Goal: Information Seeking & Learning: Learn about a topic

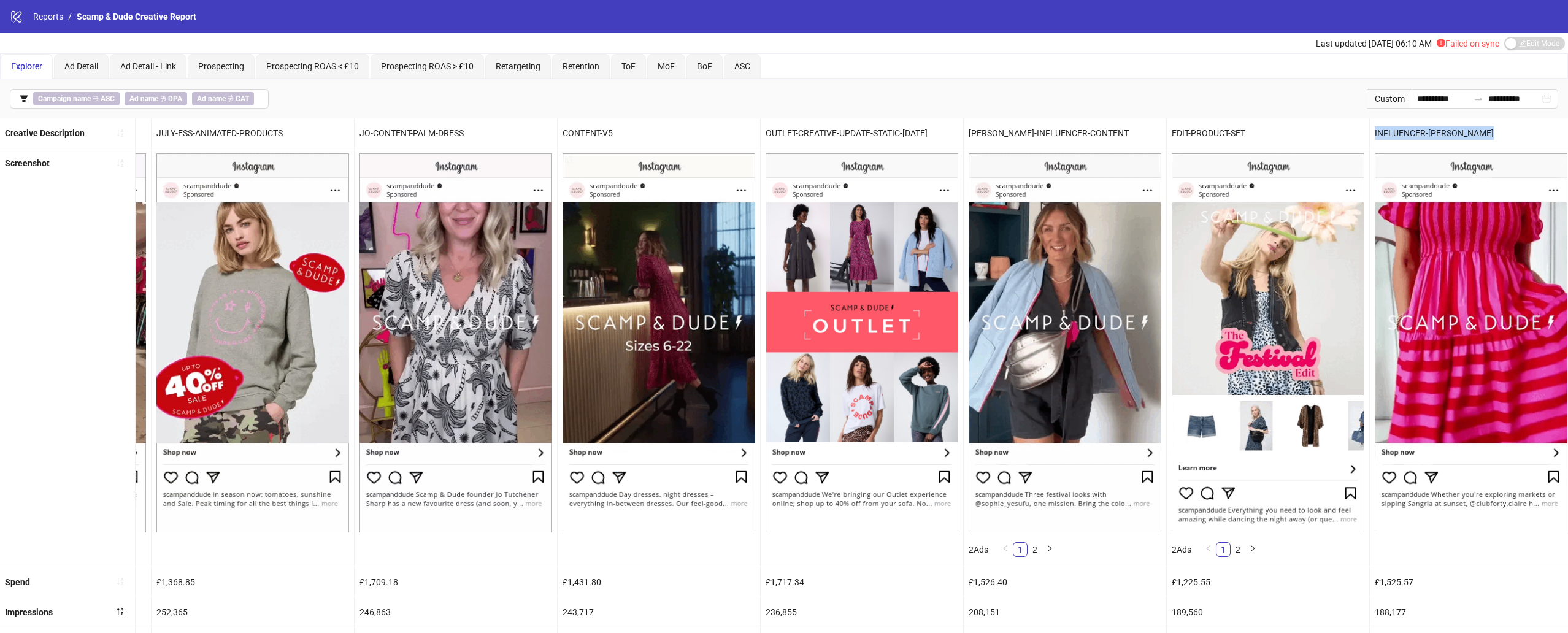
scroll to position [0, 2632]
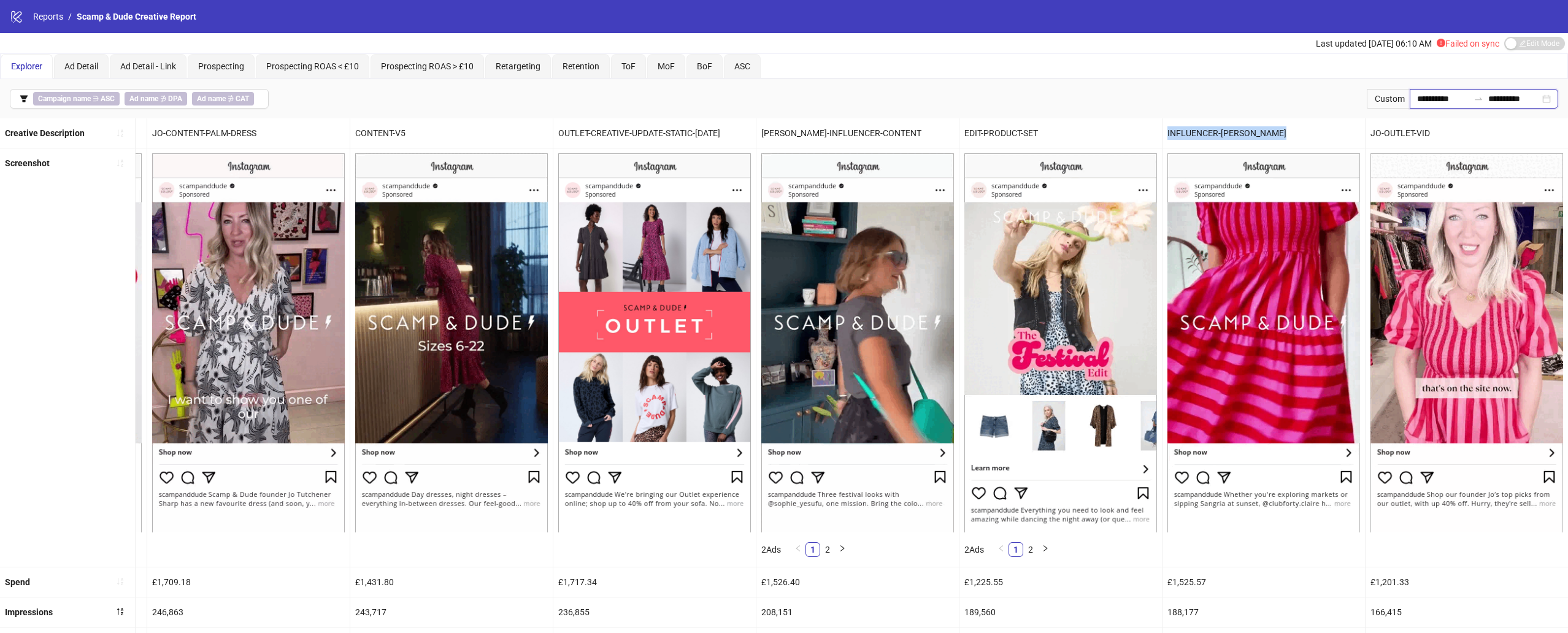
click at [1452, 100] on input "**********" at bounding box center [1442, 98] width 51 height 14
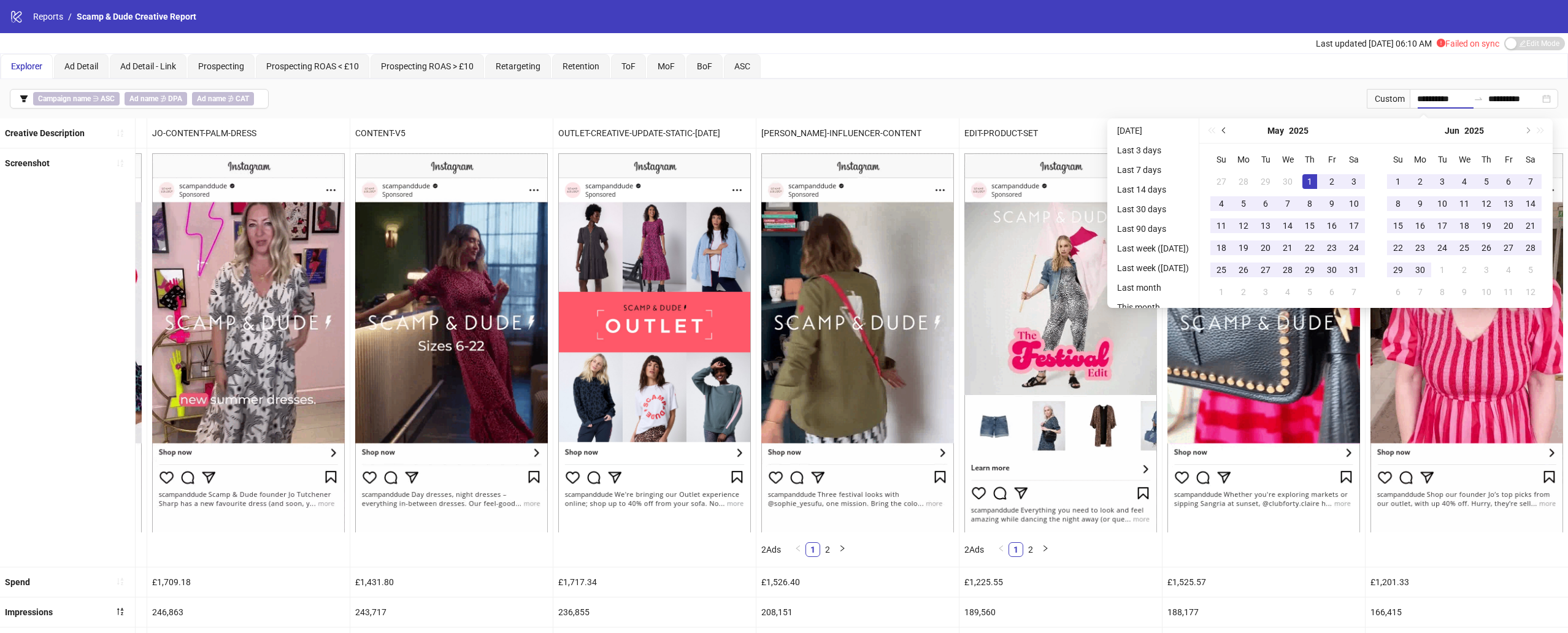
click at [1230, 124] on button "Previous month (PageUp)" at bounding box center [1224, 131] width 14 height 25
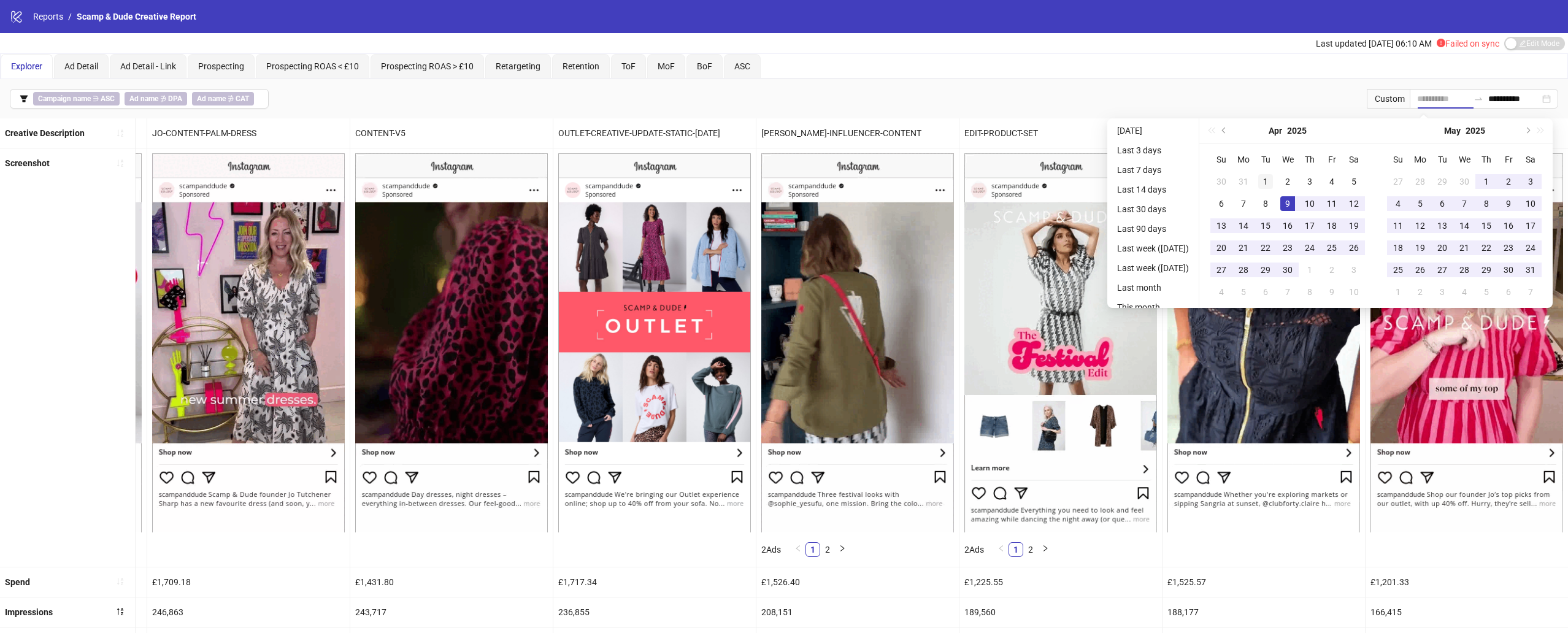
type input "**********"
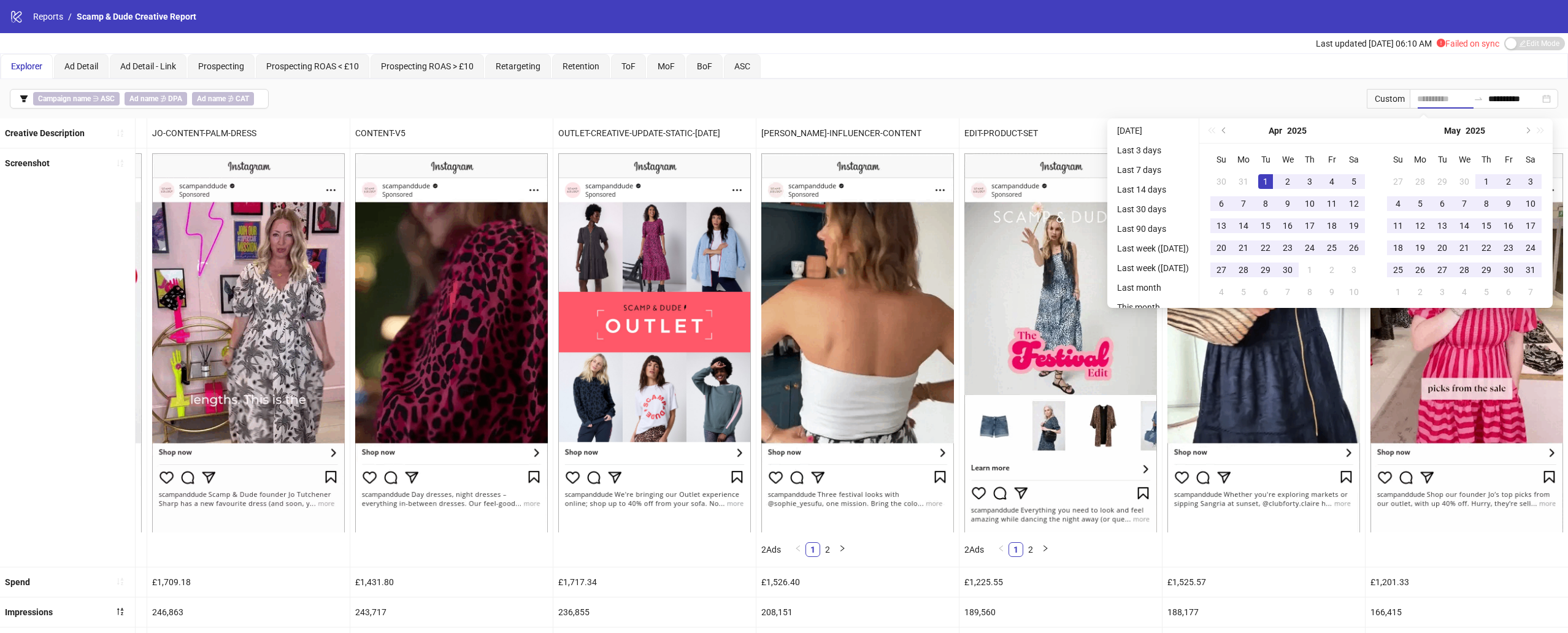
click at [1272, 181] on div "1" at bounding box center [1265, 182] width 15 height 15
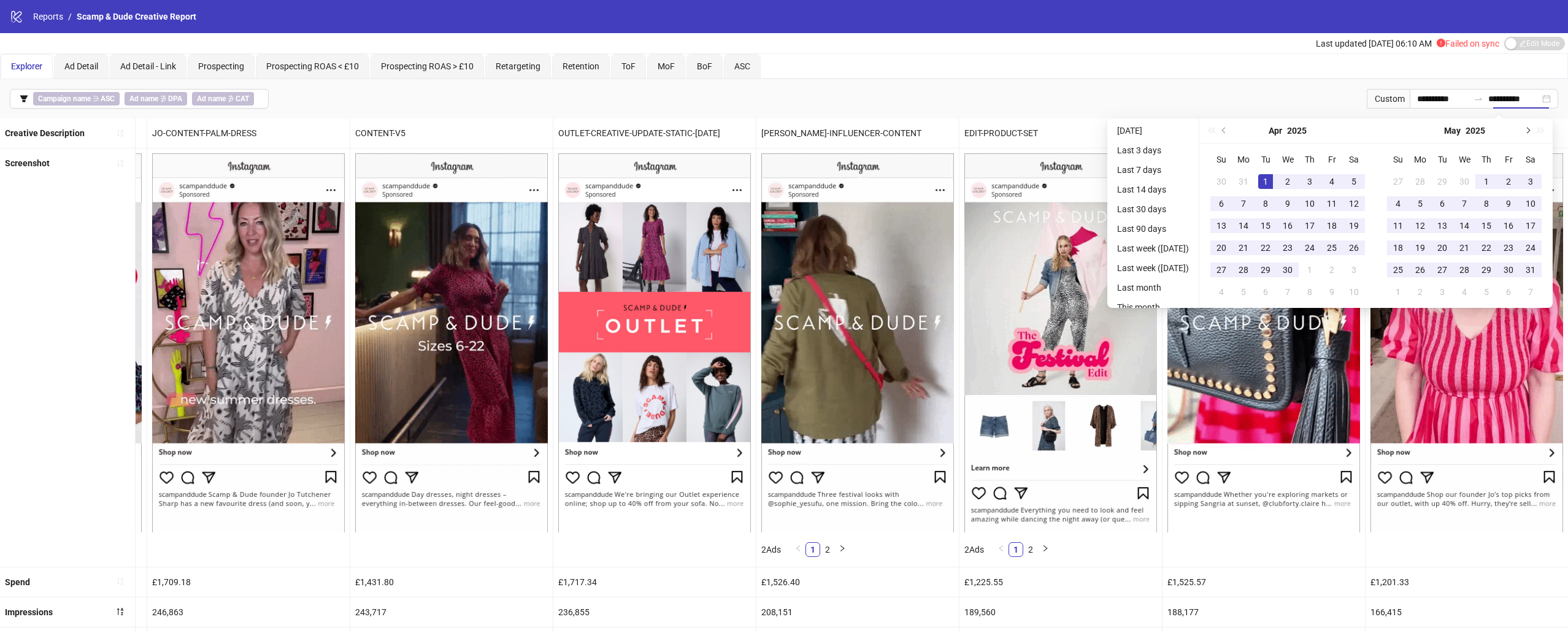
click at [1530, 129] on span "Next month (PageDown)" at bounding box center [1526, 130] width 6 height 6
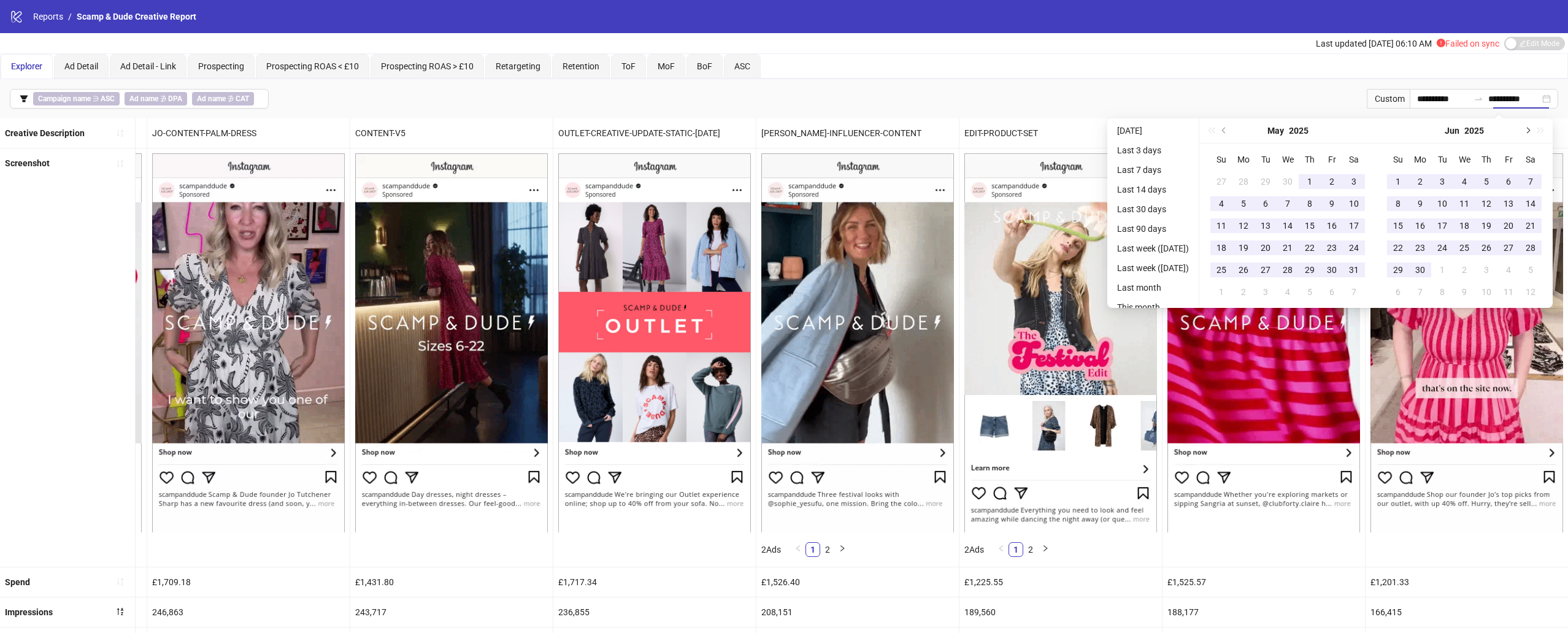
click at [1530, 129] on span "Next month (PageDown)" at bounding box center [1526, 130] width 6 height 6
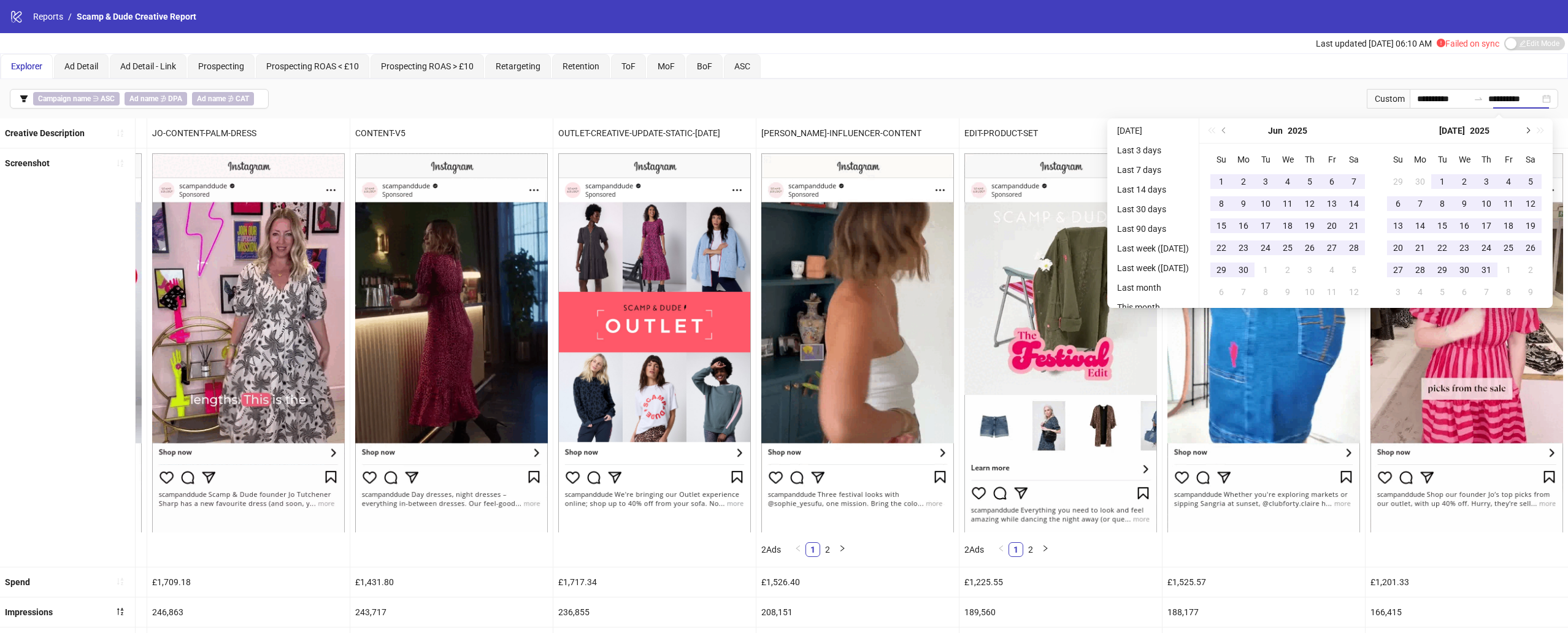
click at [1530, 129] on span "Next month (PageDown)" at bounding box center [1526, 130] width 6 height 6
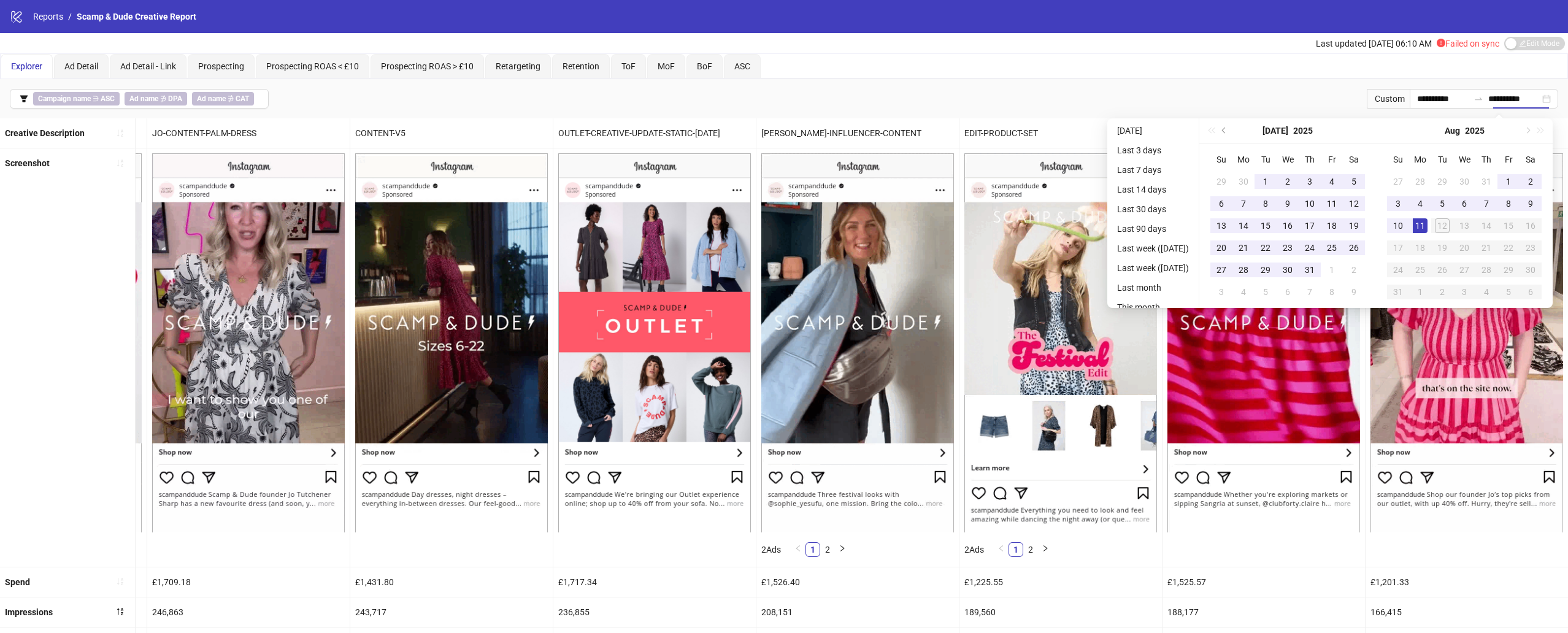
click at [1532, 129] on div "Aug 2025" at bounding box center [1464, 131] width 176 height 25
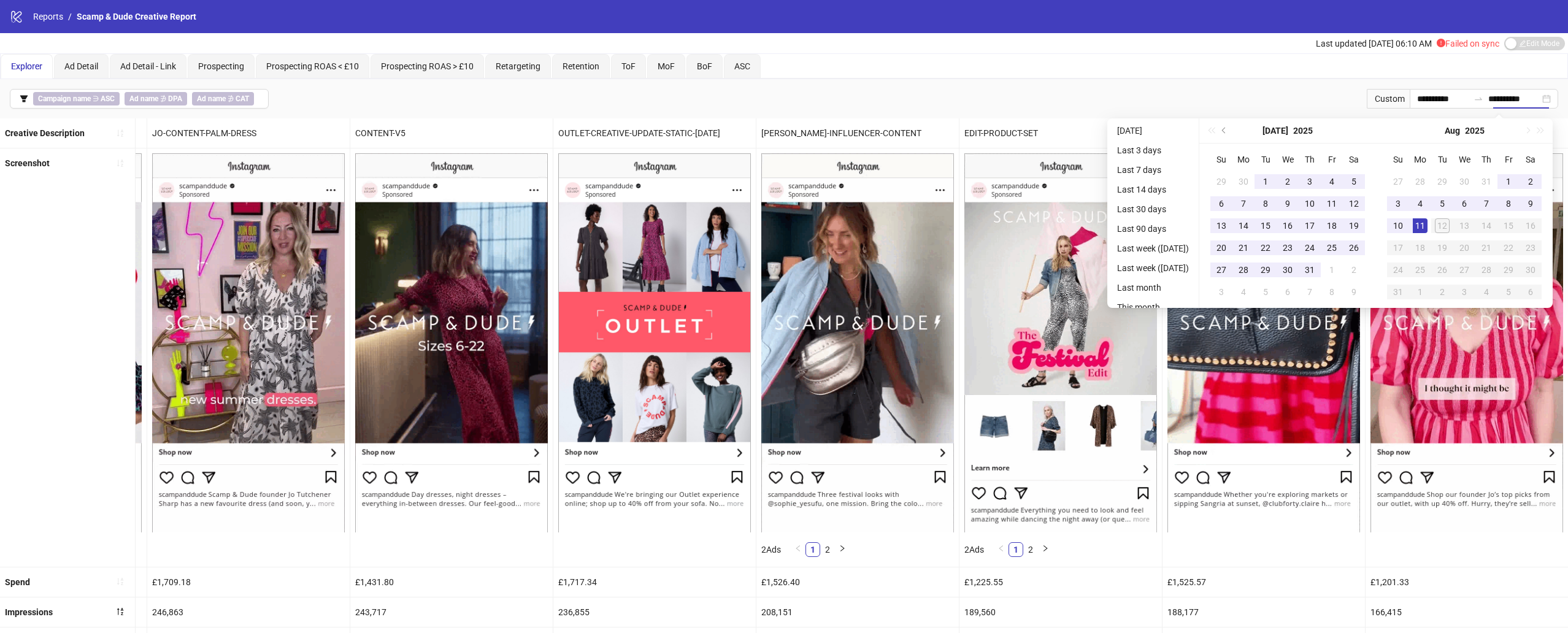
type input "**********"
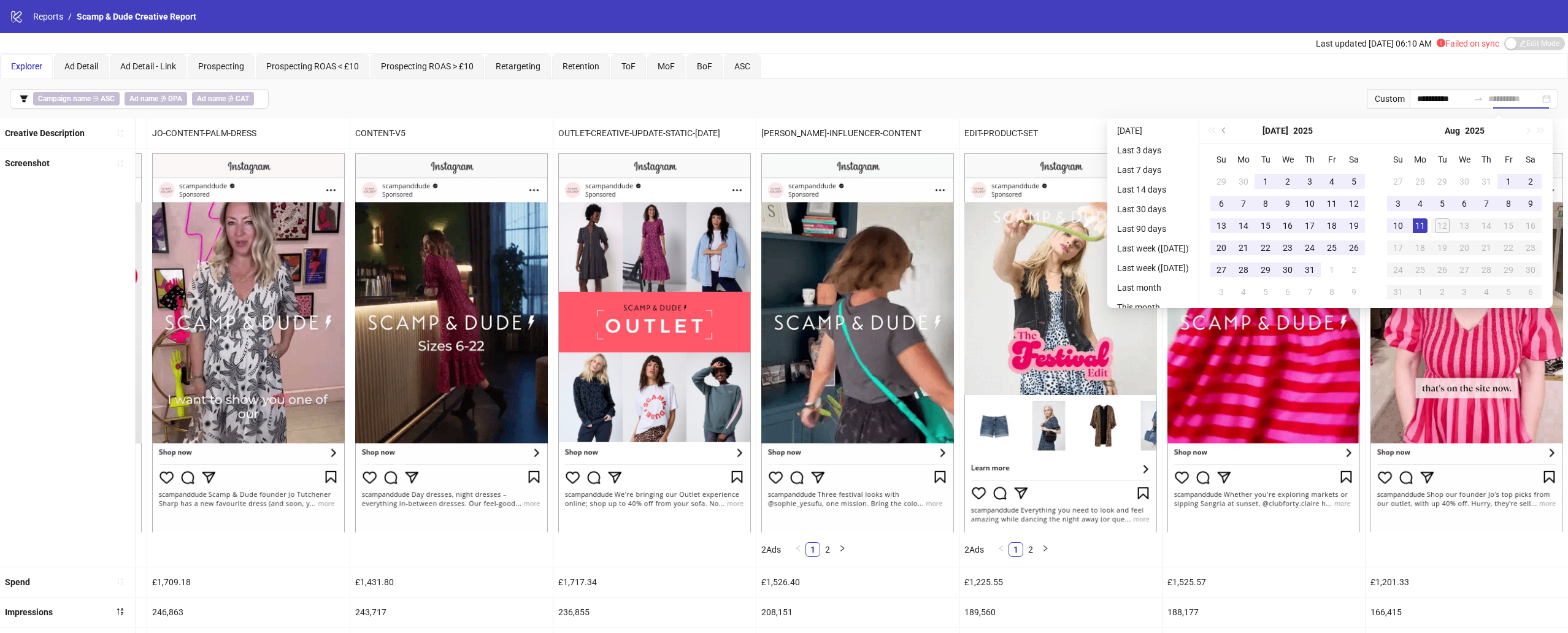
click at [1424, 222] on div "11" at bounding box center [1420, 226] width 15 height 15
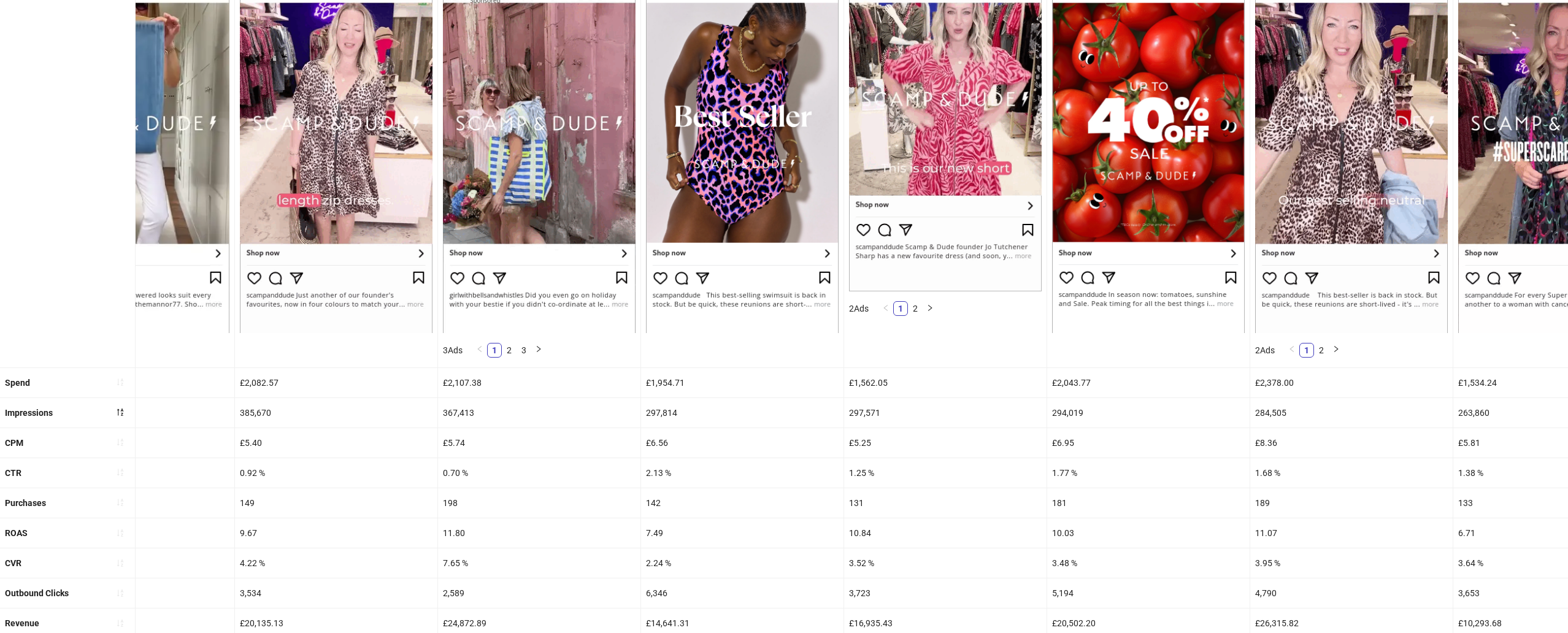
scroll to position [252, 0]
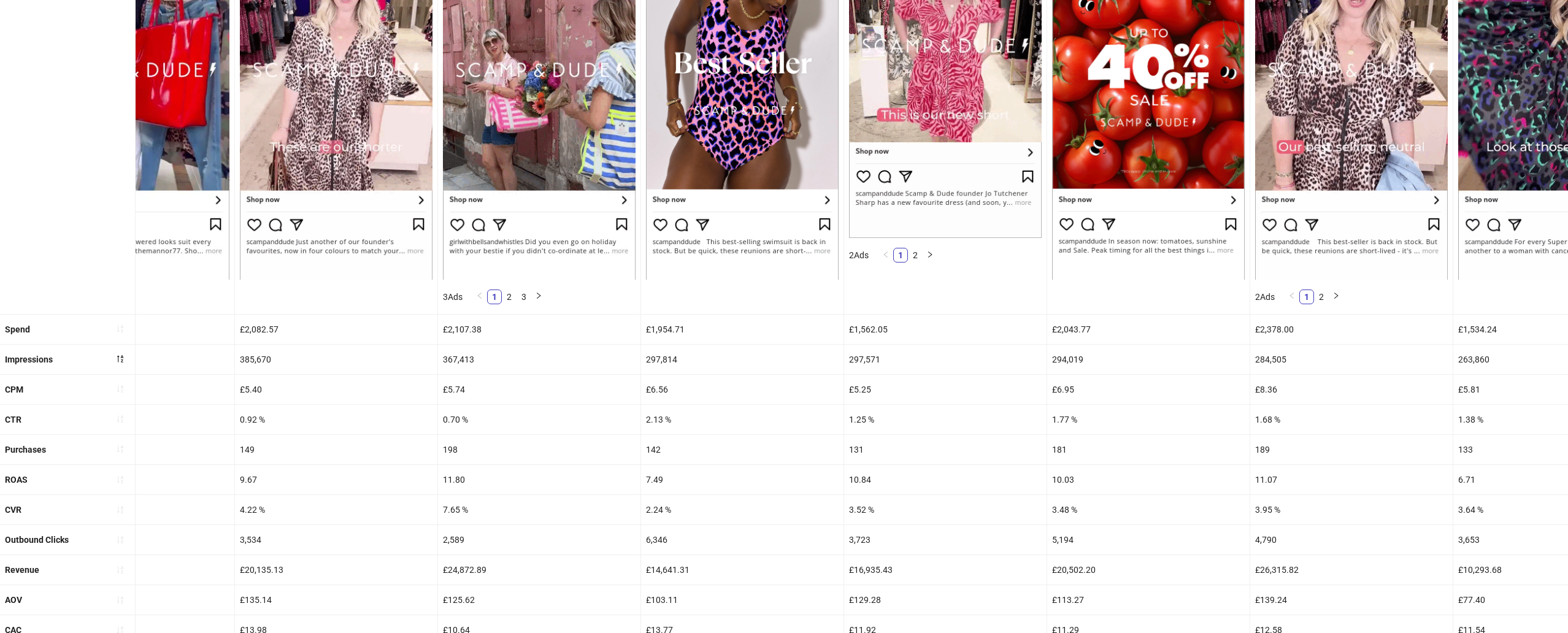
click at [473, 321] on div "£2,107.38" at bounding box center [539, 329] width 202 height 29
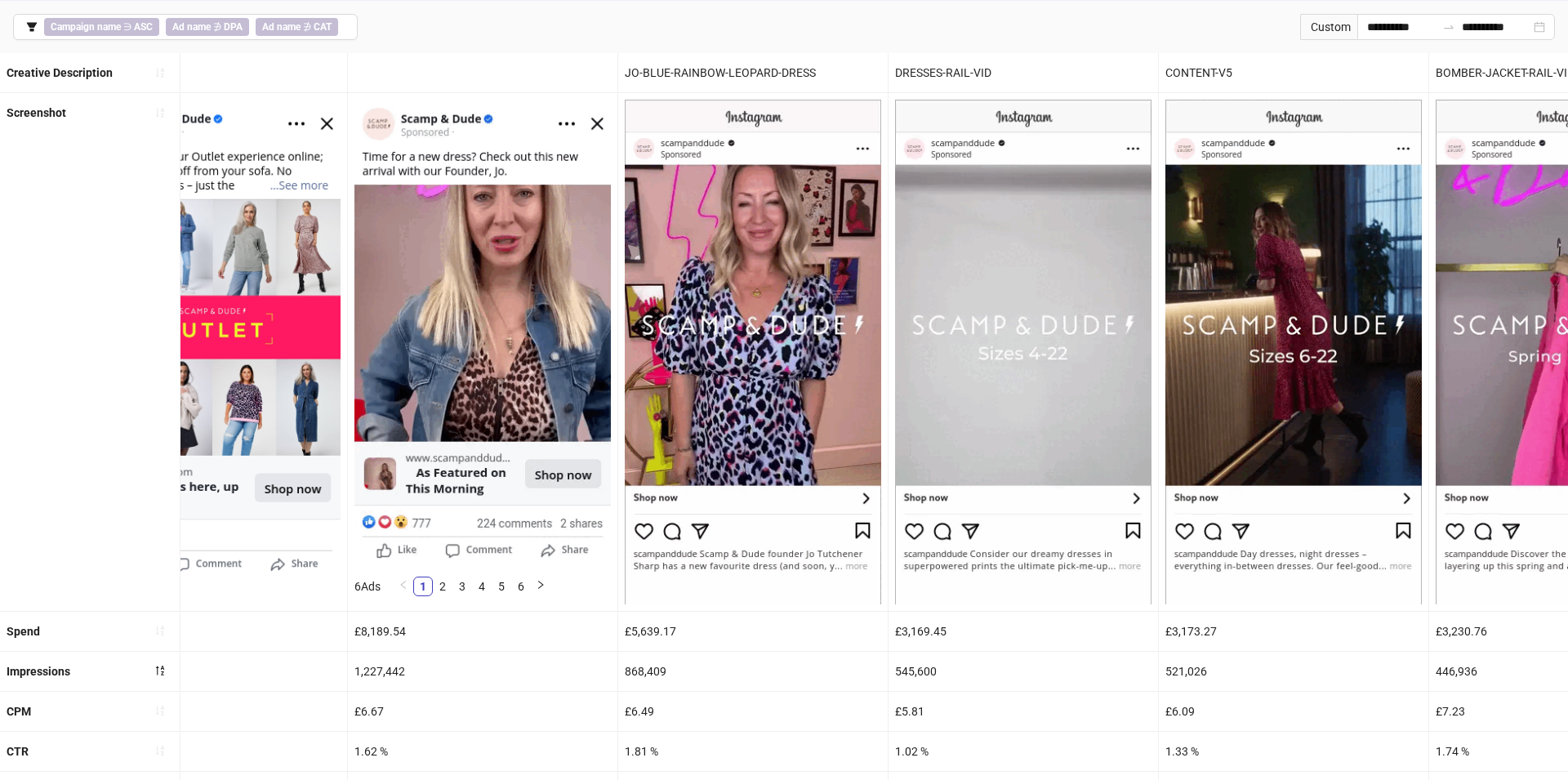
scroll to position [0, 0]
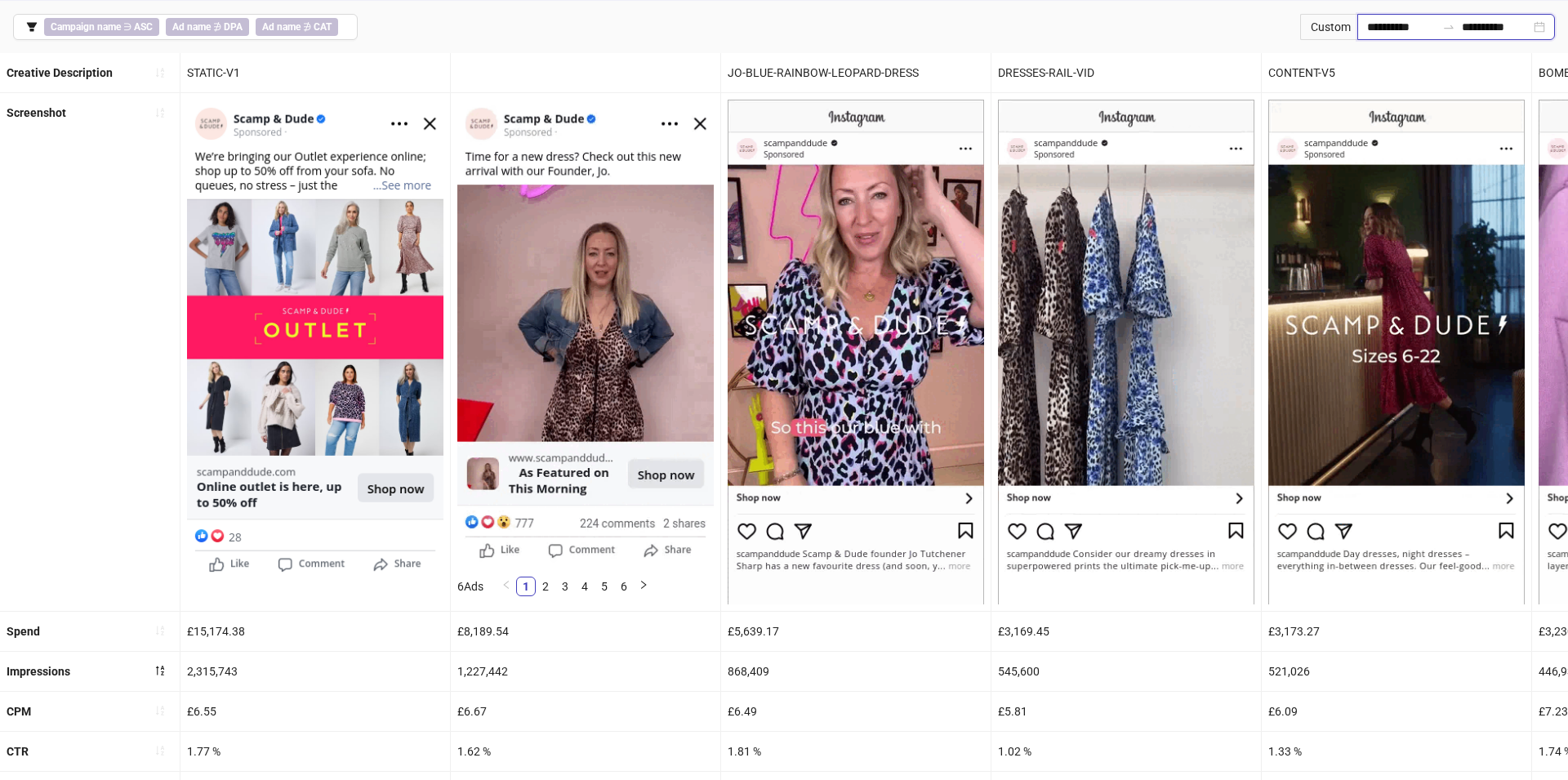
click at [1370, 30] on input "**********" at bounding box center [1401, 27] width 68 height 18
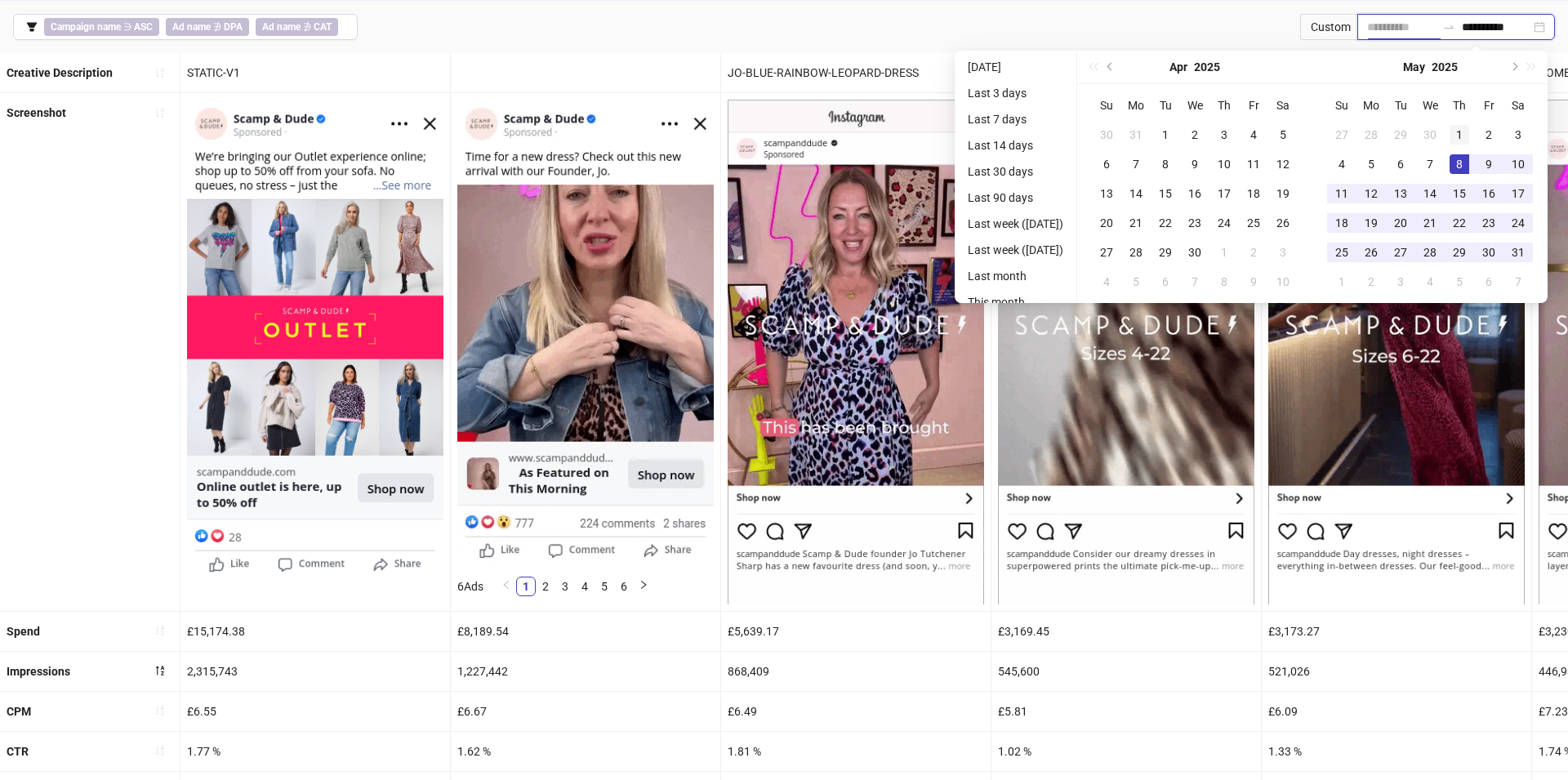
type input "**********"
click at [1467, 132] on div "1" at bounding box center [1459, 134] width 20 height 20
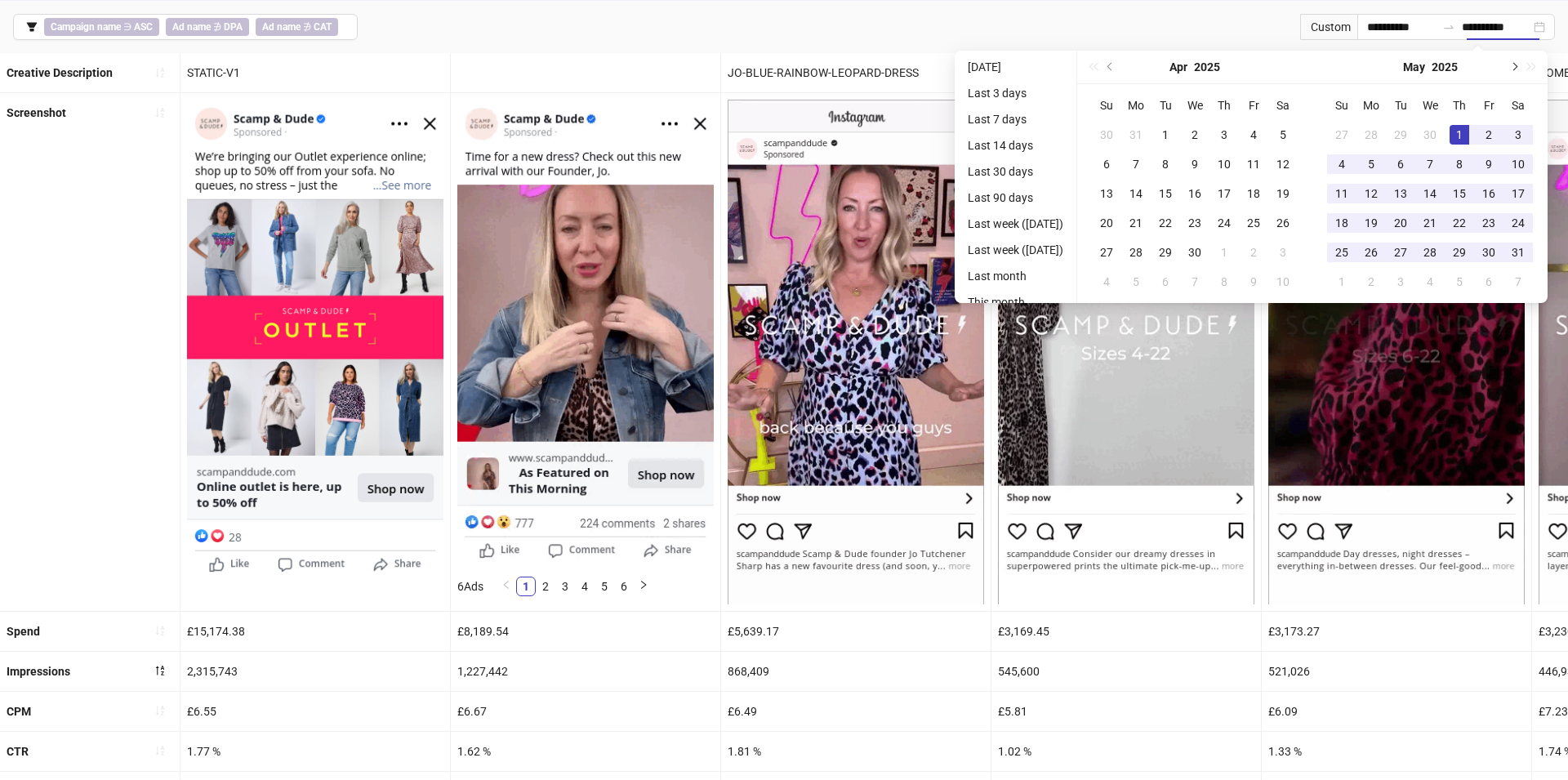
click at [1522, 61] on button "Next month (PageDown)" at bounding box center [1513, 67] width 18 height 33
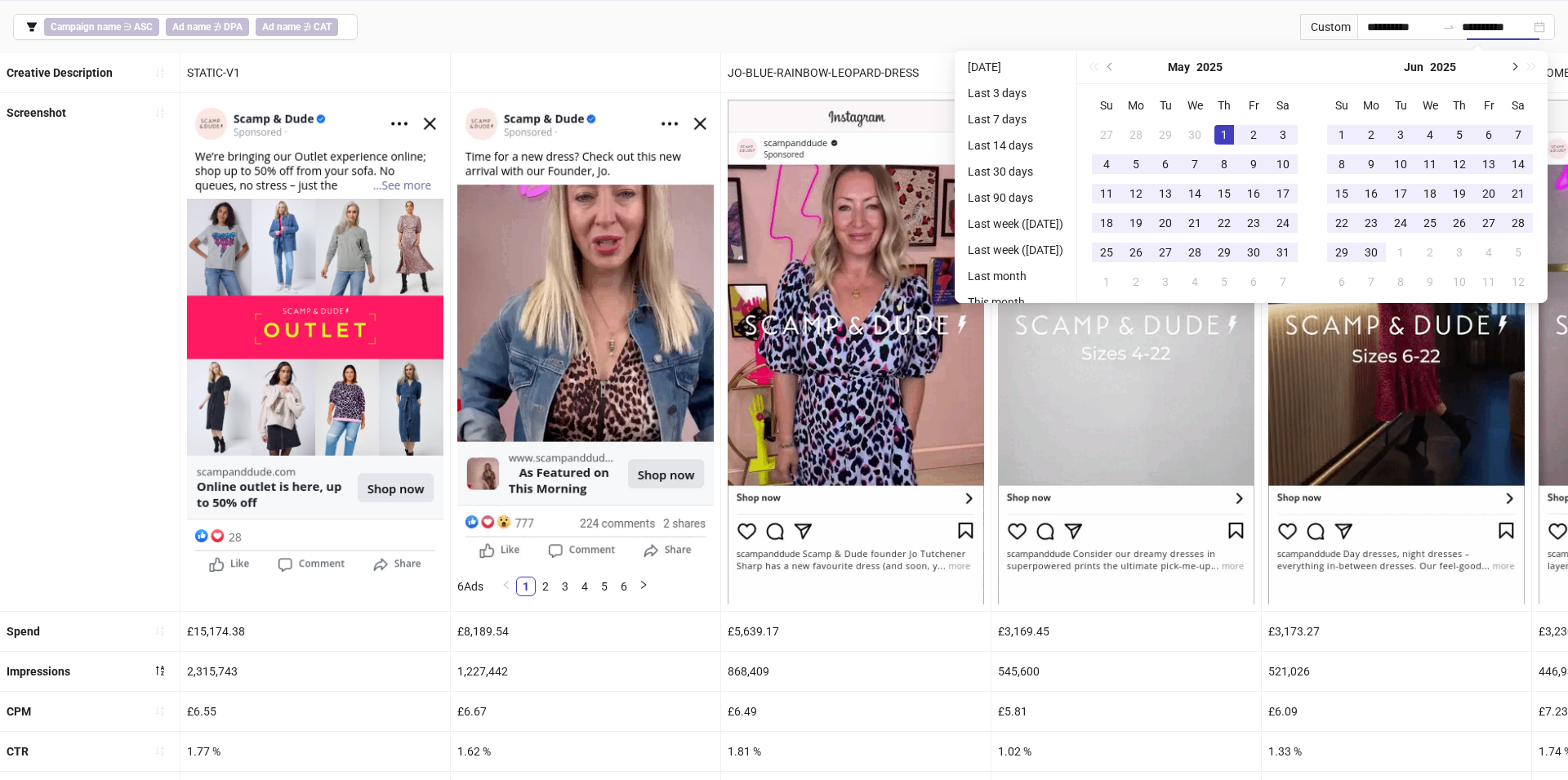
click at [1522, 61] on button "Next month (PageDown)" at bounding box center [1513, 67] width 18 height 33
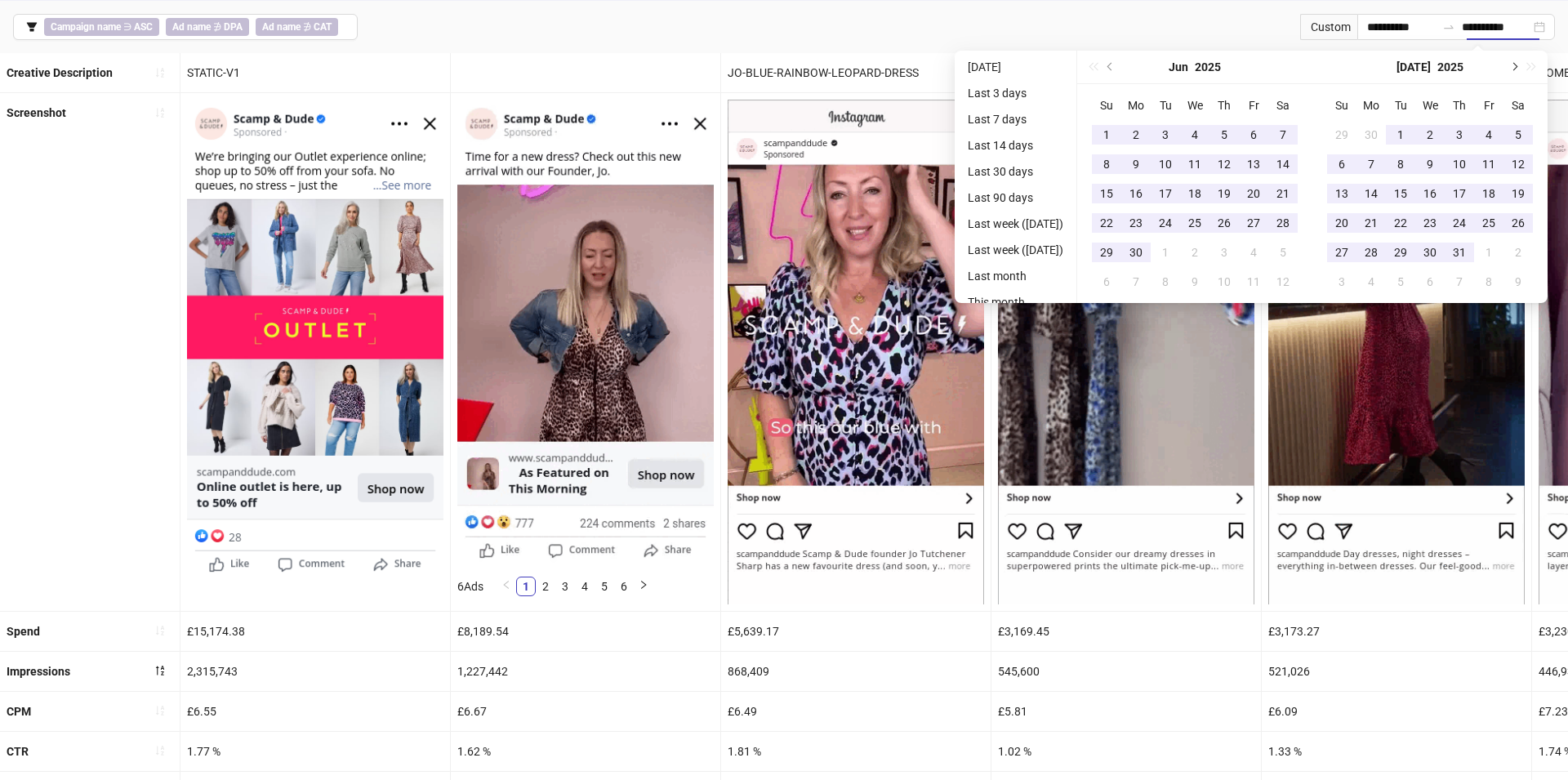
click at [1518, 60] on button "Next month (PageDown)" at bounding box center [1513, 67] width 18 height 33
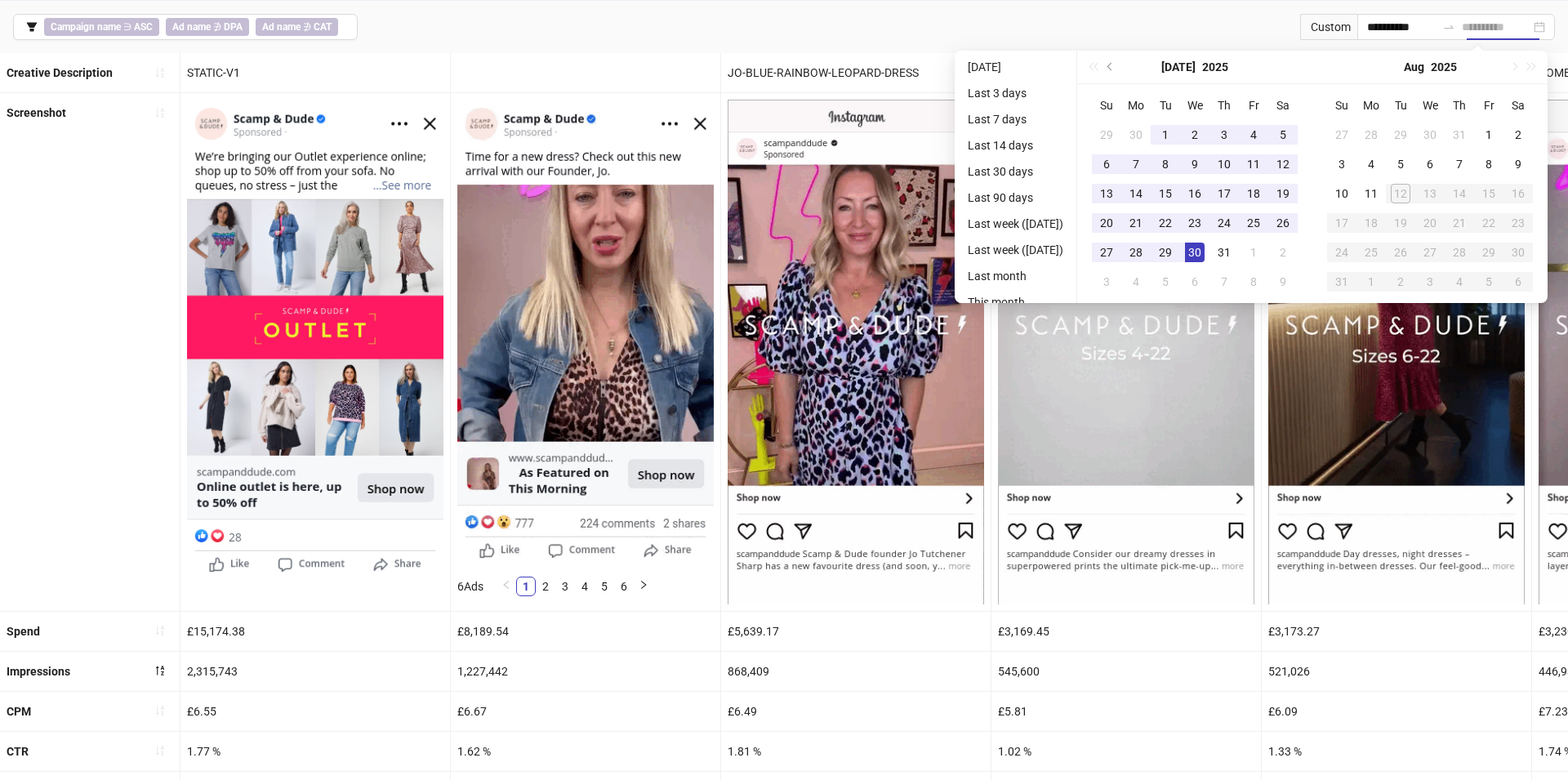
type input "**********"
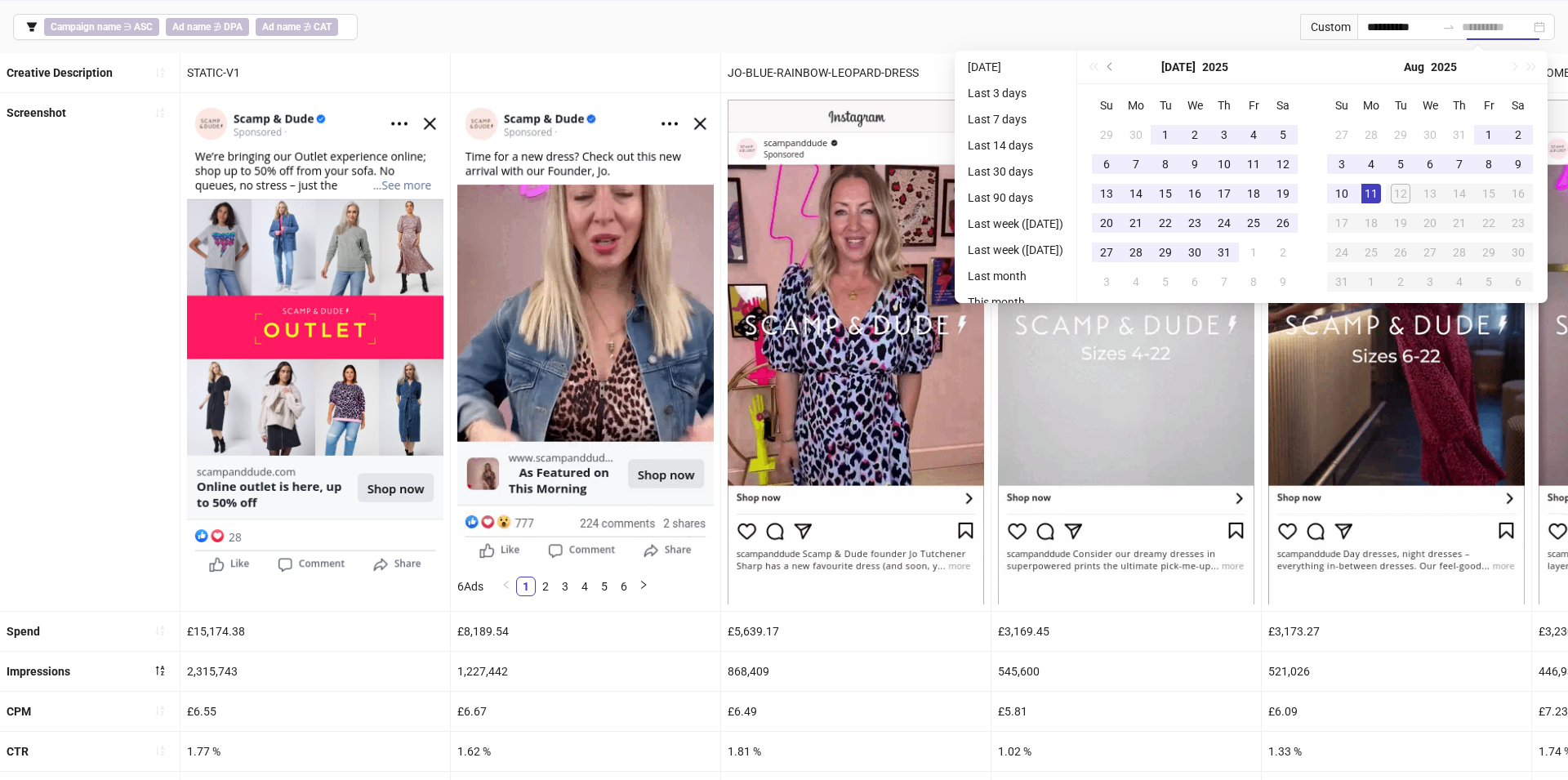
click at [1381, 191] on div "11" at bounding box center [1370, 193] width 20 height 20
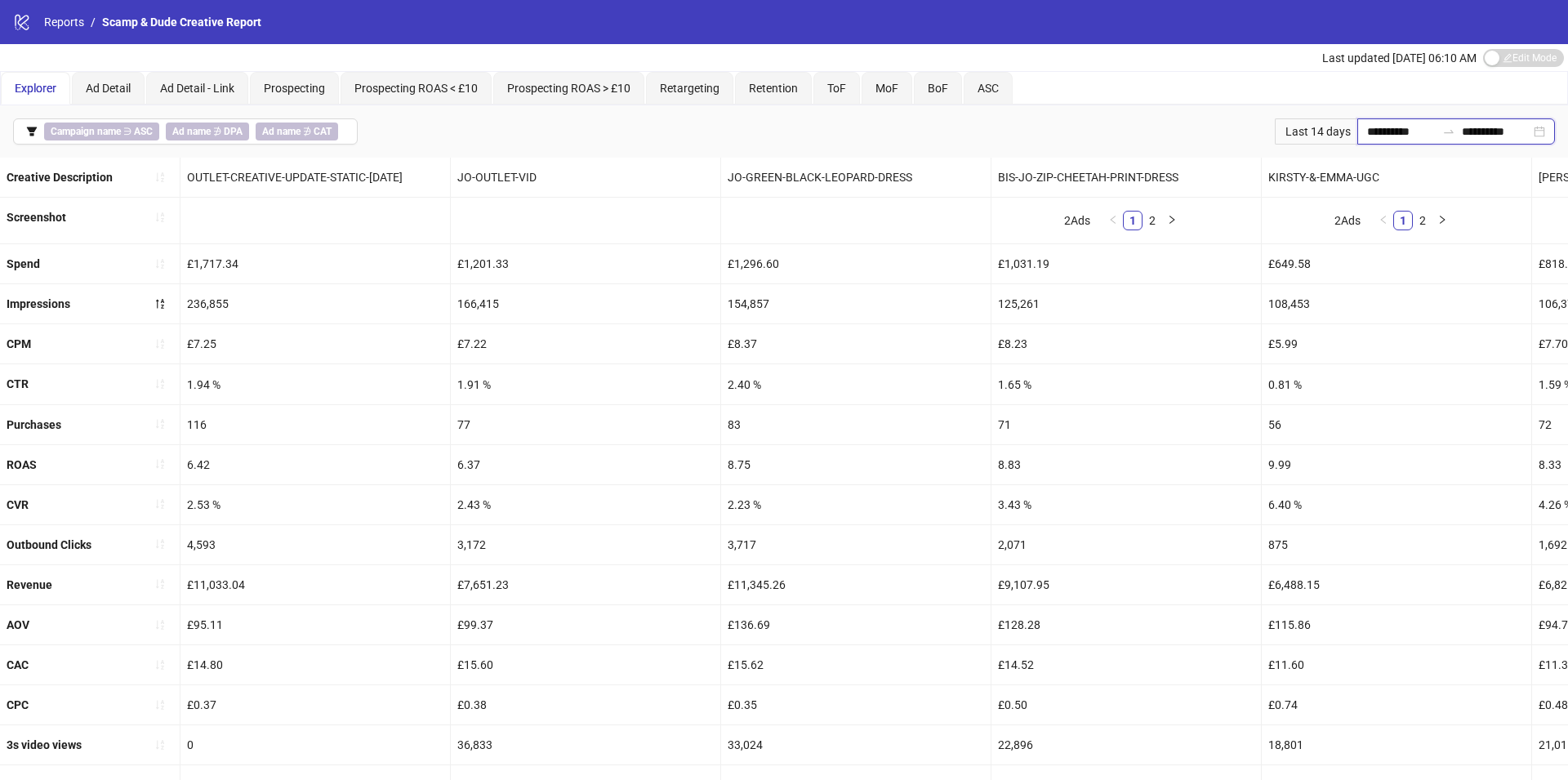
click at [1399, 127] on input "**********" at bounding box center [1401, 131] width 68 height 18
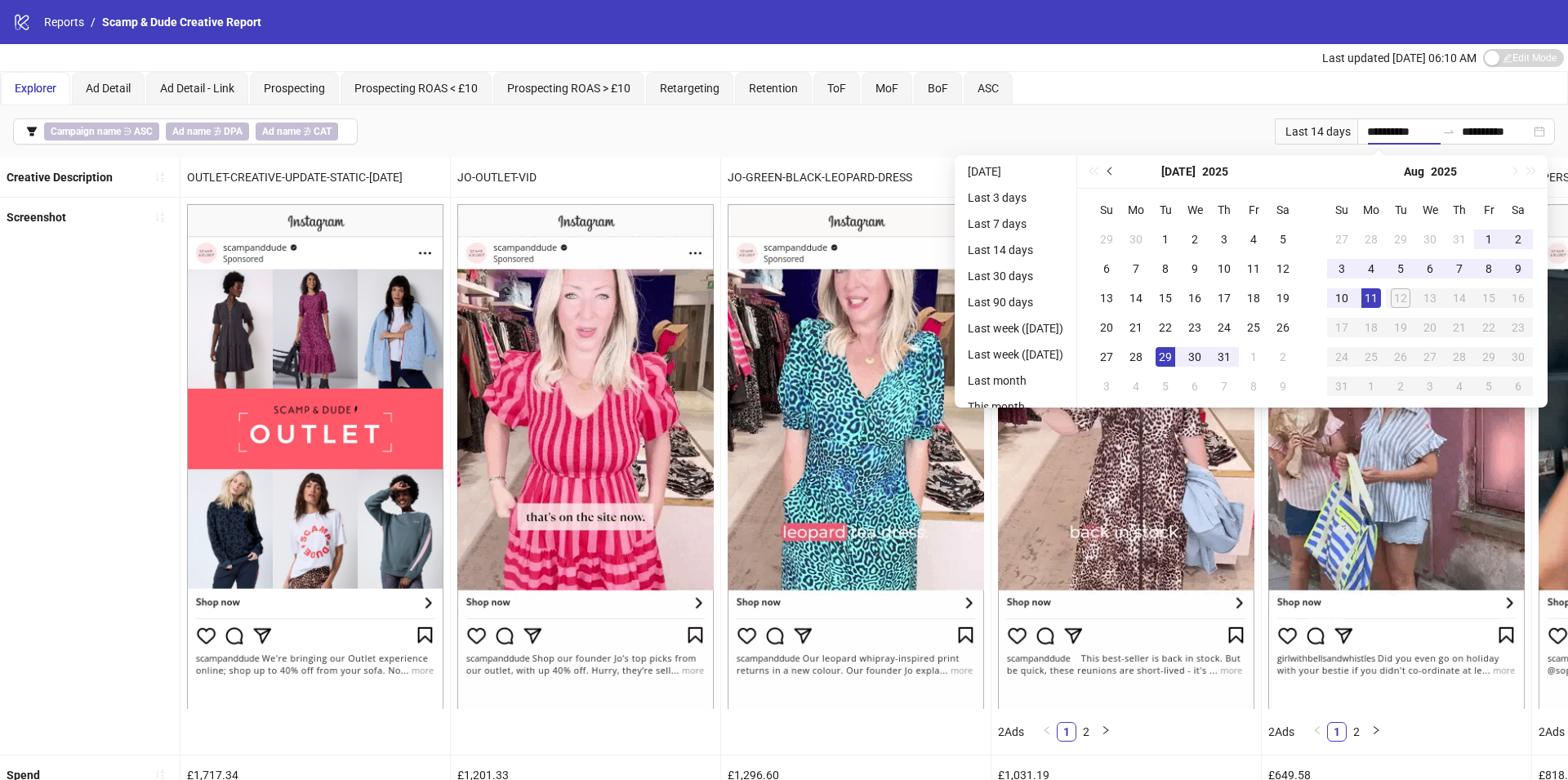
click at [1115, 169] on span "Previous month (PageUp)" at bounding box center [1111, 171] width 8 height 8
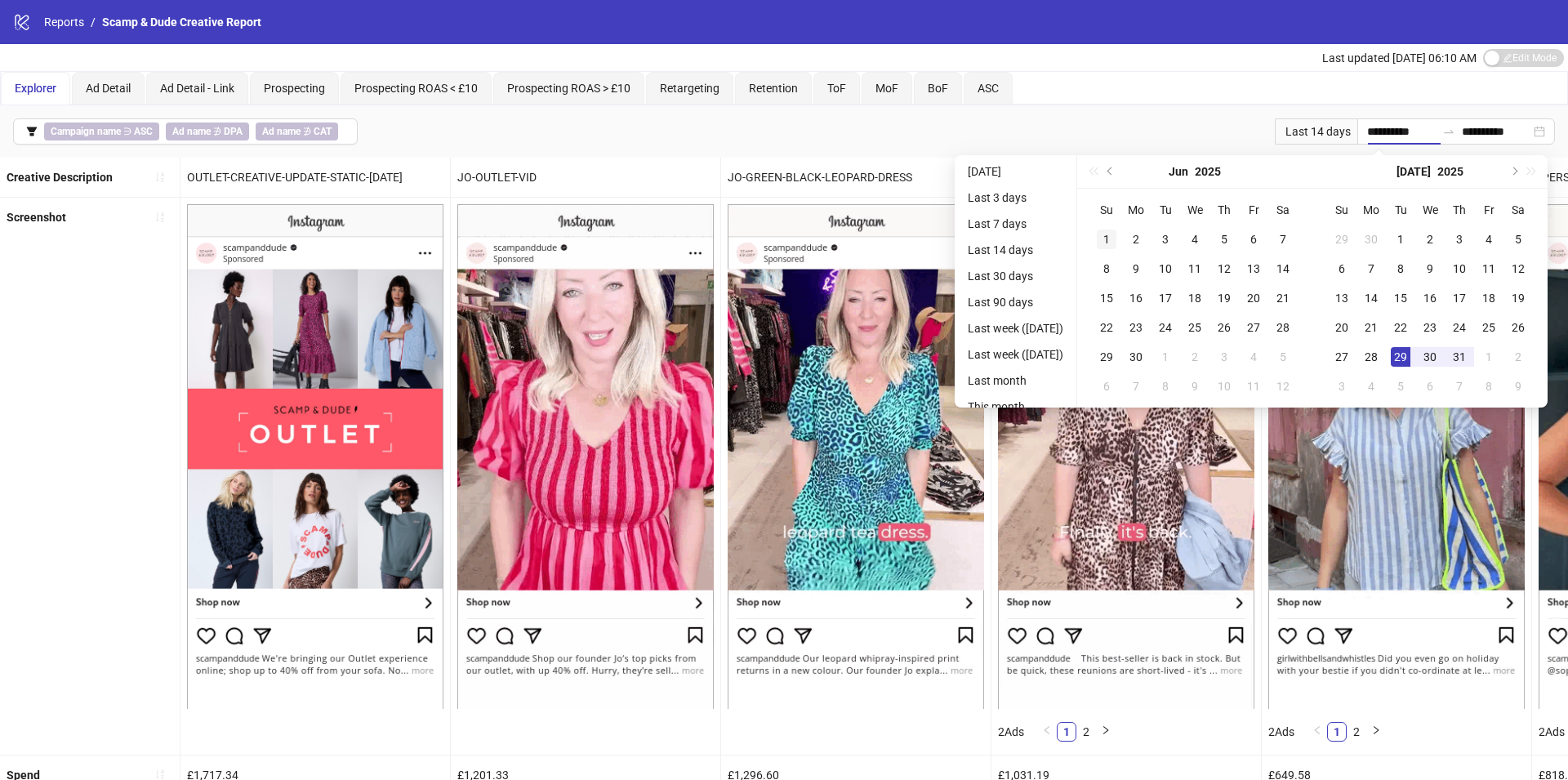
type input "**********"
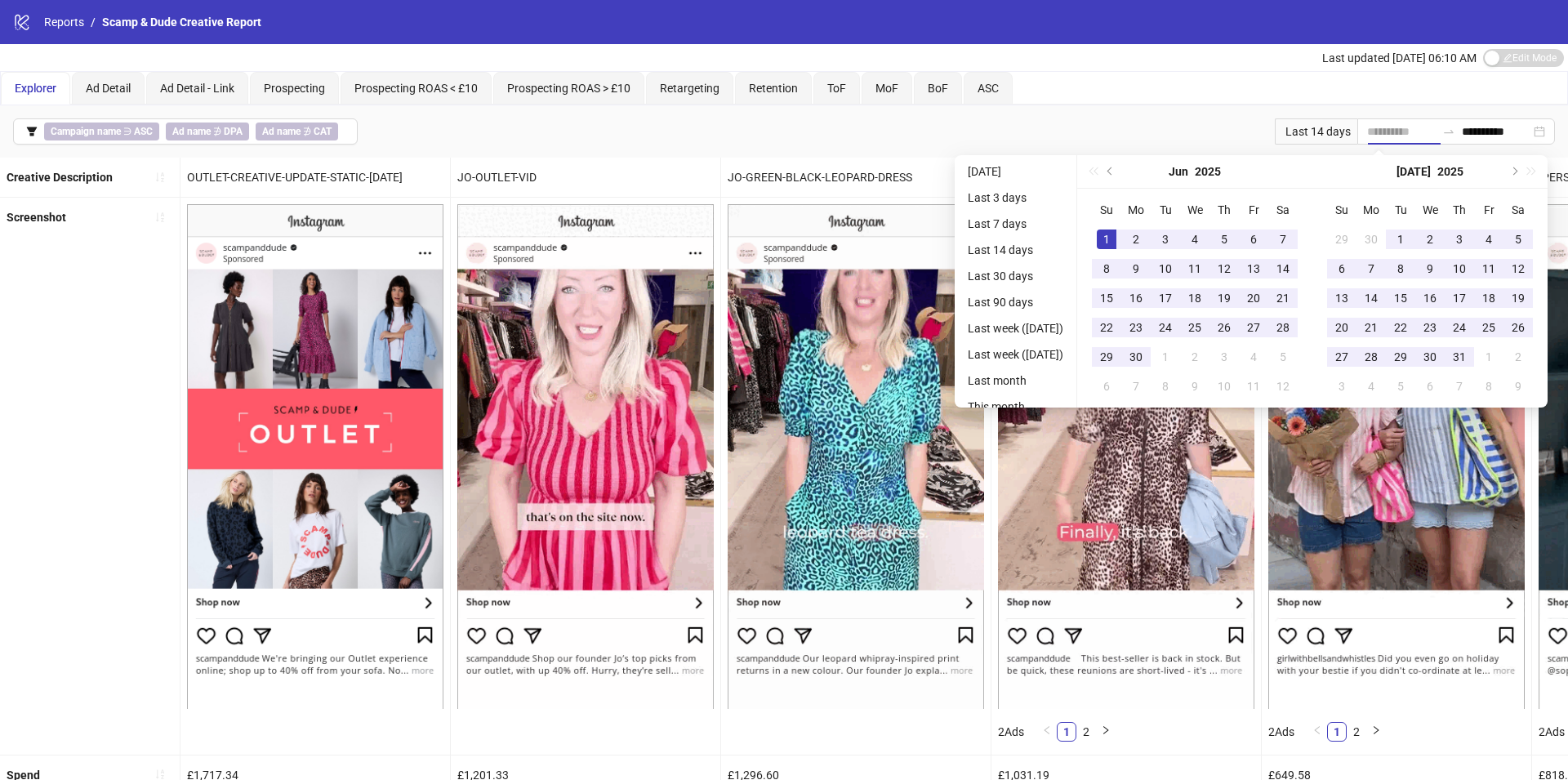
click at [1111, 241] on div "1" at bounding box center [1106, 239] width 20 height 20
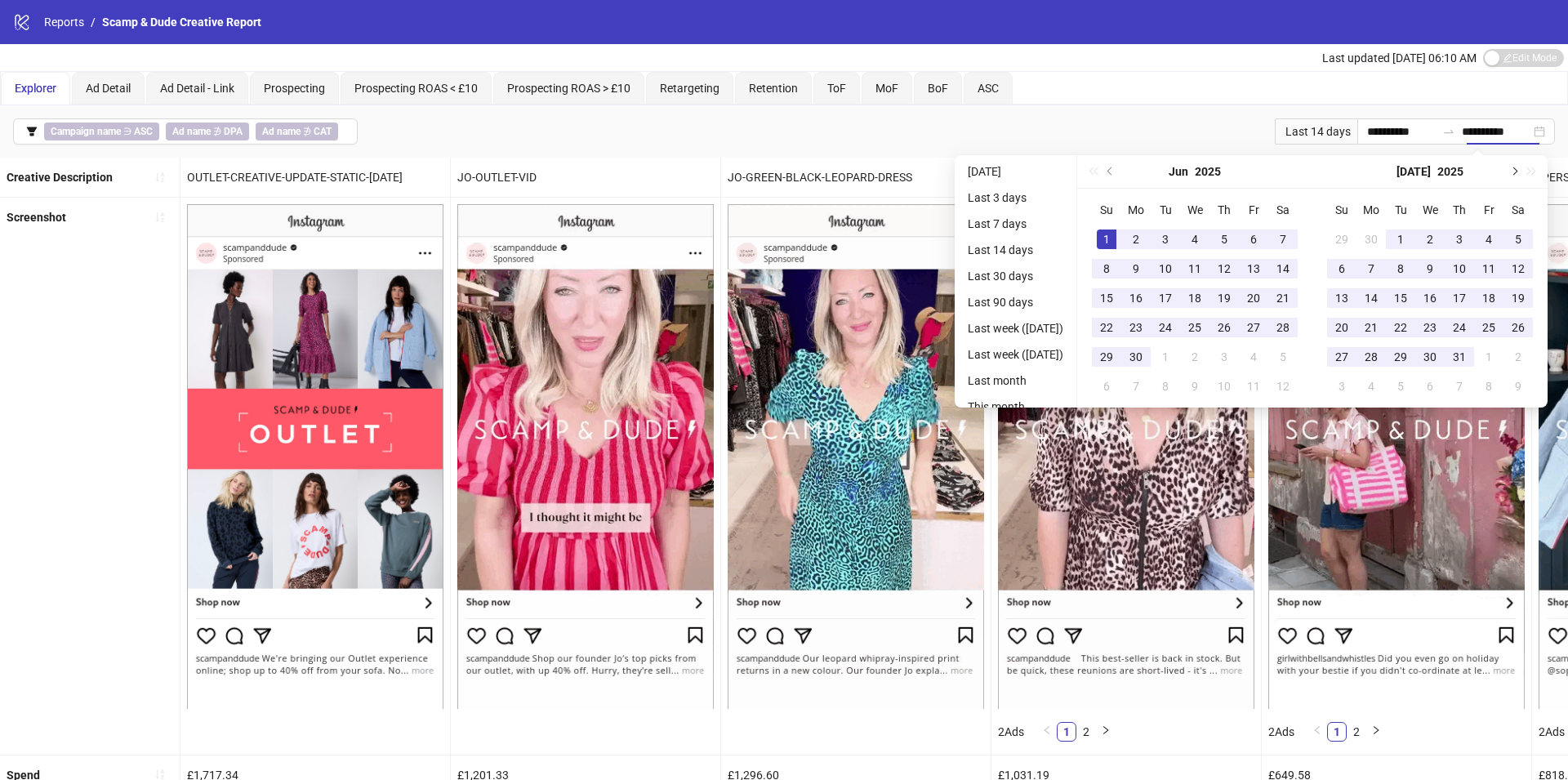
click at [1515, 169] on button "Next month (PageDown)" at bounding box center [1513, 172] width 18 height 33
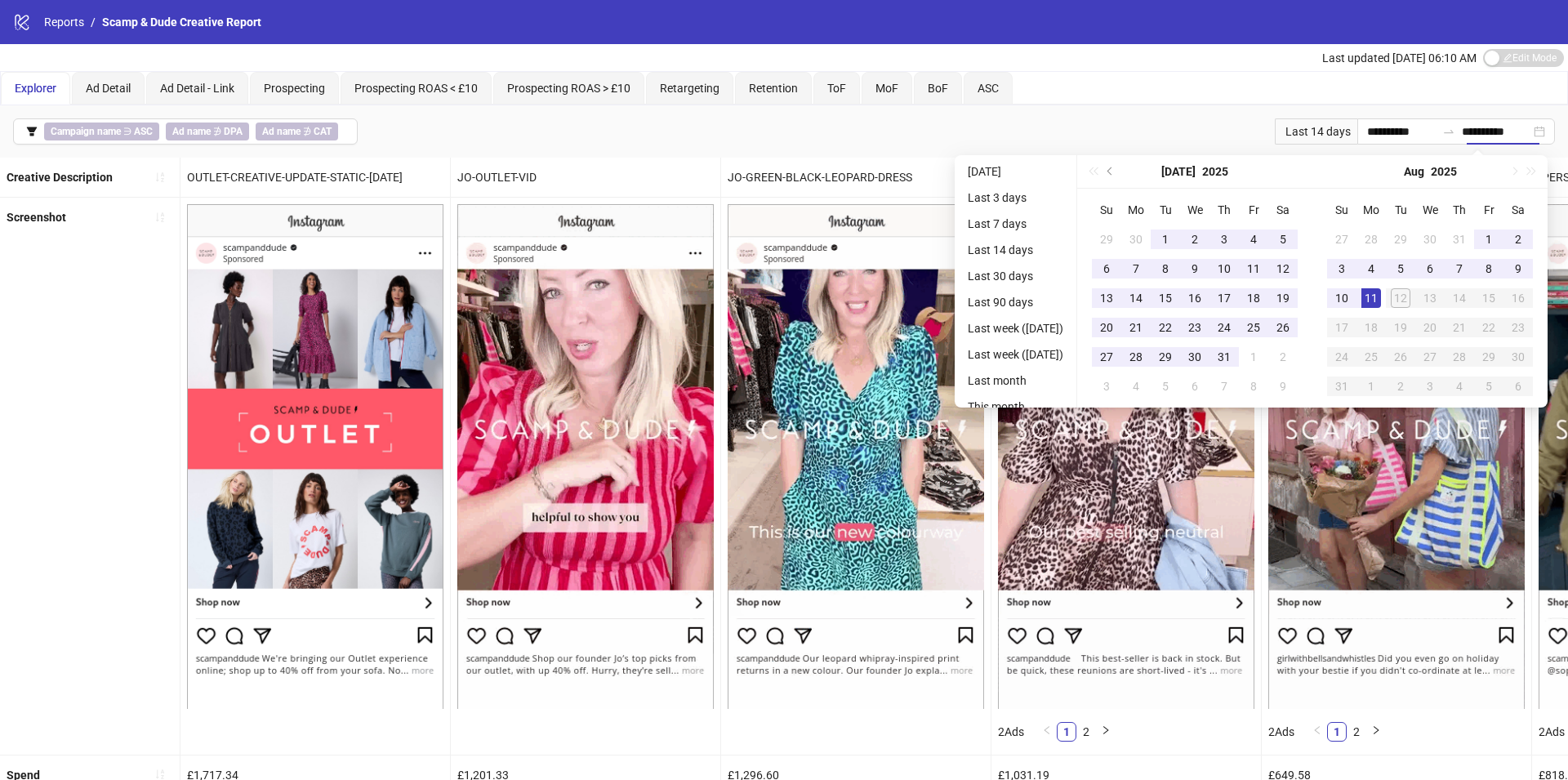
type input "**********"
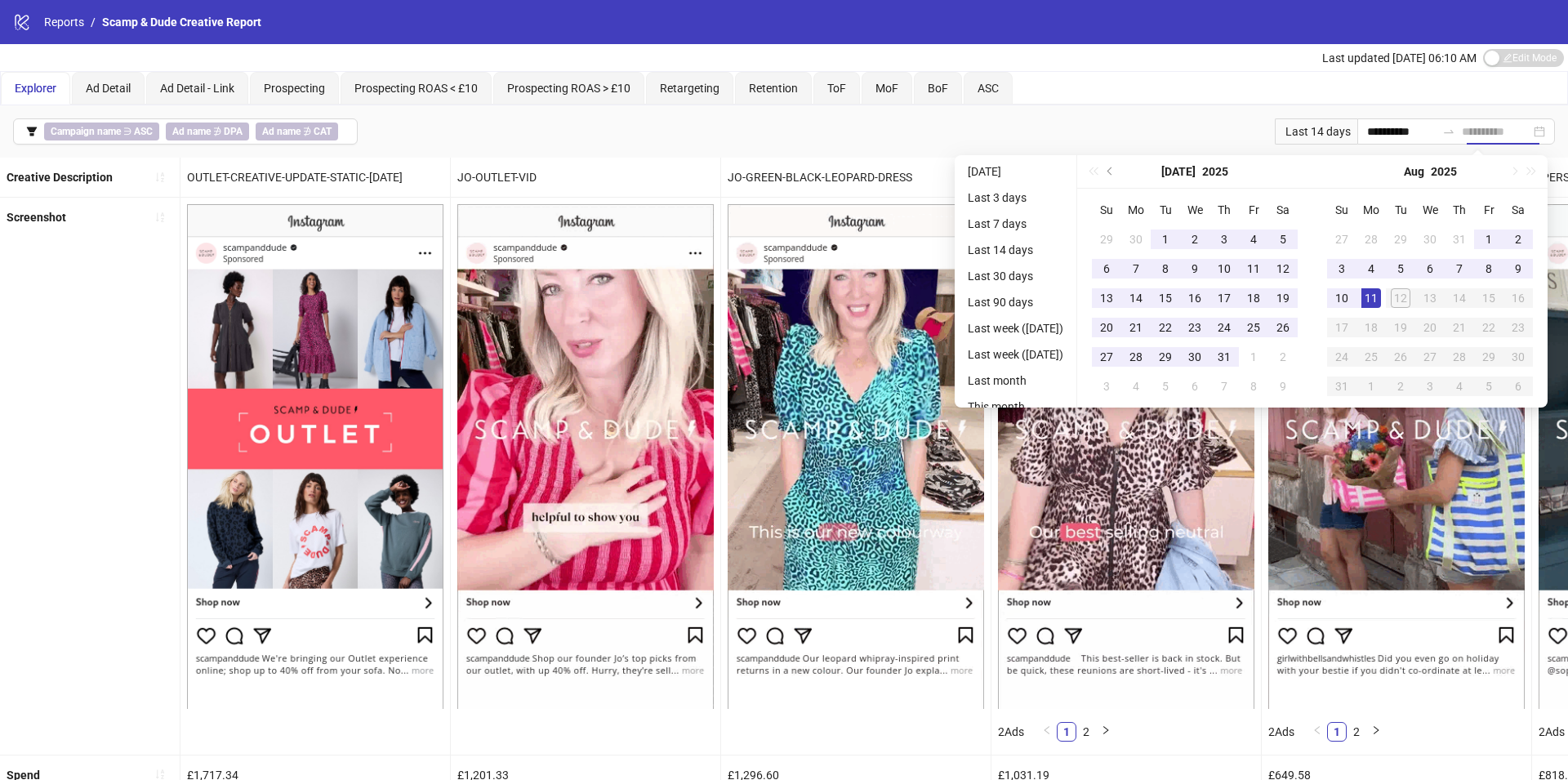
click at [1381, 294] on div "11" at bounding box center [1370, 298] width 20 height 20
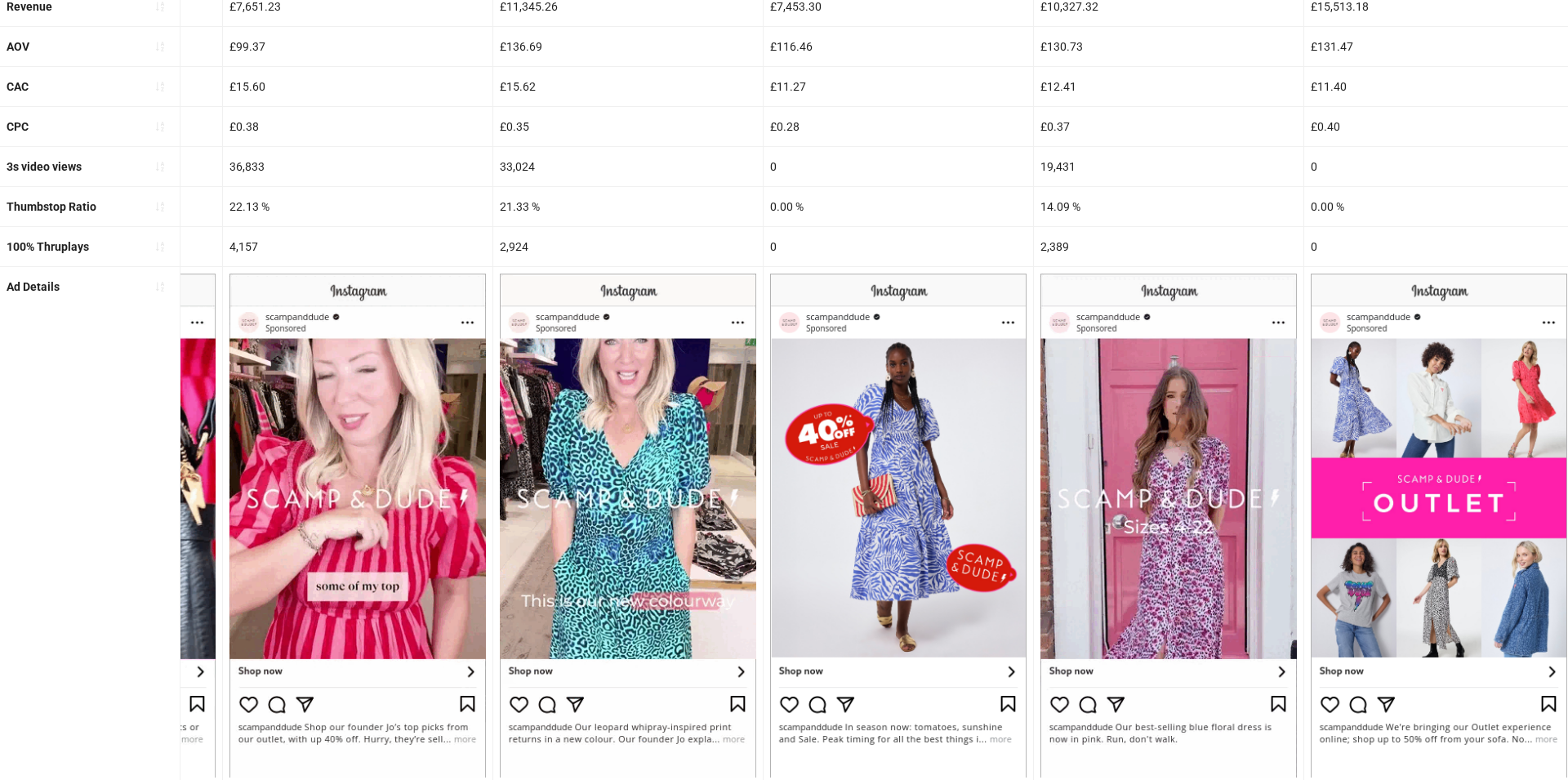
scroll to position [660, 0]
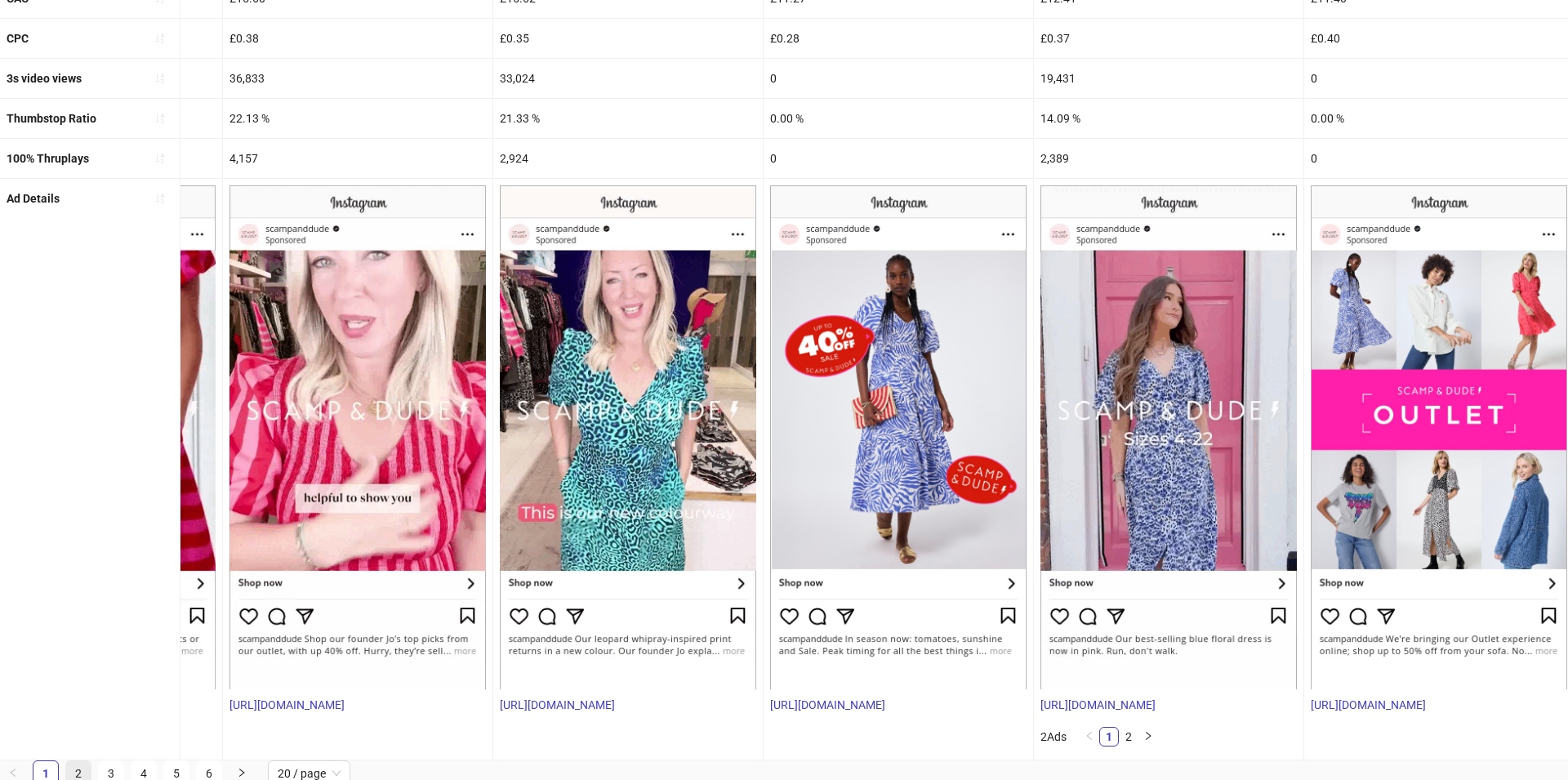
click at [87, 768] on link "2" at bounding box center [78, 773] width 24 height 24
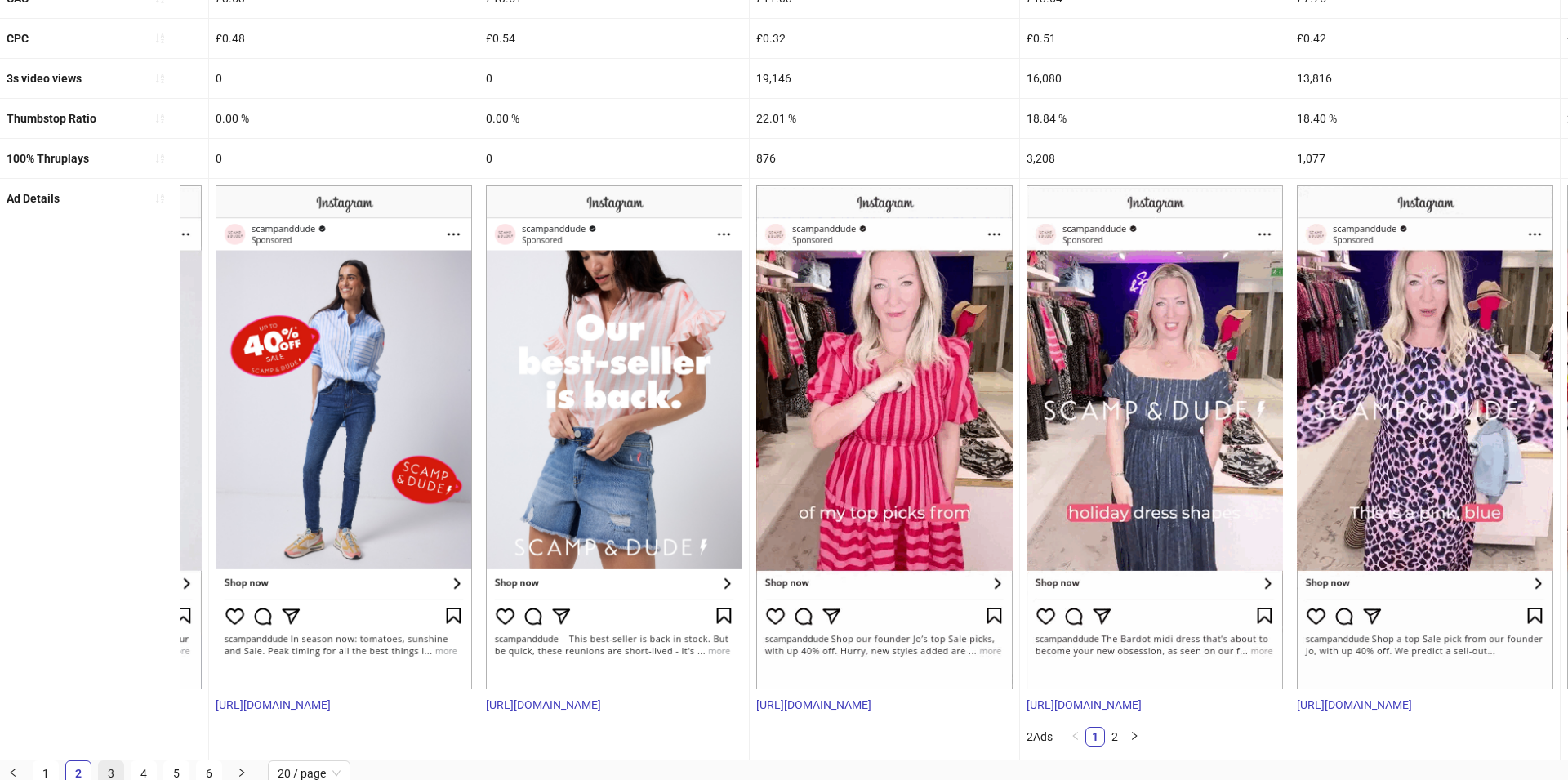
click at [108, 766] on link "3" at bounding box center [111, 773] width 24 height 24
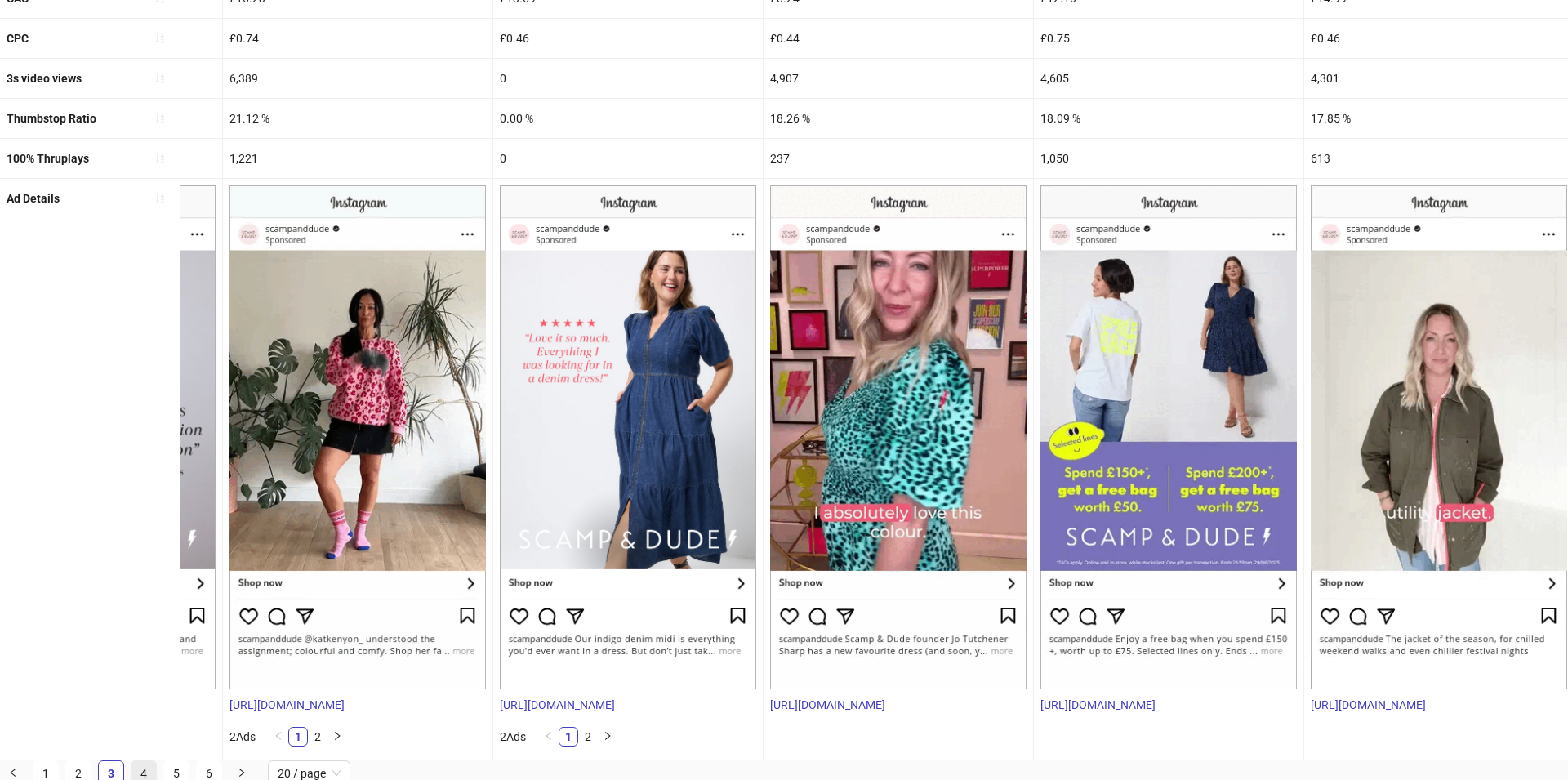
click at [139, 762] on link "4" at bounding box center [144, 773] width 24 height 24
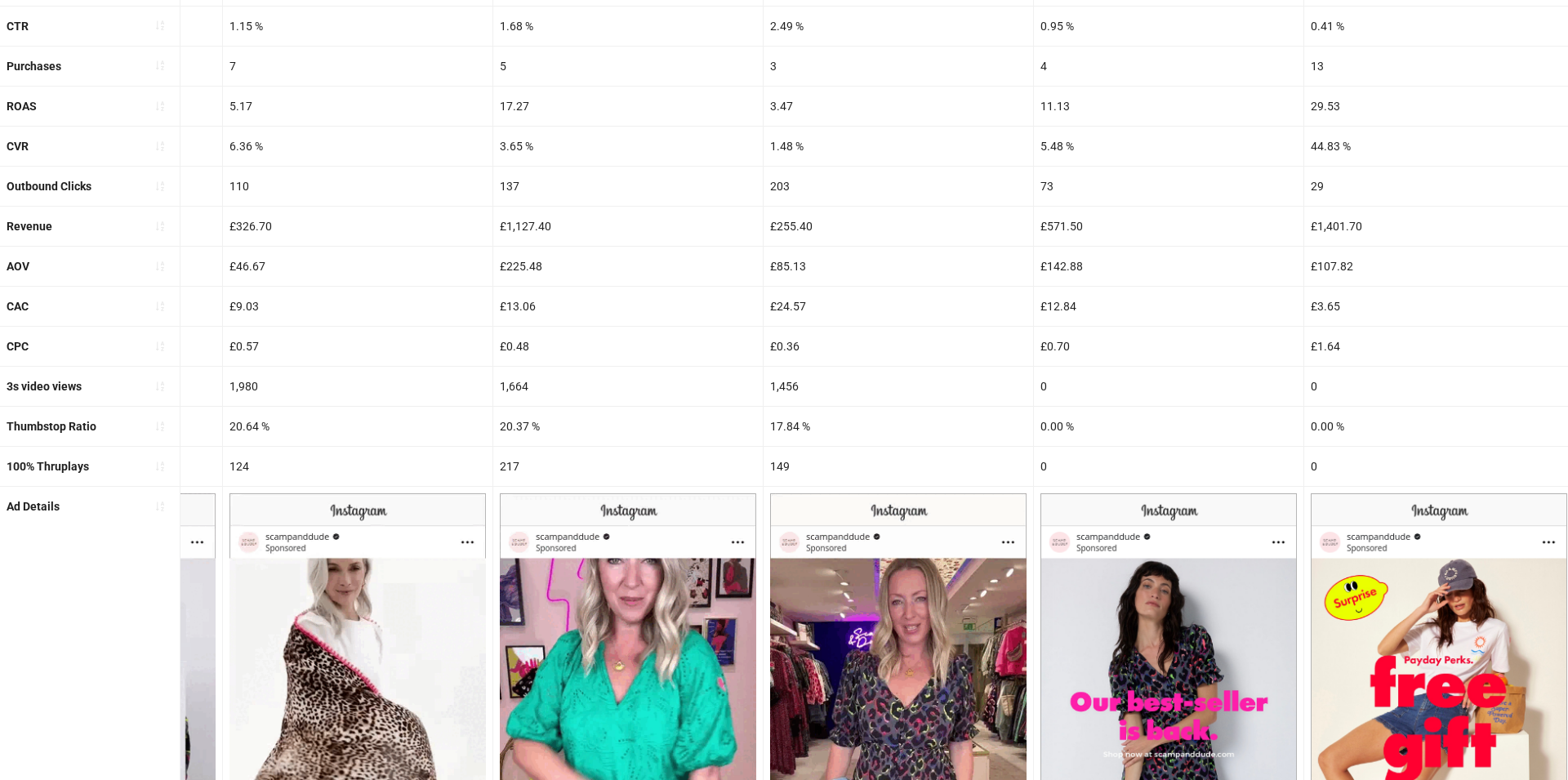
scroll to position [621, 0]
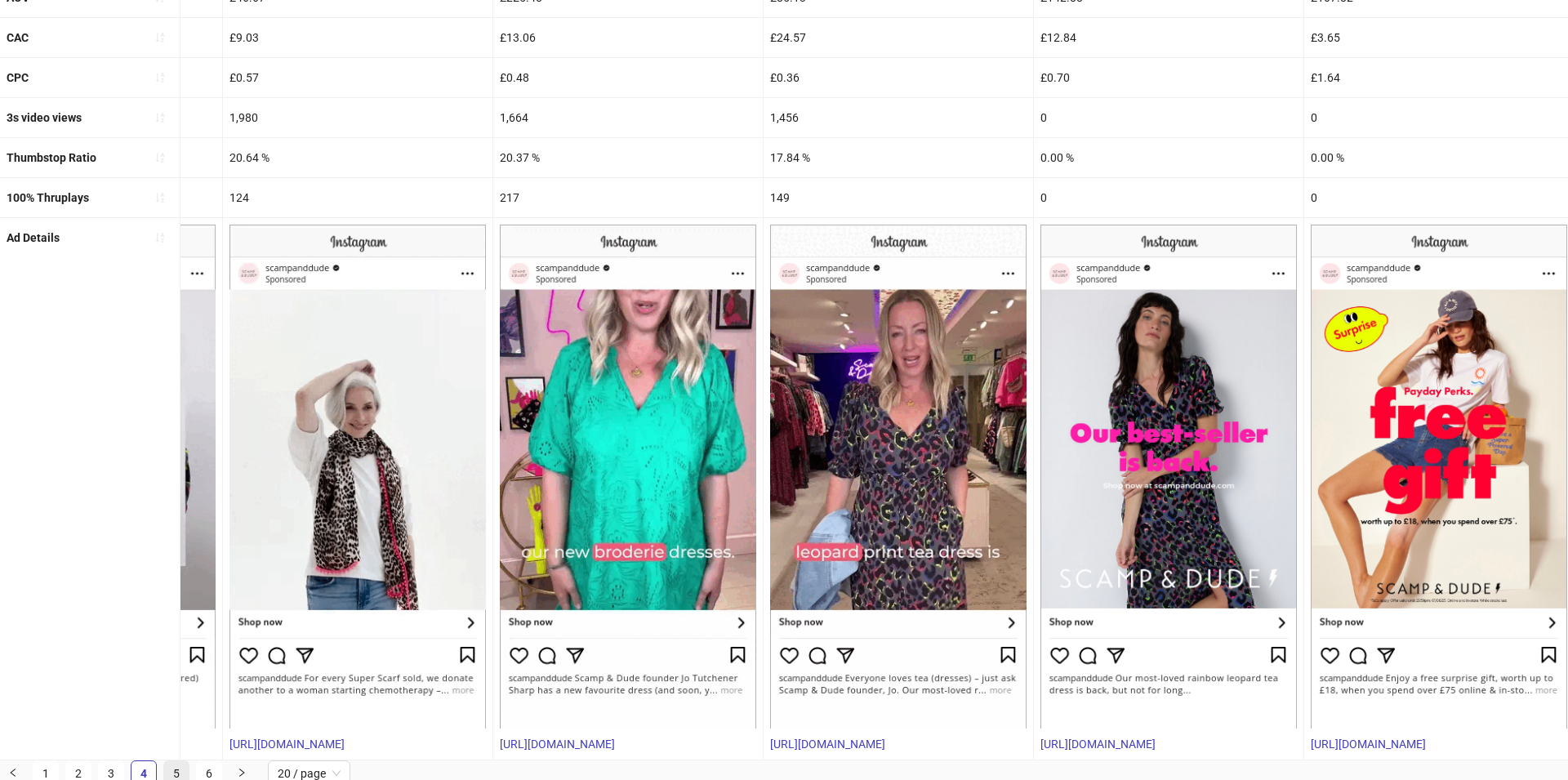
click at [182, 763] on link "5" at bounding box center [176, 773] width 24 height 24
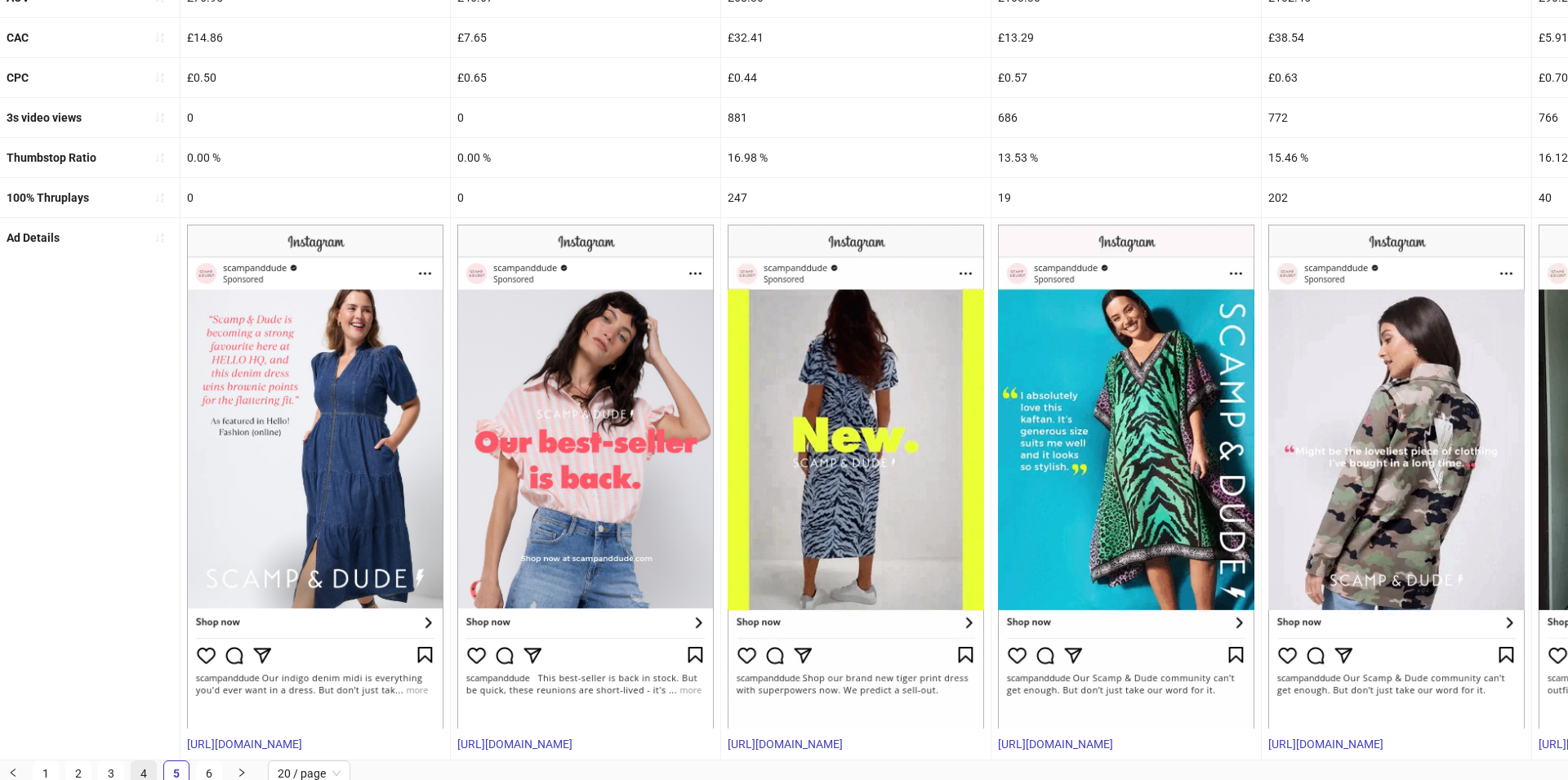
click at [143, 762] on link "4" at bounding box center [144, 773] width 24 height 24
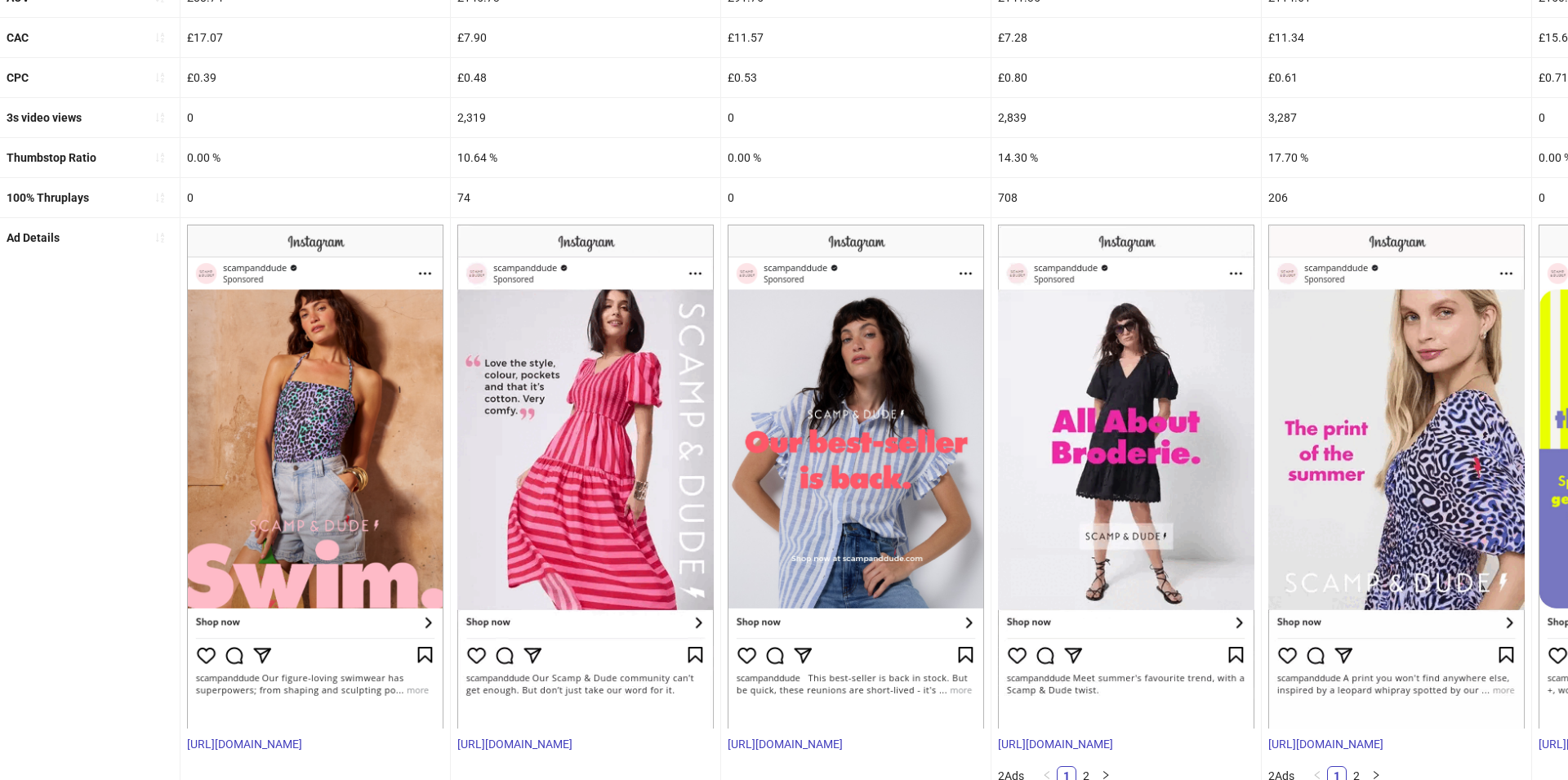
scroll to position [660, 0]
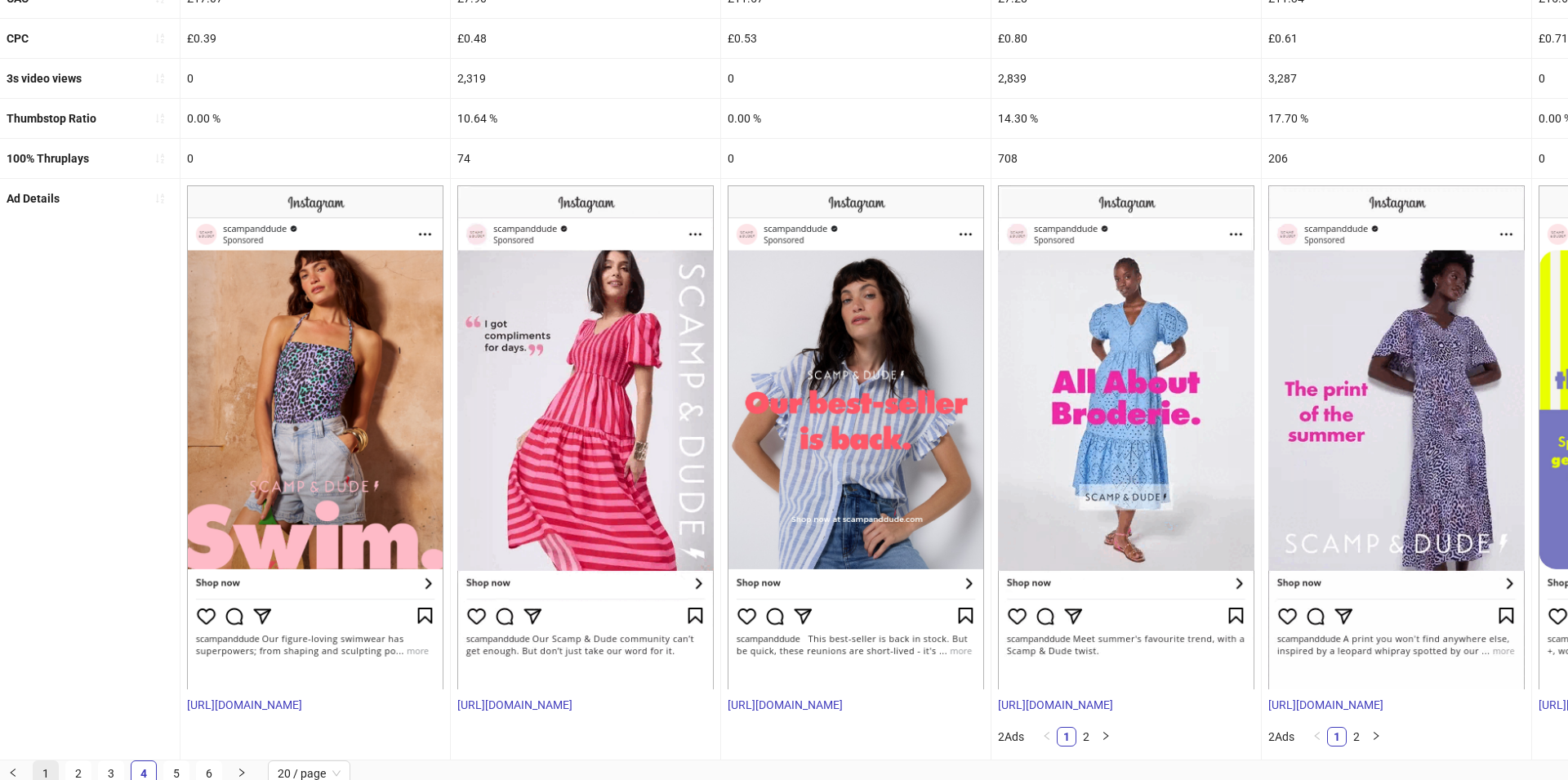
click at [40, 768] on link "1" at bounding box center [46, 773] width 24 height 24
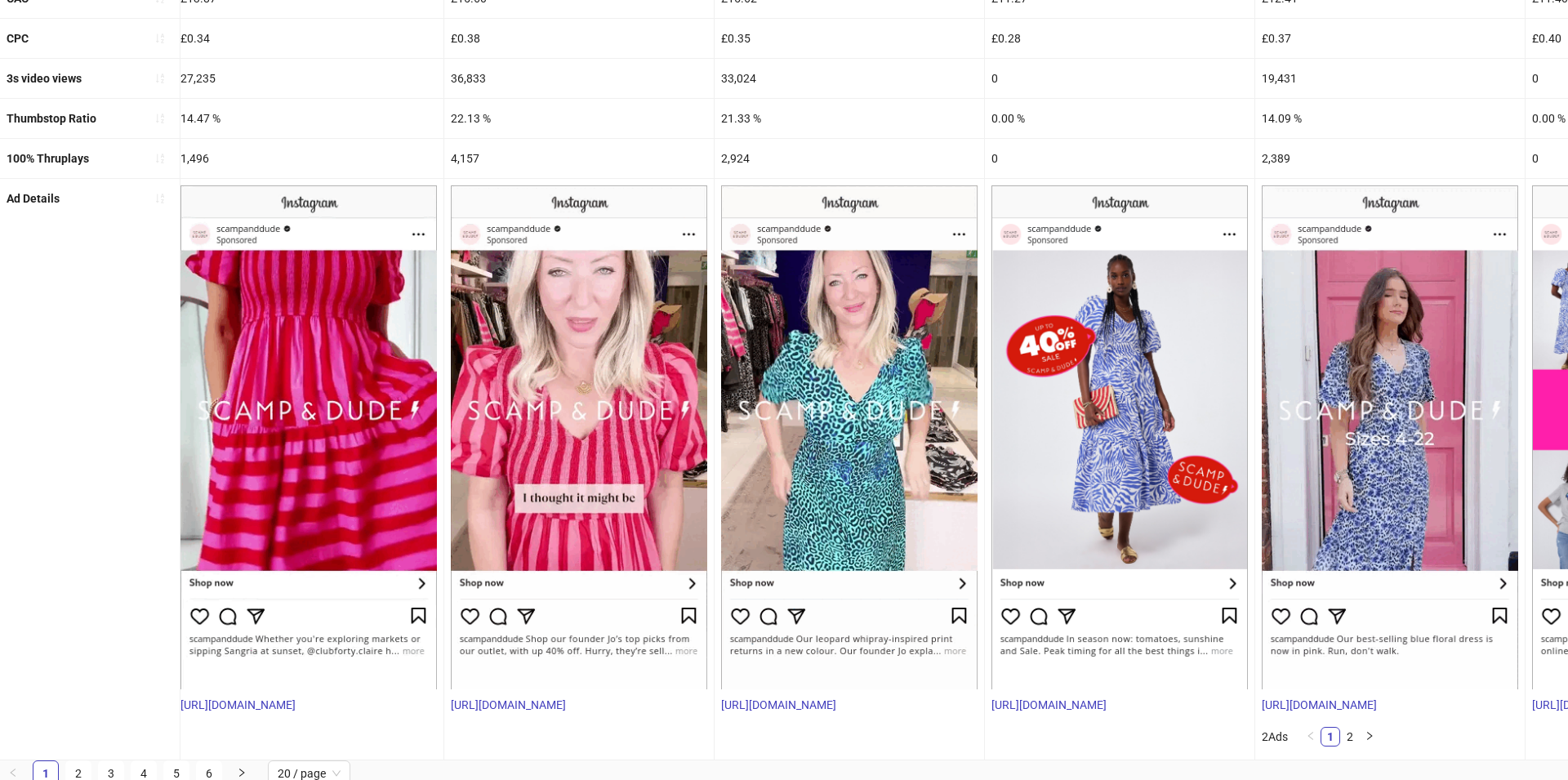
scroll to position [0, 4012]
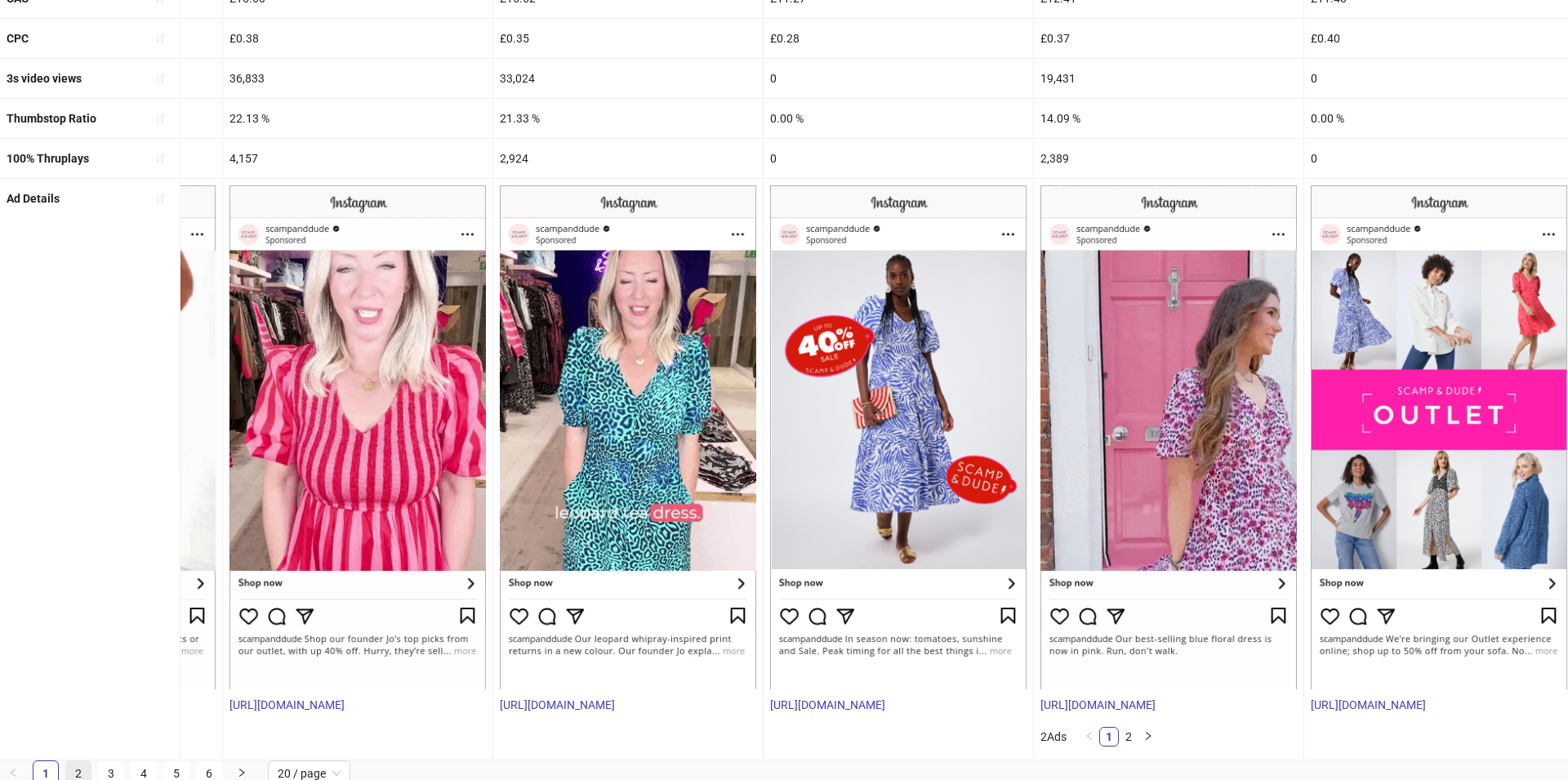
click at [79, 766] on link "2" at bounding box center [78, 773] width 24 height 24
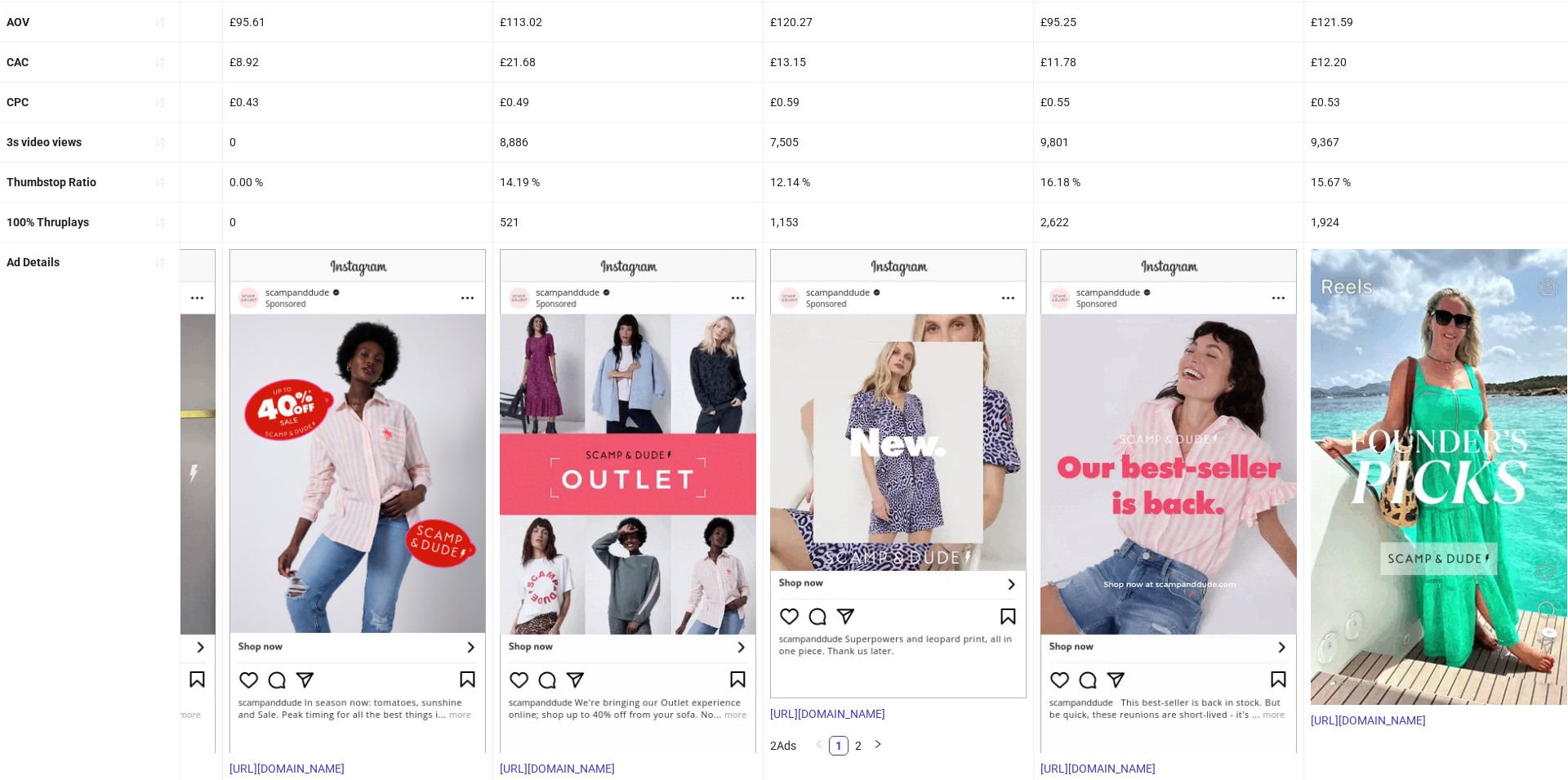
scroll to position [621, 0]
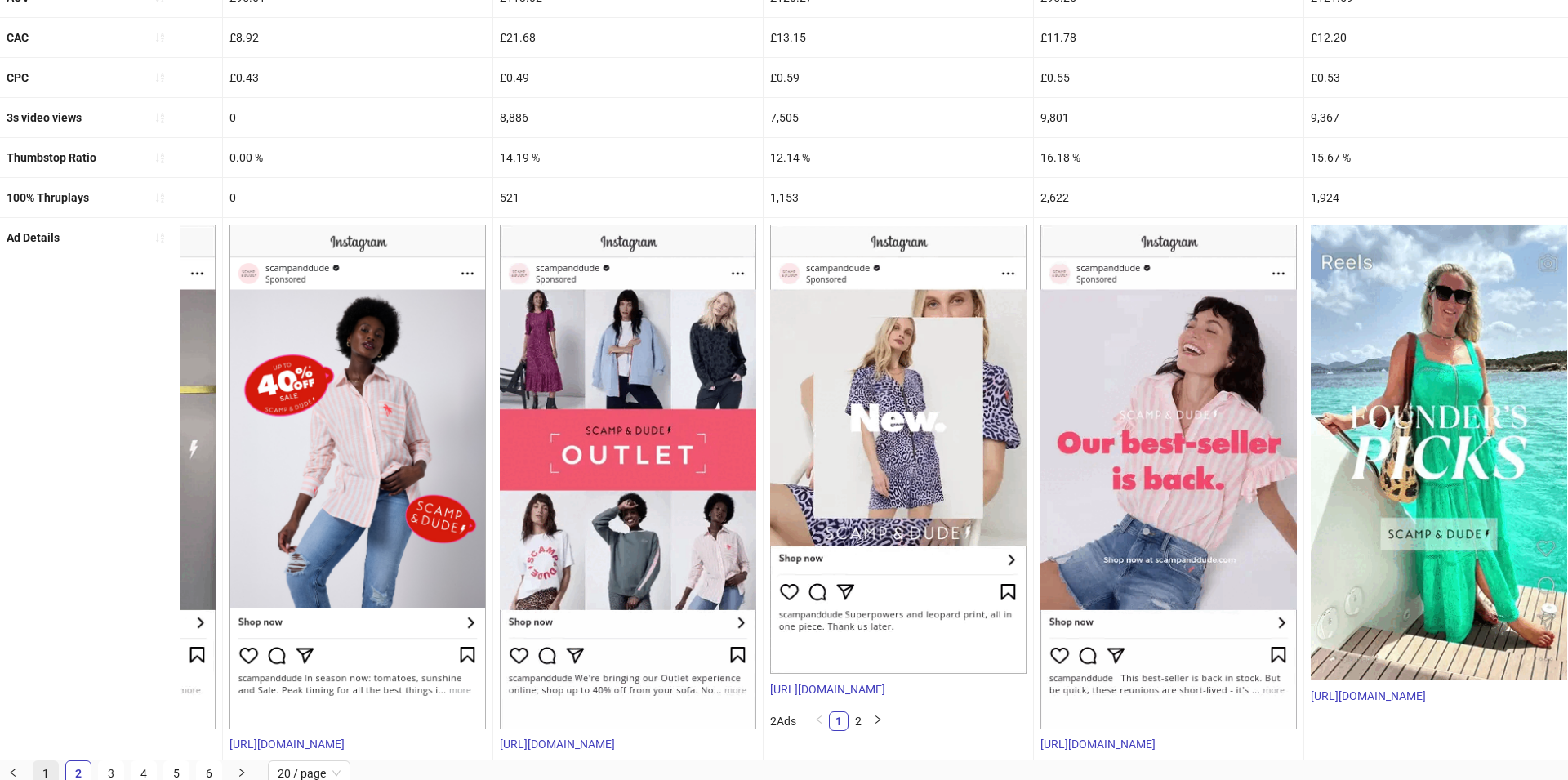
click at [41, 768] on link "1" at bounding box center [46, 773] width 24 height 24
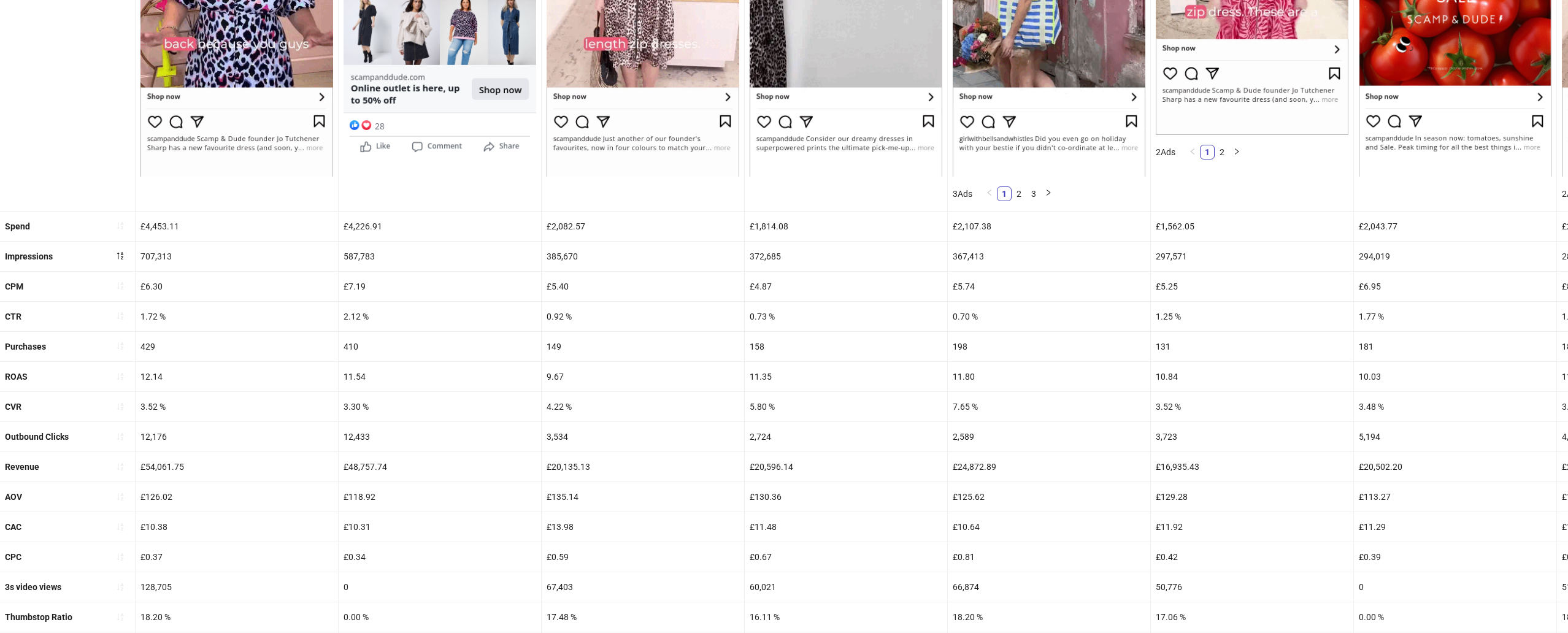
scroll to position [357, 0]
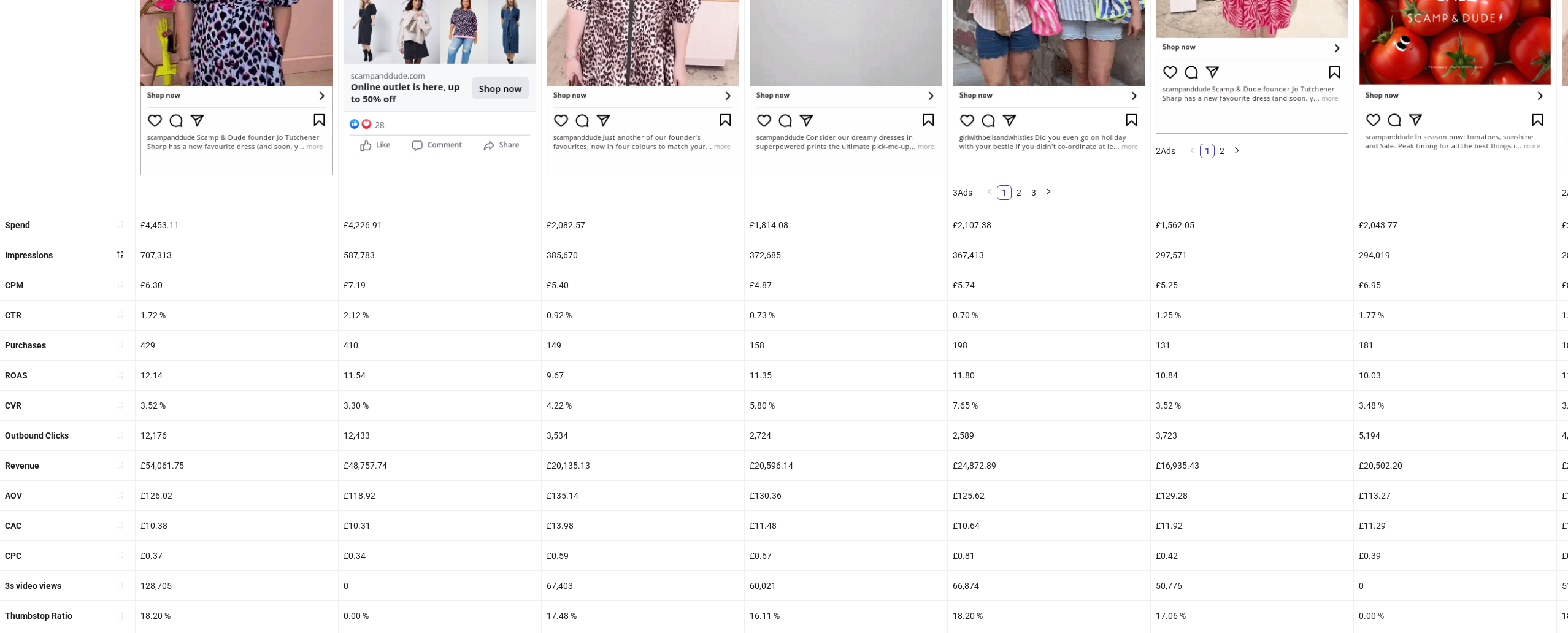
click at [998, 347] on div "198" at bounding box center [1049, 345] width 202 height 29
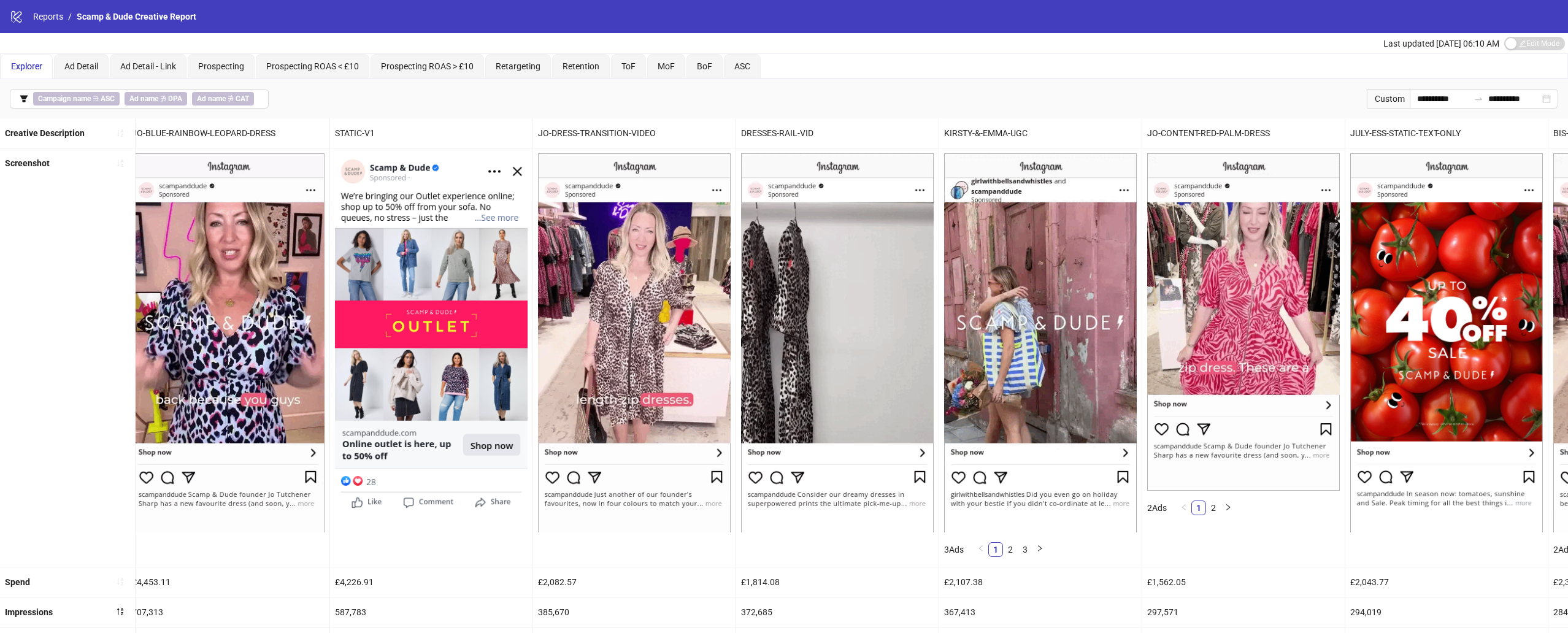
scroll to position [0, 0]
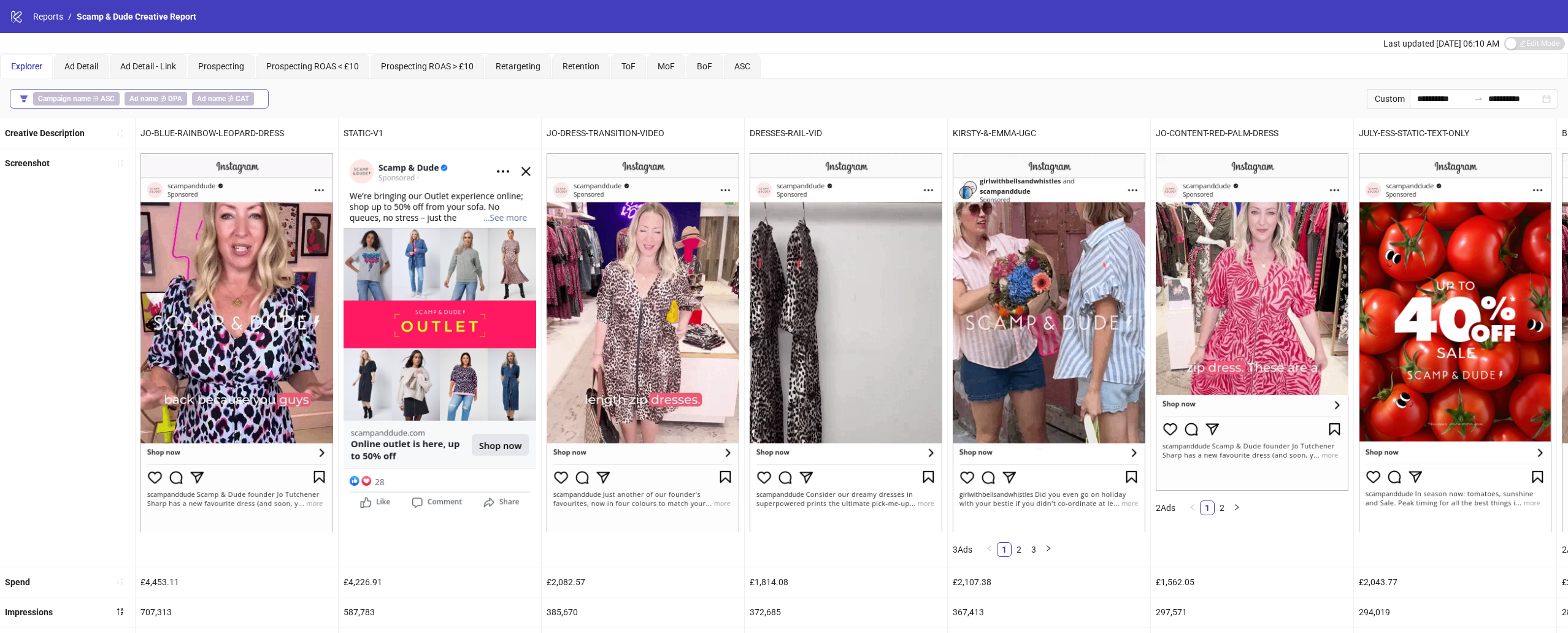
click at [18, 94] on button "Campaign name ∋ ASC Ad name ∌ DPA Ad name ∌ CAT" at bounding box center [139, 99] width 259 height 20
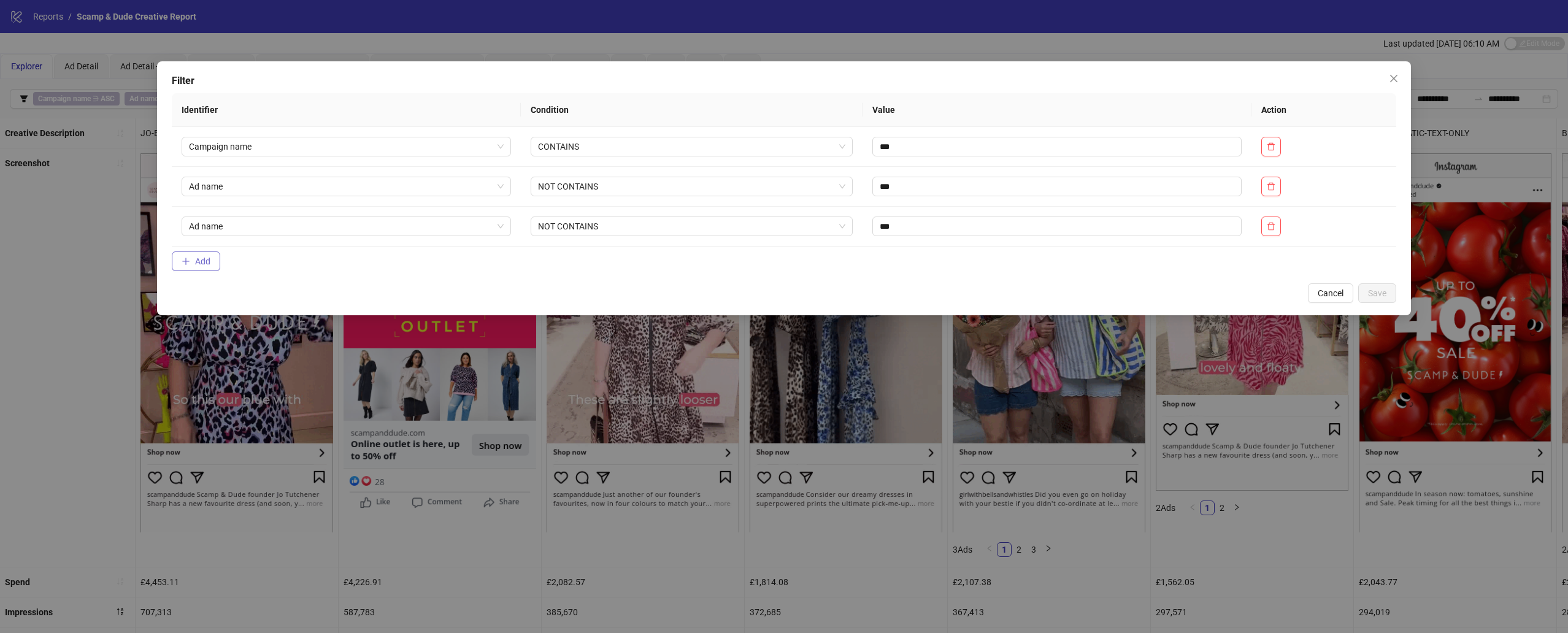
click at [201, 260] on span "Add" at bounding box center [203, 261] width 16 height 10
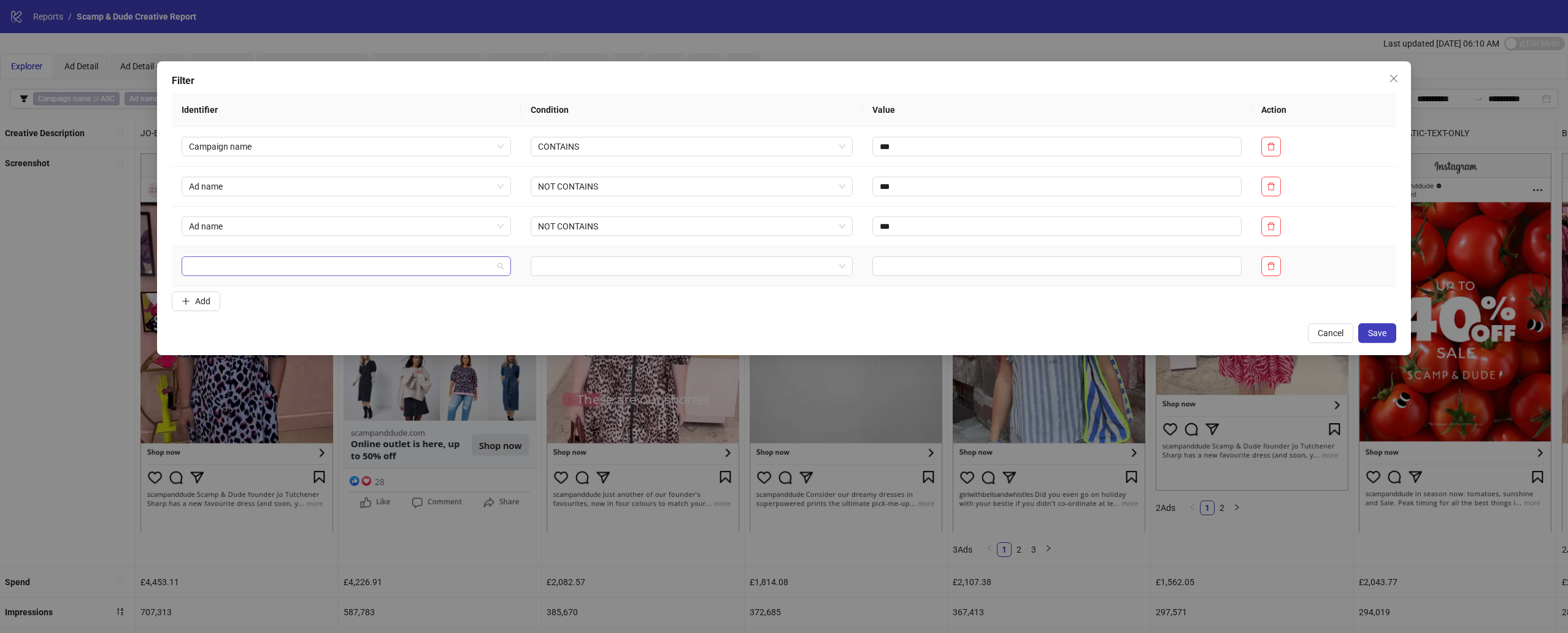
click at [352, 275] on input "search" at bounding box center [340, 266] width 304 height 18
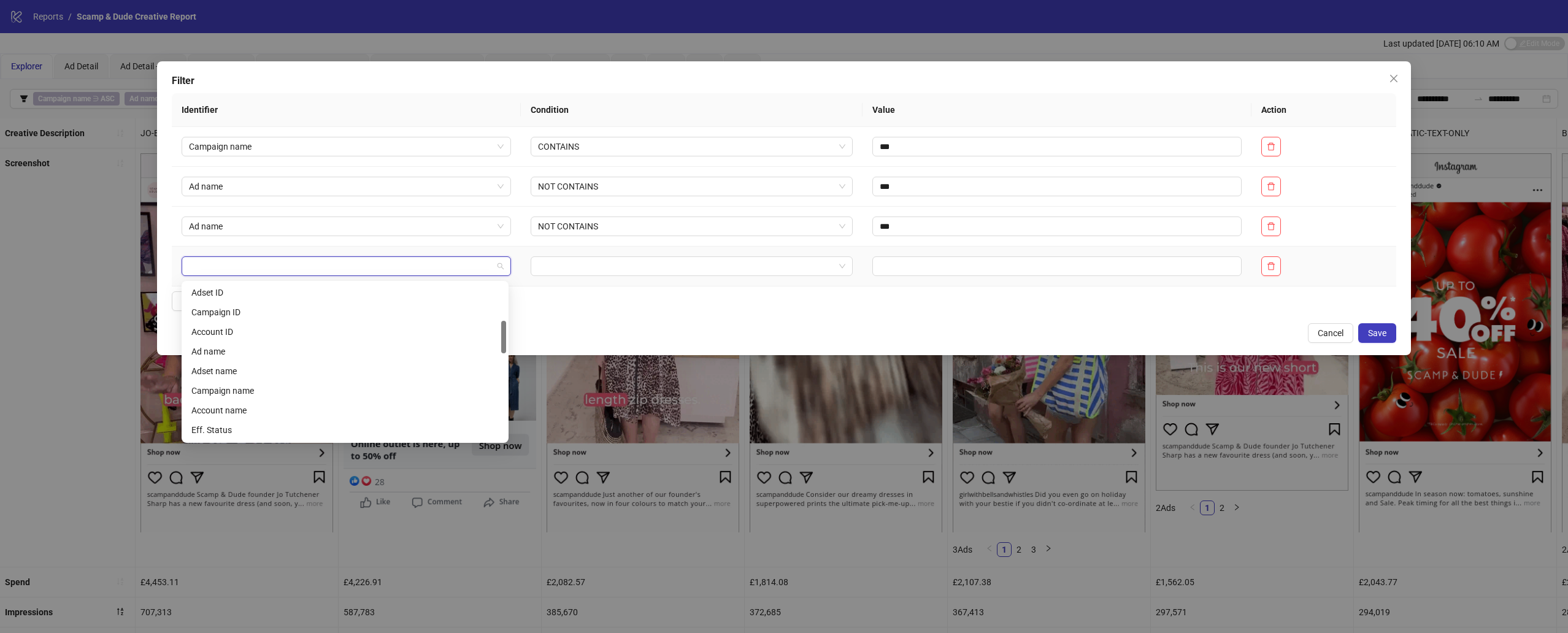
scroll to position [187, 0]
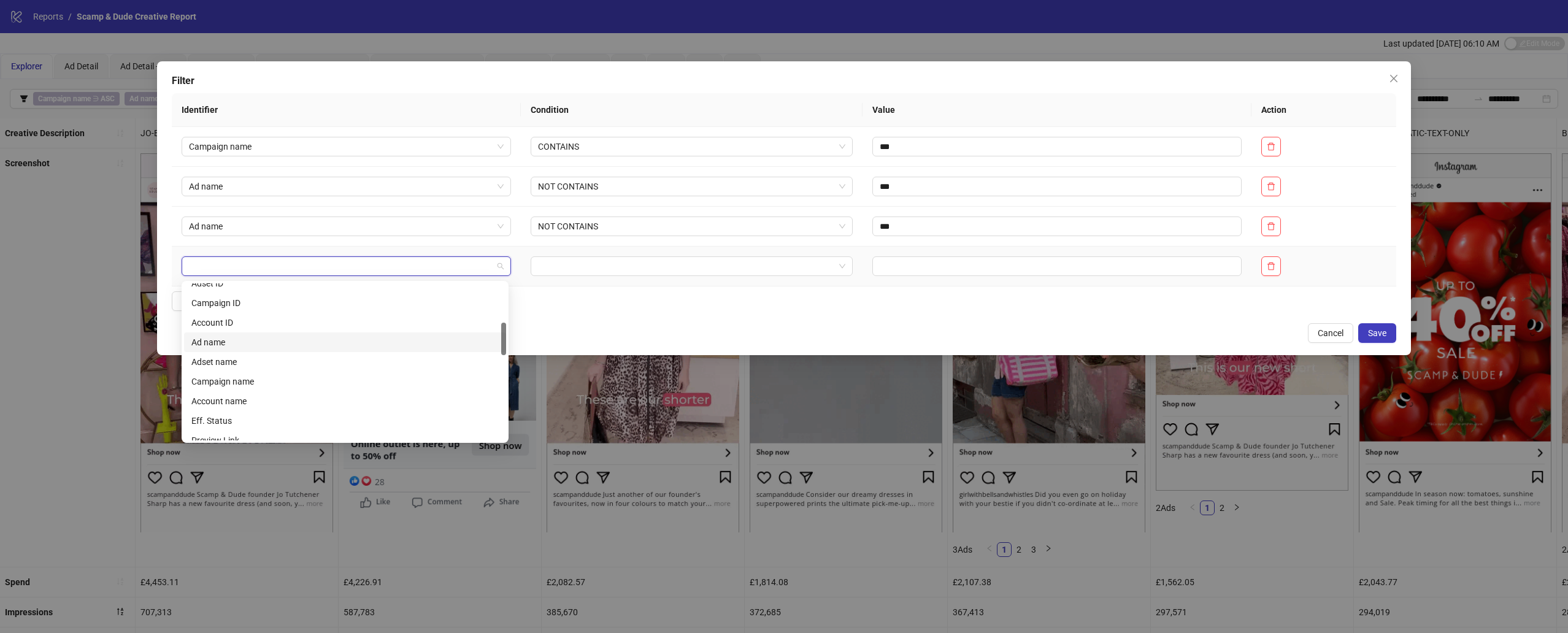
click at [305, 347] on div "Ad name" at bounding box center [345, 342] width 307 height 14
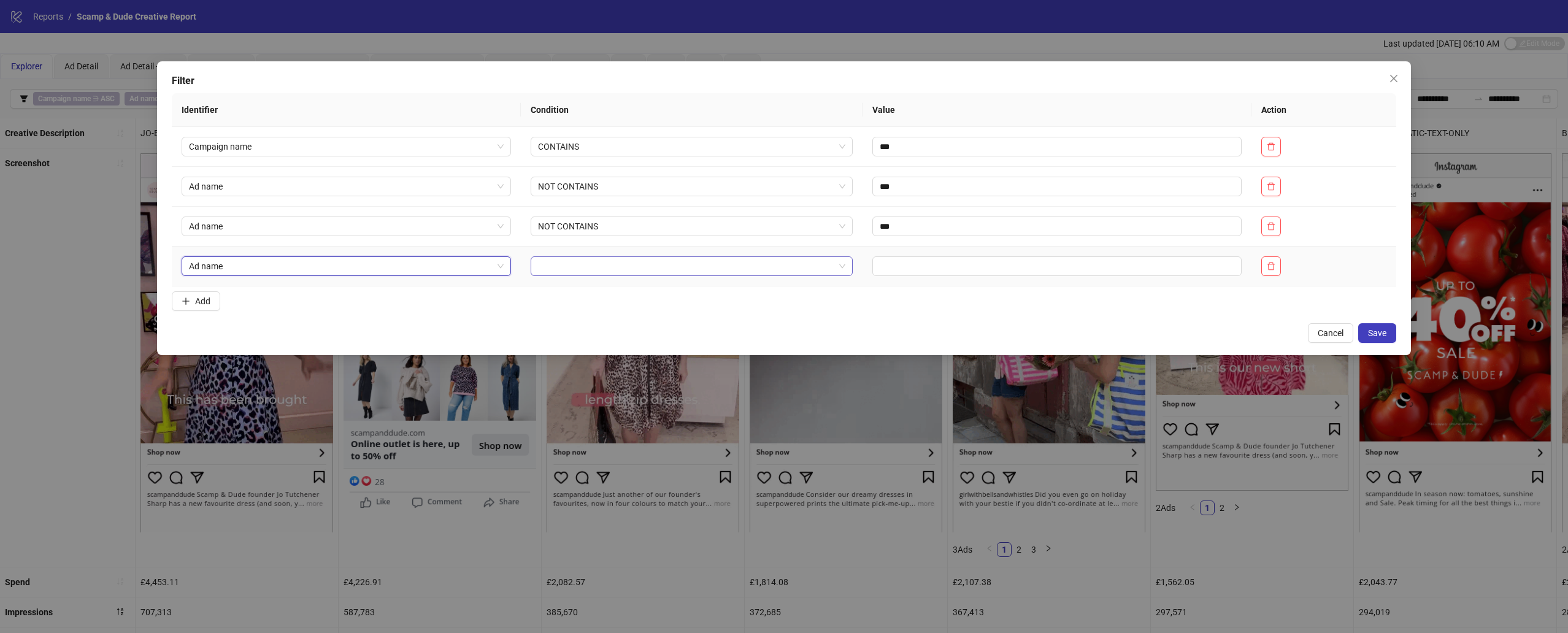
click at [580, 270] on input "search" at bounding box center [686, 266] width 296 height 18
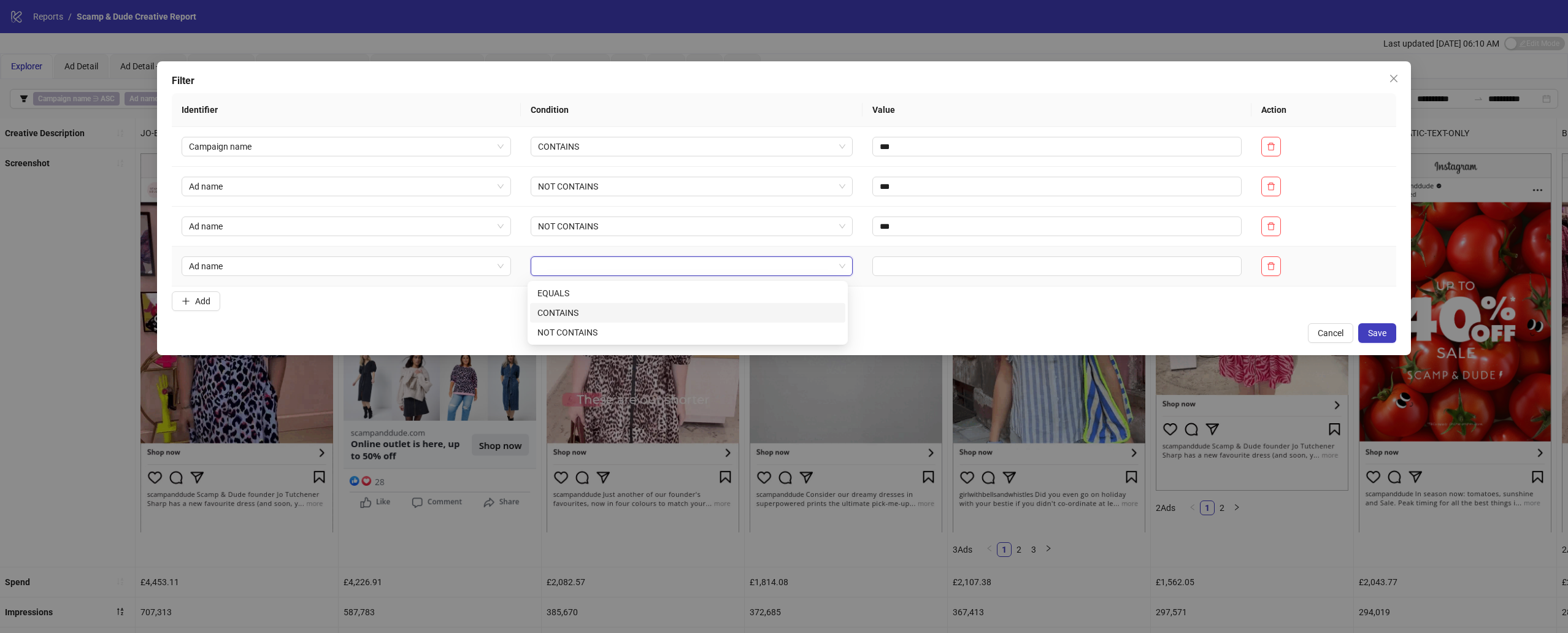
click at [579, 308] on div "CONTAINS" at bounding box center [688, 312] width 301 height 14
click at [877, 269] on input "text" at bounding box center [1056, 266] width 369 height 20
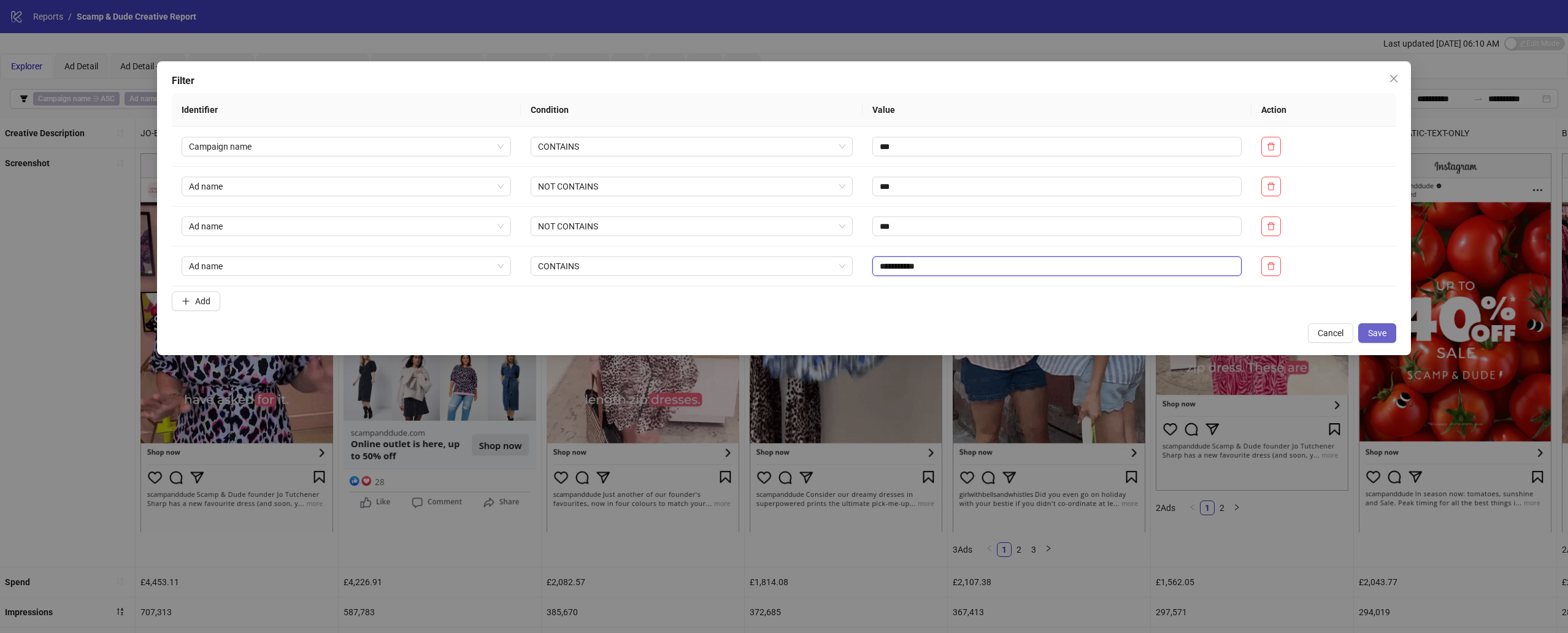
type input "**********"
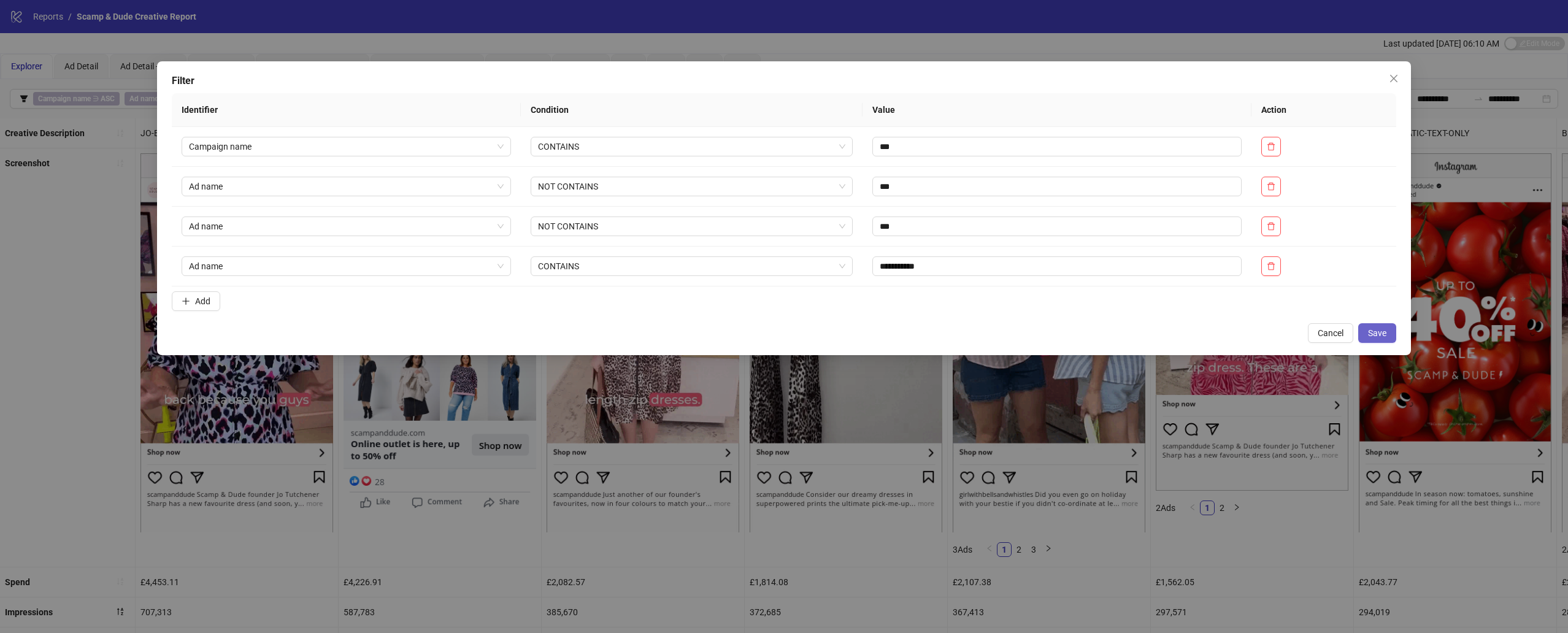
click at [1177, 336] on span "Save" at bounding box center [1377, 332] width 18 height 10
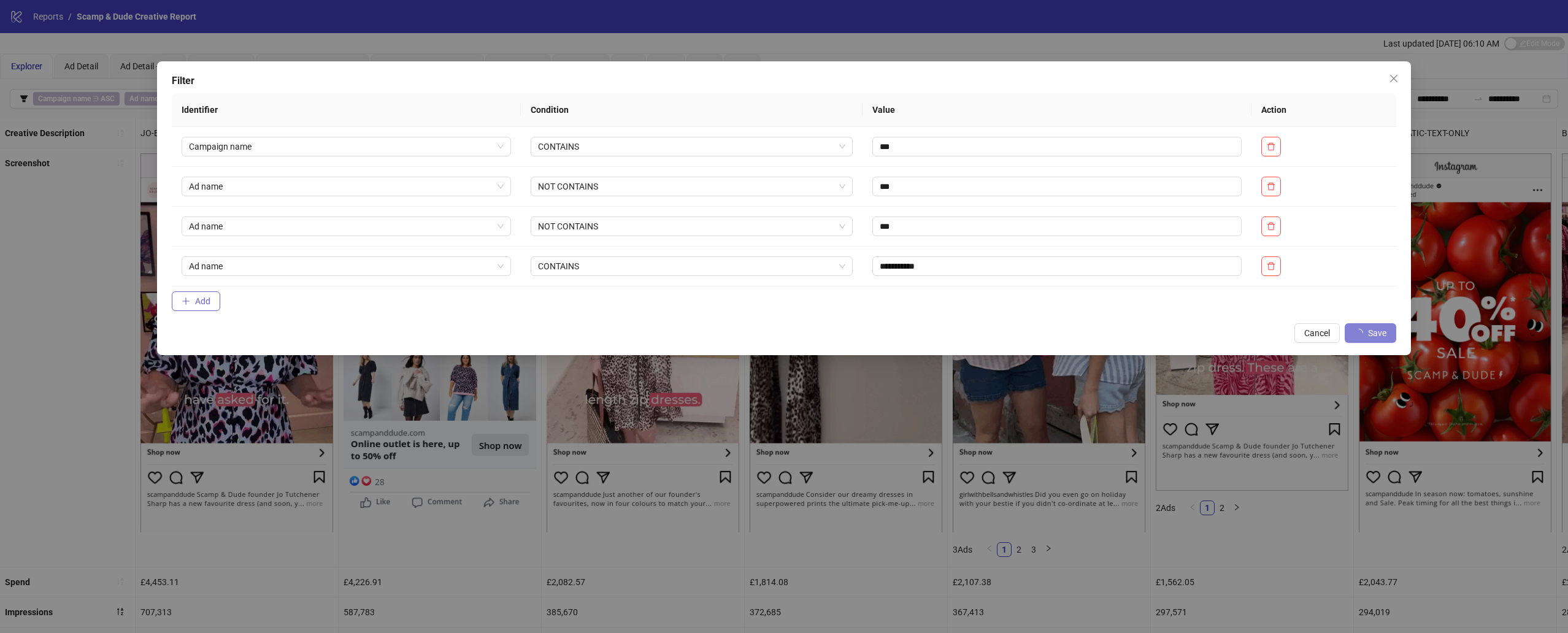
click at [213, 303] on button "Add" at bounding box center [196, 301] width 48 height 20
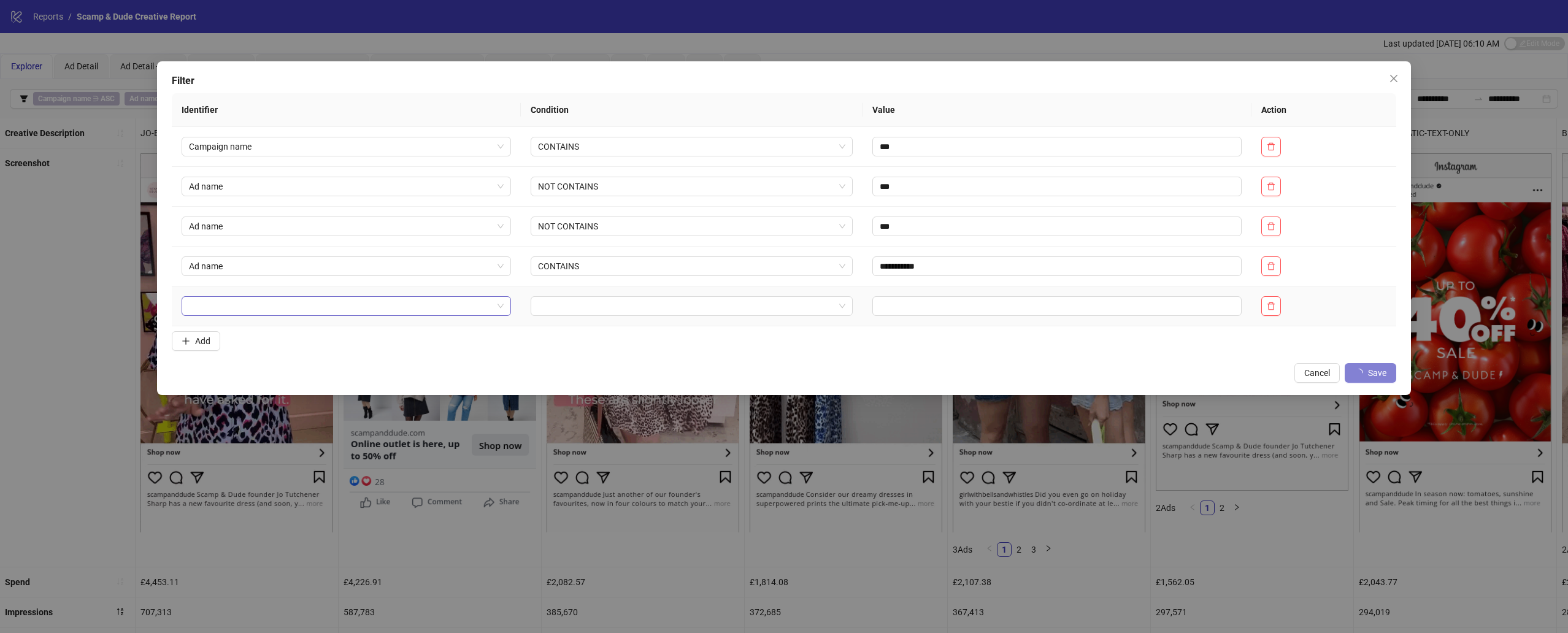
click at [240, 313] on input "search" at bounding box center [340, 306] width 304 height 18
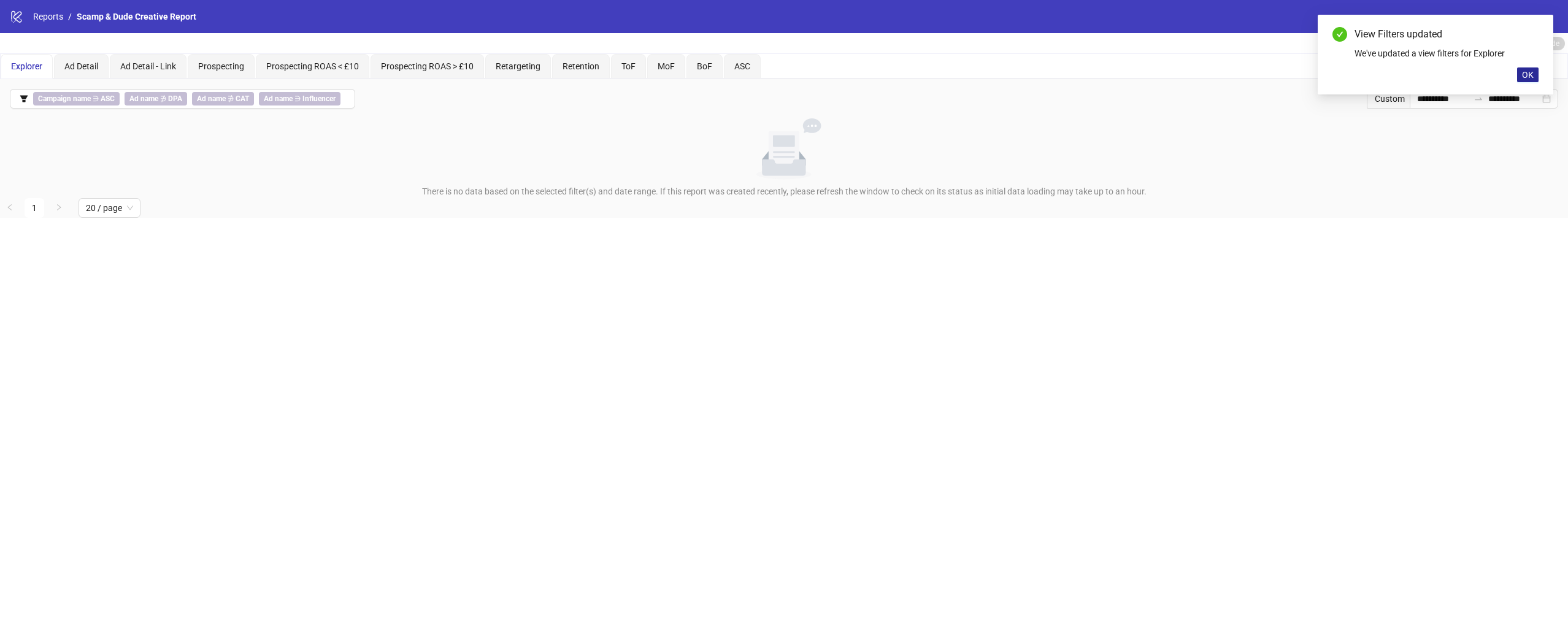
click at [1177, 77] on button "OK" at bounding box center [1528, 75] width 21 height 15
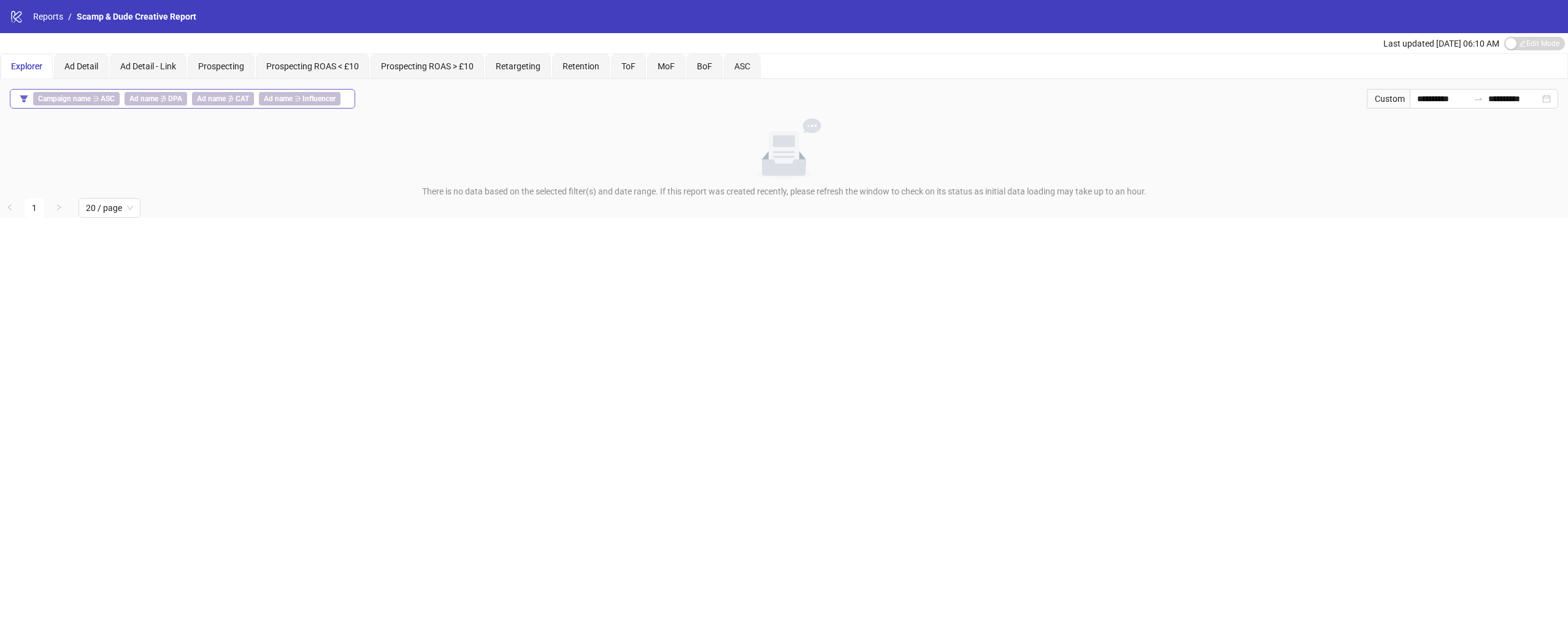
click at [306, 100] on b "Influencer" at bounding box center [319, 98] width 33 height 8
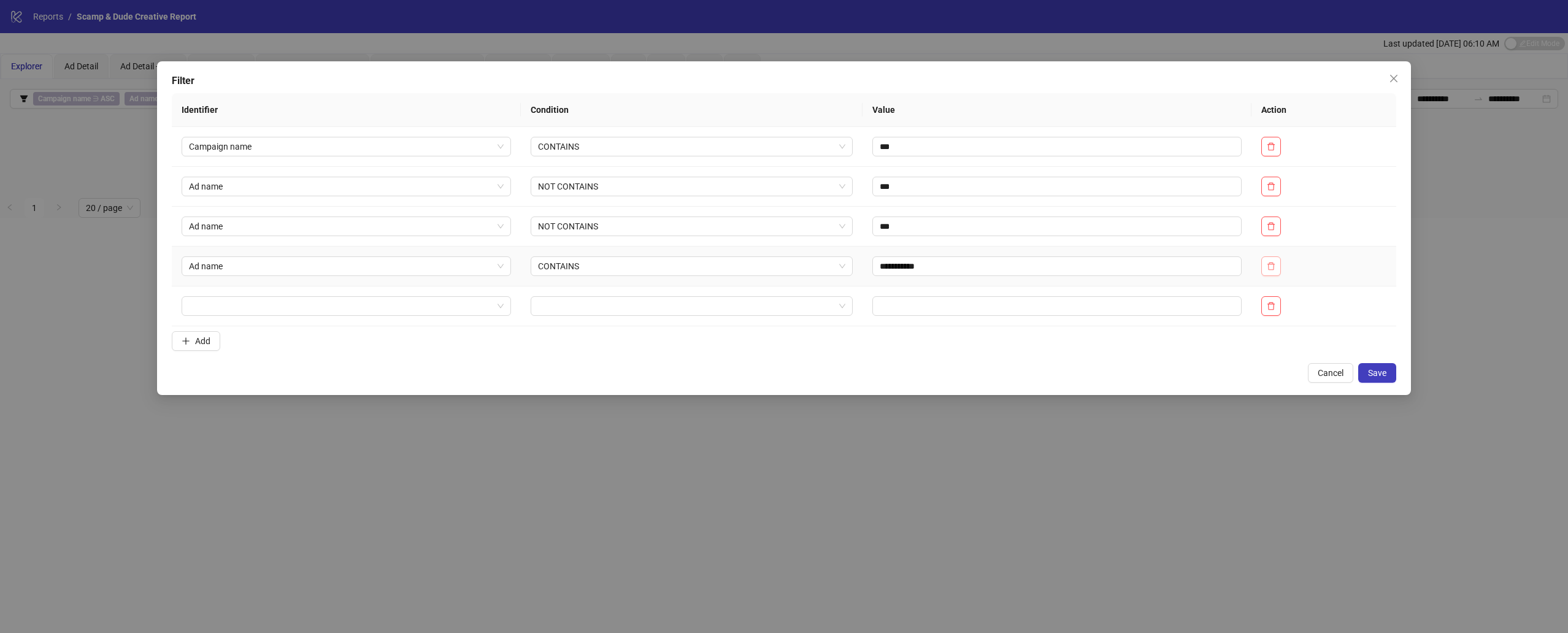
click at [1177, 271] on span "button" at bounding box center [1271, 266] width 8 height 10
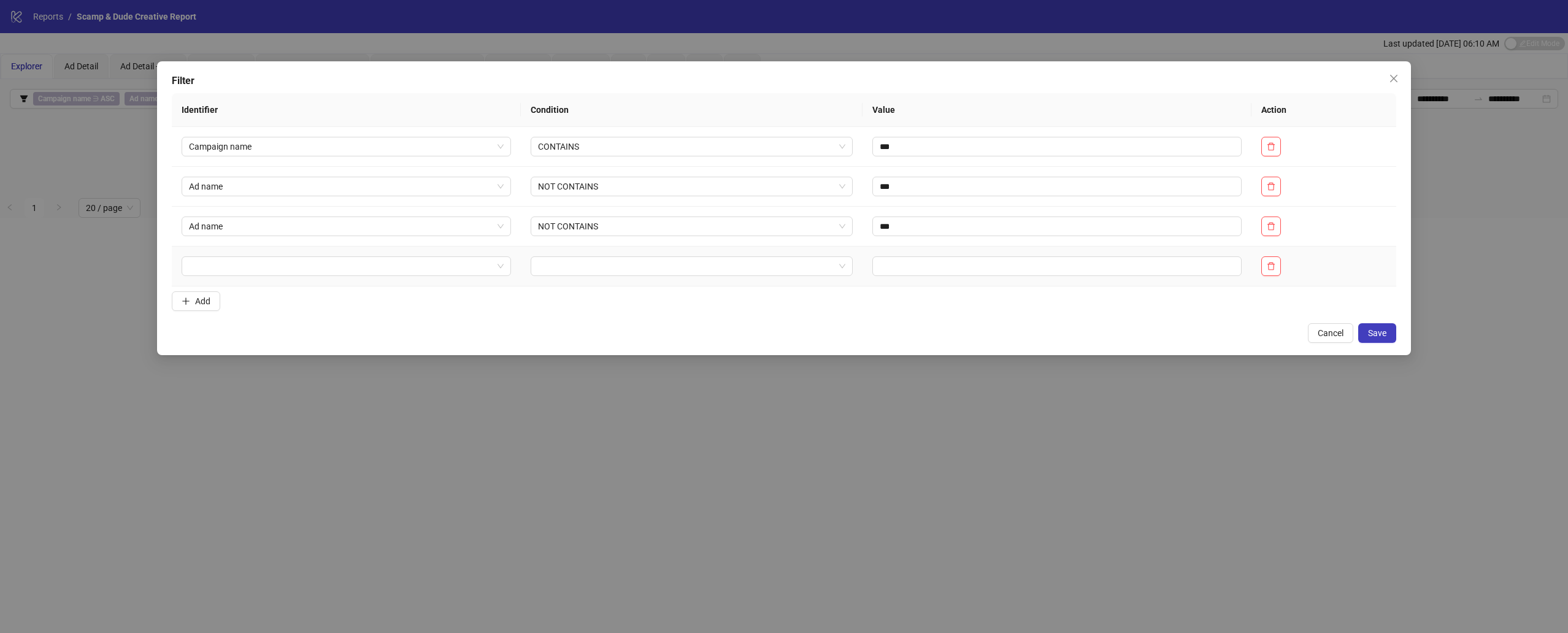
click at [1177, 271] on span "button" at bounding box center [1271, 266] width 8 height 10
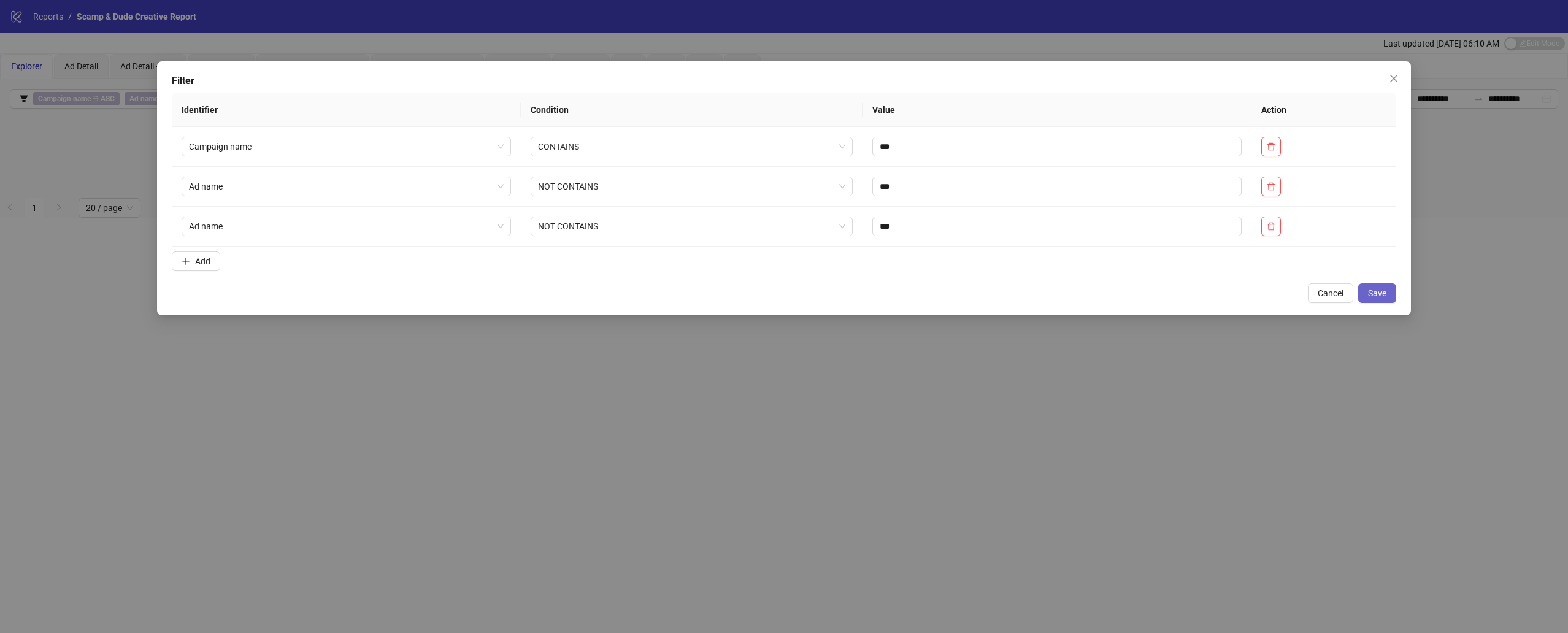
click at [1177, 302] on button "Save" at bounding box center [1377, 293] width 38 height 20
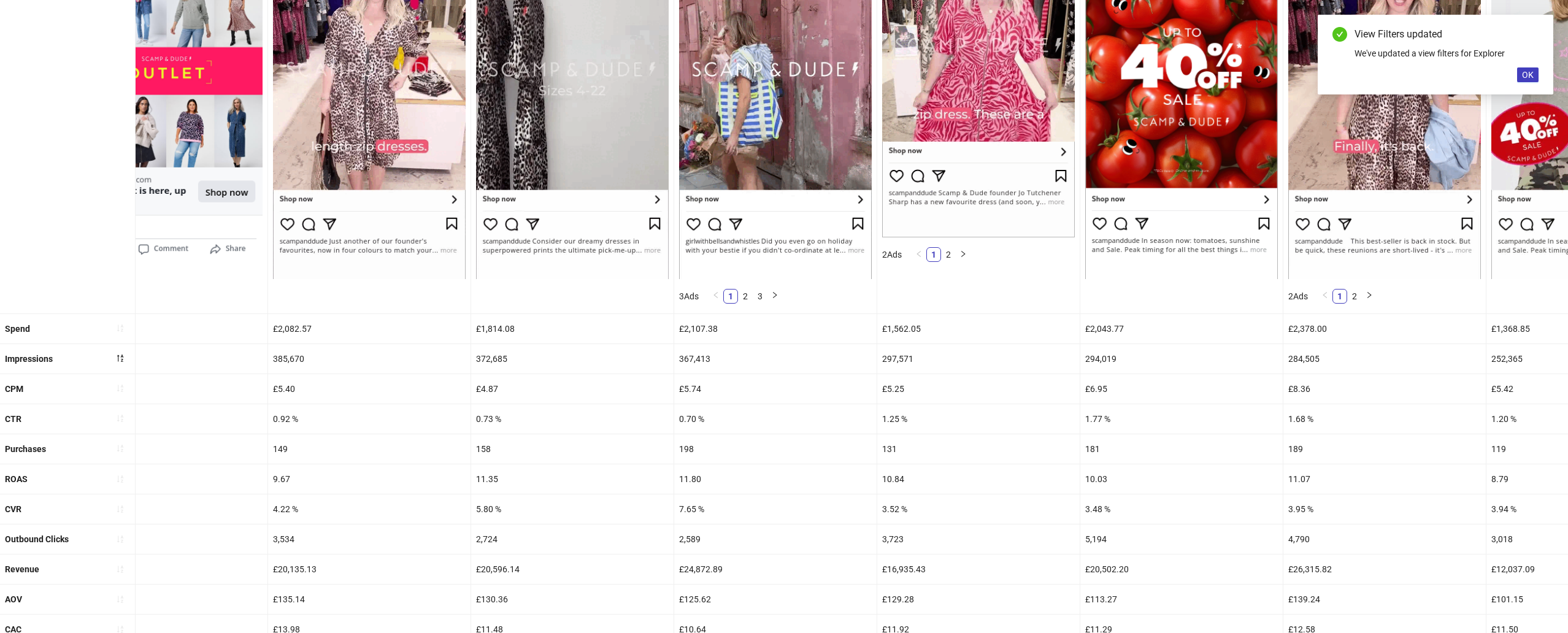
scroll to position [273, 0]
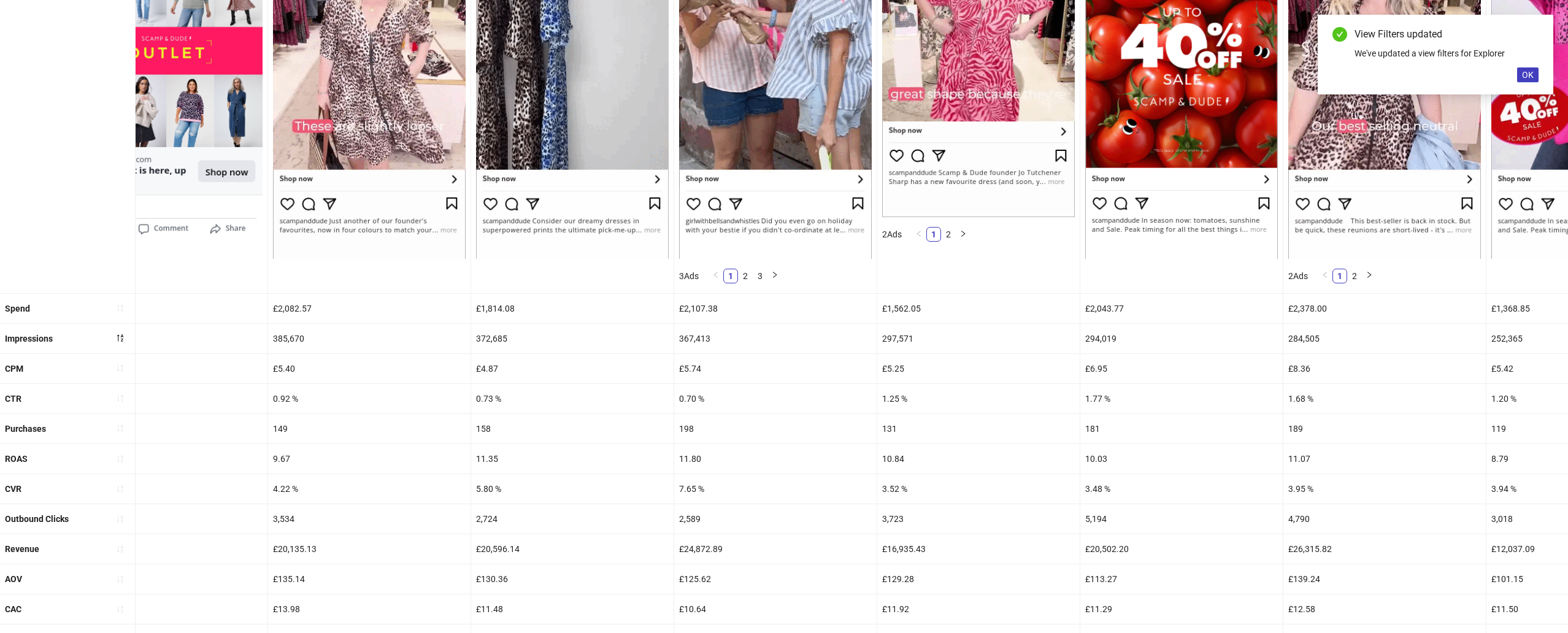
click at [739, 446] on div "11.80" at bounding box center [775, 458] width 202 height 29
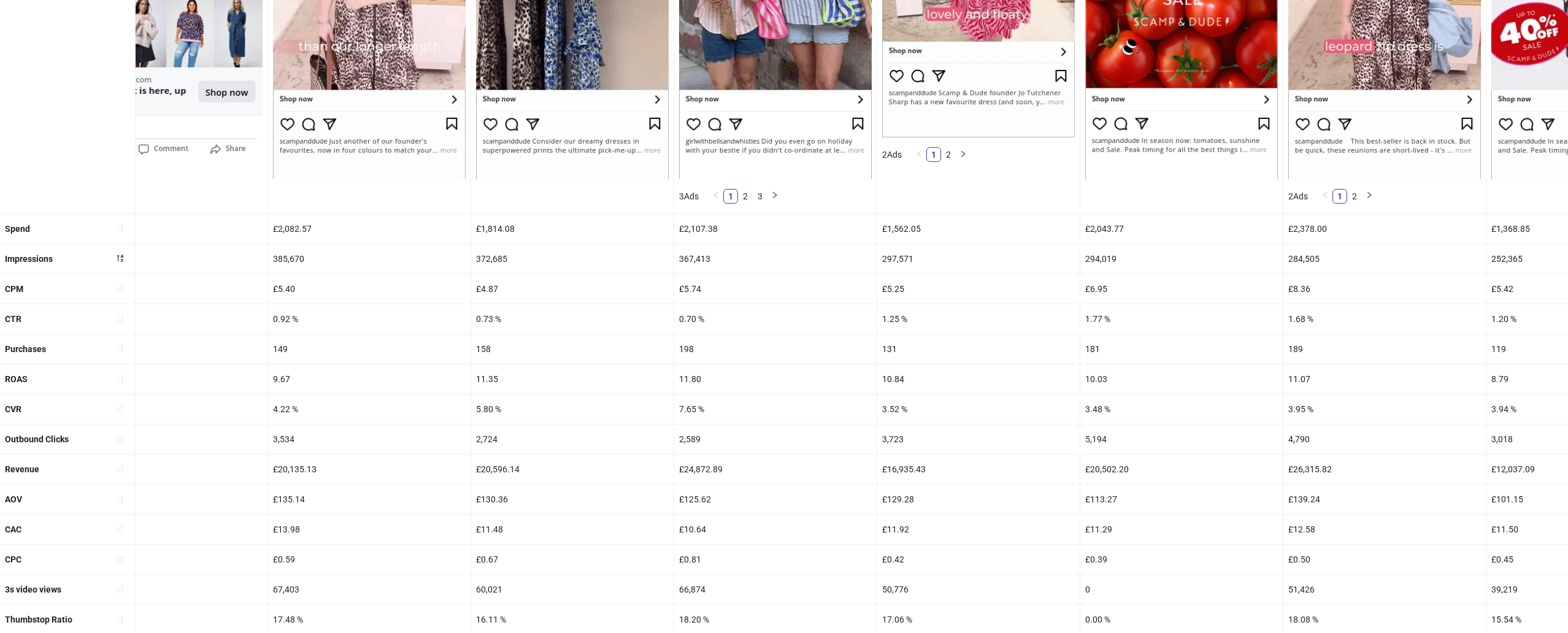
scroll to position [357, 0]
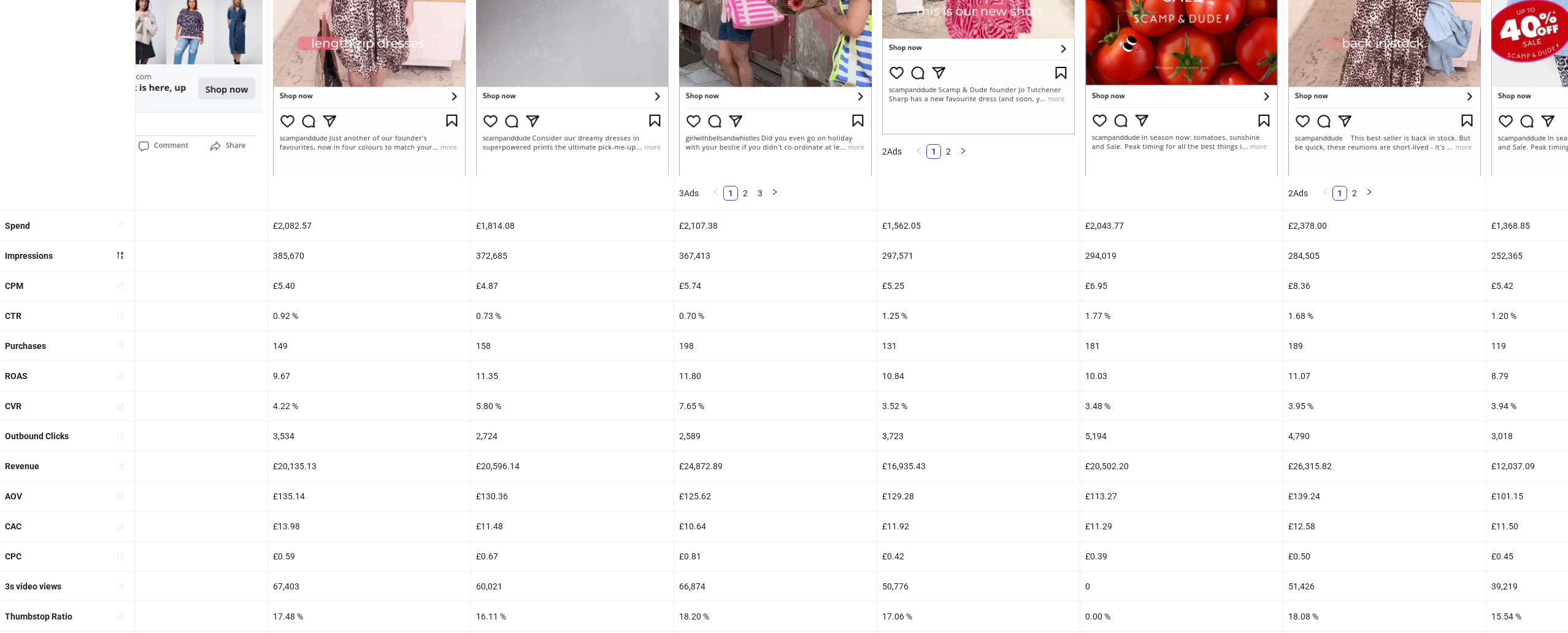
click at [703, 341] on div "198" at bounding box center [775, 345] width 202 height 29
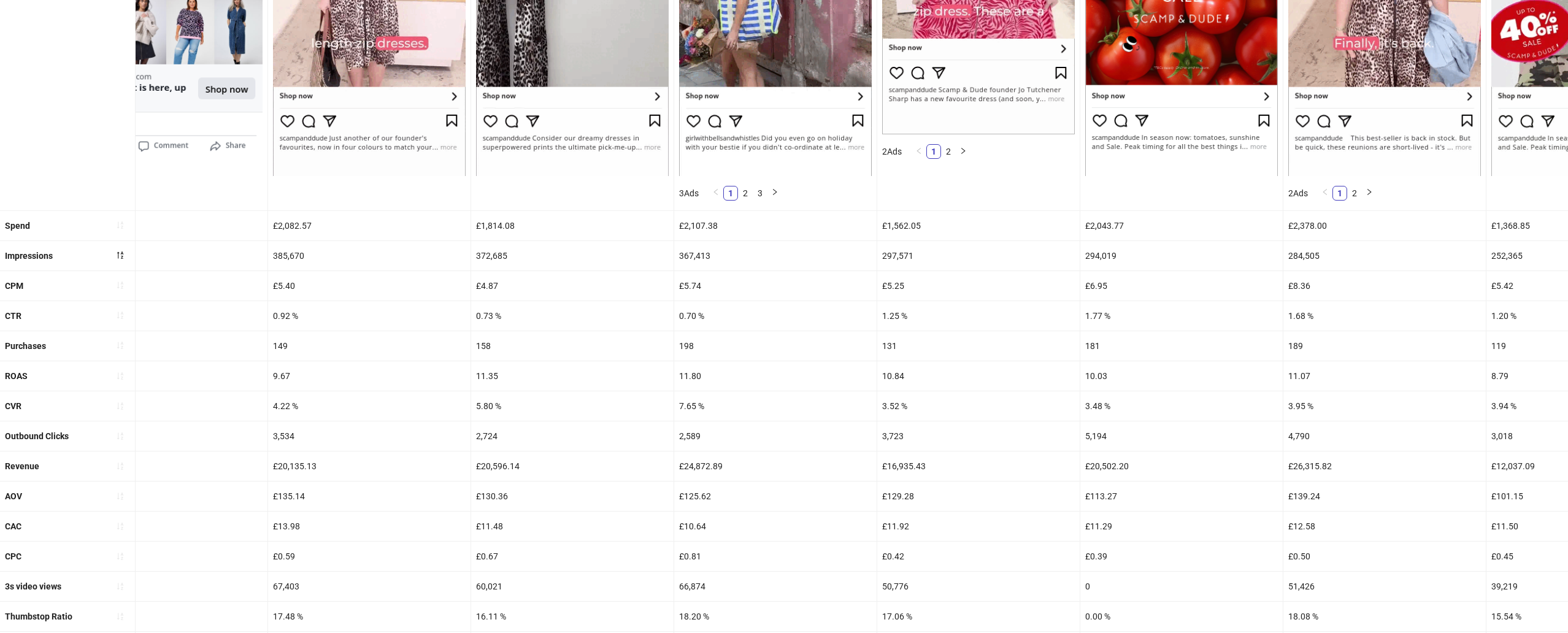
click at [687, 347] on div "198" at bounding box center [775, 345] width 202 height 29
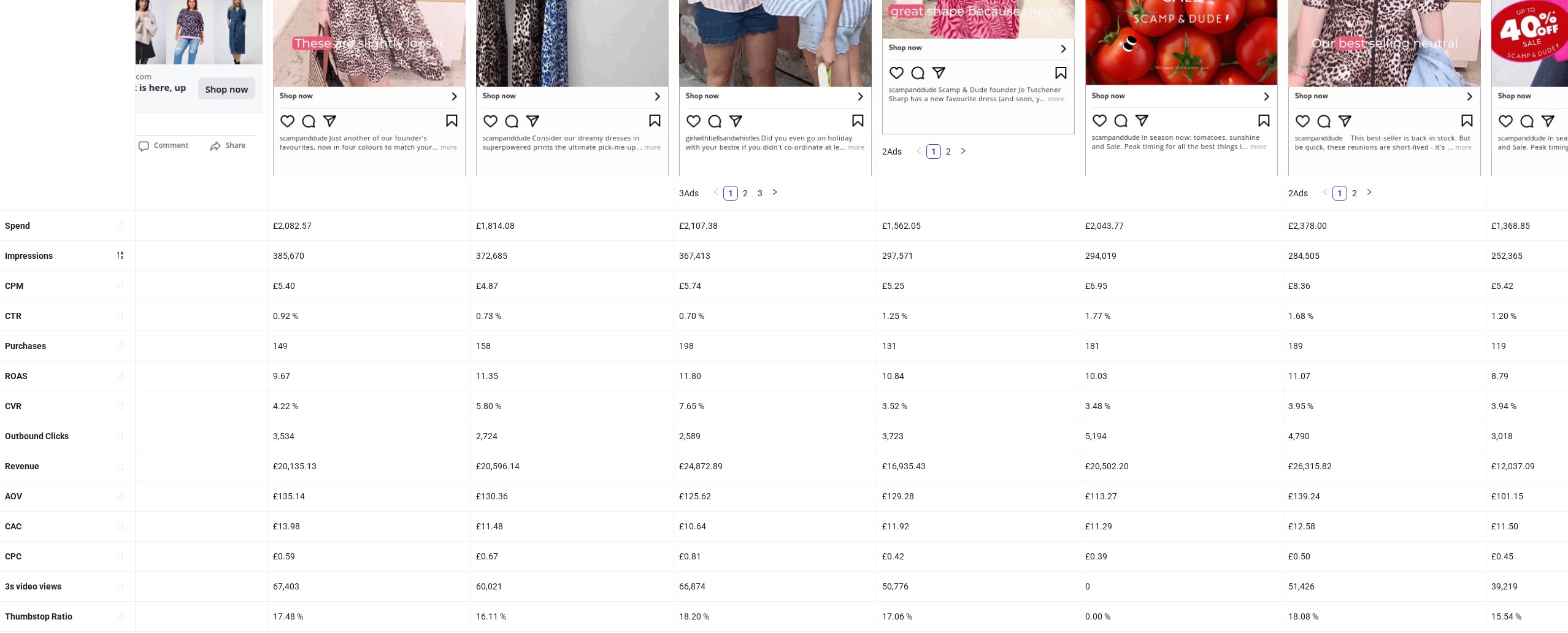
click at [687, 347] on div "198" at bounding box center [775, 345] width 202 height 29
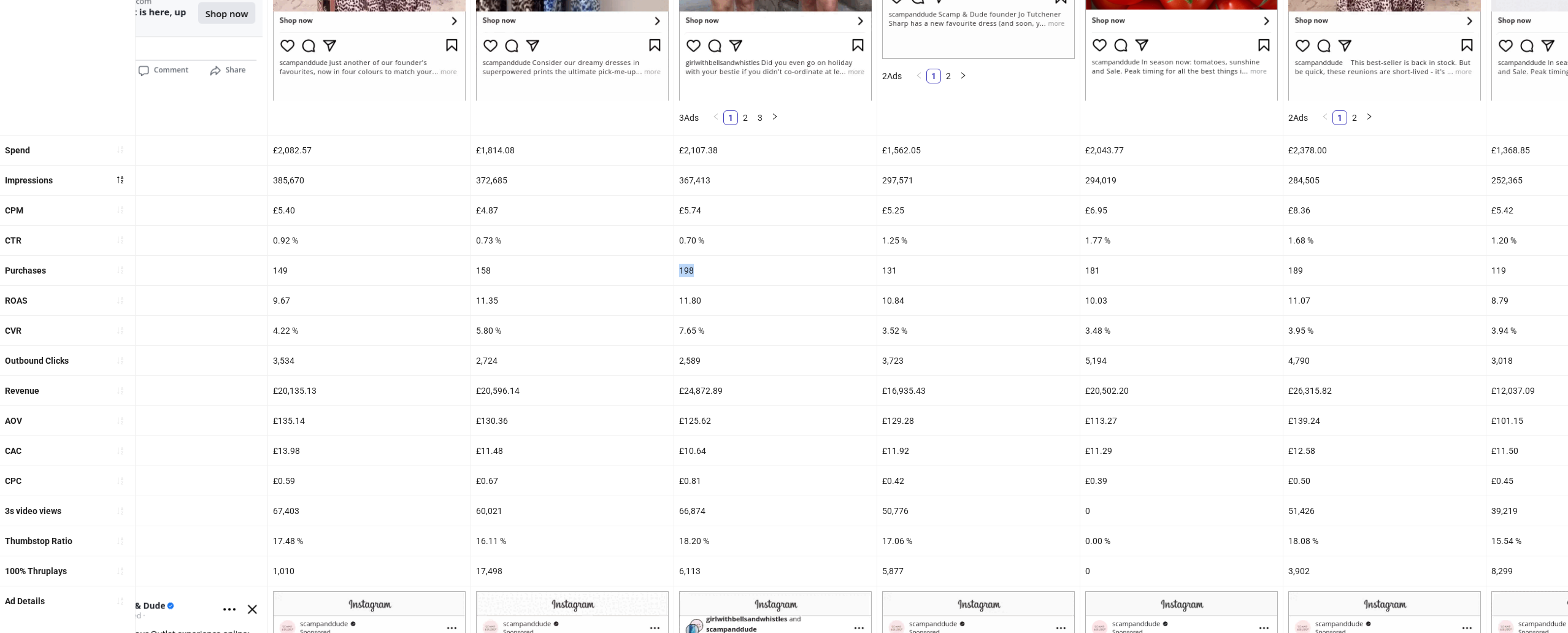
scroll to position [429, 0]
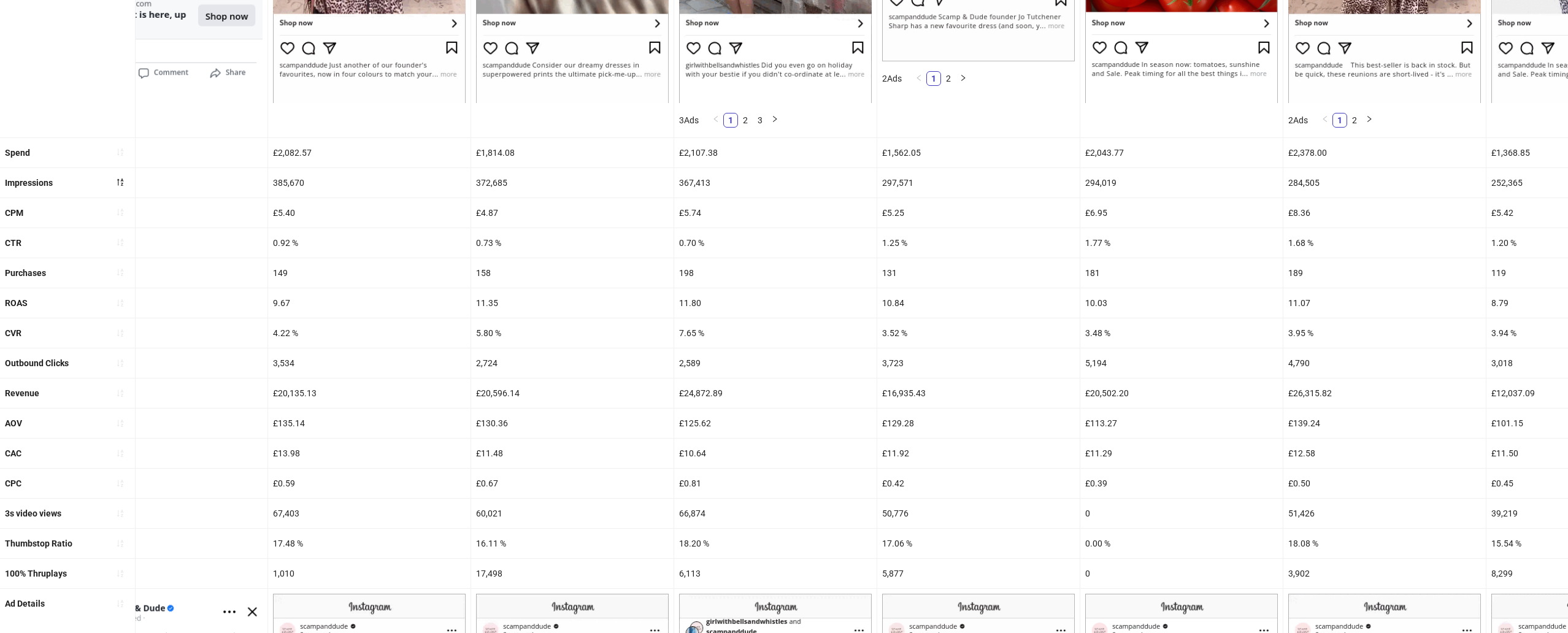
click at [695, 250] on div "0.70 %" at bounding box center [775, 243] width 202 height 29
click at [695, 240] on div "0.70 %" at bounding box center [775, 243] width 202 height 29
click at [693, 276] on div "198" at bounding box center [775, 273] width 202 height 29
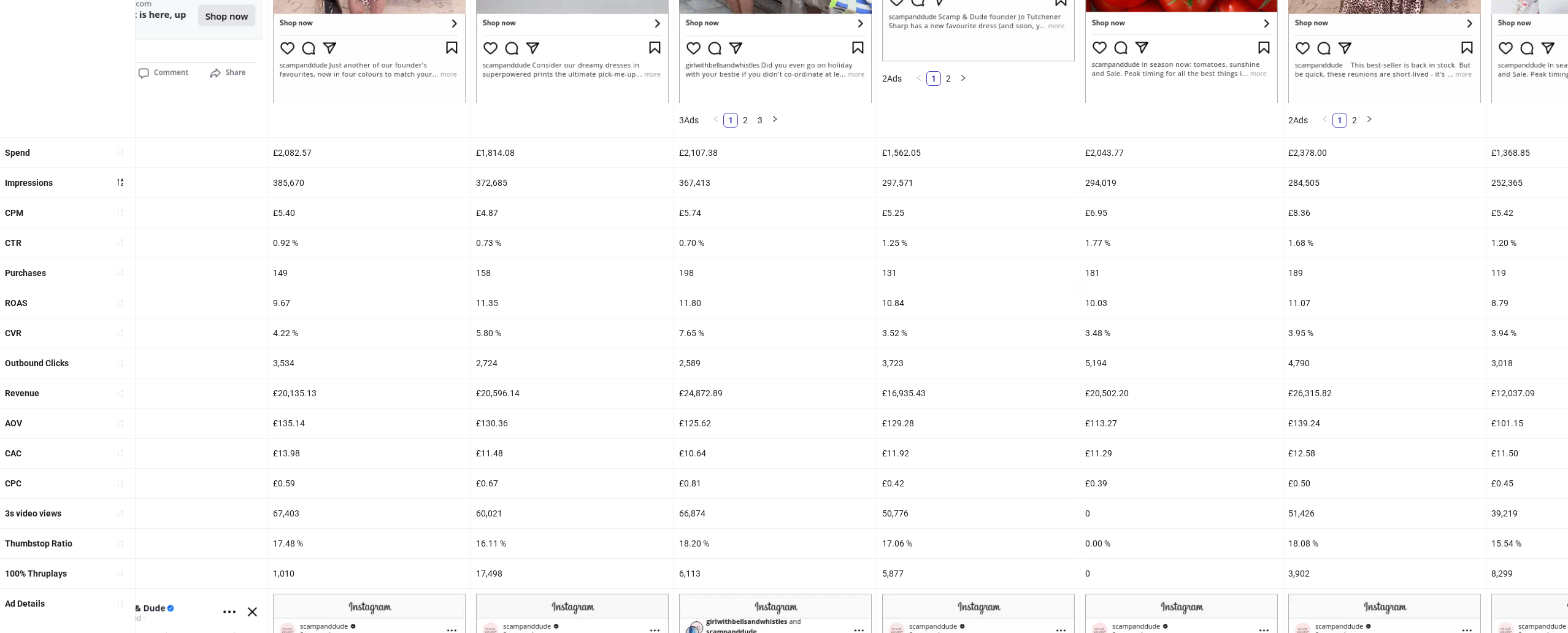
click at [693, 276] on div "198" at bounding box center [775, 273] width 202 height 29
click at [700, 548] on div "18.20 %" at bounding box center [775, 543] width 202 height 29
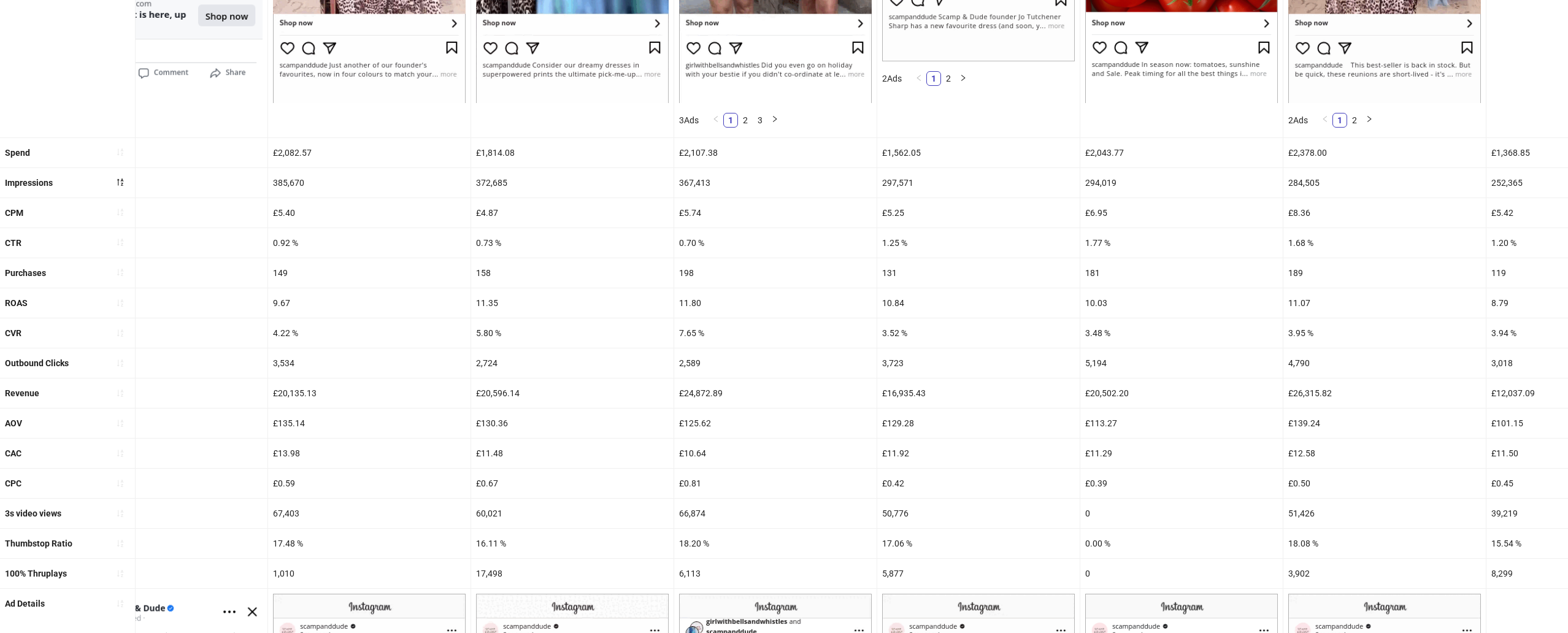
scroll to position [0, 0]
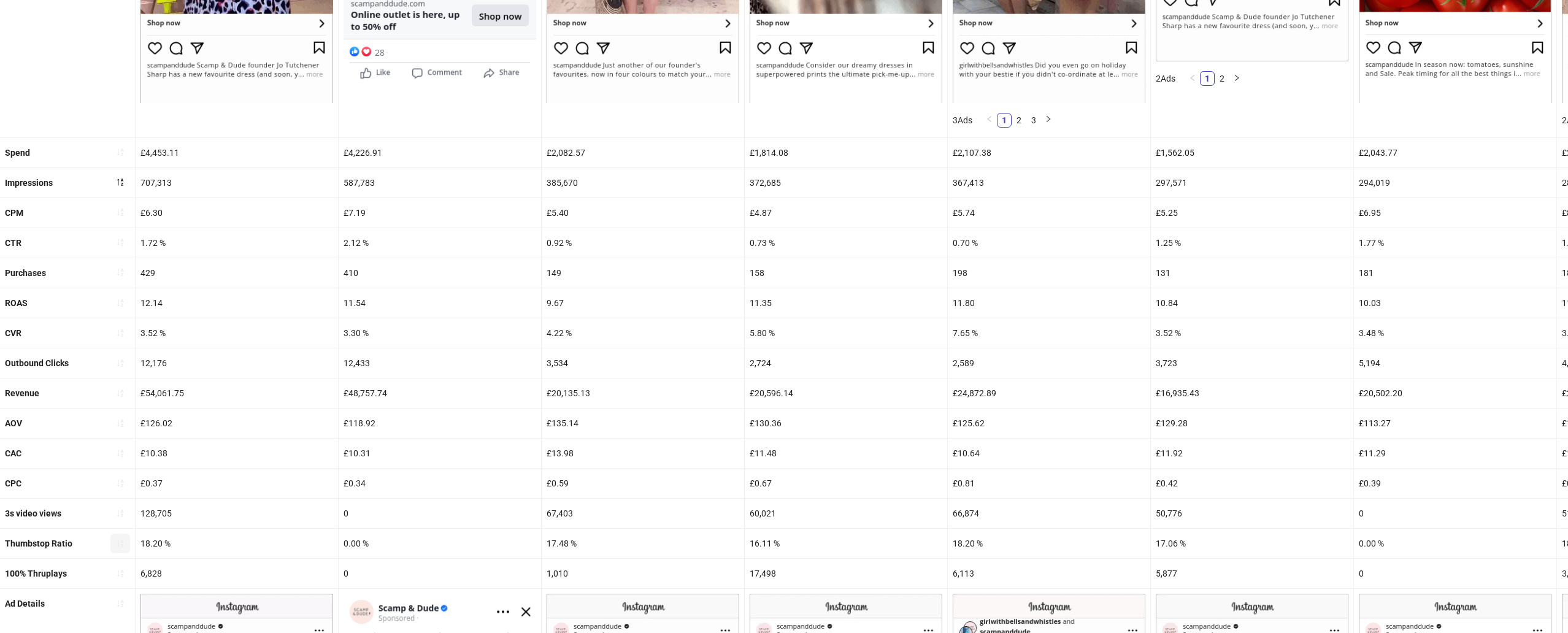
click at [124, 546] on icon "sort-ascending" at bounding box center [120, 543] width 8 height 8
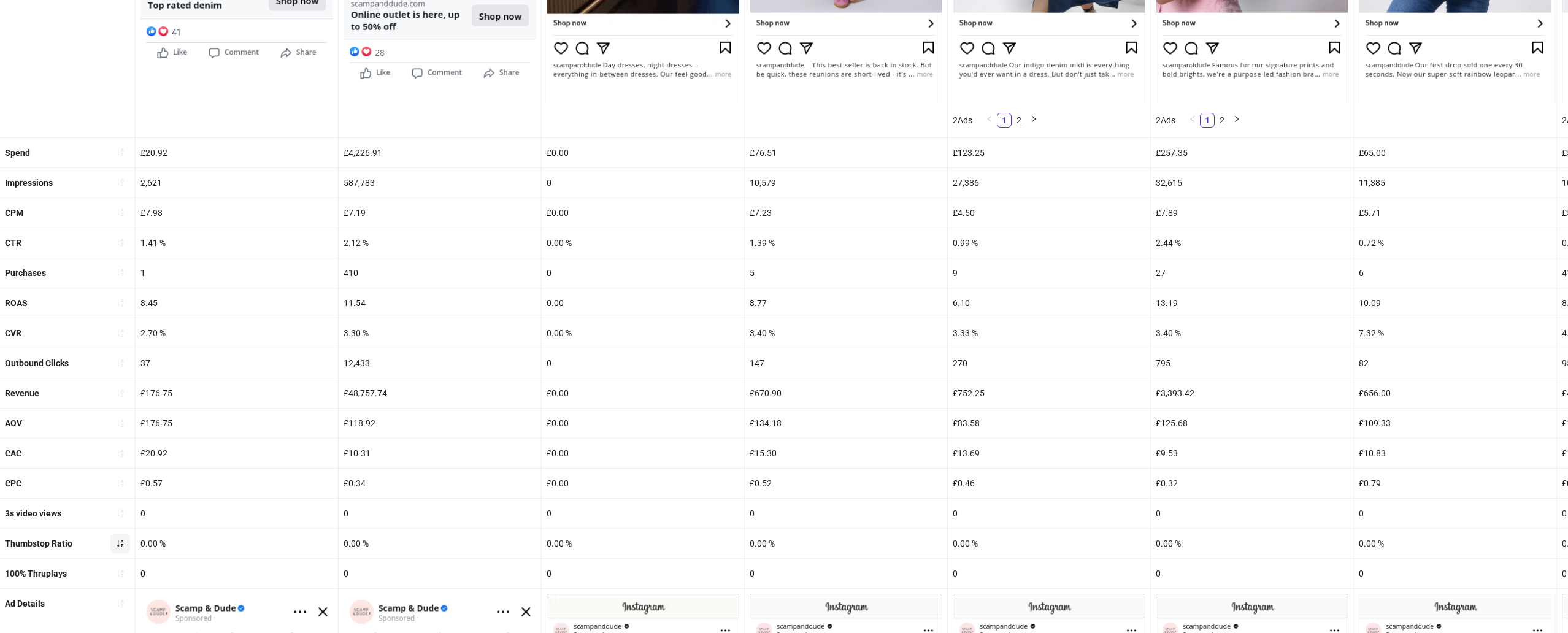
click at [124, 546] on icon "sort-ascending" at bounding box center [120, 543] width 8 height 8
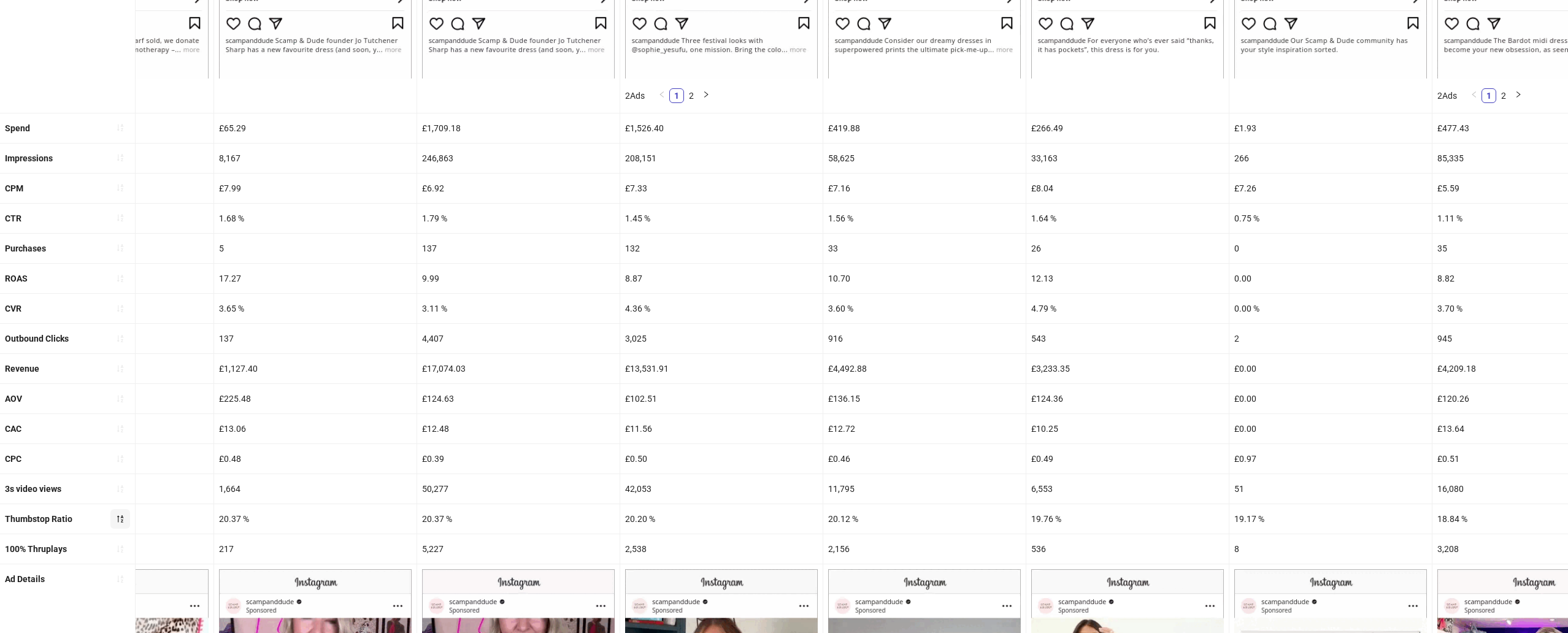
scroll to position [454, 0]
click at [642, 529] on div "20.20 %" at bounding box center [721, 518] width 202 height 29
click at [635, 517] on div "20.20 %" at bounding box center [721, 518] width 202 height 29
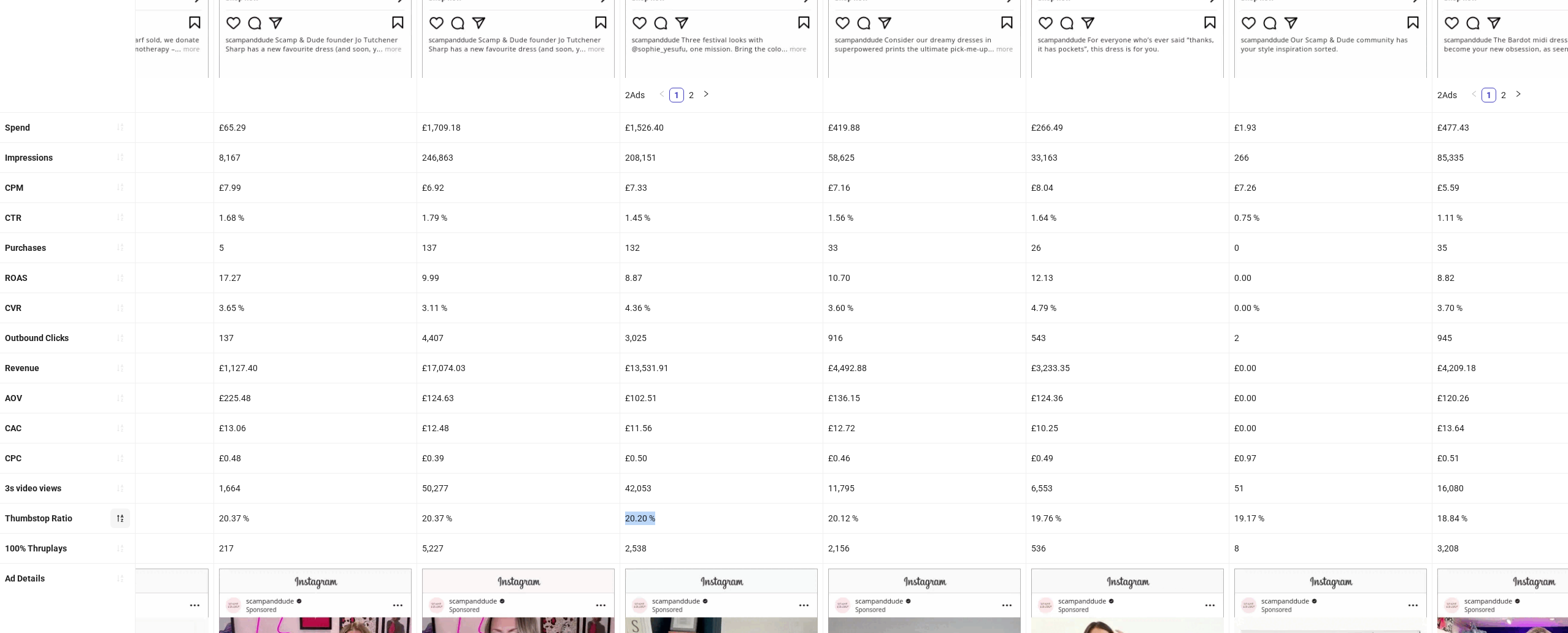
click at [639, 216] on div "1.45 %" at bounding box center [721, 217] width 202 height 29
click at [120, 228] on button "button" at bounding box center [120, 218] width 20 height 20
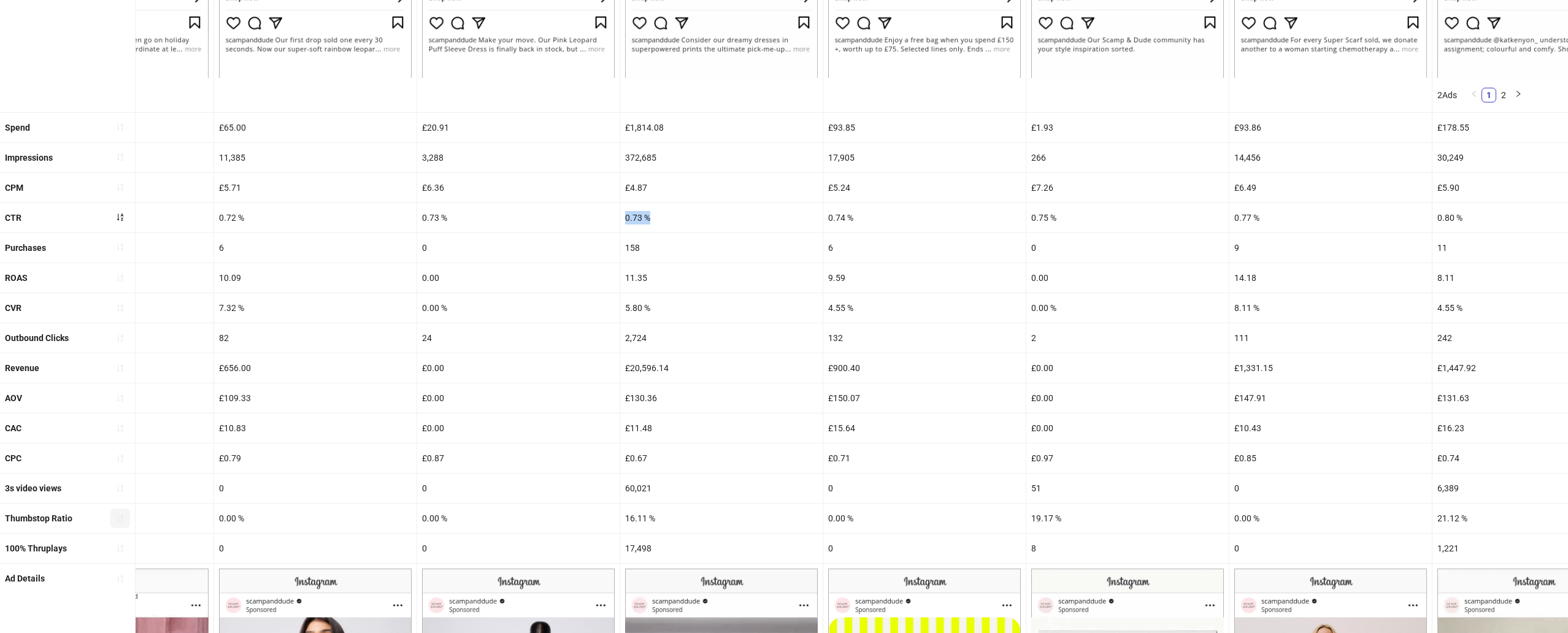
click at [120, 221] on icon "sort-ascending" at bounding box center [120, 217] width 8 height 8
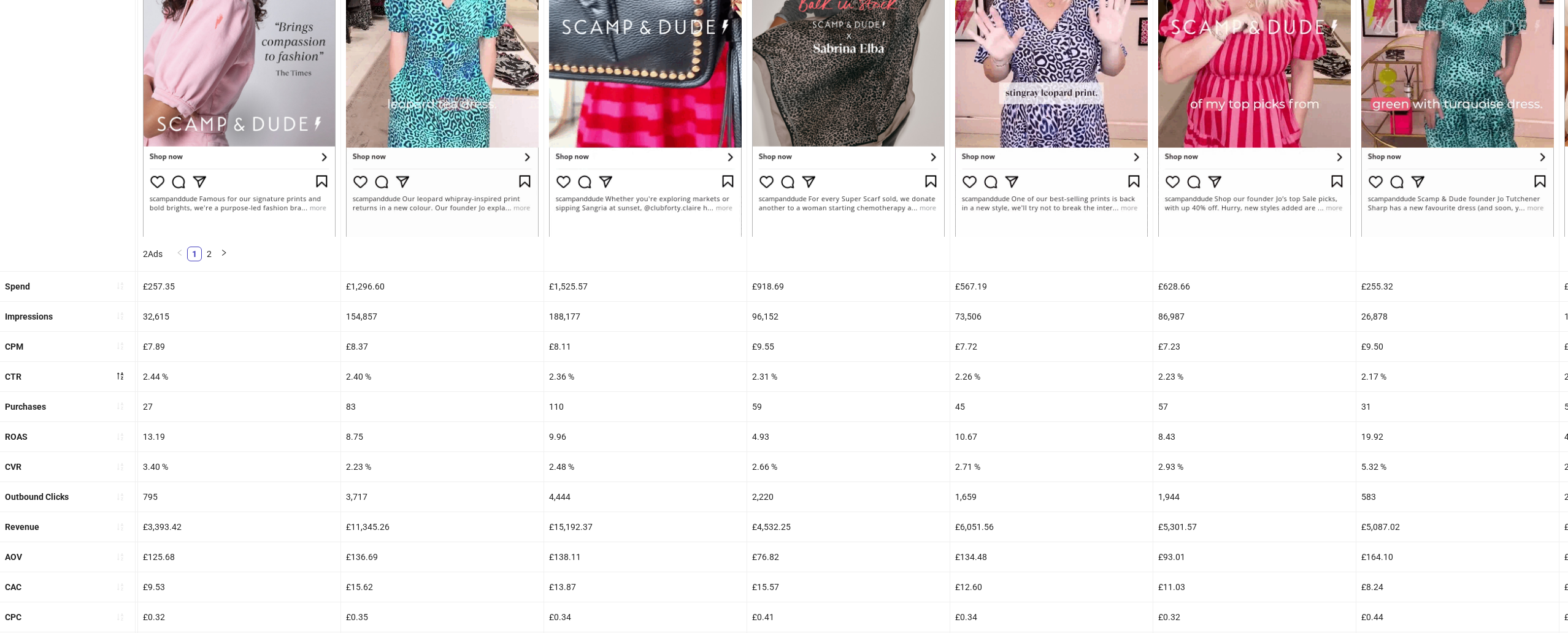
scroll to position [323, 0]
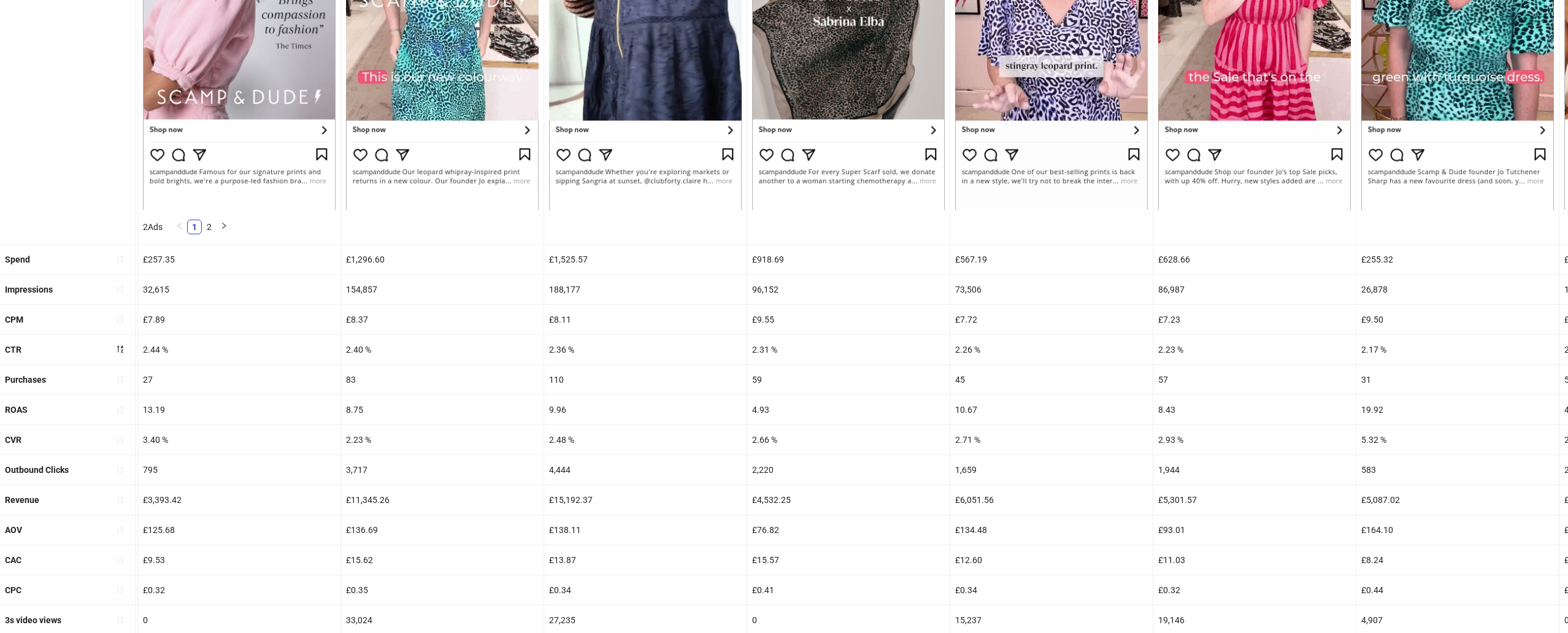
click at [560, 349] on div "2.36 %" at bounding box center [645, 349] width 202 height 29
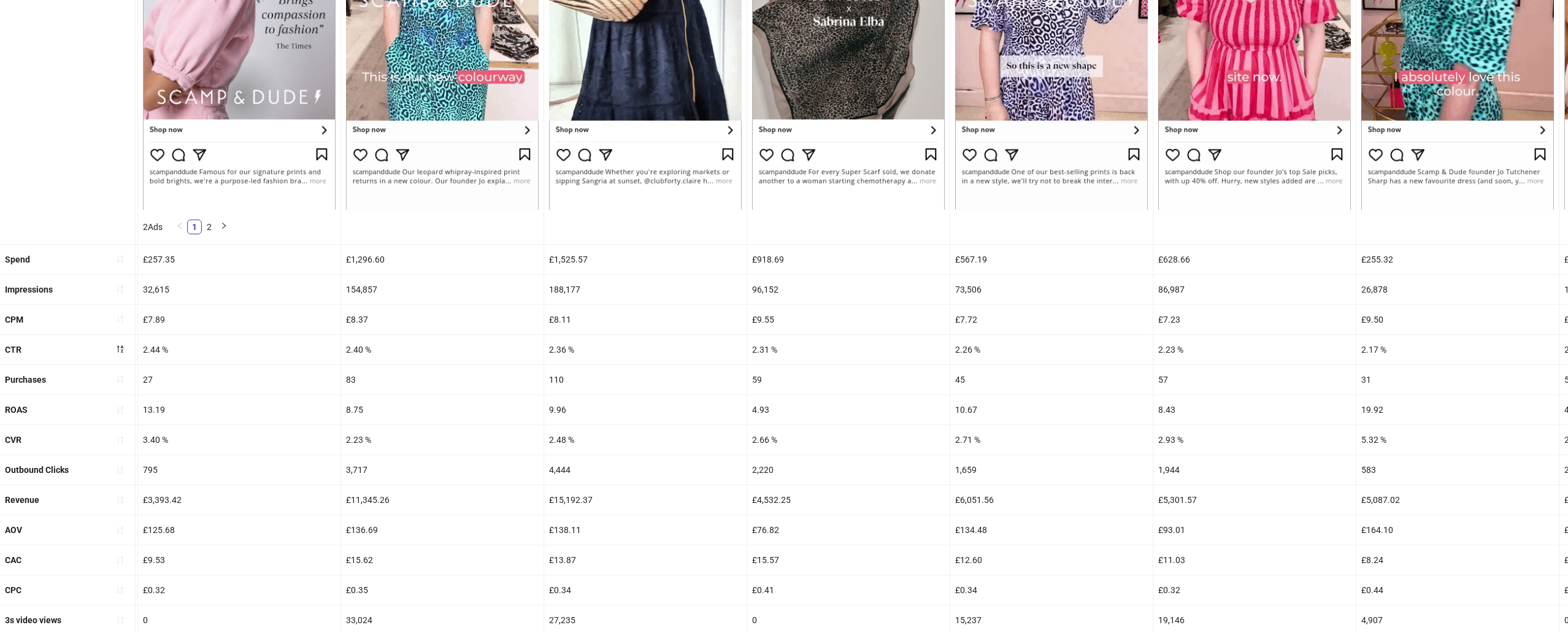
click at [560, 349] on div "2.36 %" at bounding box center [645, 349] width 202 height 29
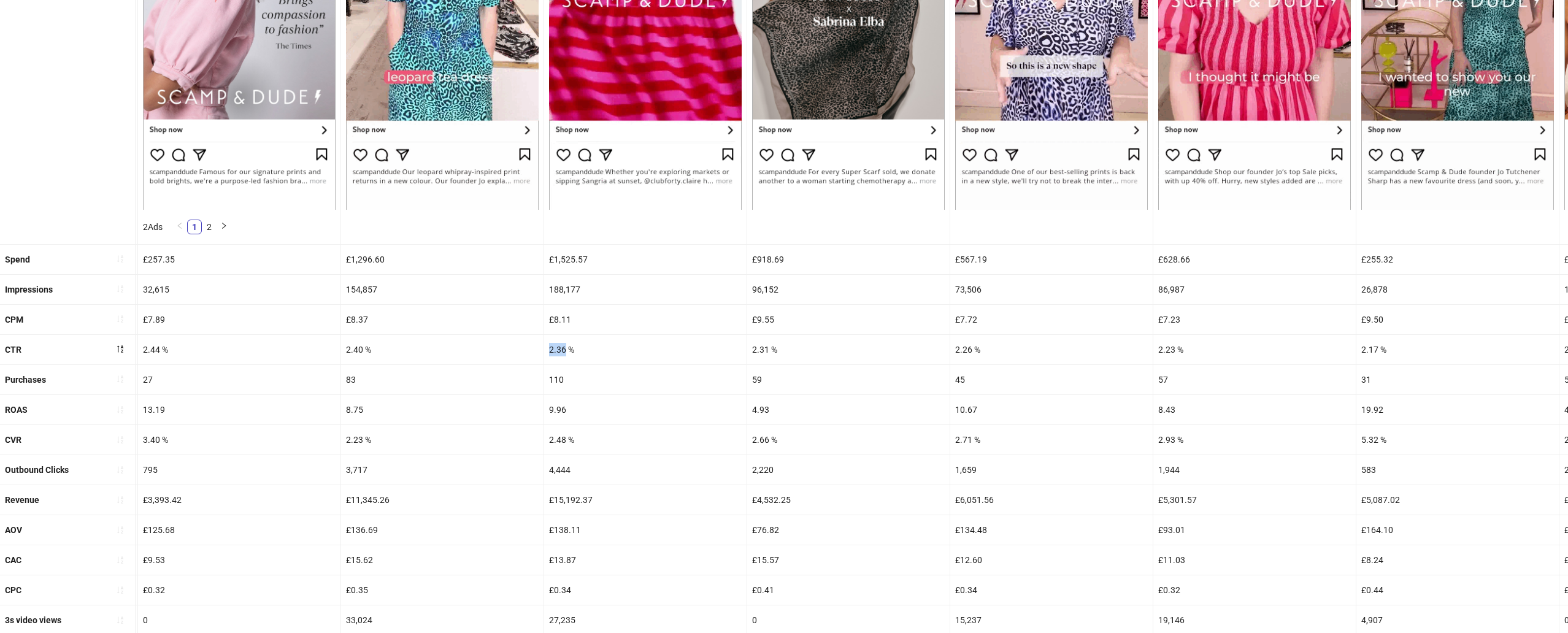
click at [555, 349] on div "2.36 %" at bounding box center [645, 349] width 202 height 29
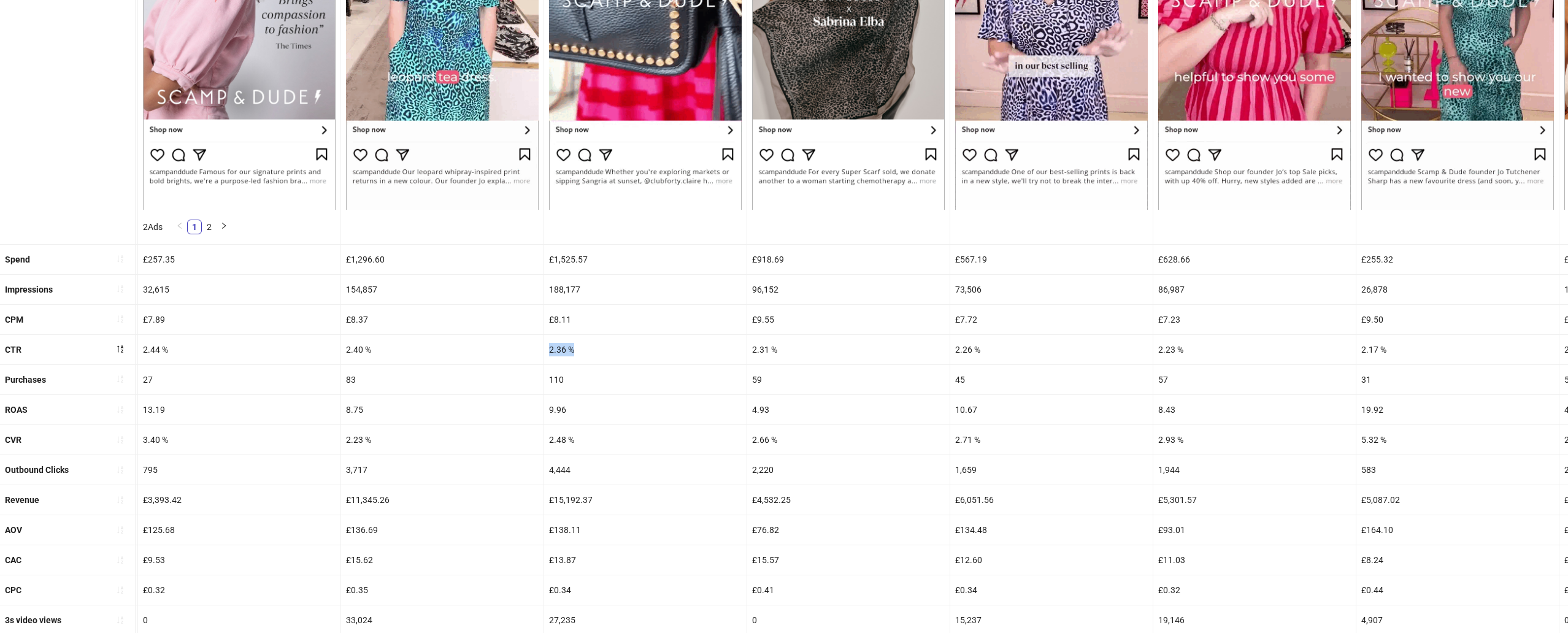
drag, startPoint x: 549, startPoint y: 349, endPoint x: 597, endPoint y: 349, distance: 48.0
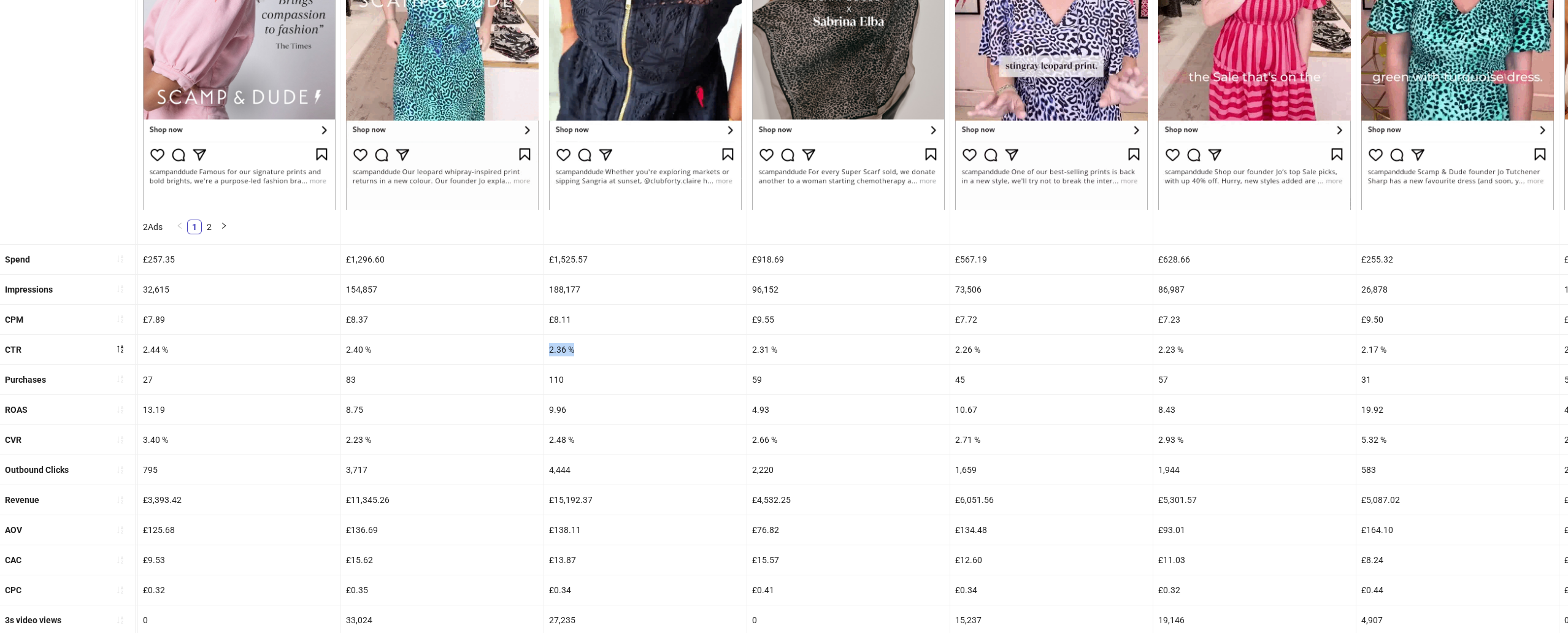
click at [597, 349] on div "2.36 %" at bounding box center [645, 349] width 202 height 29
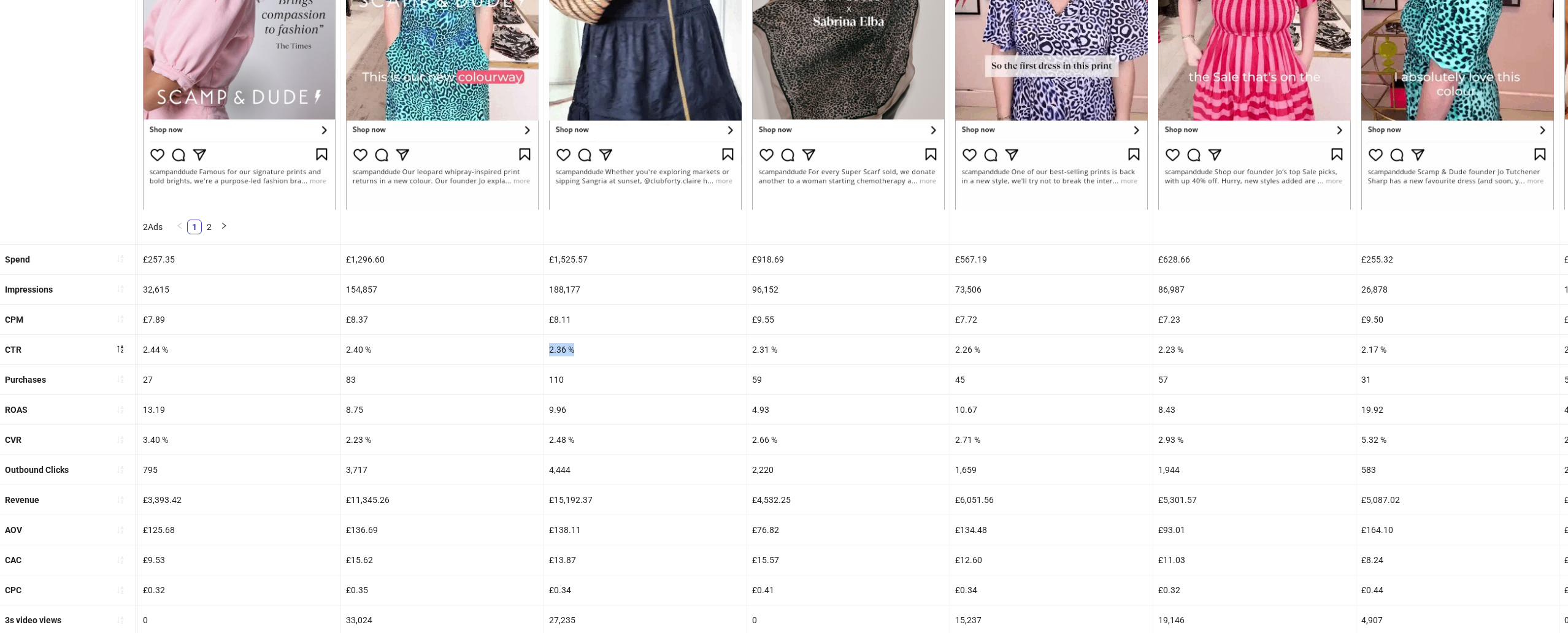
copy div "2.36 %"
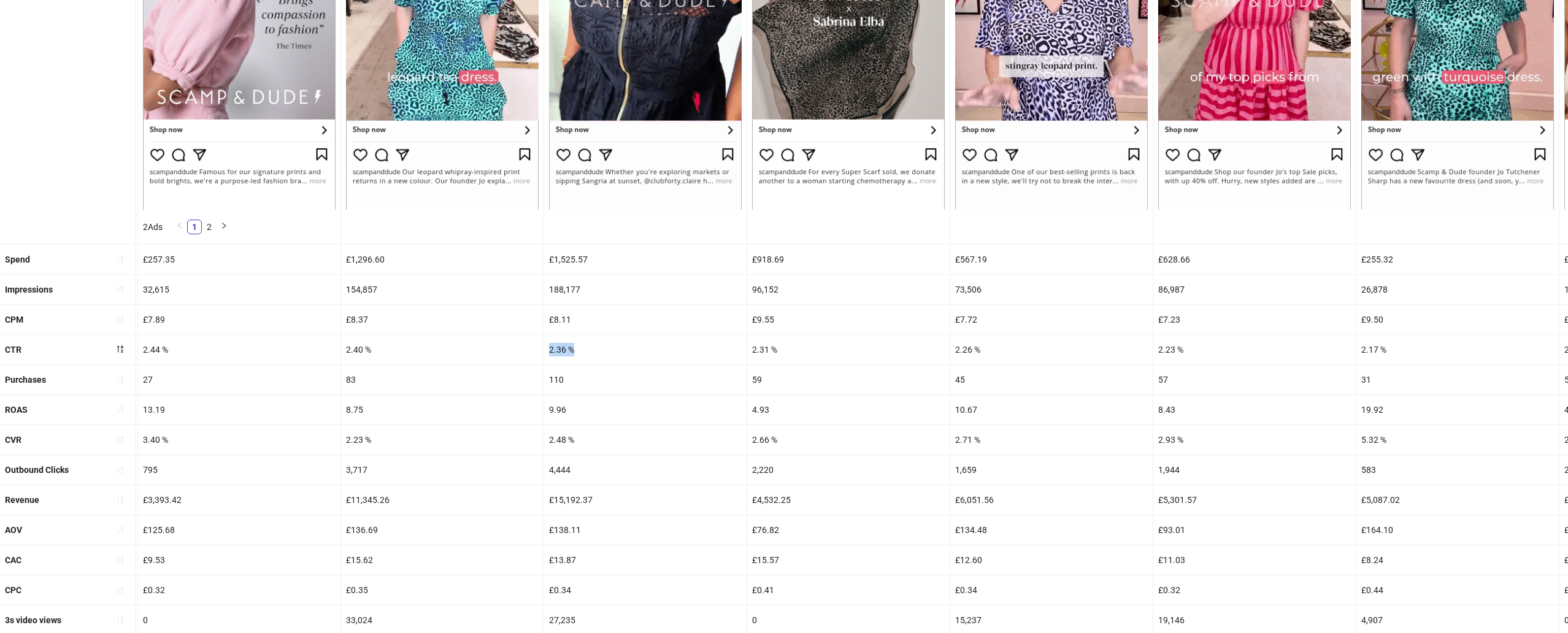
click at [102, 399] on div "ROAS" at bounding box center [67, 409] width 135 height 29
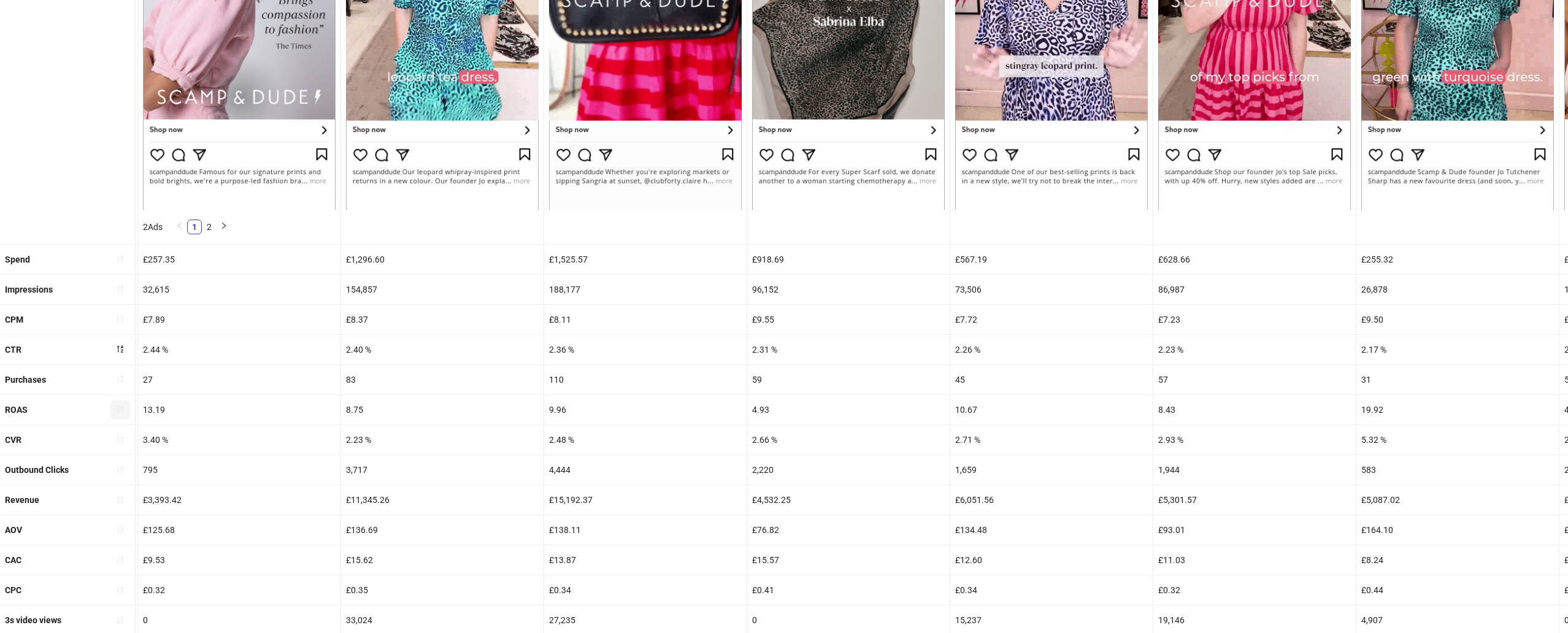
click at [122, 414] on span "button" at bounding box center [120, 409] width 8 height 10
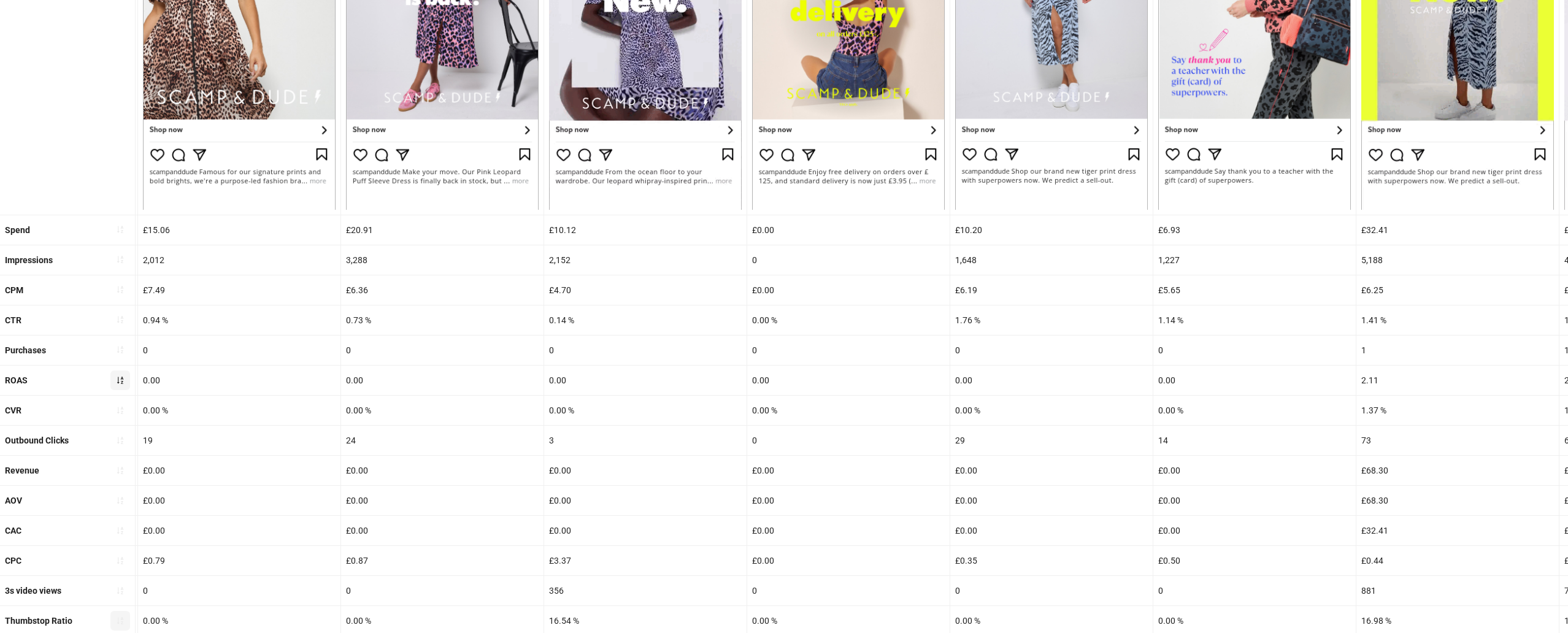
click at [120, 385] on span "button" at bounding box center [120, 380] width 8 height 10
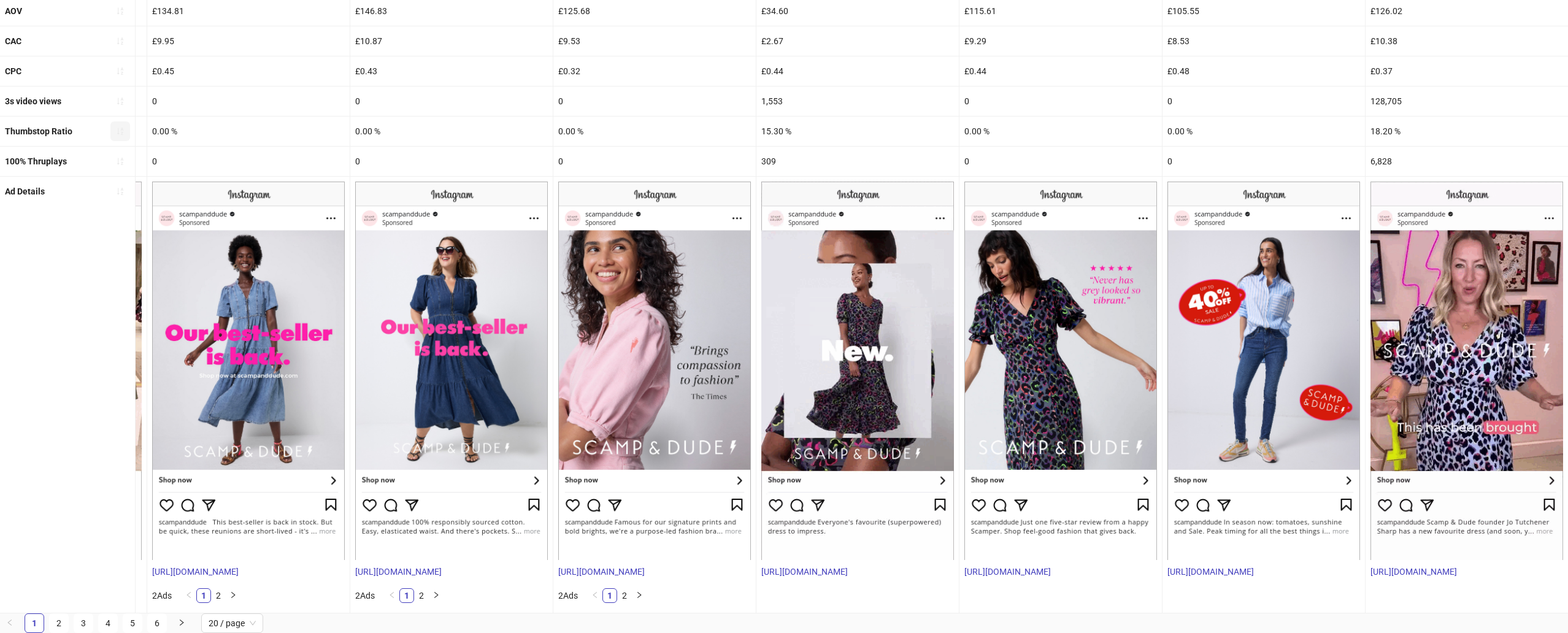
scroll to position [457, 0]
click at [64, 585] on link "2" at bounding box center [59, 623] width 18 height 18
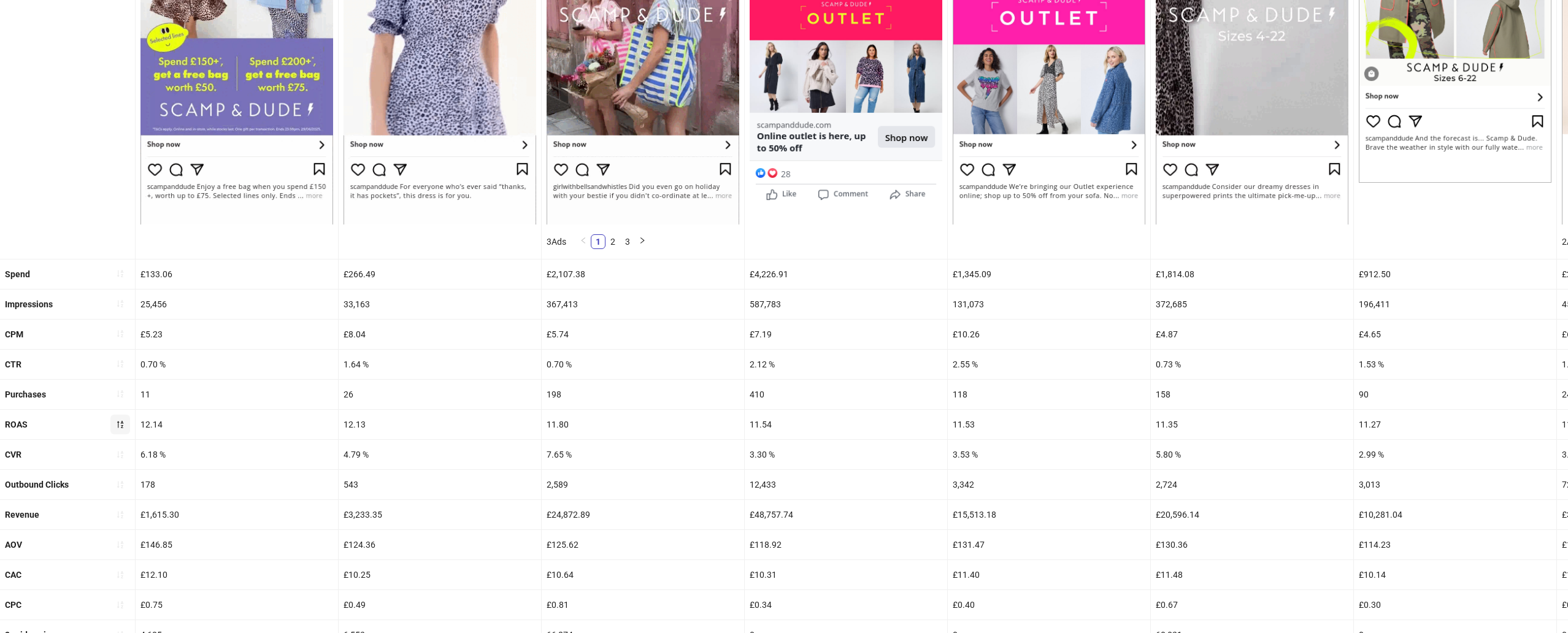
scroll to position [312, 0]
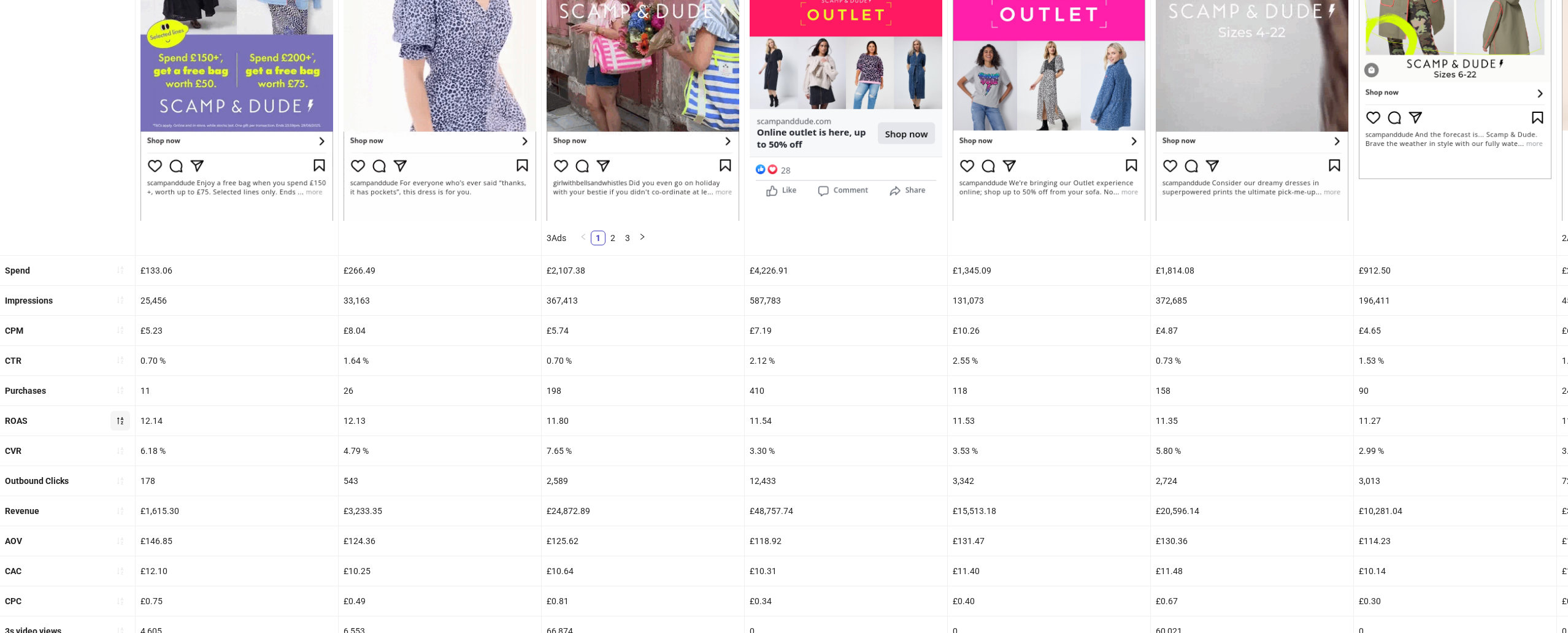
click at [568, 424] on div "11.80" at bounding box center [642, 420] width 202 height 29
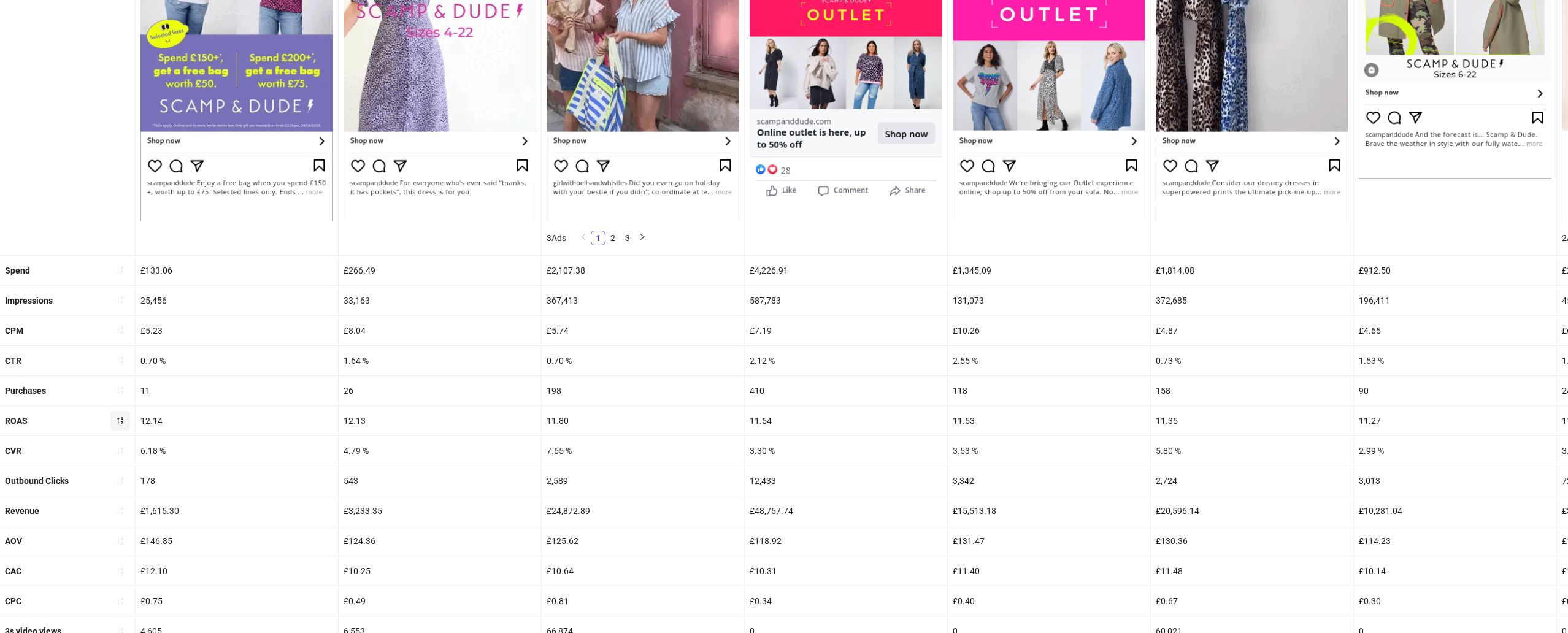
click at [568, 424] on div "11.80" at bounding box center [642, 420] width 202 height 29
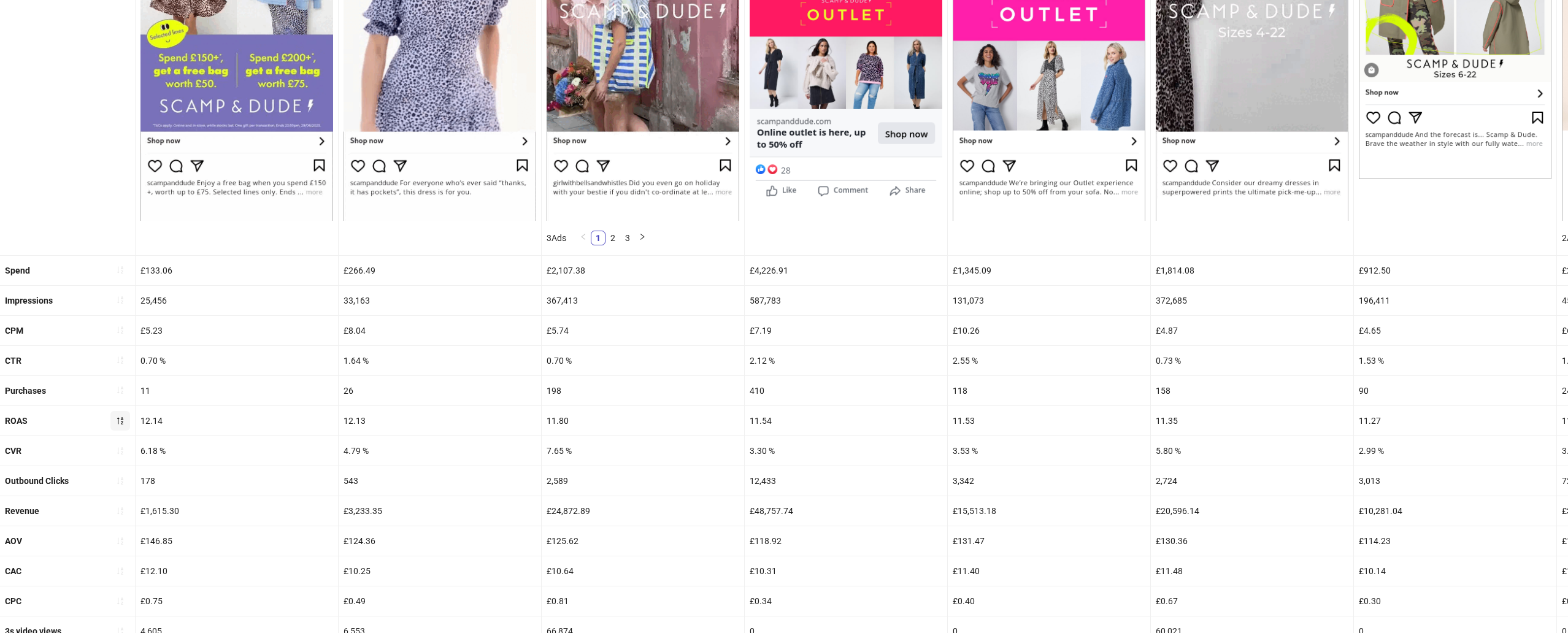
click at [568, 424] on div "11.80" at bounding box center [642, 420] width 202 height 29
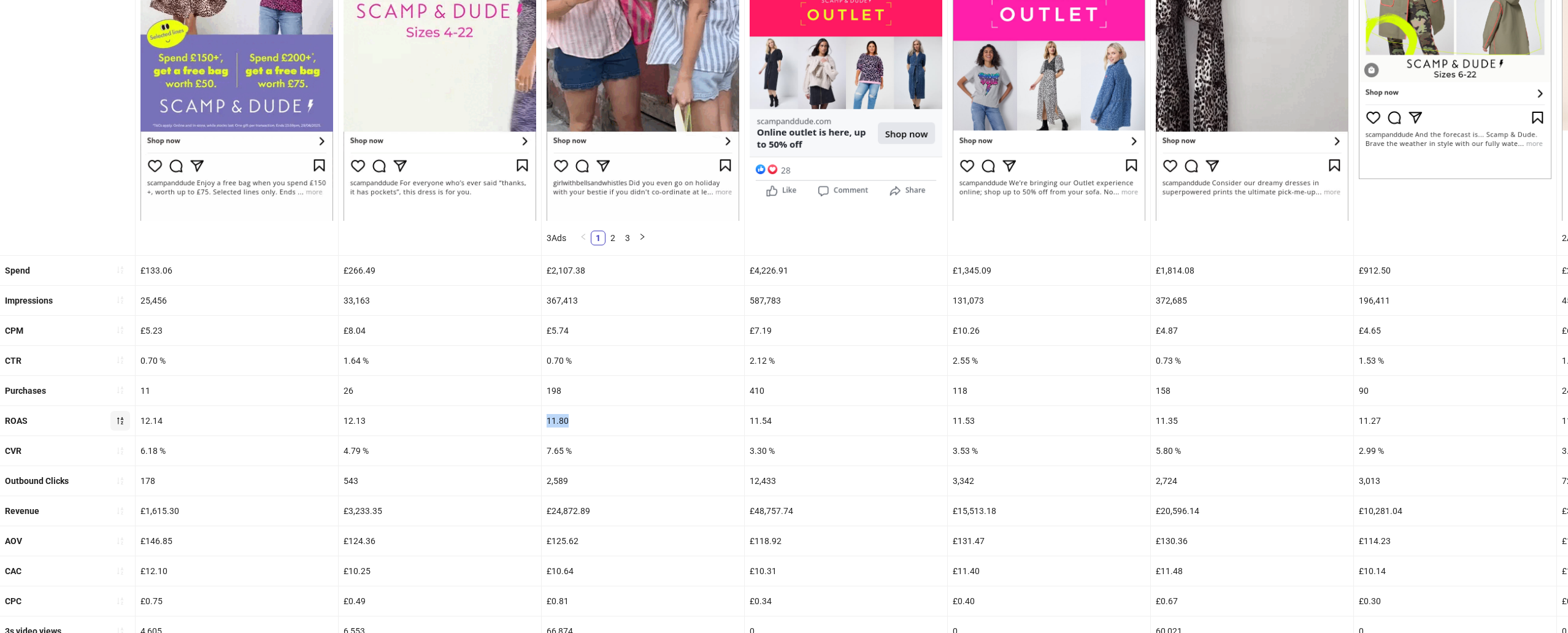
copy div "11.80"
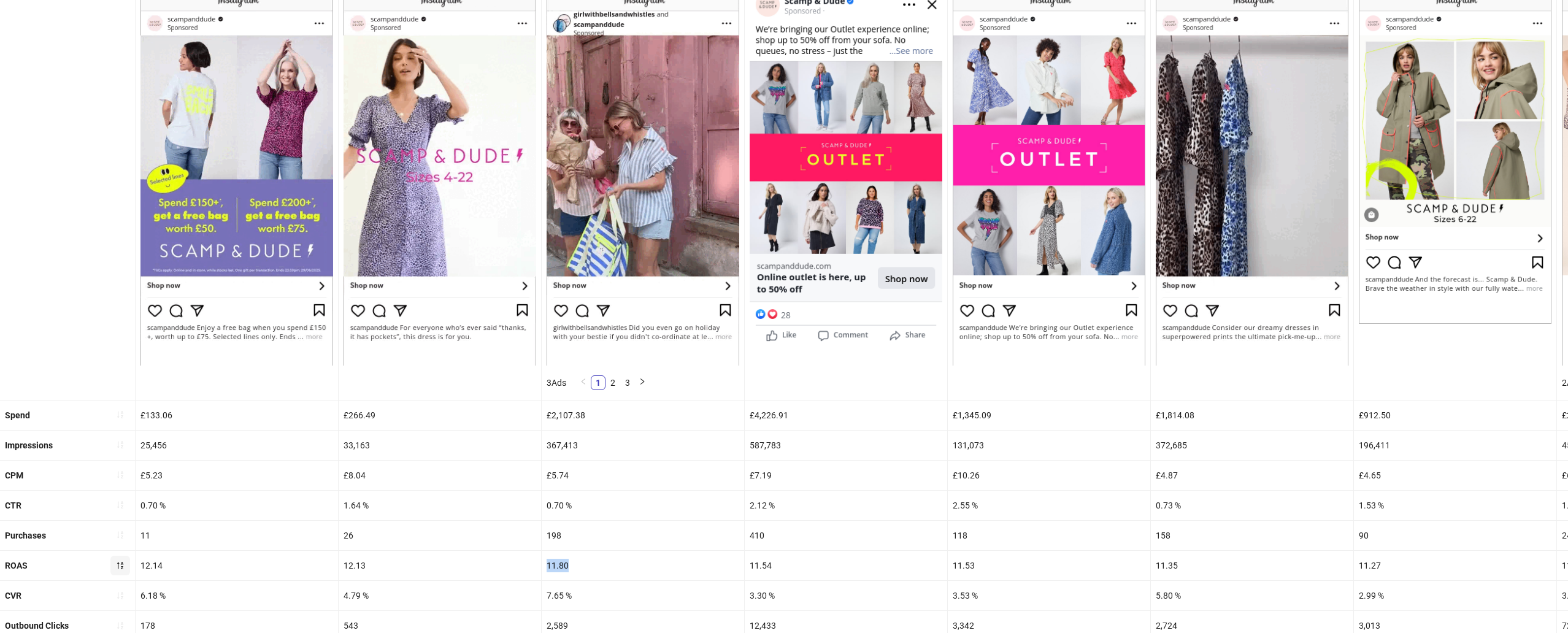
scroll to position [180, 0]
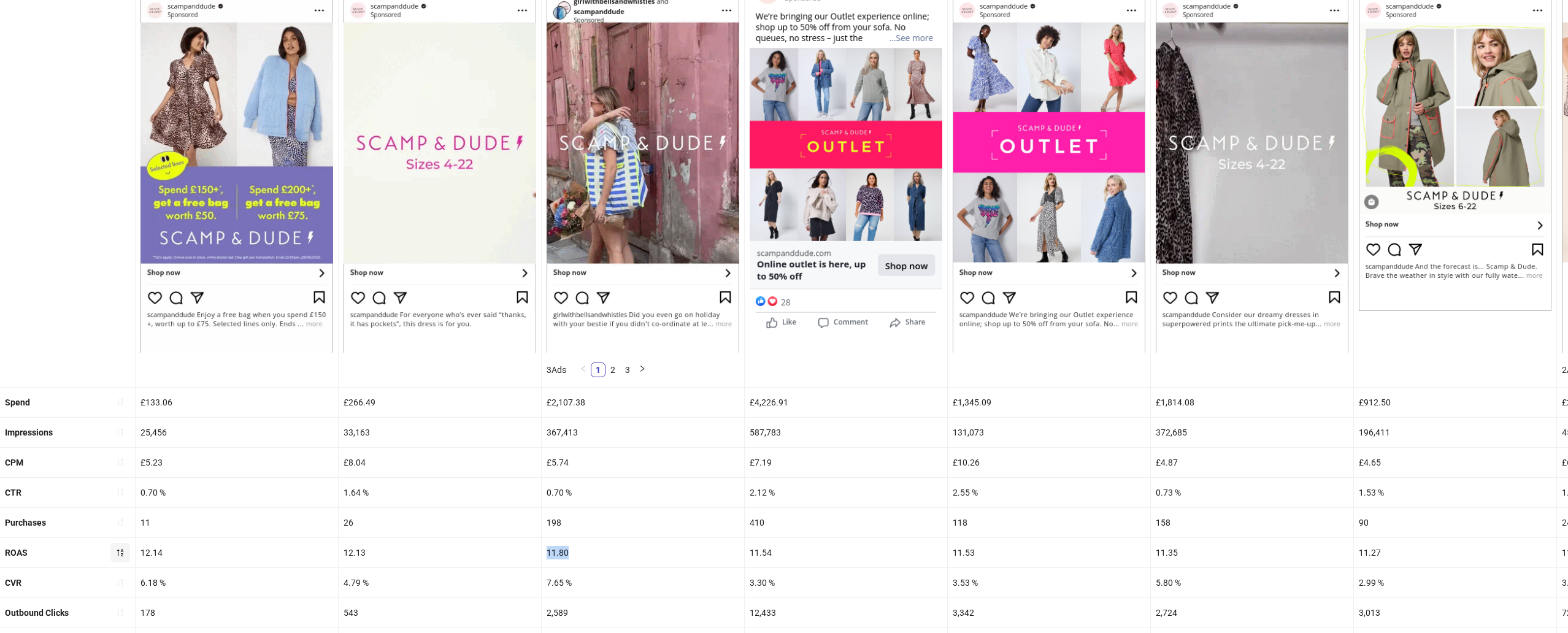
click at [132, 396] on div "Spend" at bounding box center [67, 402] width 135 height 29
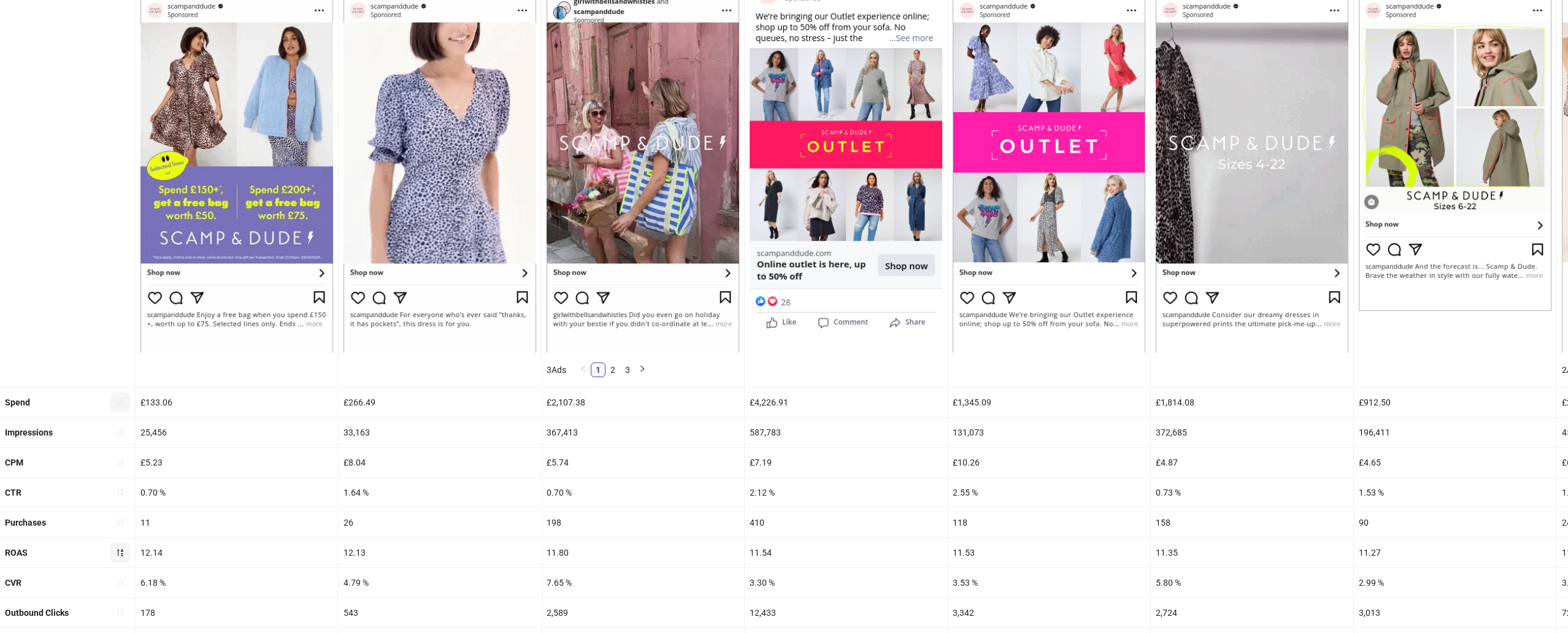
click at [120, 397] on icon "sort-ascending" at bounding box center [120, 401] width 8 height 8
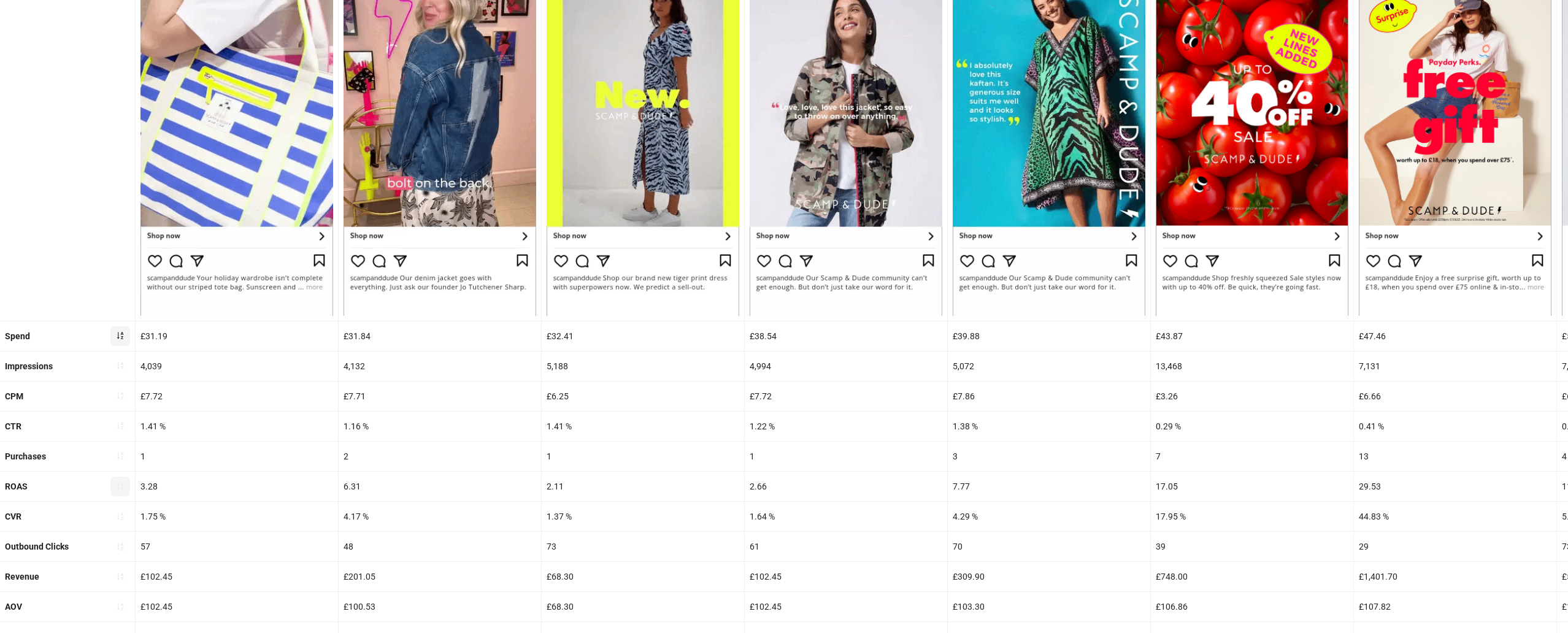
scroll to position [217, 0]
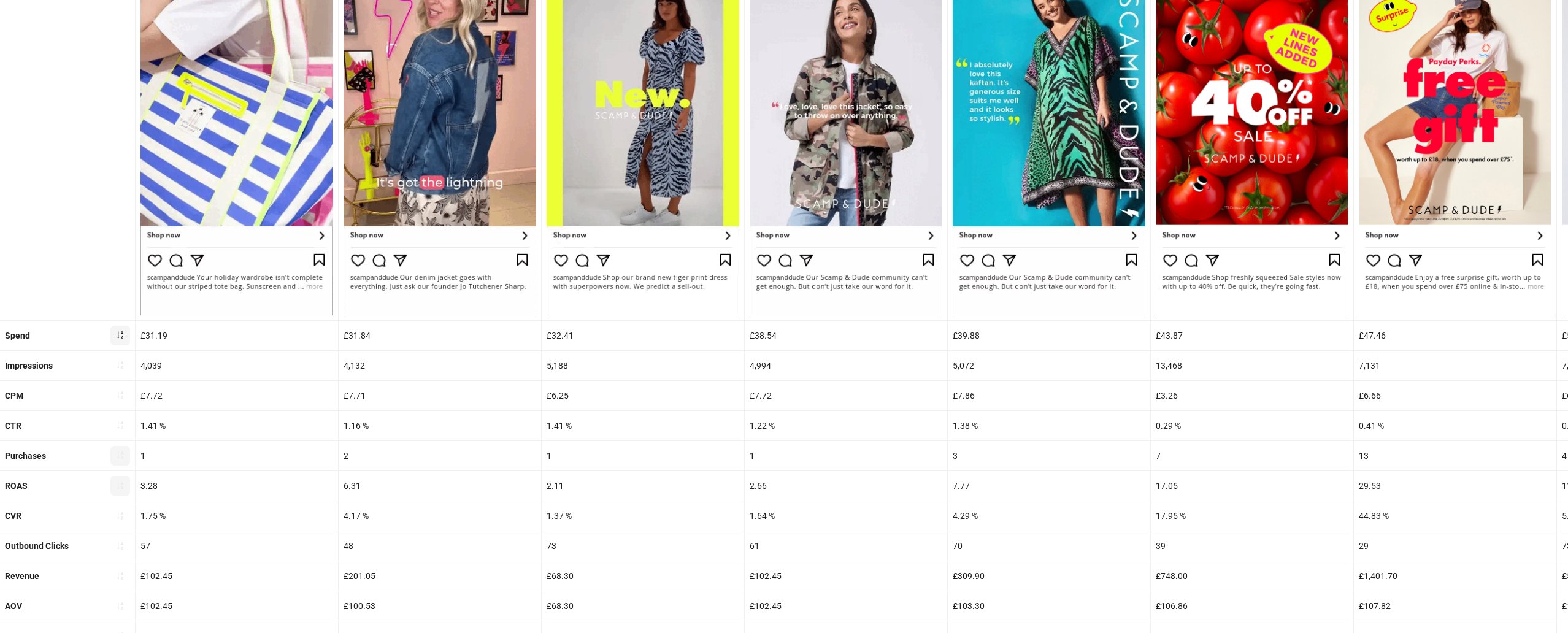
click at [118, 456] on icon "sort-ascending" at bounding box center [120, 455] width 6 height 7
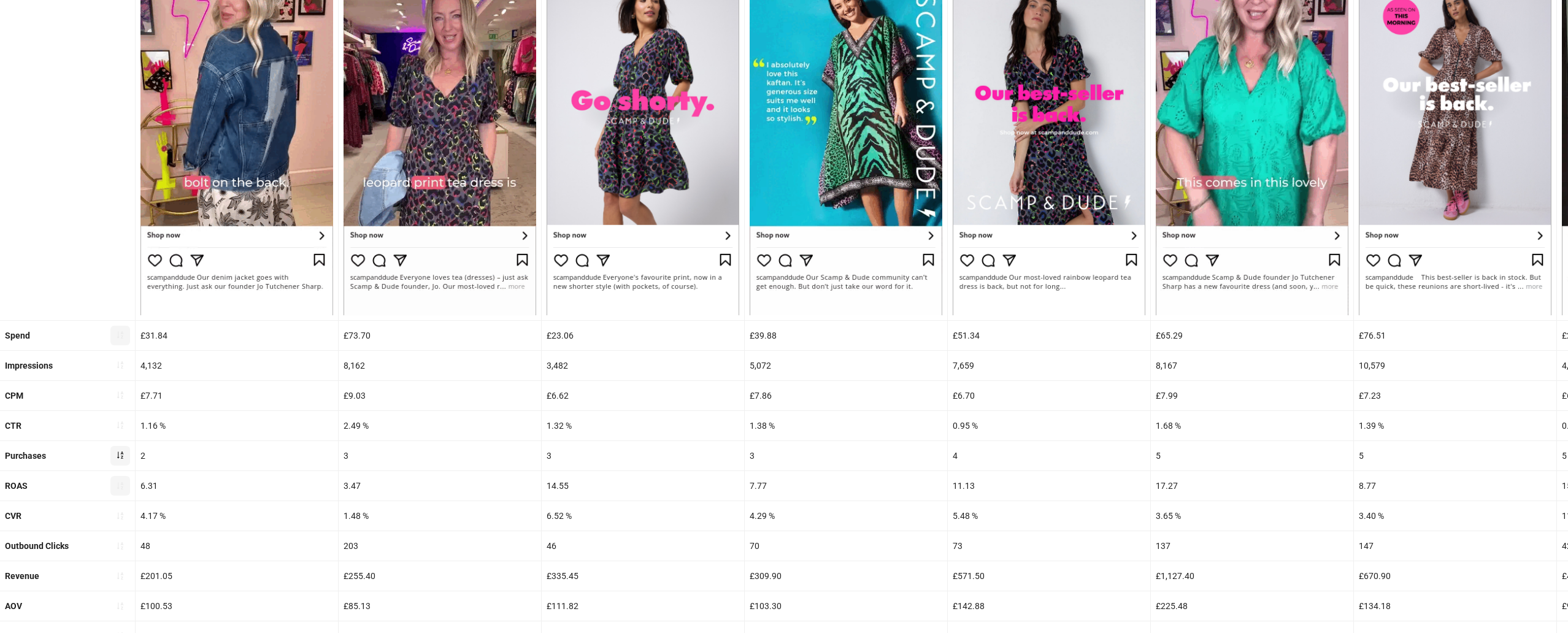
click at [120, 331] on icon "sort-ascending" at bounding box center [120, 334] width 8 height 8
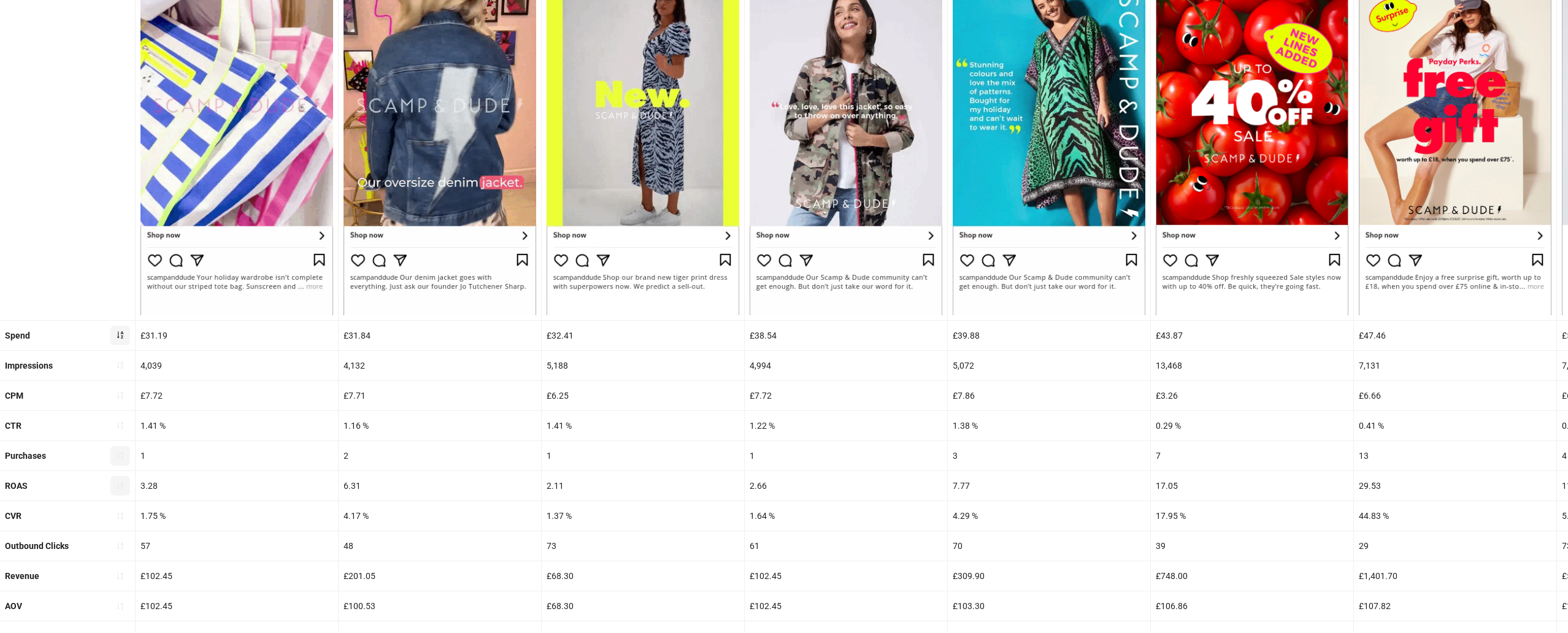
click at [120, 335] on icon "sort-ascending" at bounding box center [120, 334] width 8 height 8
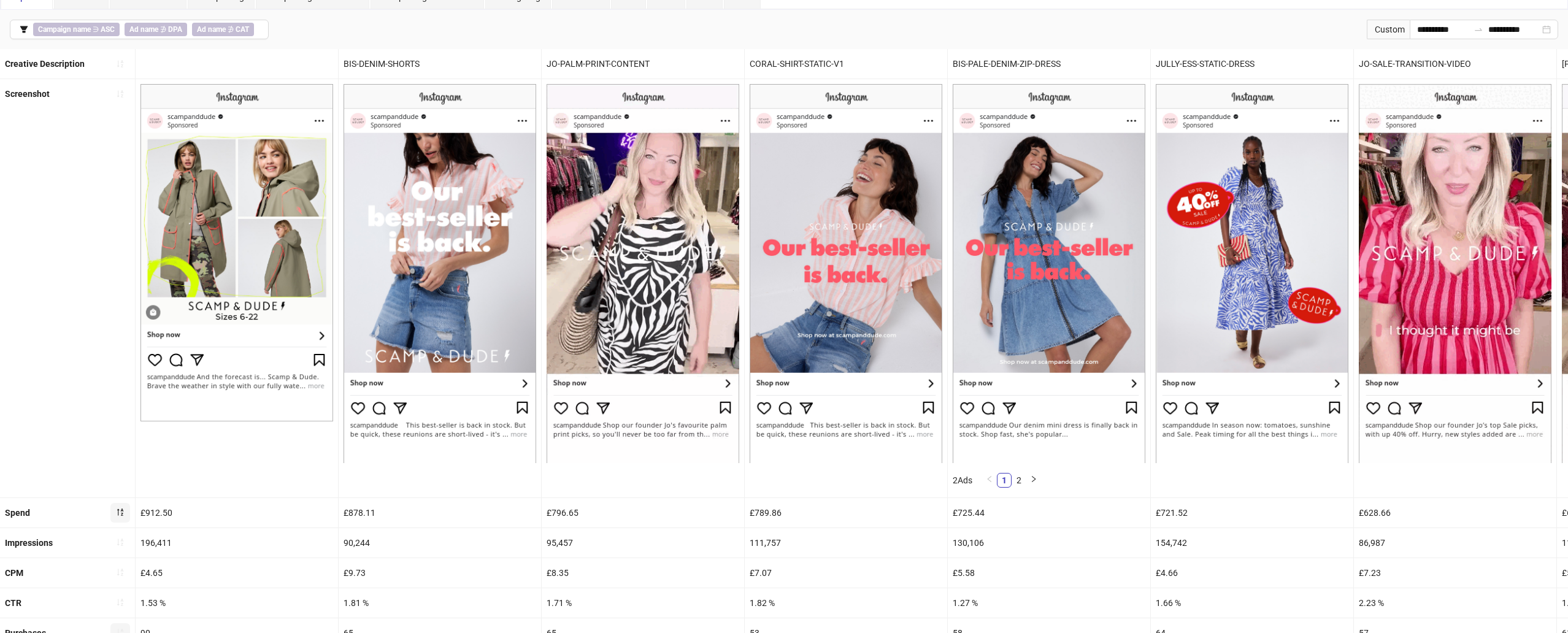
scroll to position [65, 0]
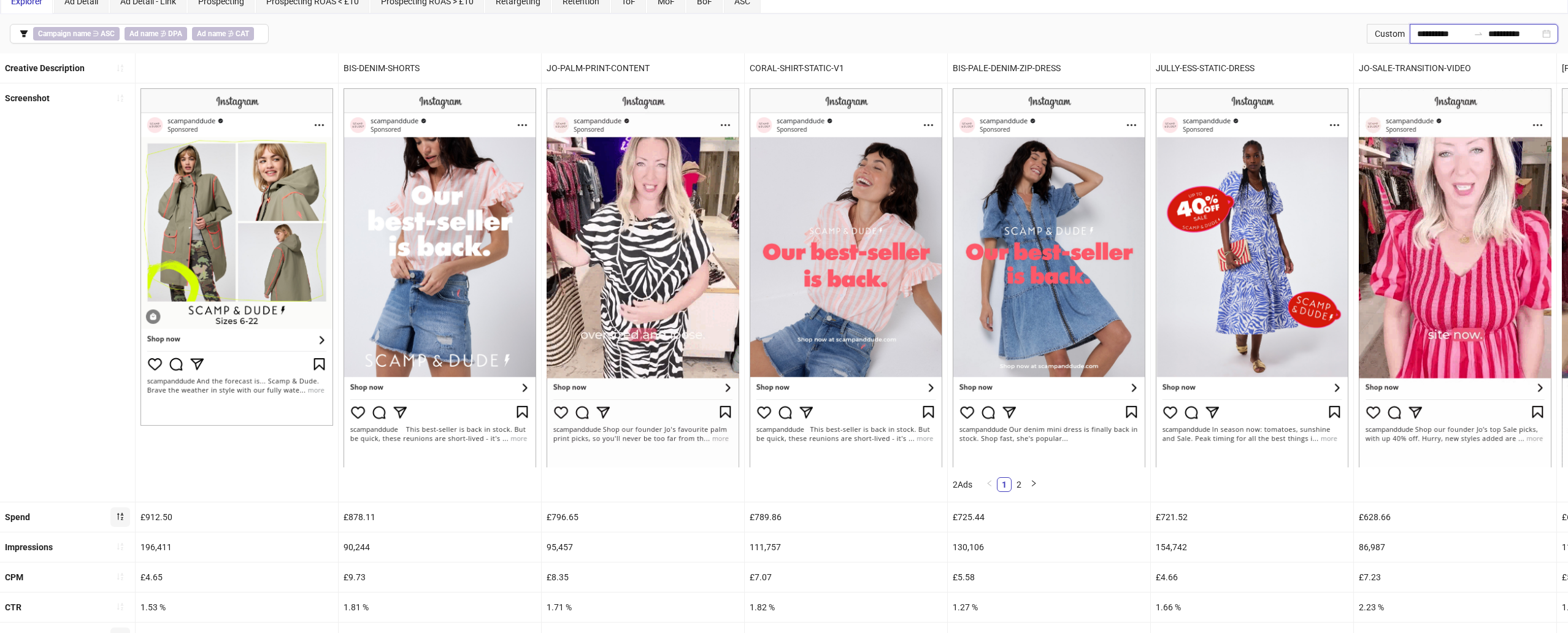
click at [1177, 40] on input "**********" at bounding box center [1442, 33] width 51 height 14
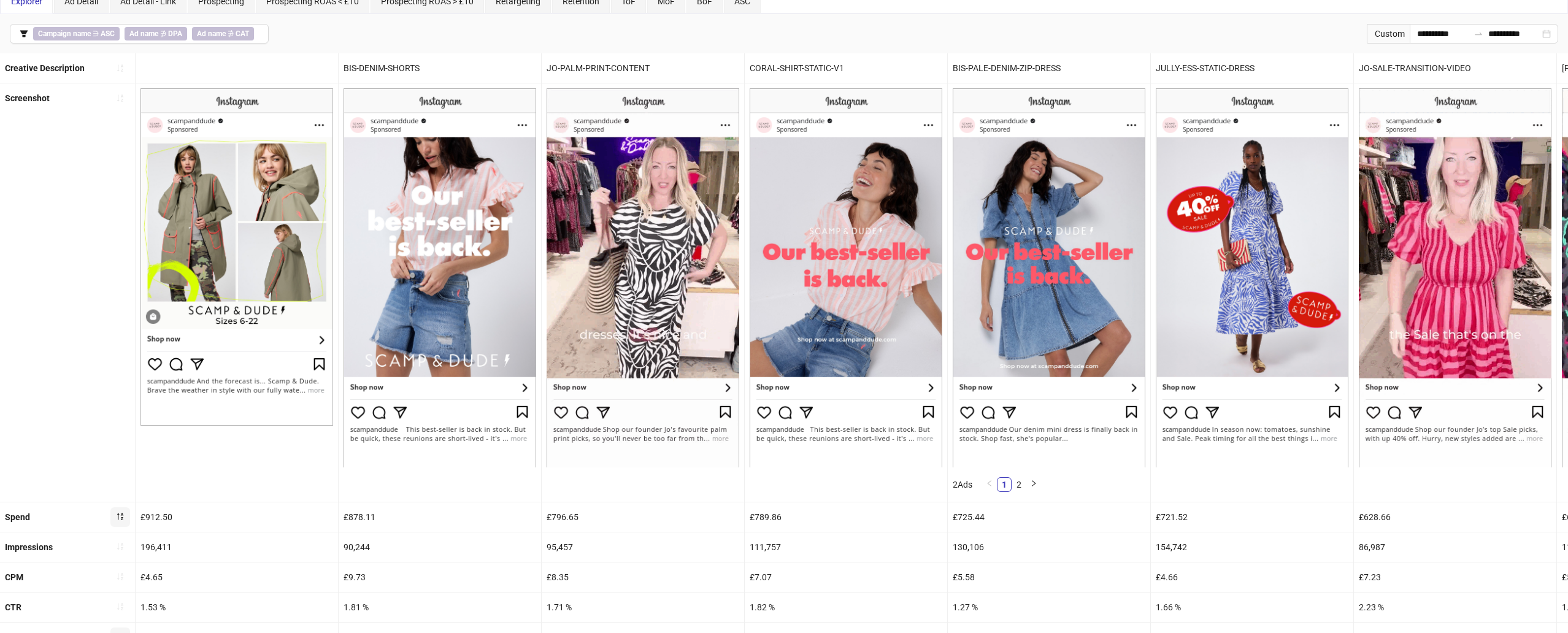
click at [1177, 33] on div "**********" at bounding box center [784, 34] width 1568 height 39
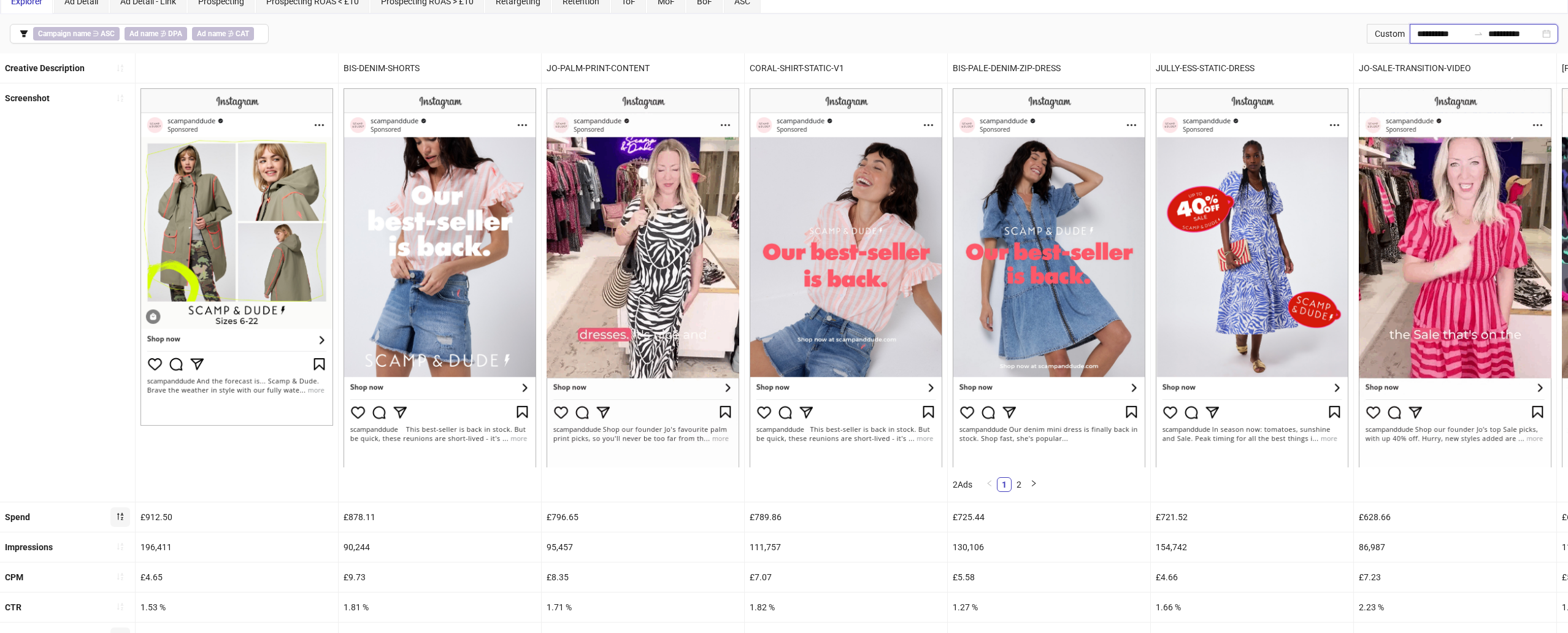
click at [1177, 36] on input "**********" at bounding box center [1442, 33] width 51 height 14
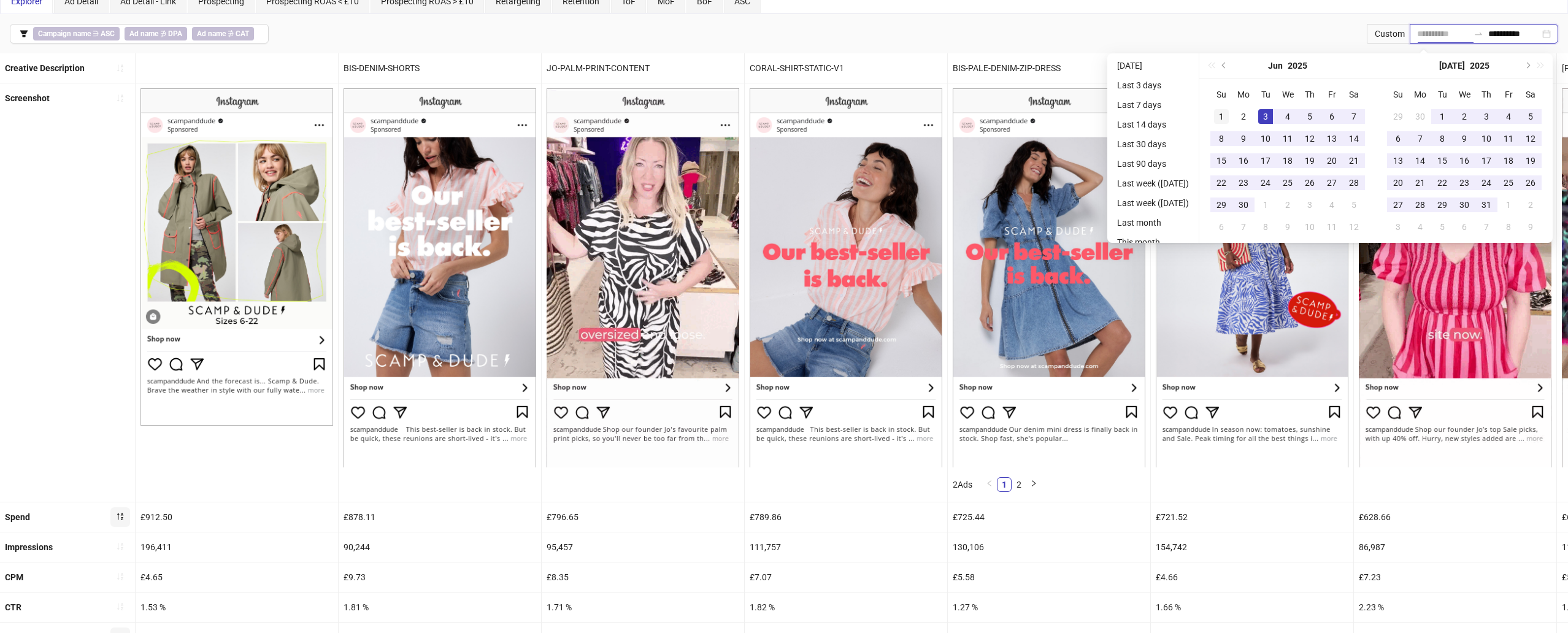
type input "**********"
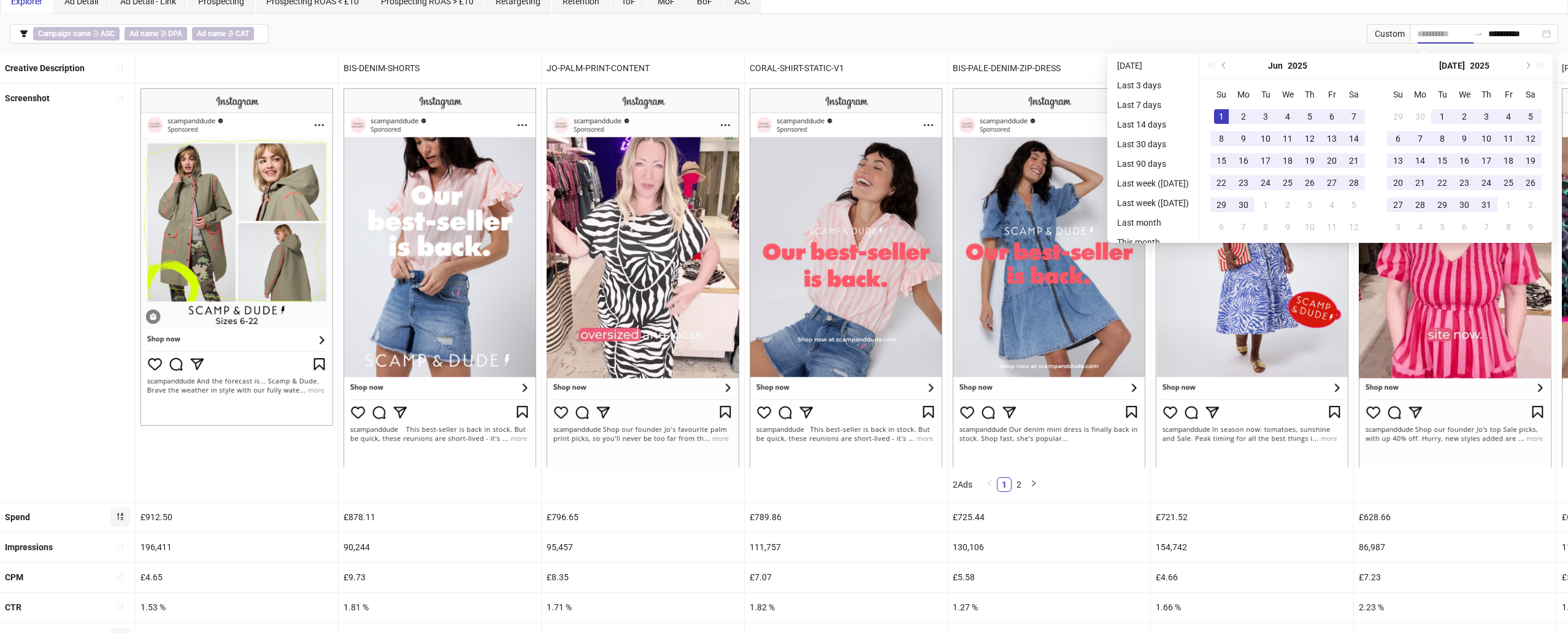
click at [1177, 115] on div "1" at bounding box center [1221, 116] width 15 height 15
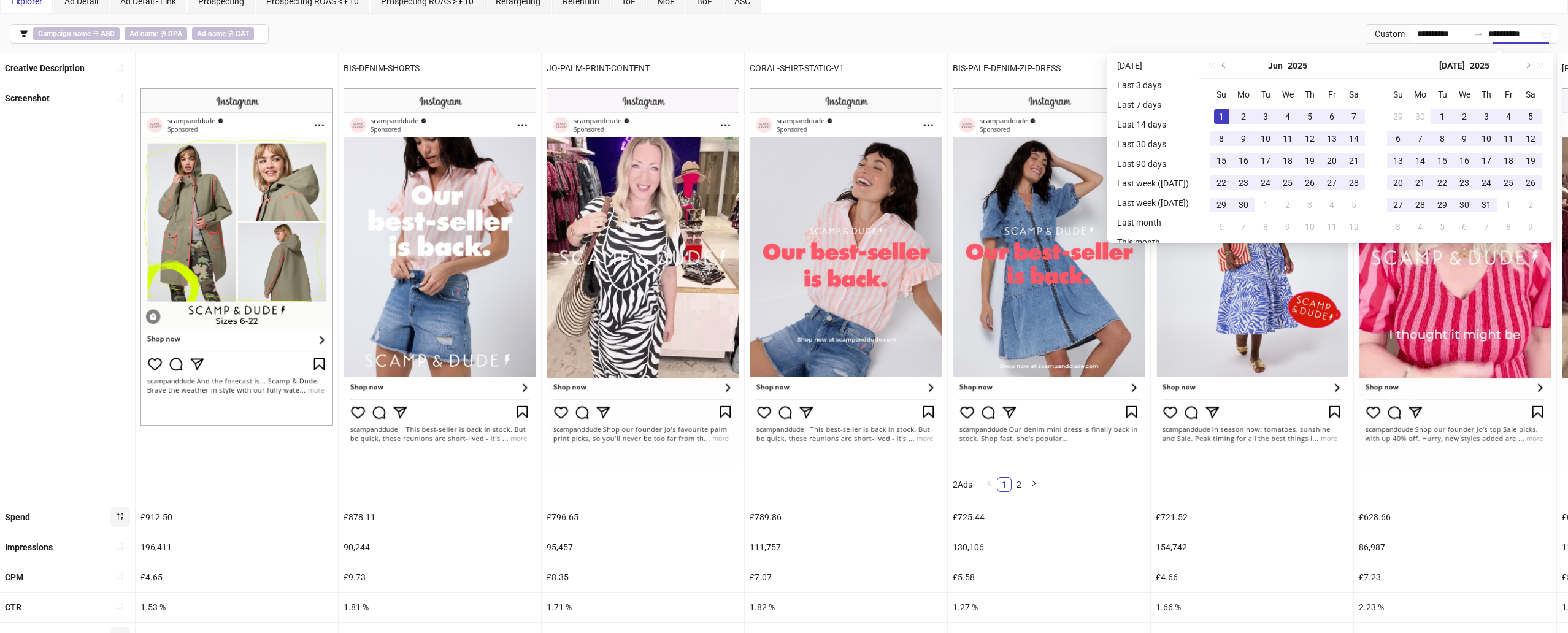
click at [1177, 66] on div "[DATE]" at bounding box center [1465, 66] width 112 height 25
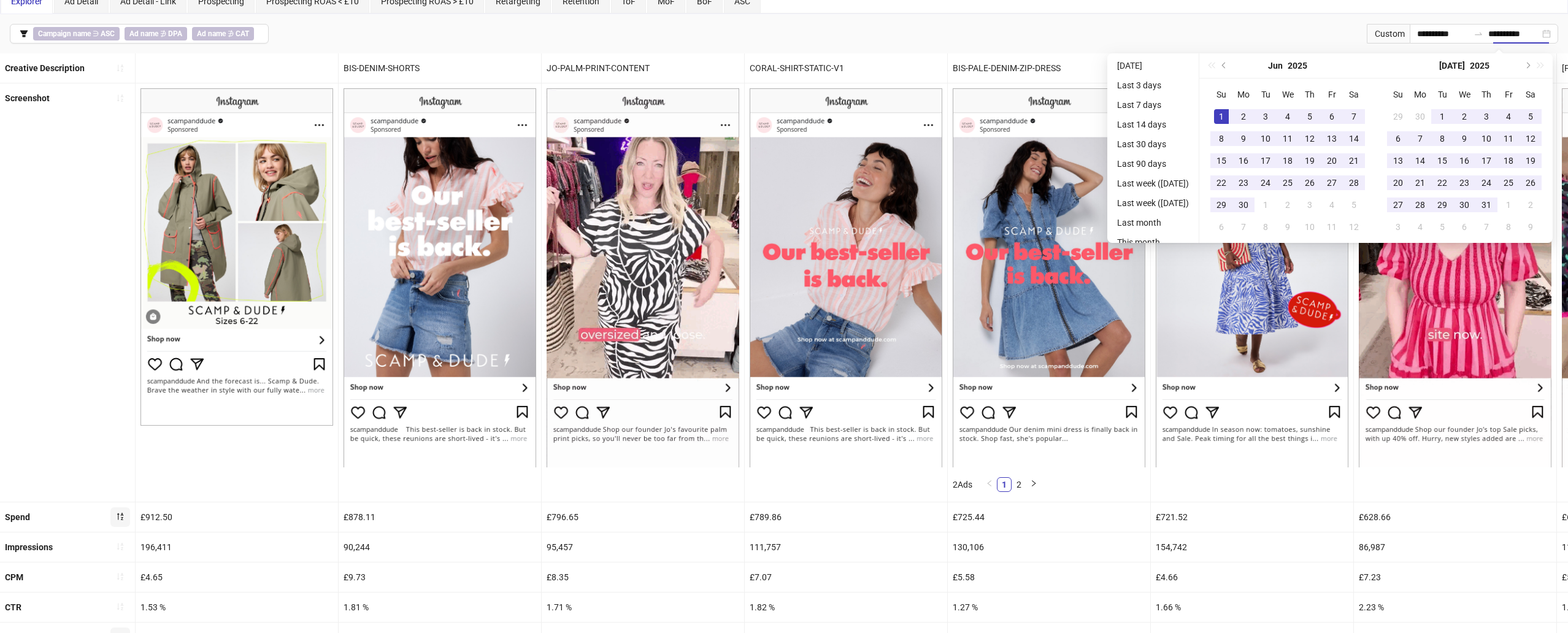
click at [1177, 58] on div "[DATE]" at bounding box center [1465, 66] width 112 height 25
click at [1177, 65] on span "Next month (PageDown)" at bounding box center [1526, 65] width 6 height 6
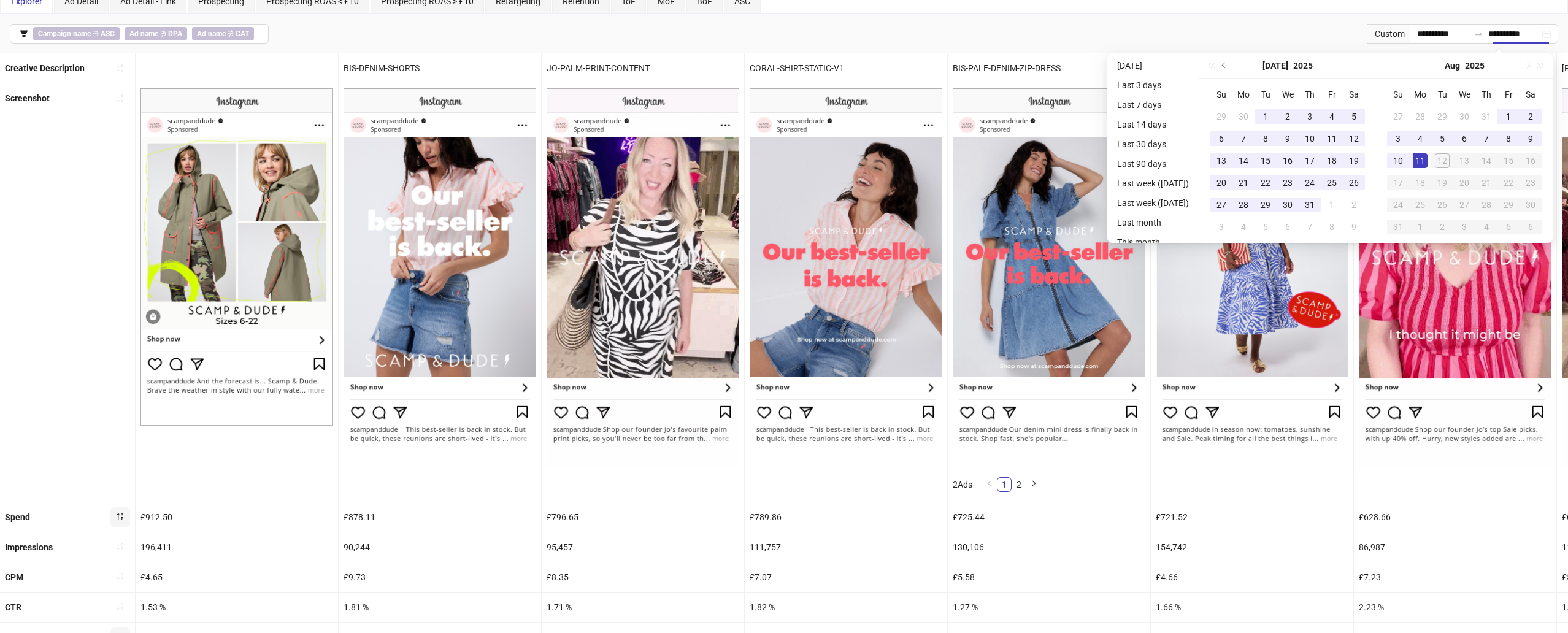
type input "**********"
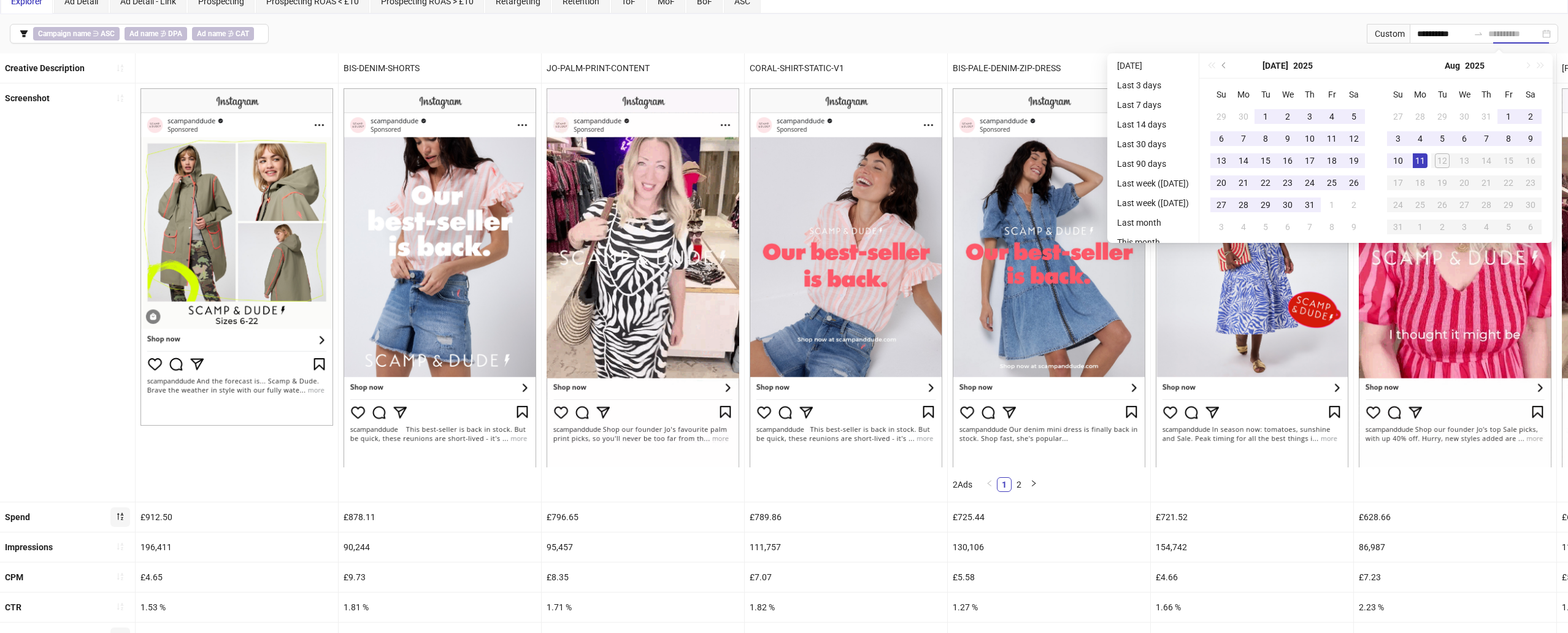
click at [1177, 158] on div "11" at bounding box center [1420, 161] width 15 height 15
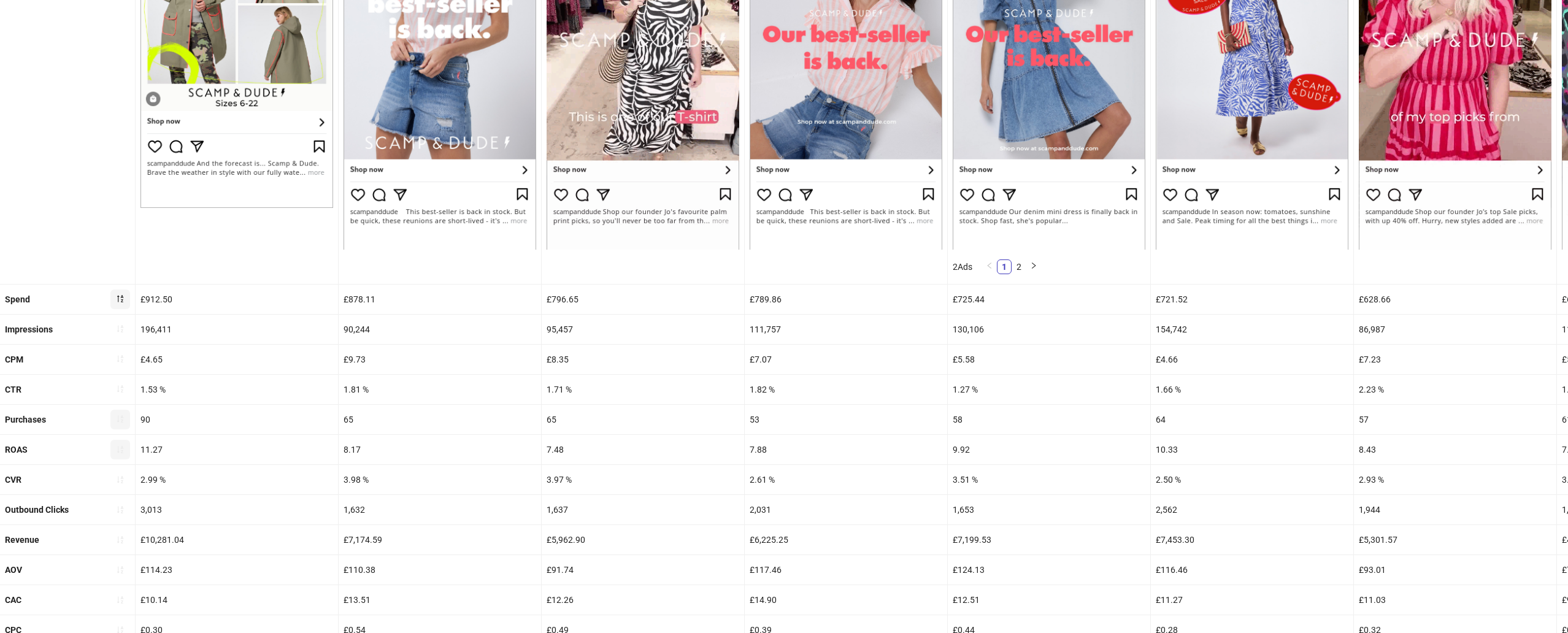
scroll to position [283, 0]
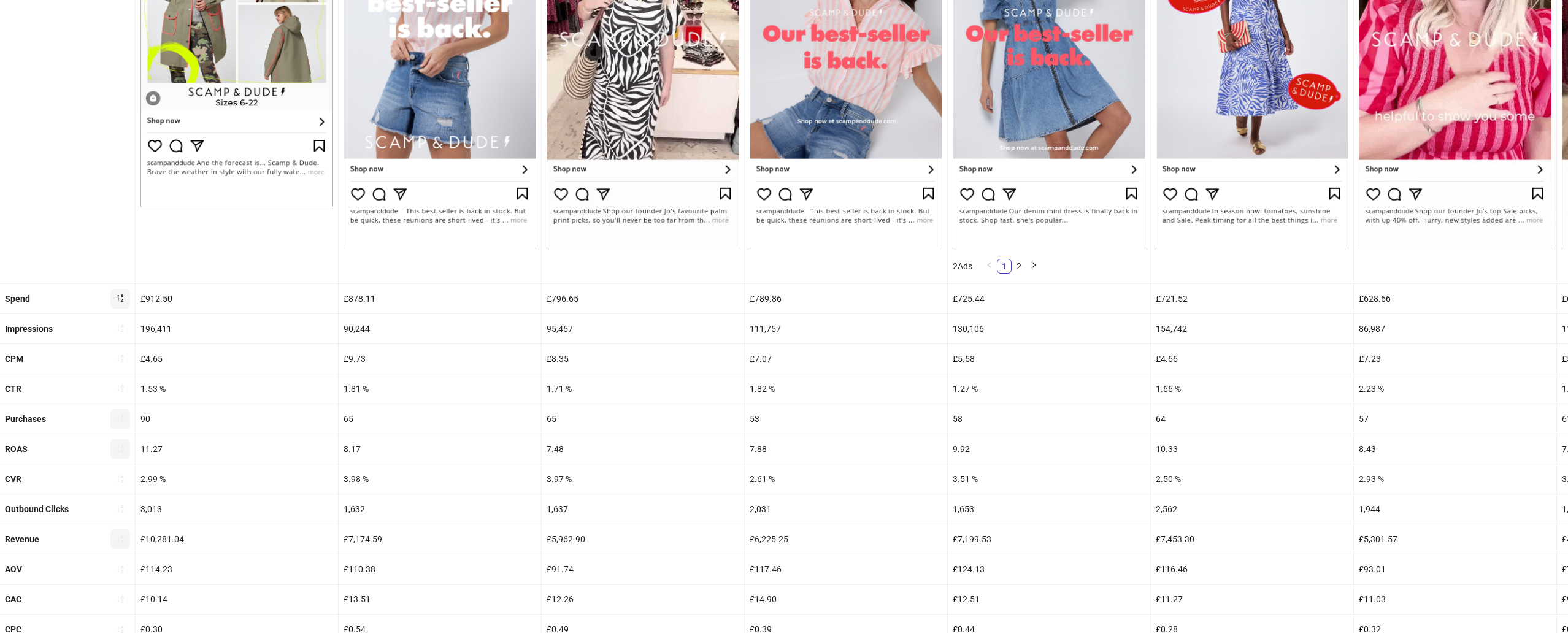
click at [121, 542] on icon "sort-ascending" at bounding box center [120, 539] width 8 height 8
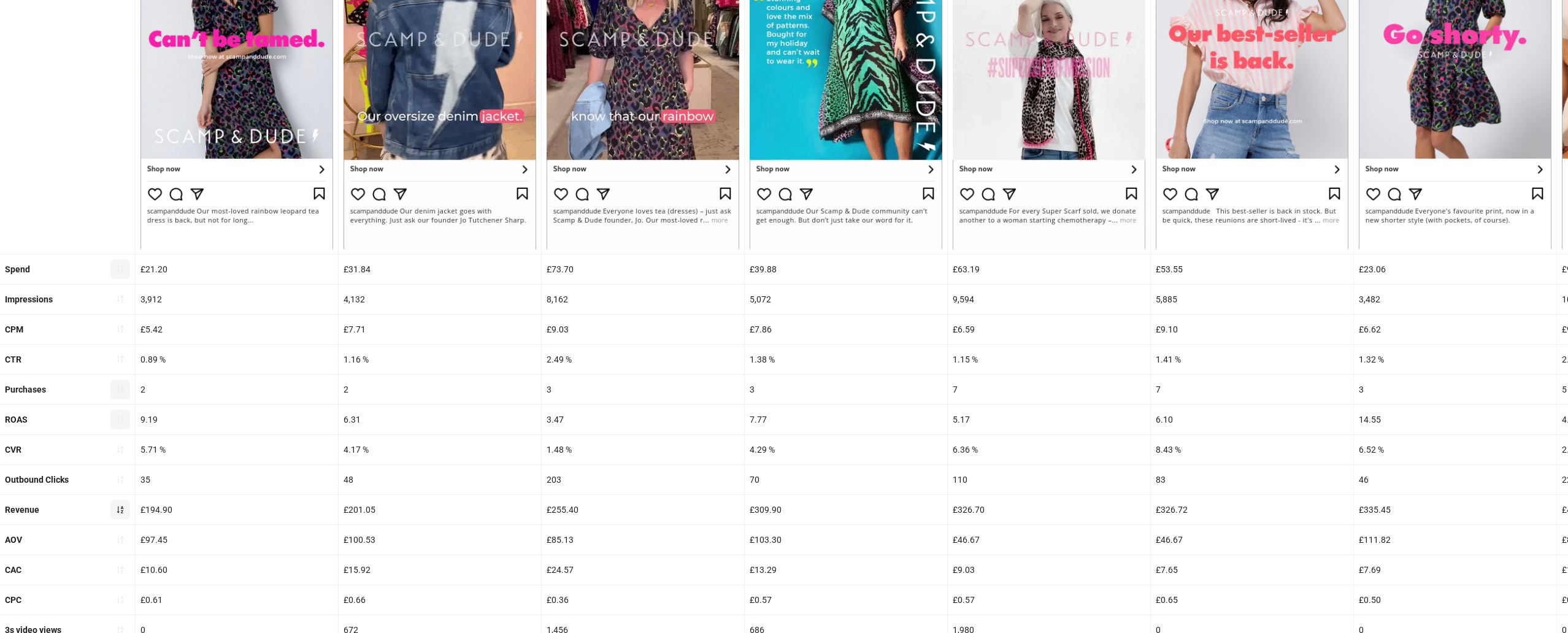
click at [120, 514] on icon "sort-ascending" at bounding box center [120, 509] width 8 height 8
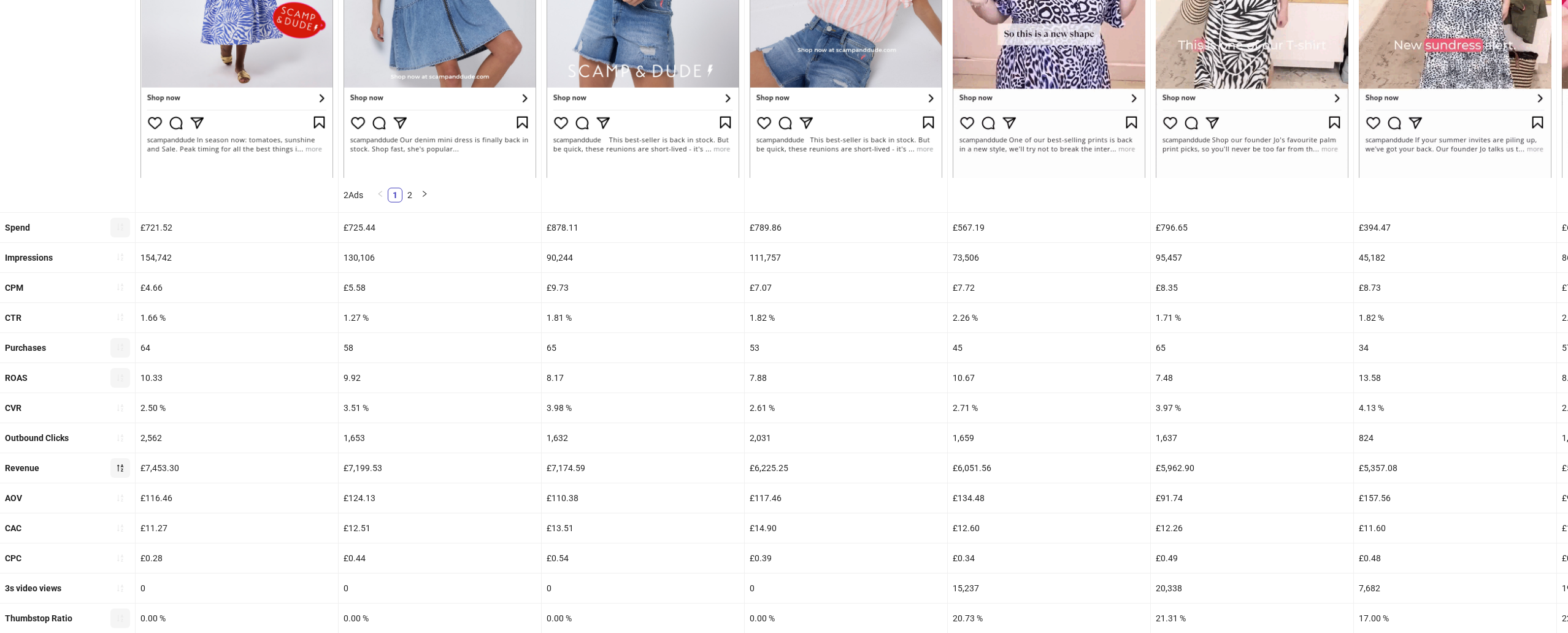
scroll to position [371, 0]
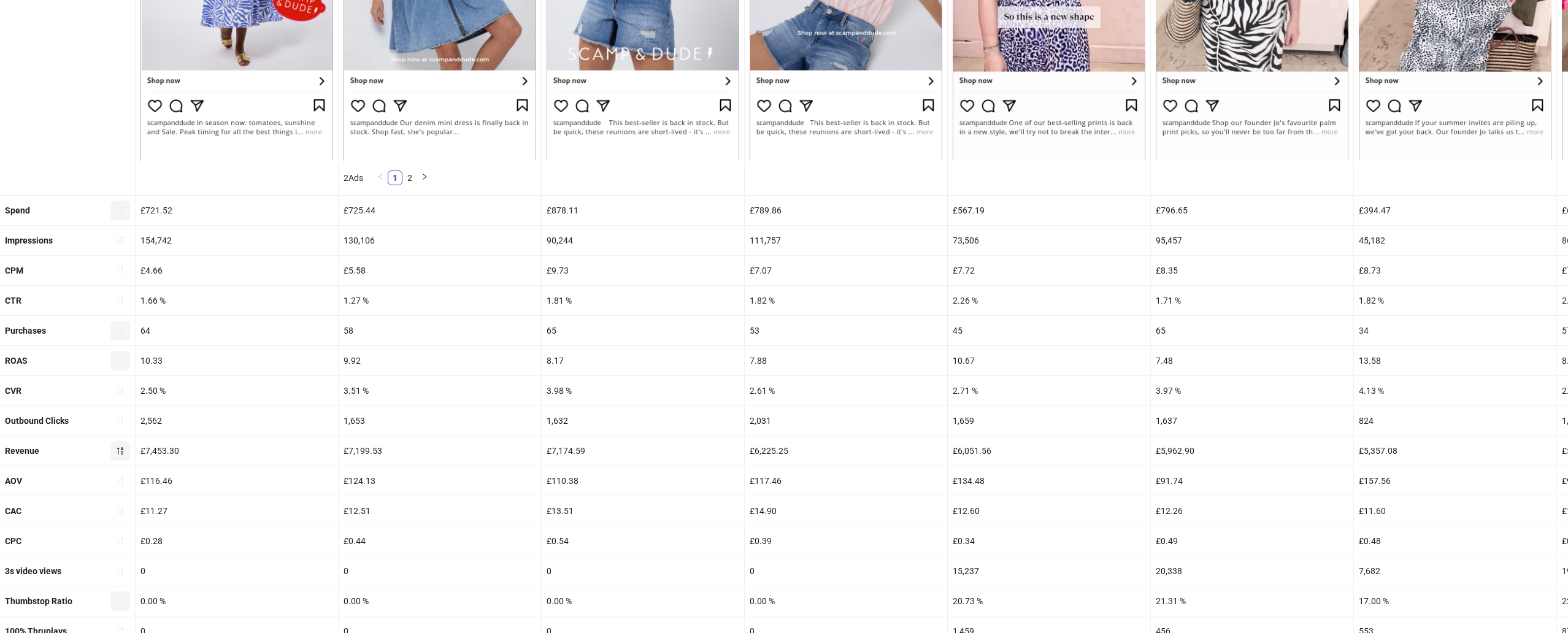
click at [122, 211] on icon "sort-ascending" at bounding box center [120, 209] width 8 height 8
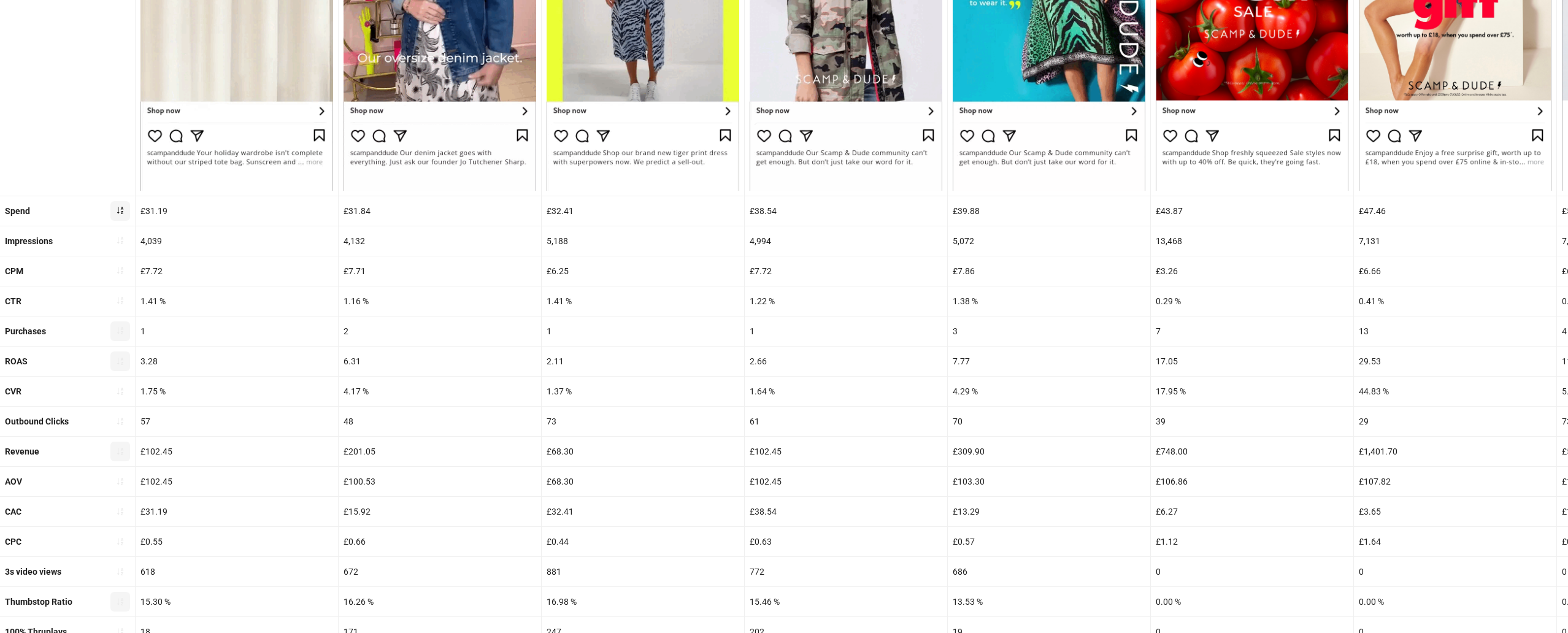
scroll to position [337, 0]
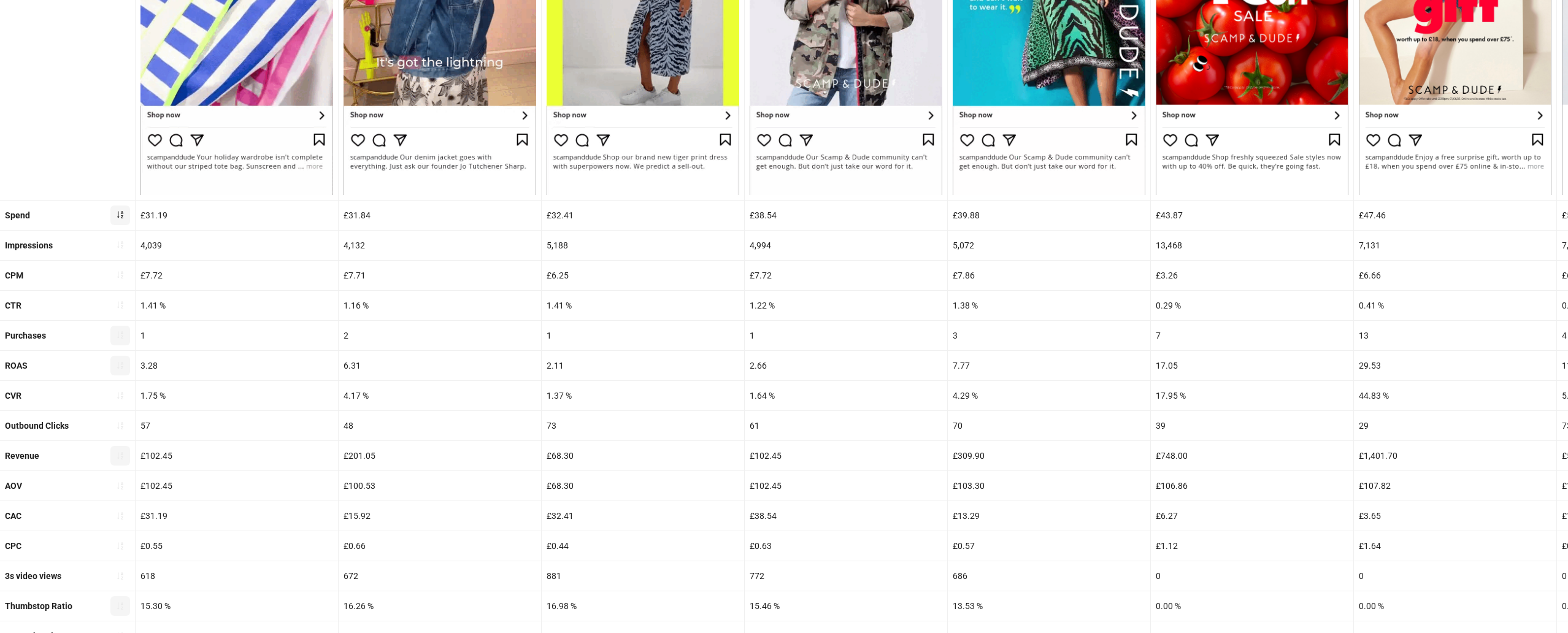
click at [122, 211] on icon "sort-ascending" at bounding box center [120, 215] width 6 height 7
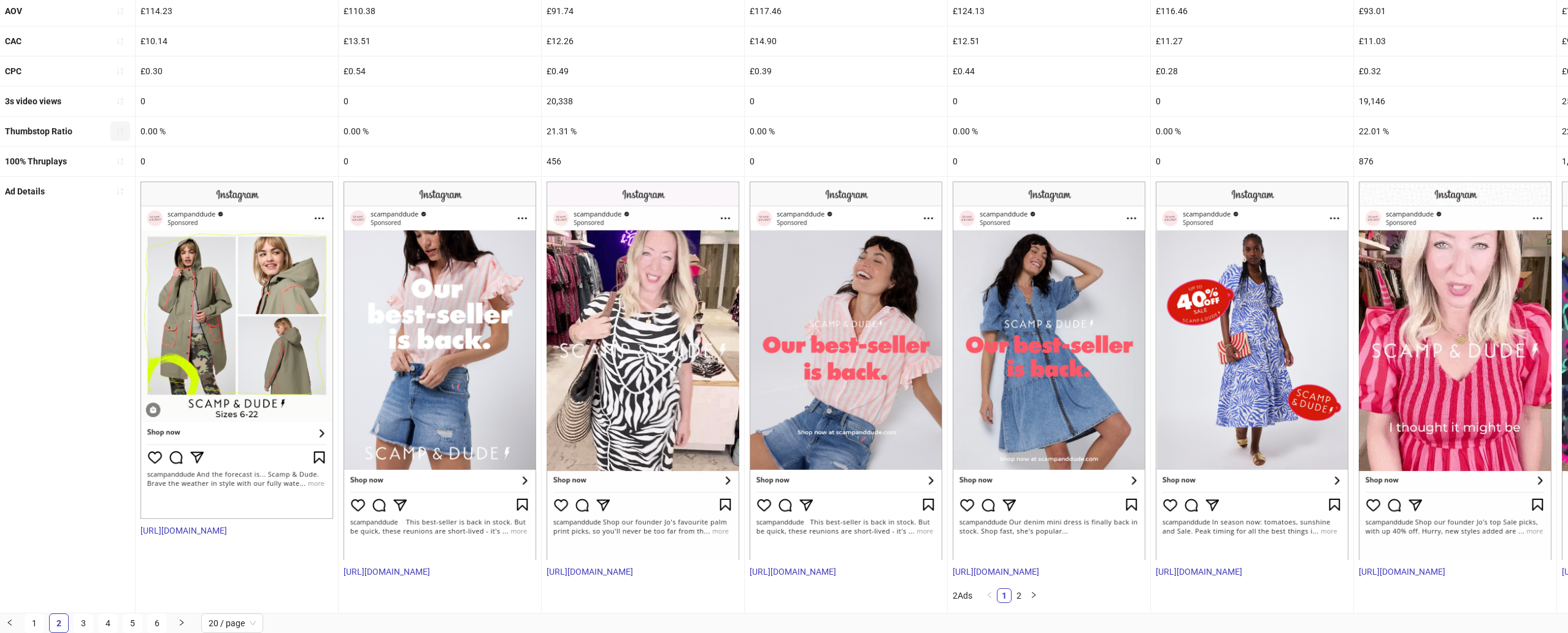
scroll to position [457, 0]
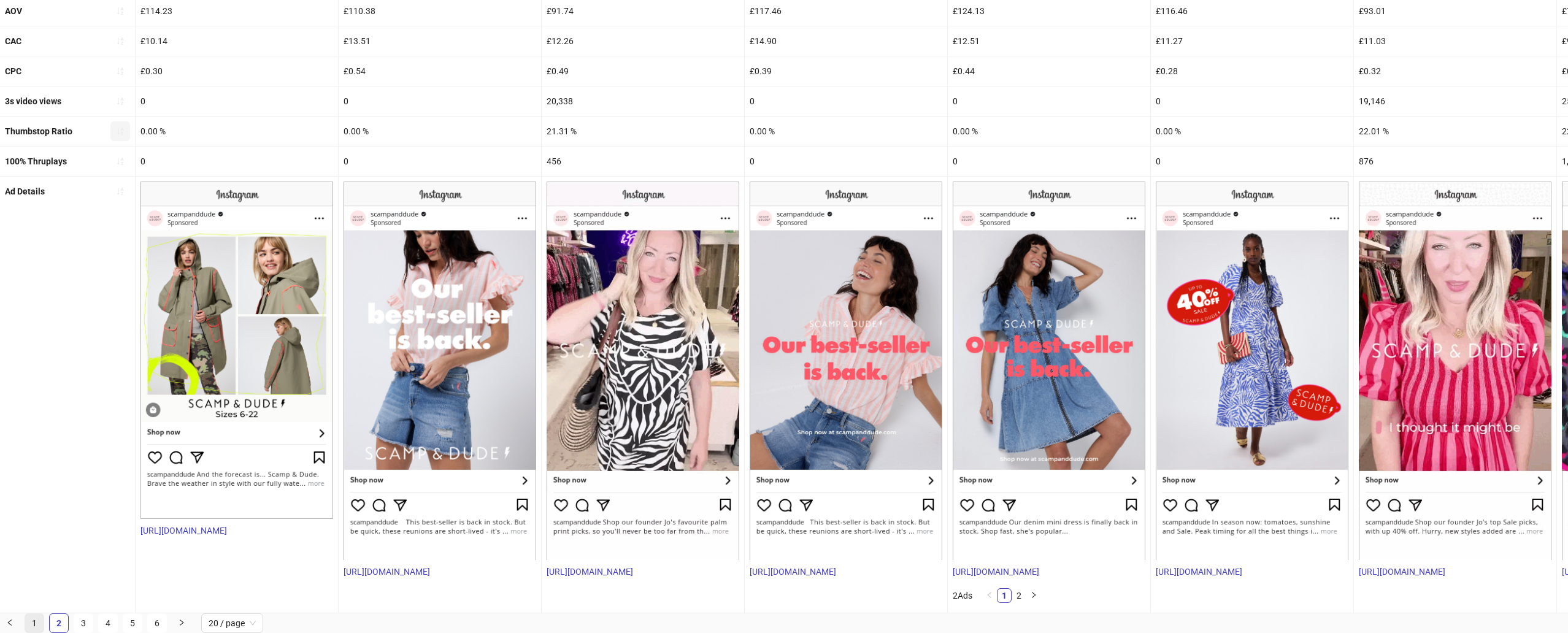
click at [38, 585] on link "1" at bounding box center [34, 623] width 18 height 18
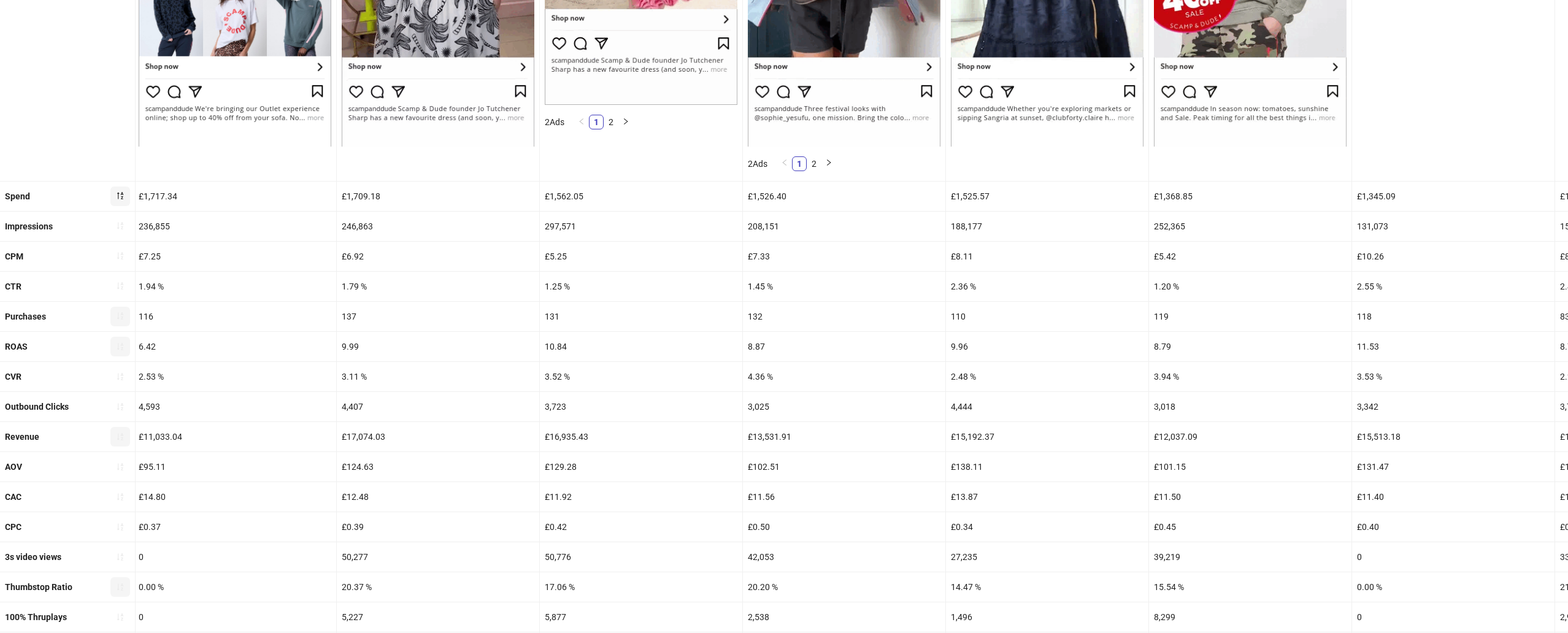
scroll to position [0, 1560]
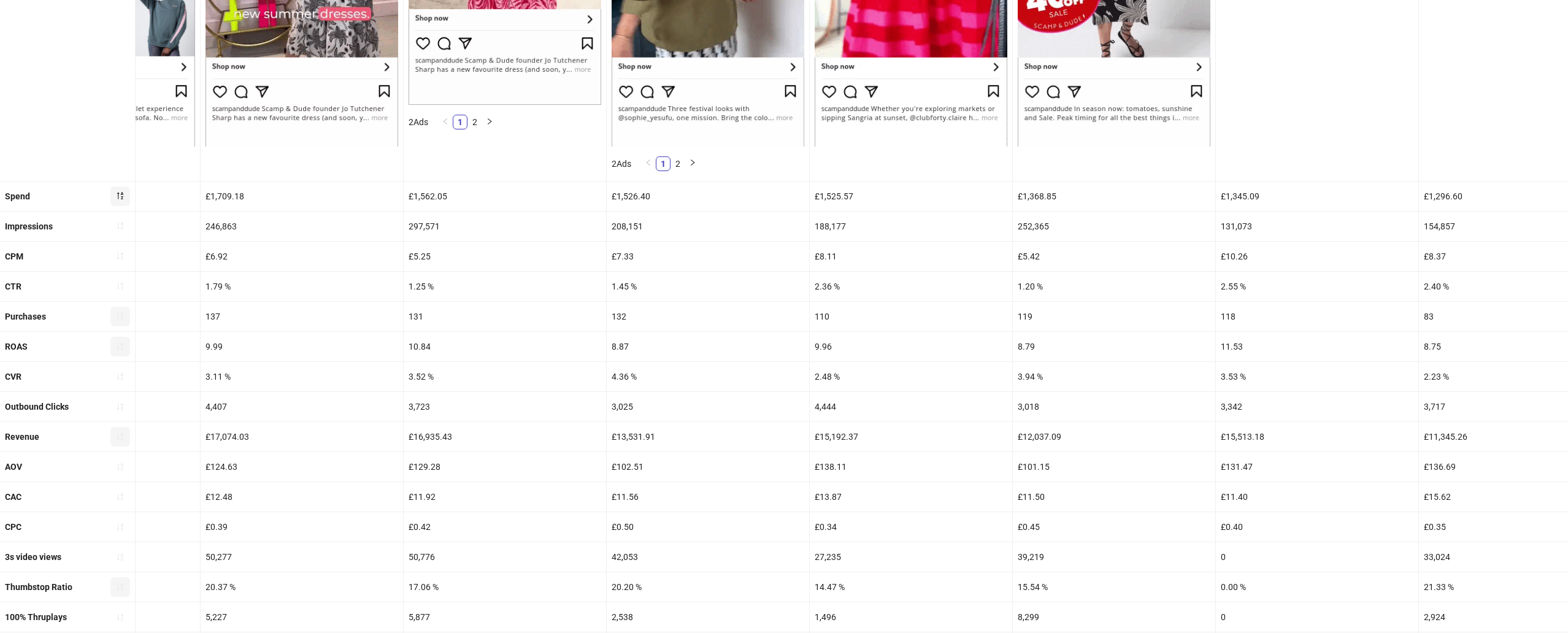
click at [681, 385] on div "4.36 %" at bounding box center [708, 376] width 202 height 29
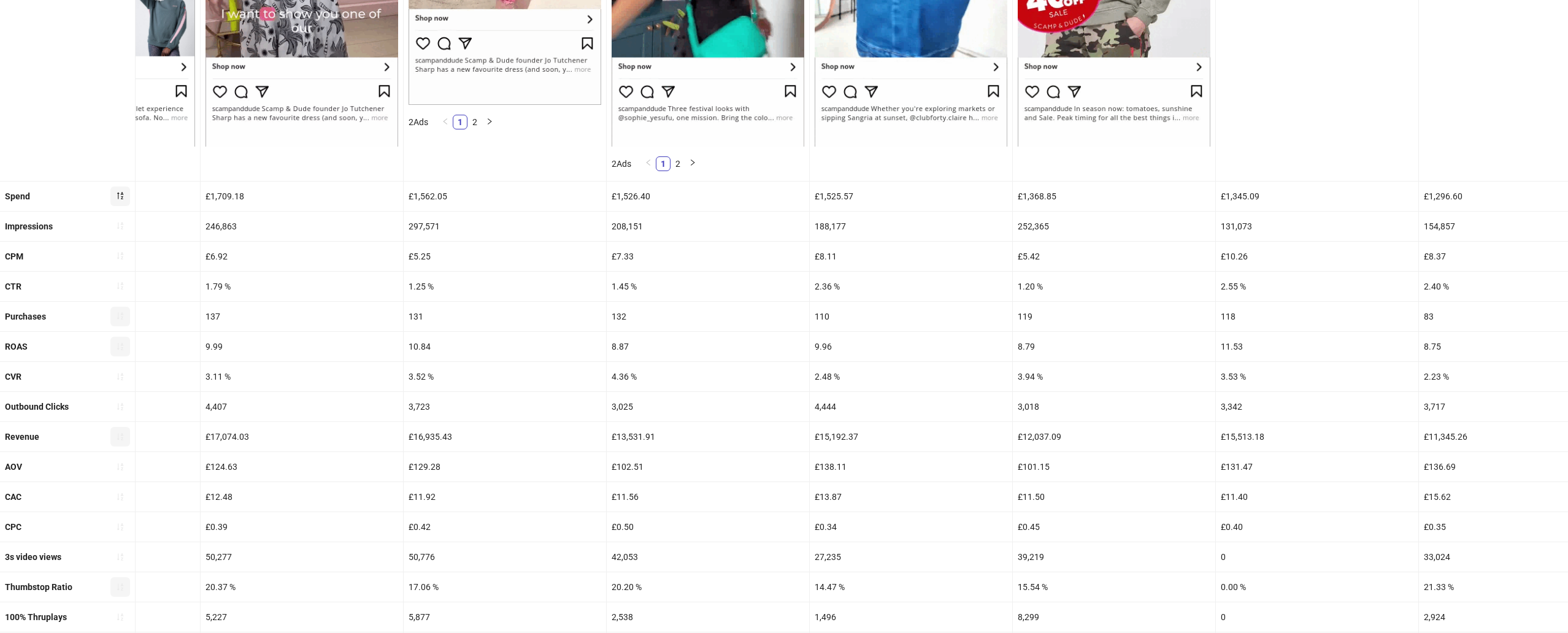
click at [612, 373] on div "4.36 %" at bounding box center [708, 376] width 202 height 29
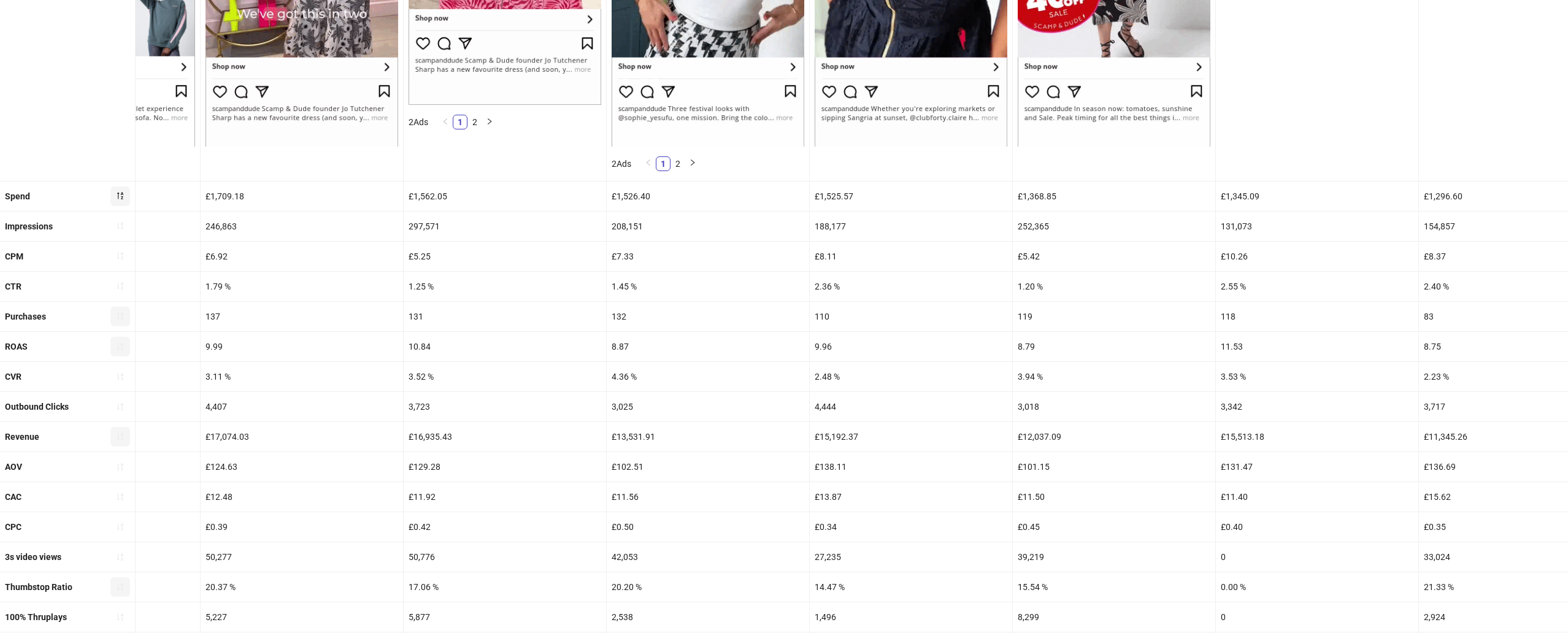
click at [612, 373] on div "4.36 %" at bounding box center [708, 376] width 202 height 29
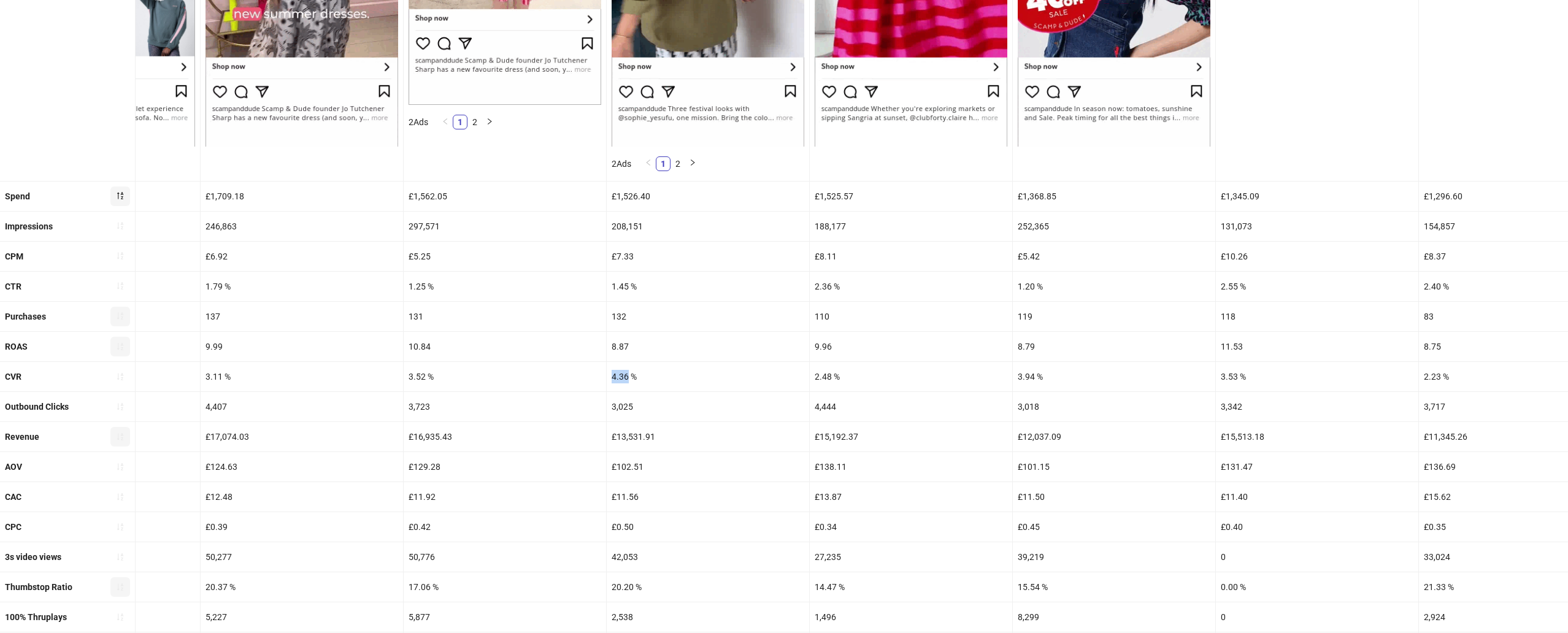
click at [612, 373] on div "4.36 %" at bounding box center [708, 376] width 202 height 29
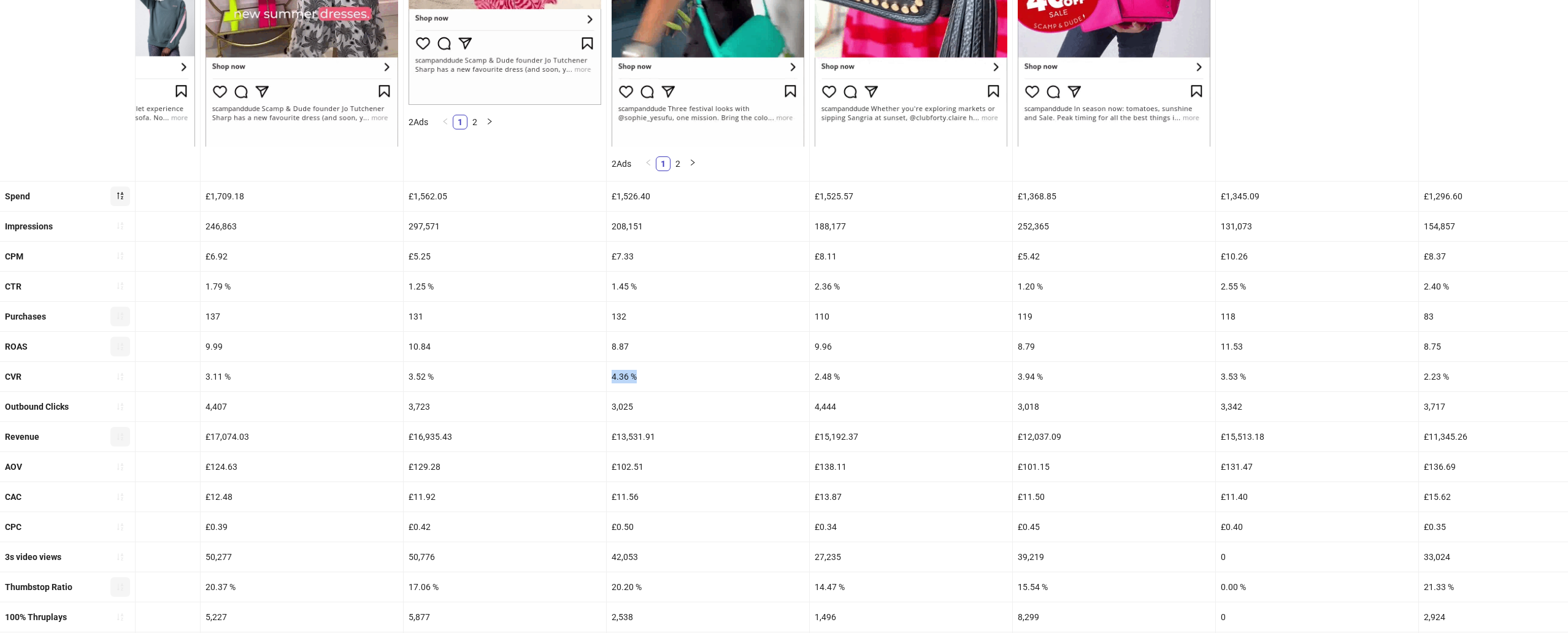
copy div "4.36 %"
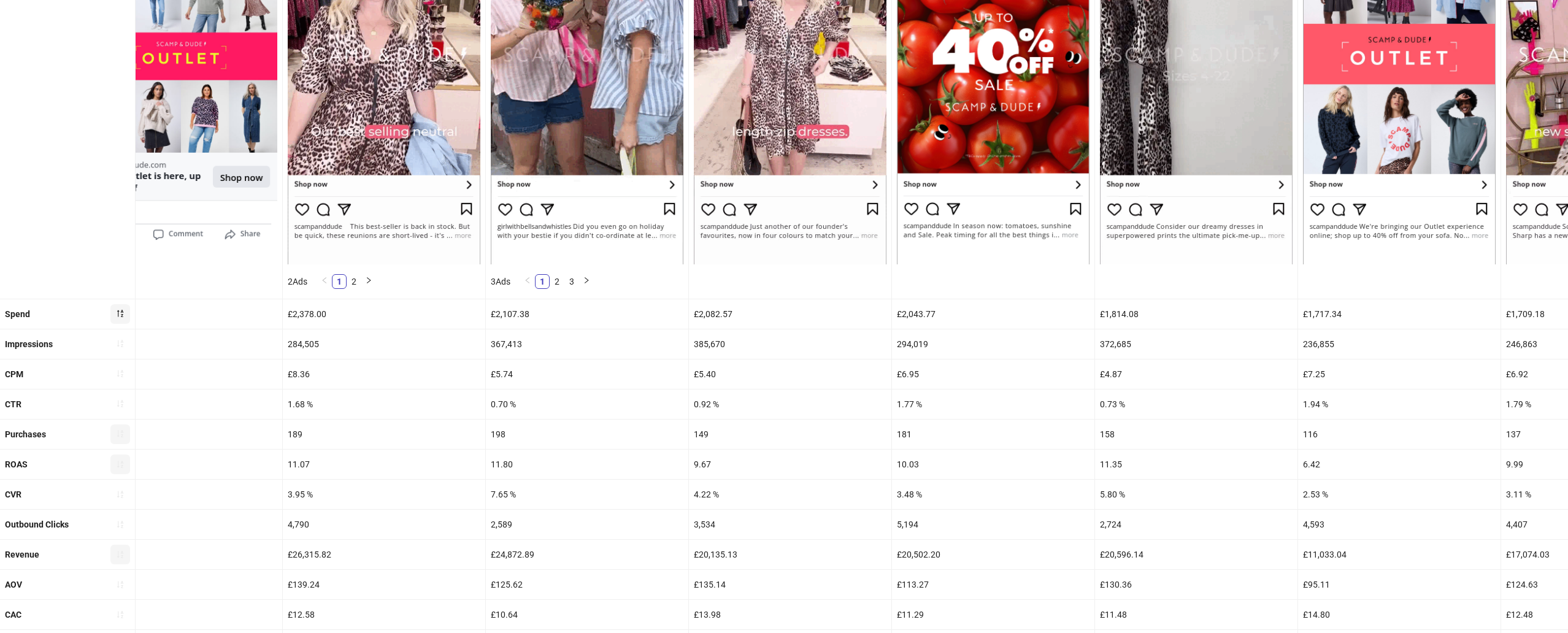
scroll to position [291, 0]
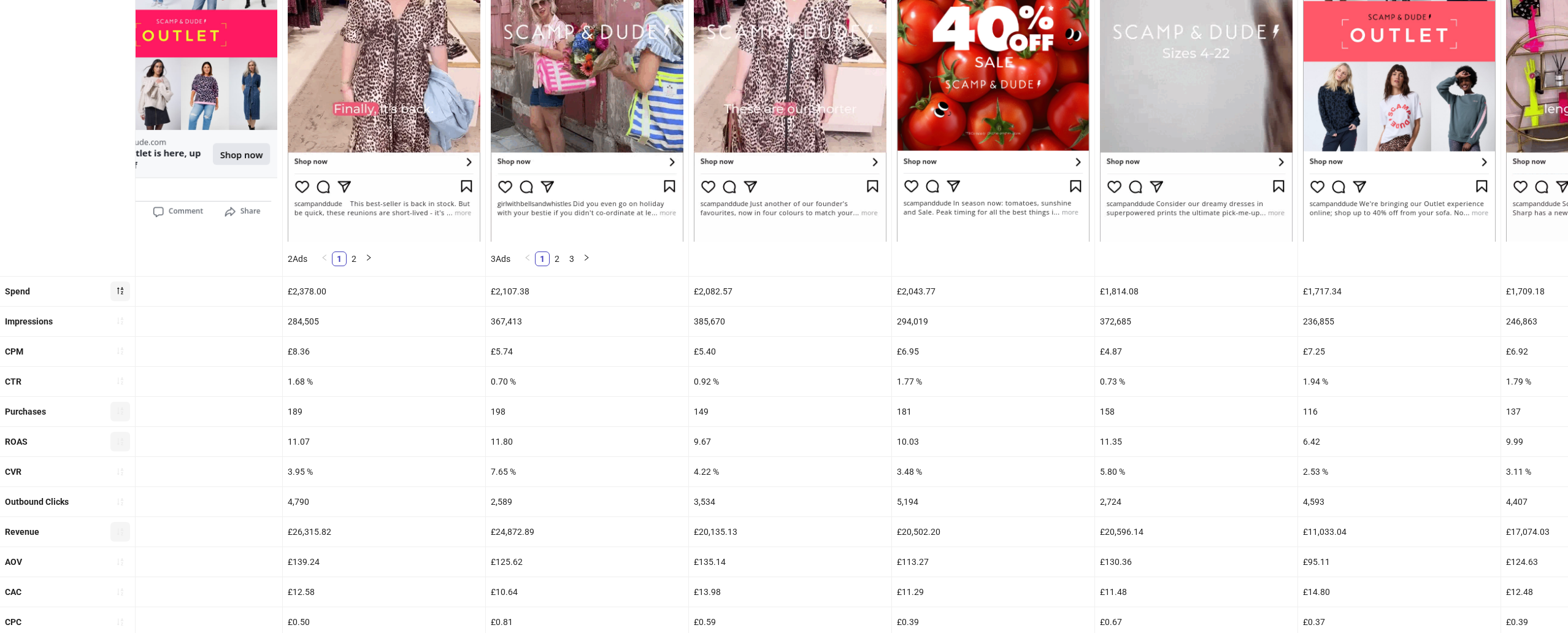
click at [502, 474] on div "7.65 %" at bounding box center [586, 471] width 202 height 29
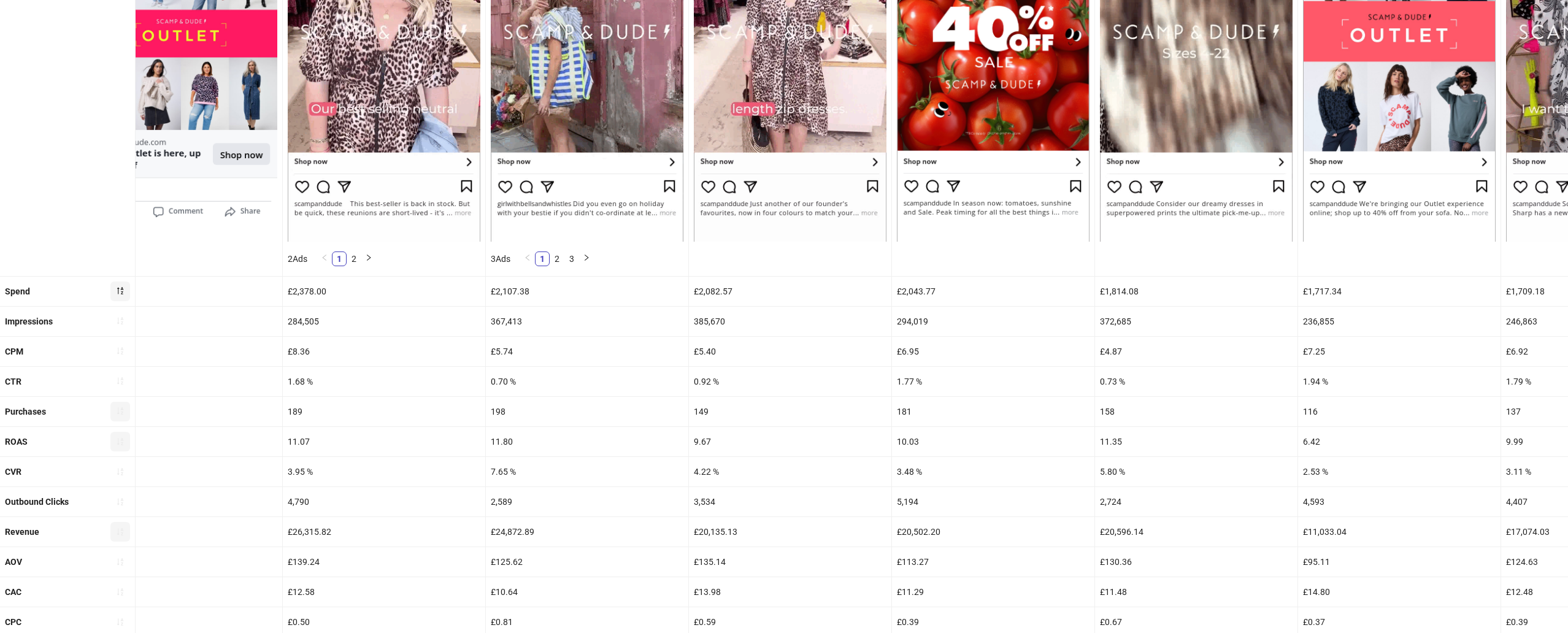
scroll to position [0, 268]
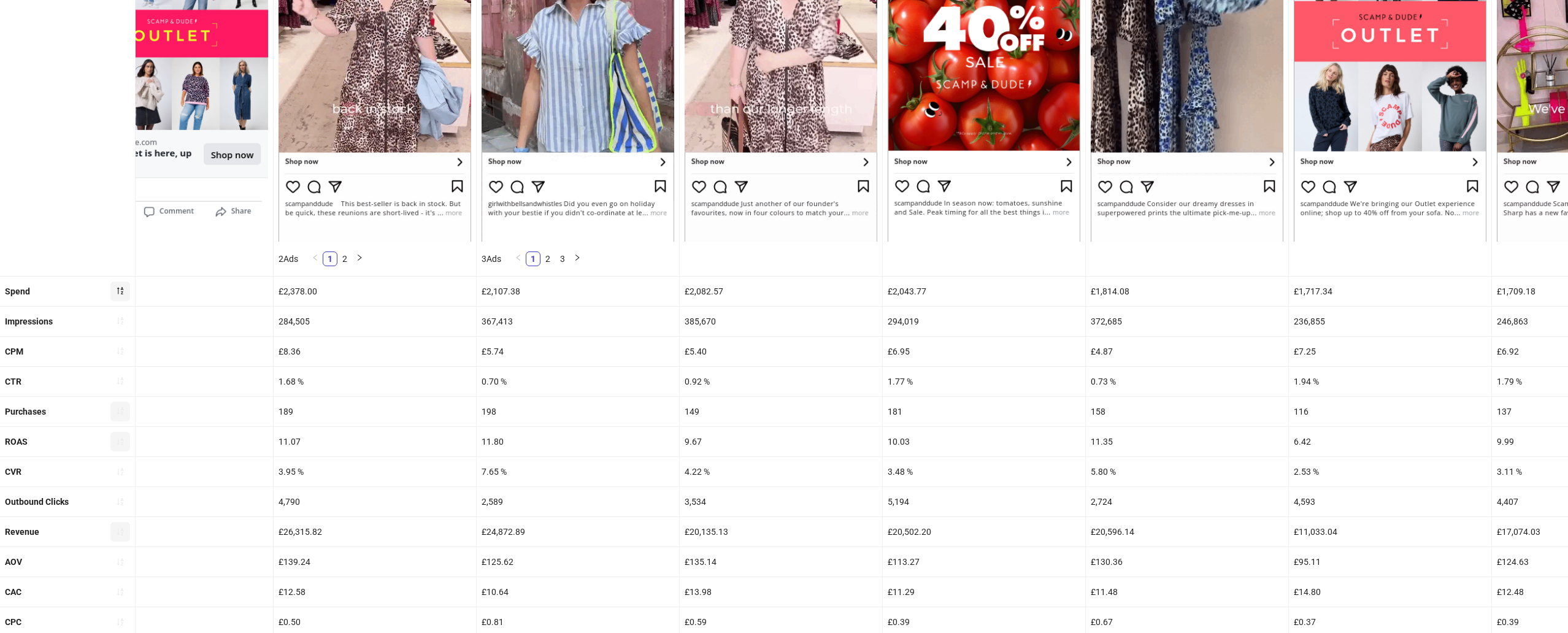
click at [44, 450] on div "ROAS" at bounding box center [67, 441] width 135 height 29
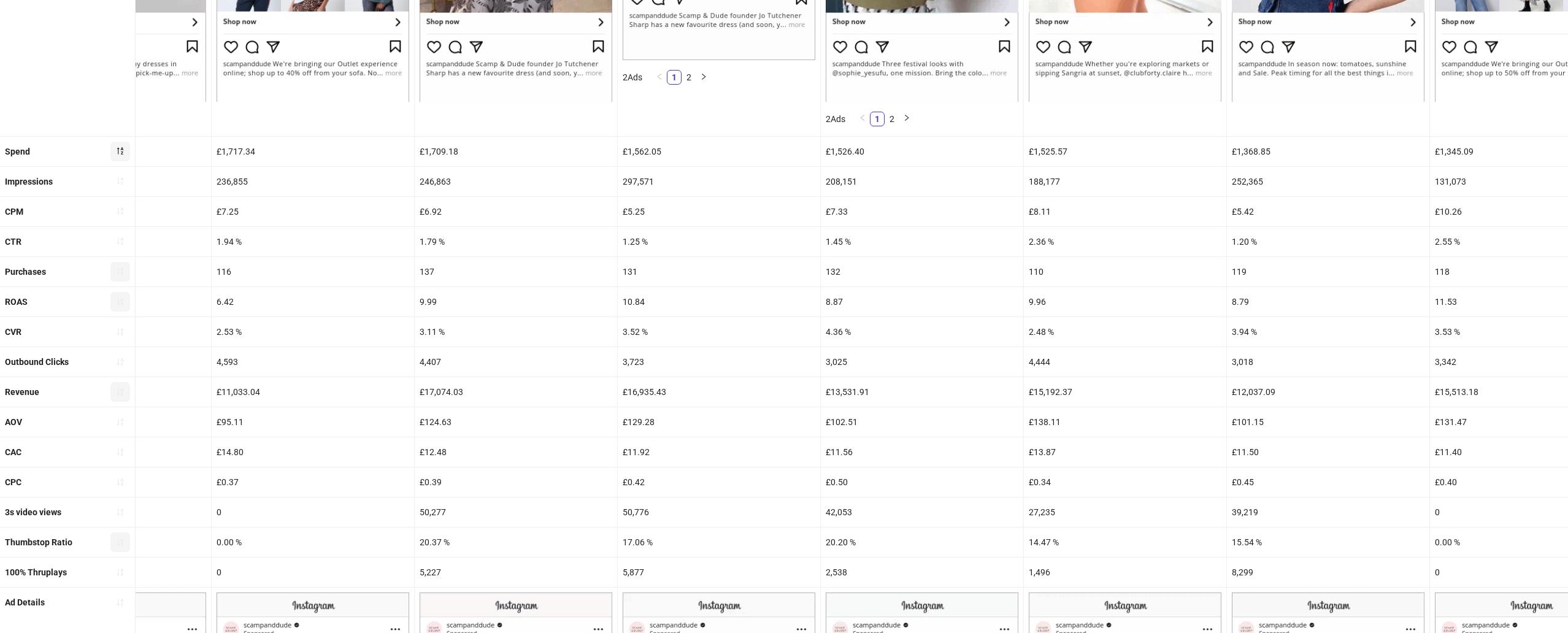
scroll to position [434, 0]
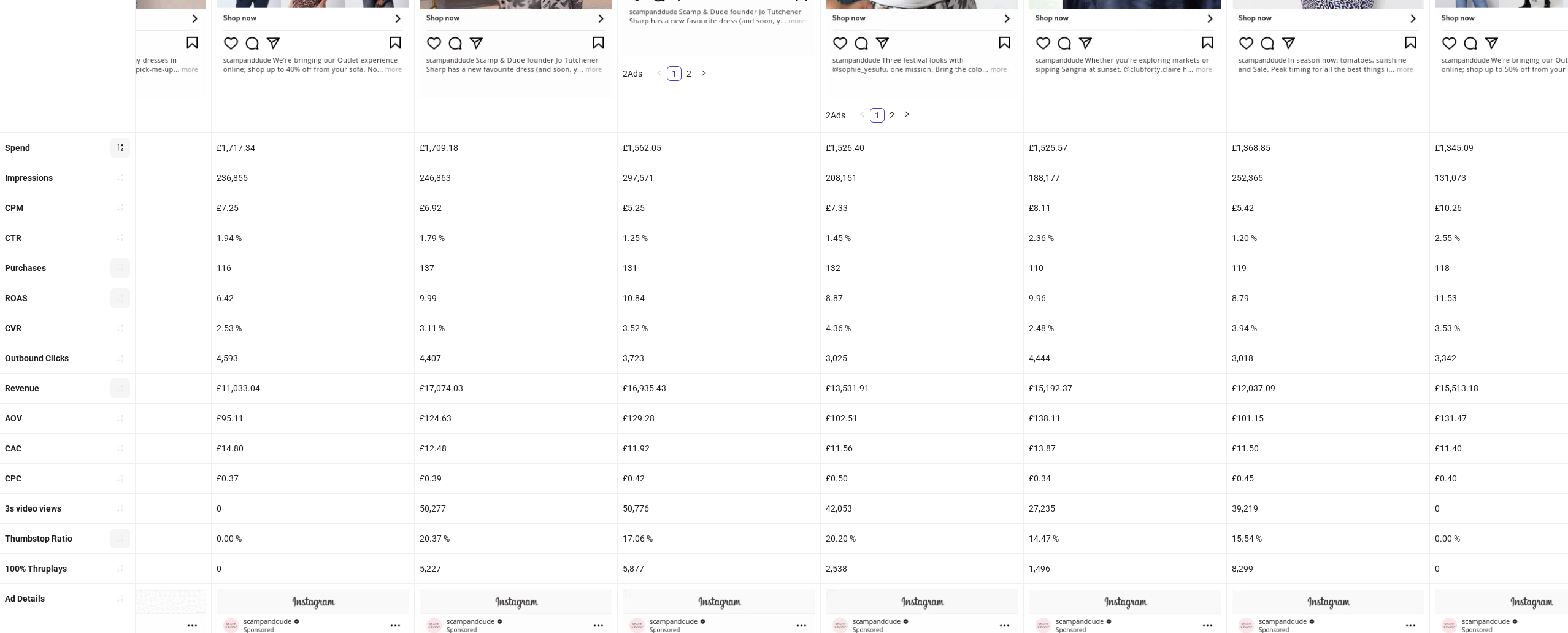
click at [855, 550] on div "20.20 %" at bounding box center [922, 538] width 202 height 29
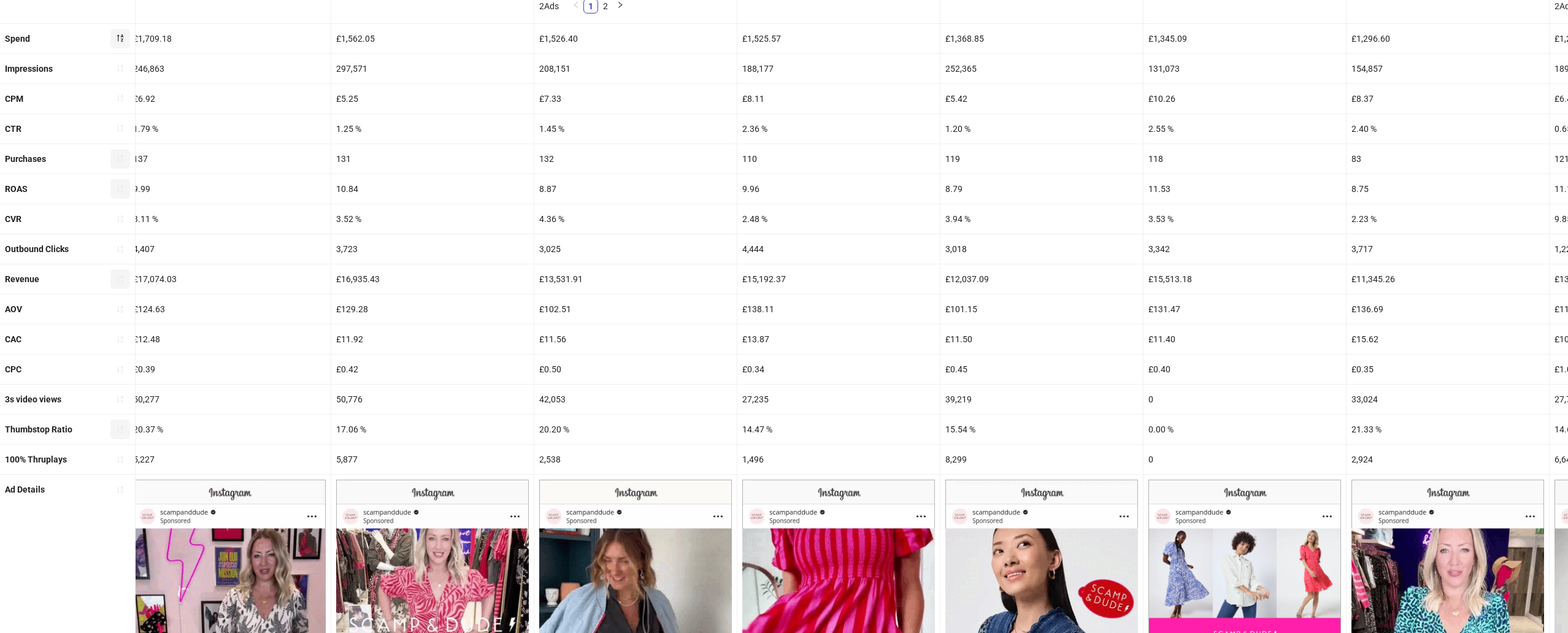
scroll to position [539, 0]
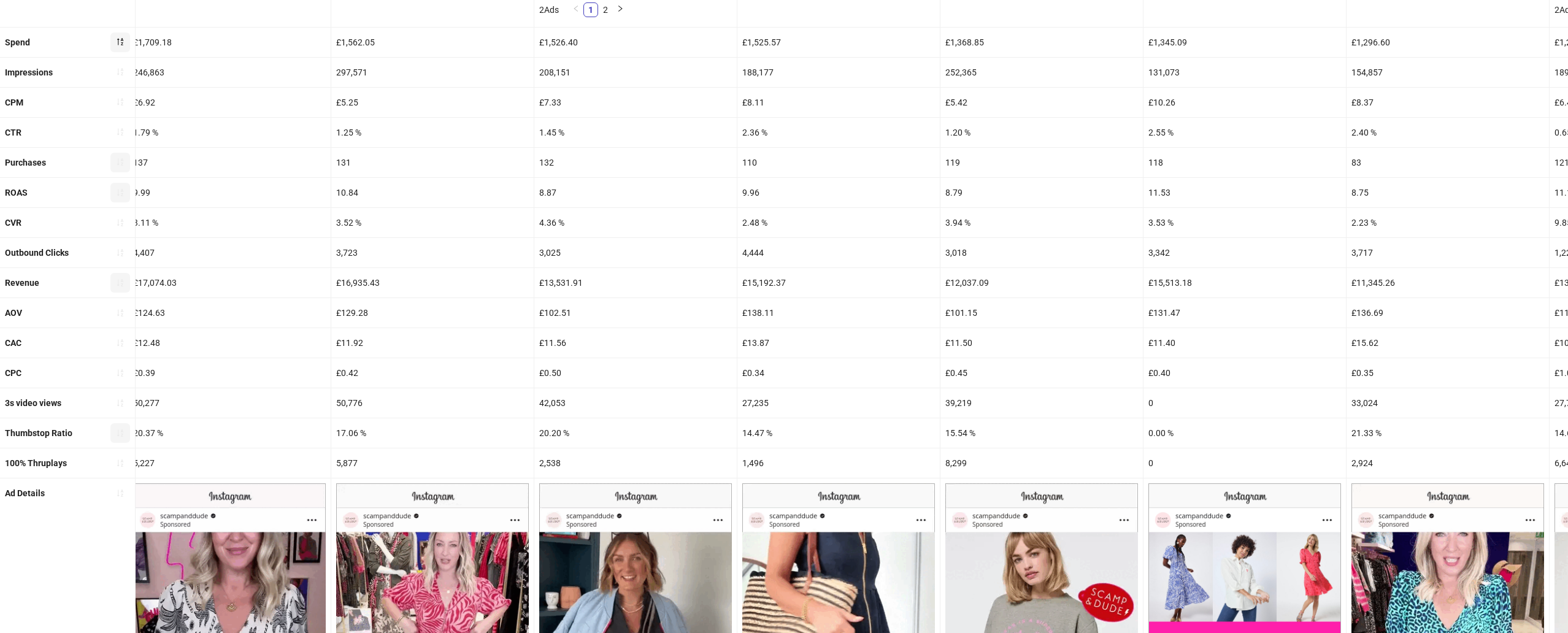
click at [551, 439] on div "20.20 %" at bounding box center [635, 433] width 202 height 29
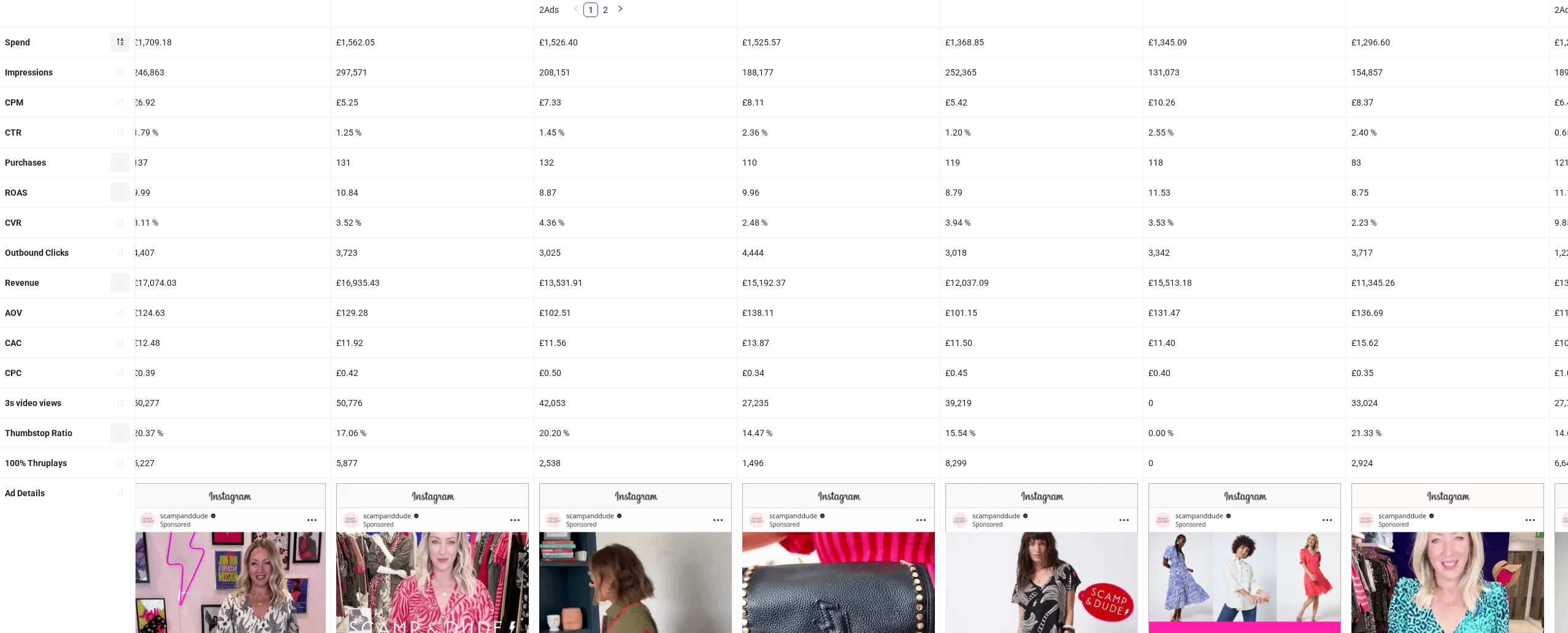
click at [551, 439] on div "20.20 %" at bounding box center [635, 433] width 202 height 29
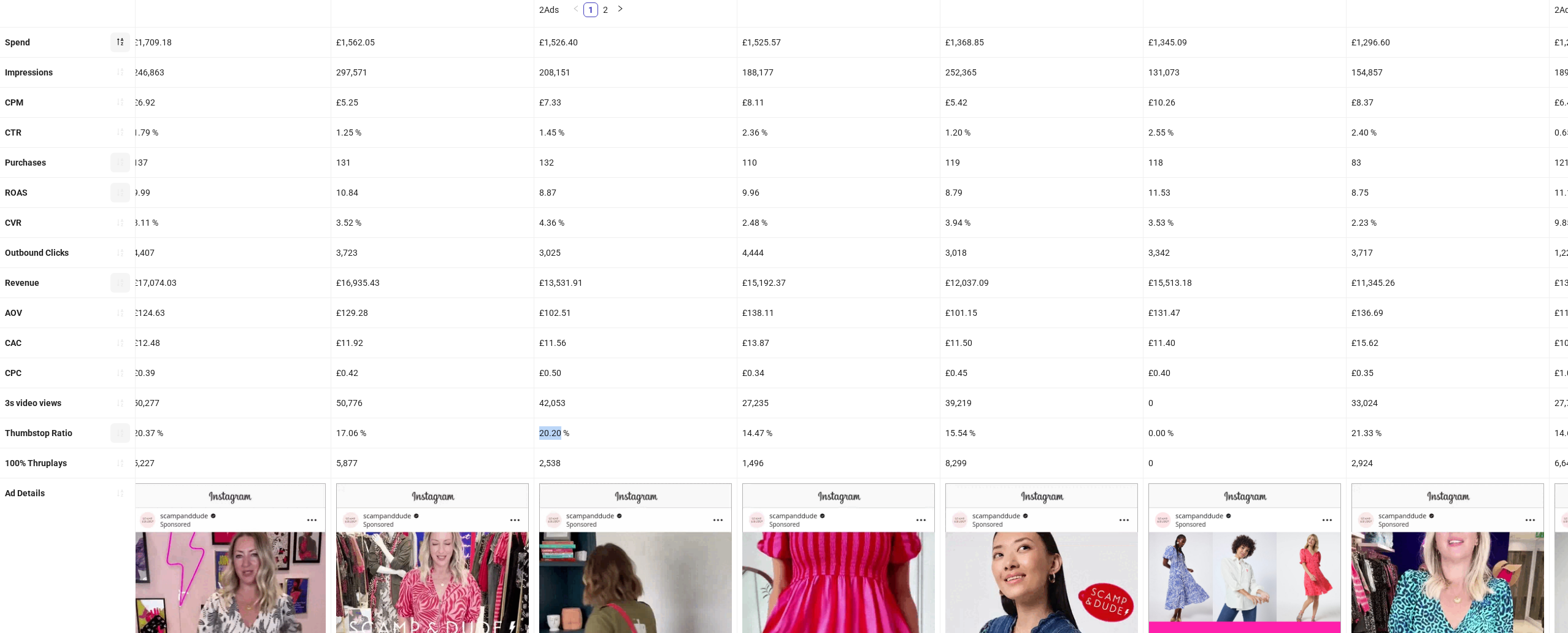
click at [551, 439] on div "20.20 %" at bounding box center [635, 433] width 202 height 29
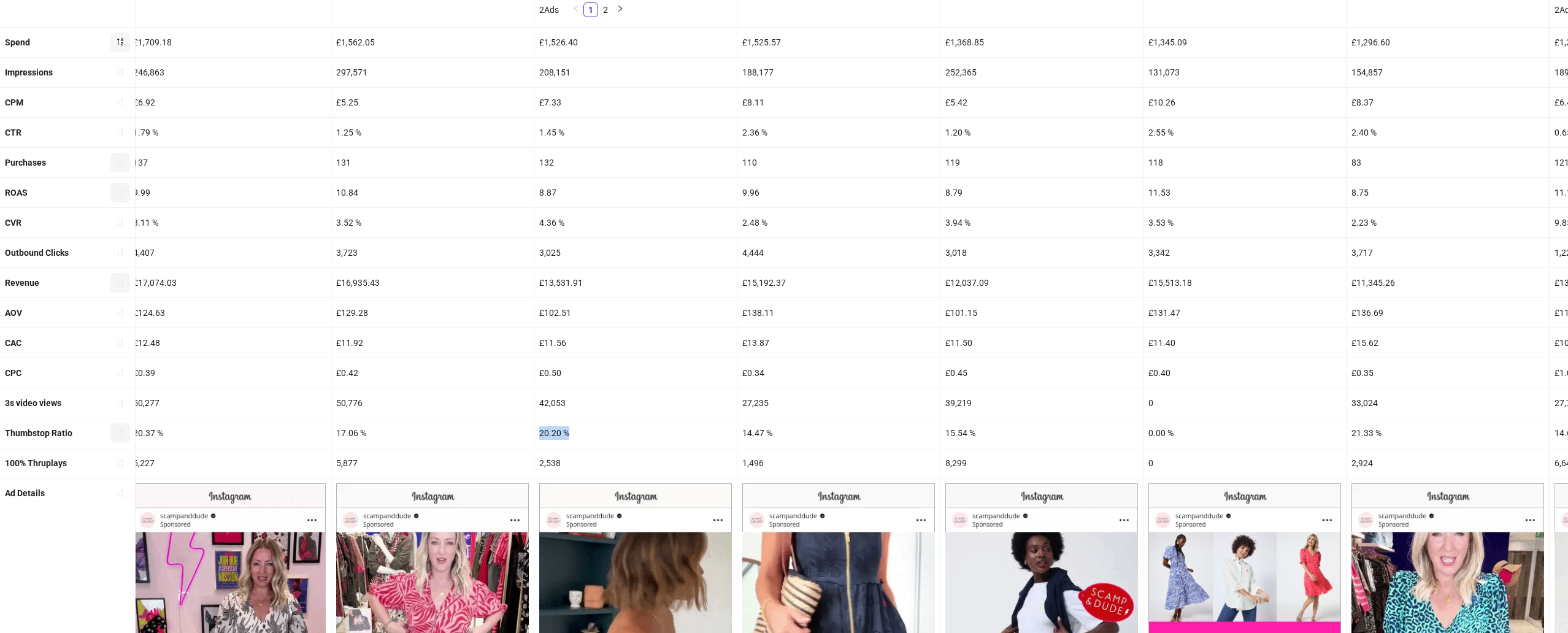
click at [551, 439] on div "20.20 %" at bounding box center [635, 433] width 202 height 29
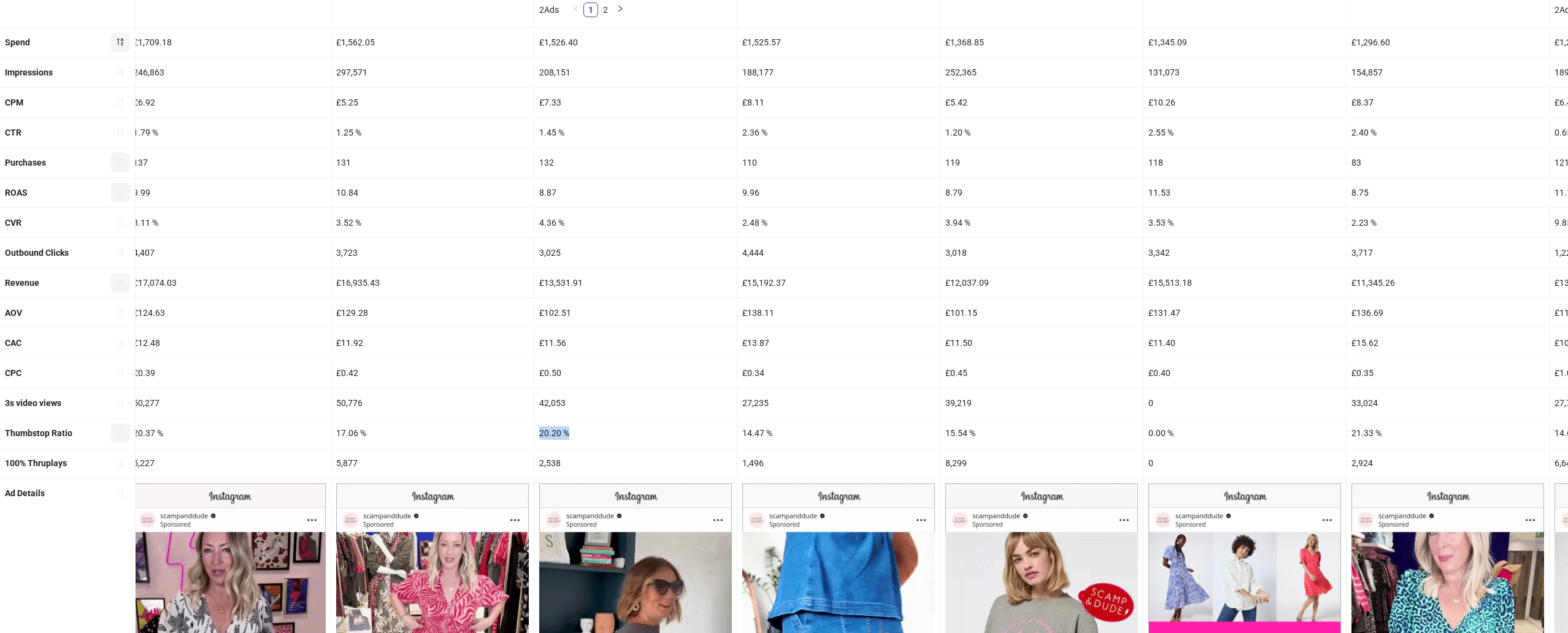
copy div "20.20 %"
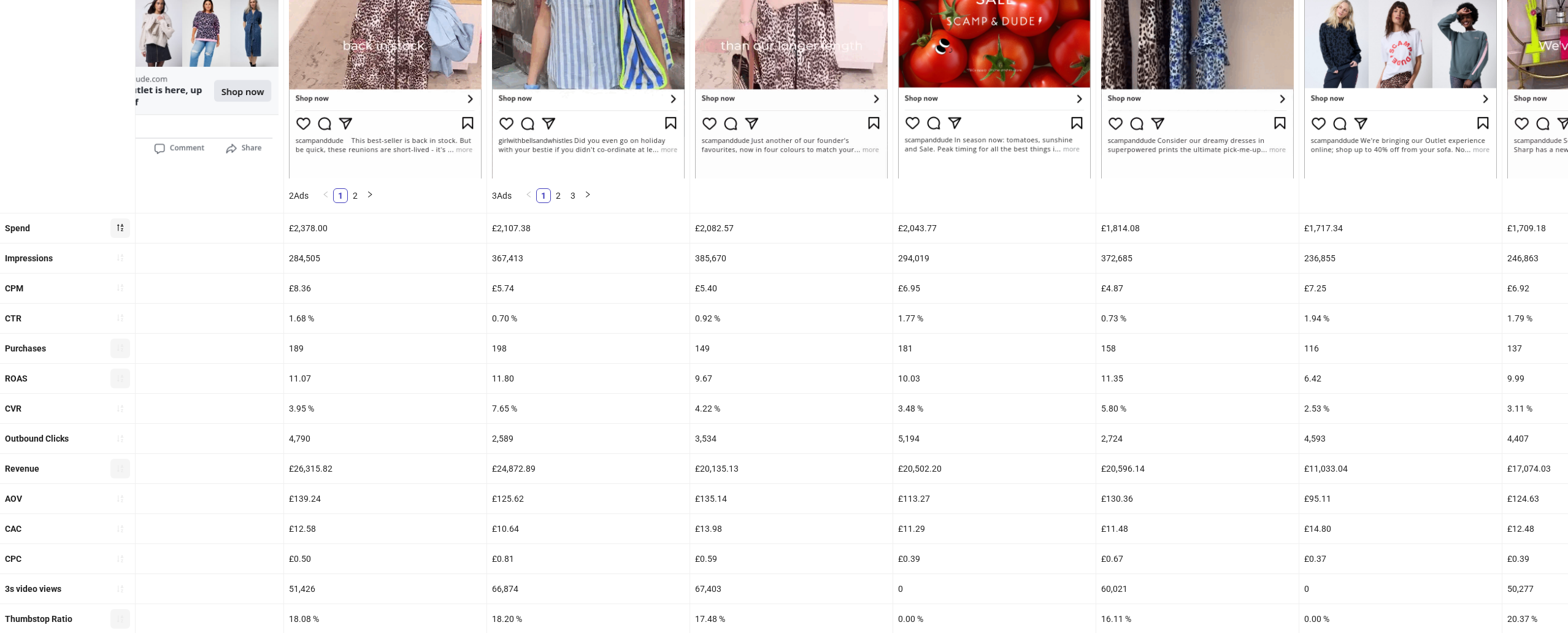
scroll to position [359, 0]
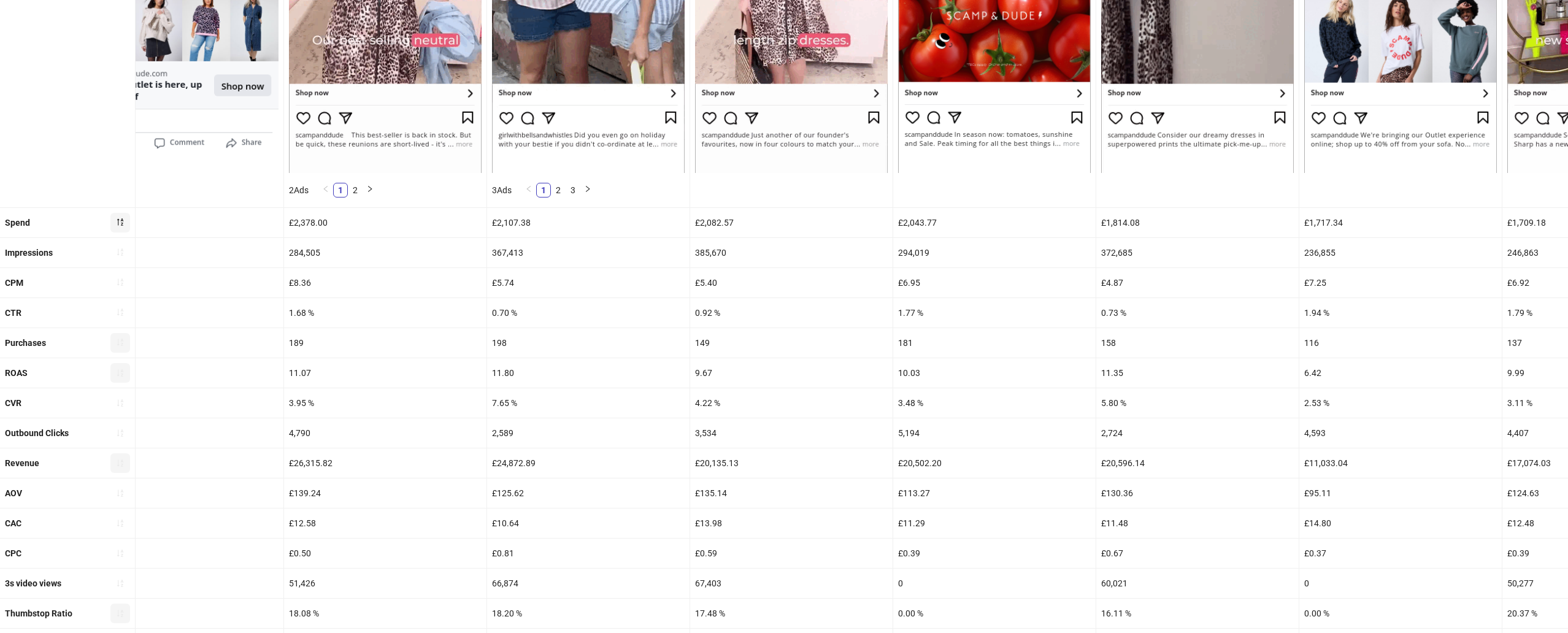
click at [511, 312] on div "0.70 %" at bounding box center [588, 312] width 202 height 29
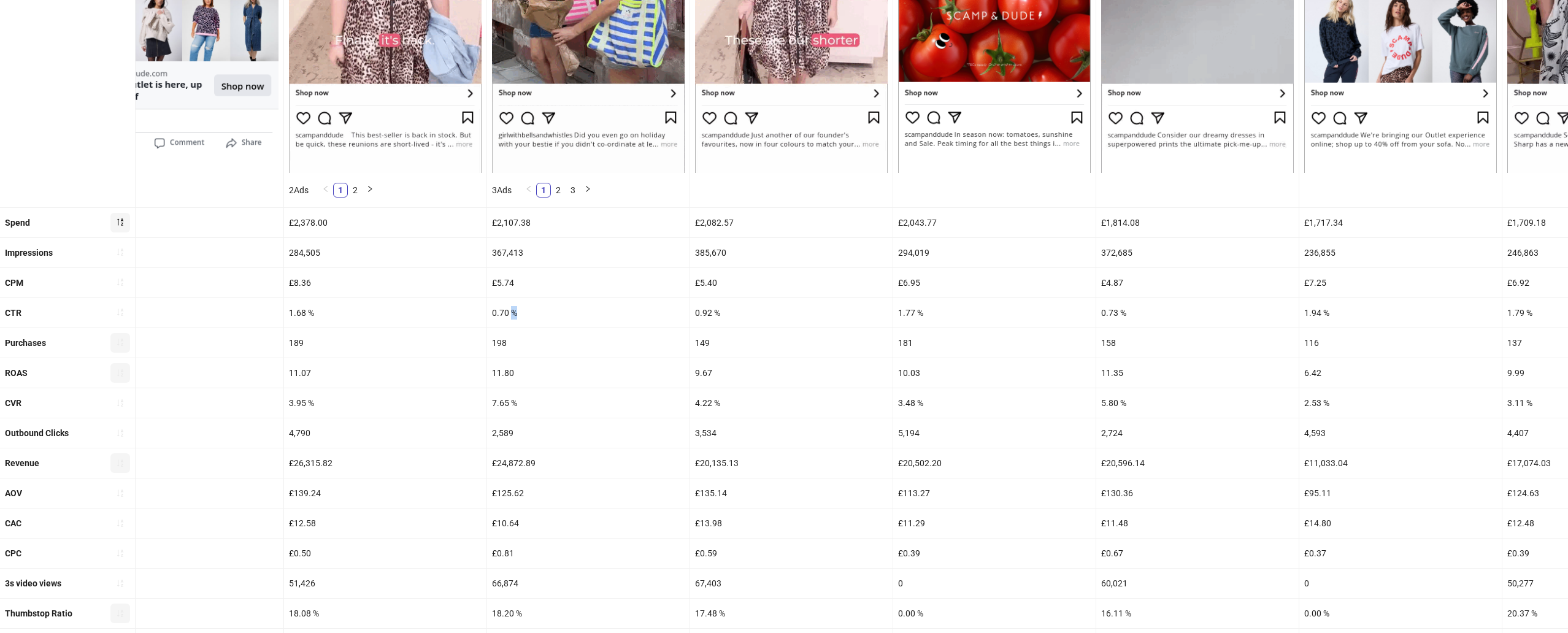
click at [511, 312] on div "0.70 %" at bounding box center [588, 312] width 202 height 29
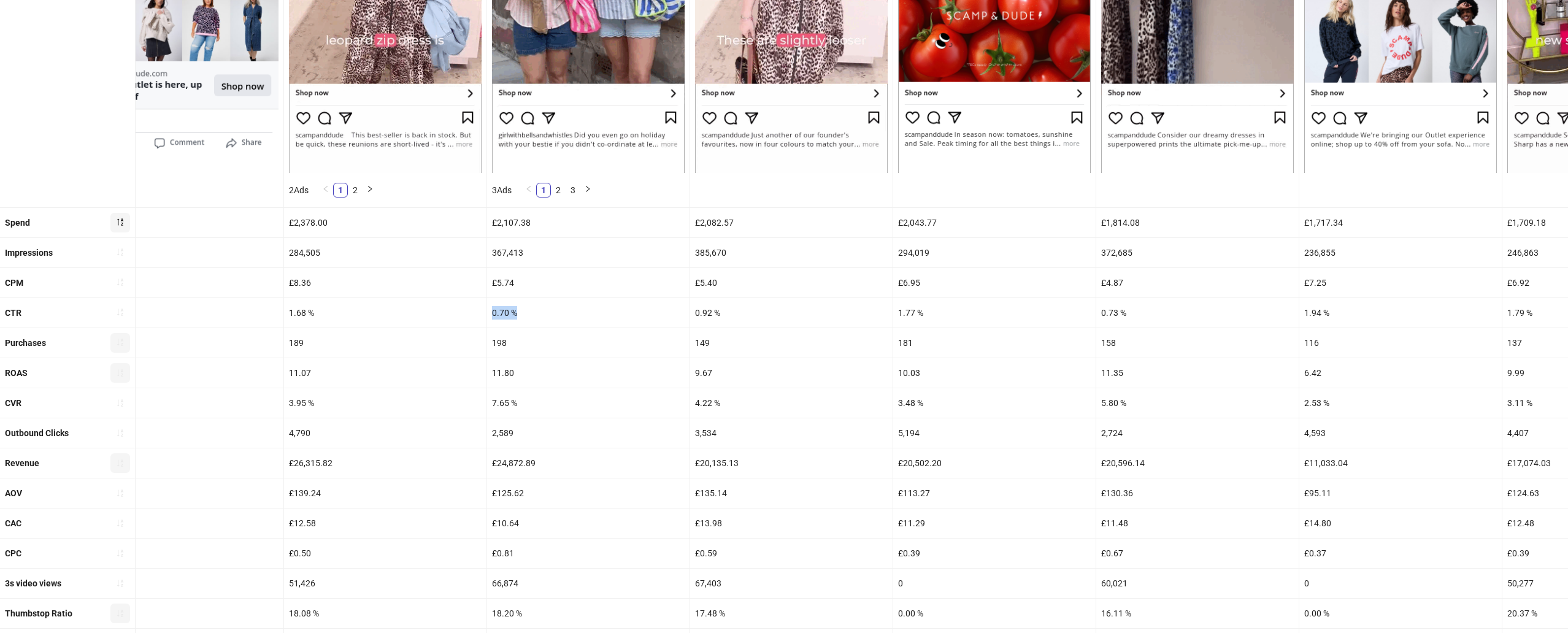
click at [511, 312] on div "0.70 %" at bounding box center [588, 312] width 202 height 29
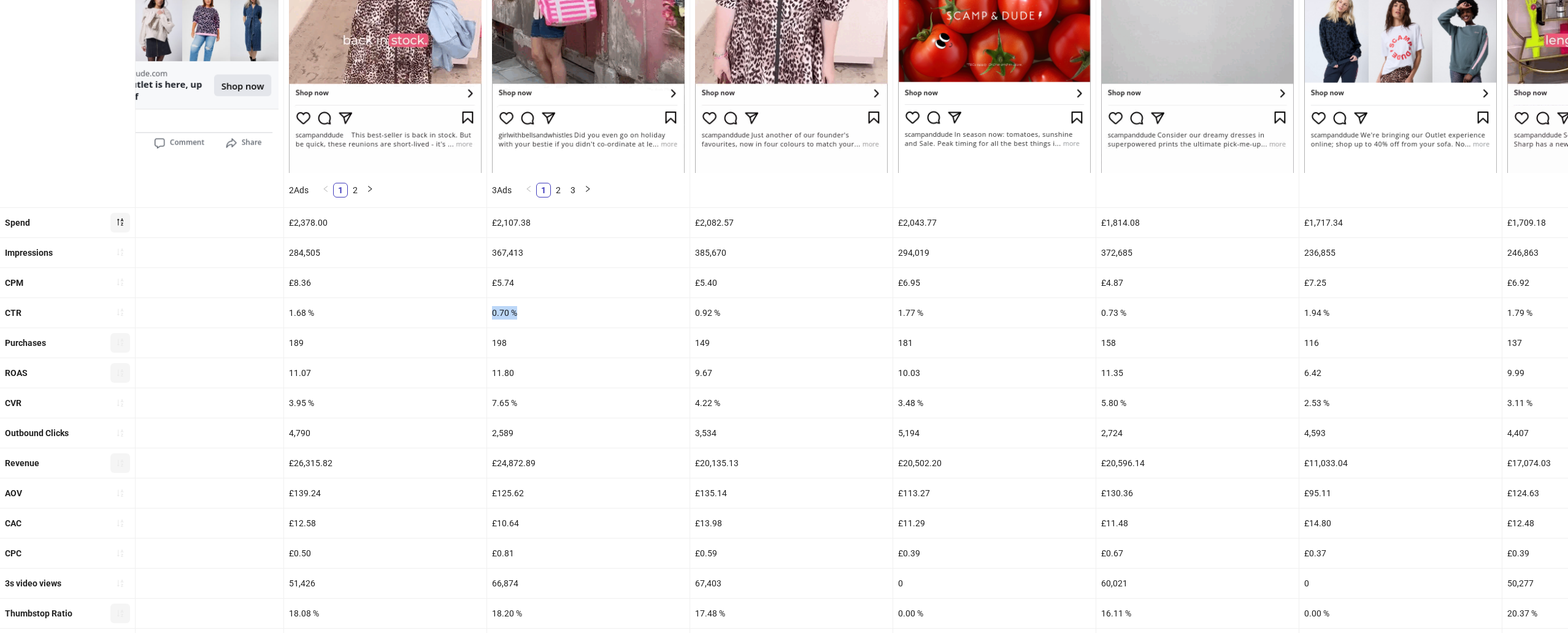
copy div "0.70 %"
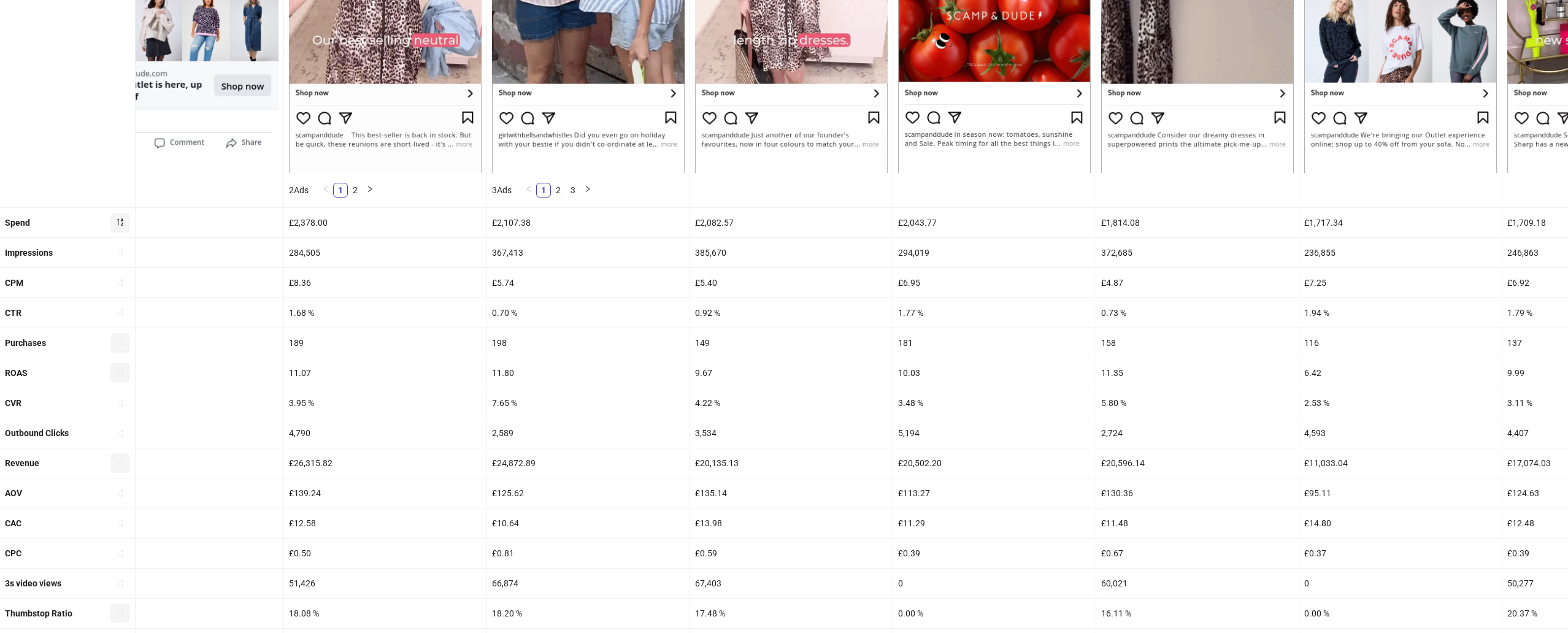
click at [499, 372] on div "11.80" at bounding box center [588, 372] width 202 height 29
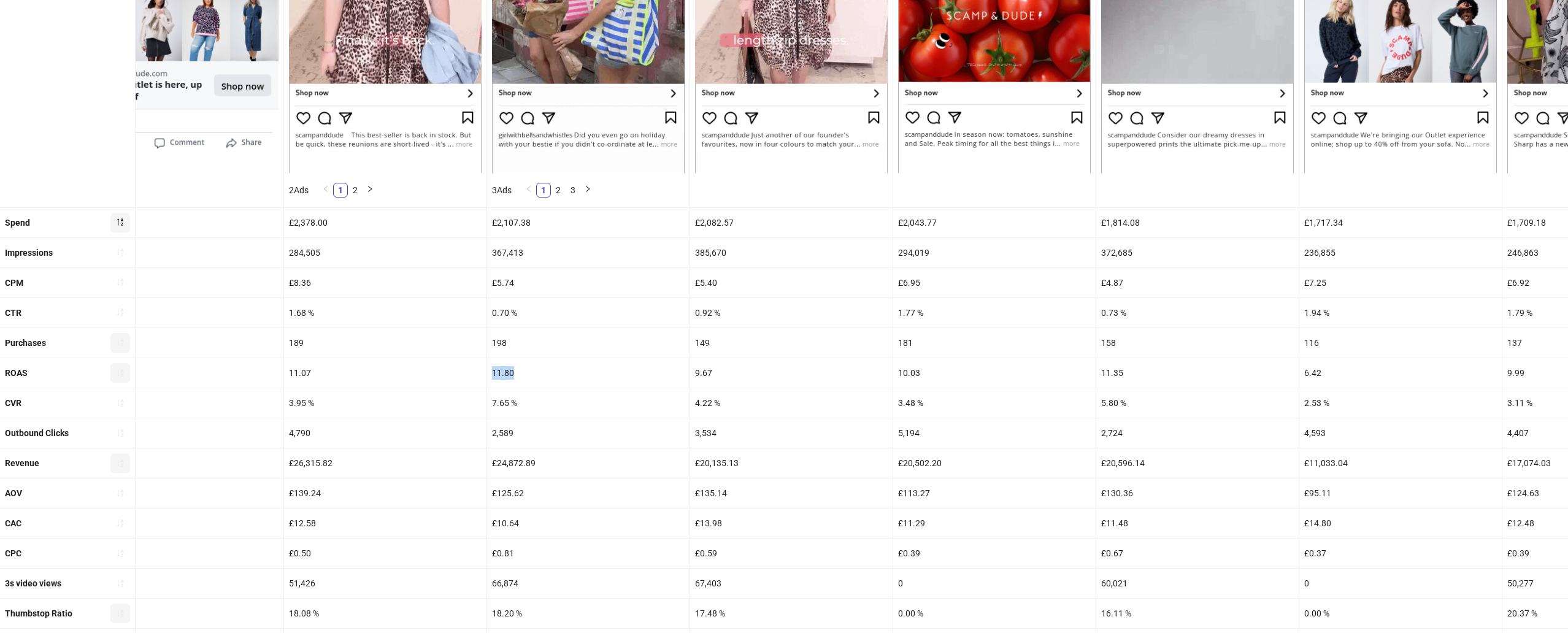
click at [499, 372] on div "11.80" at bounding box center [588, 372] width 202 height 29
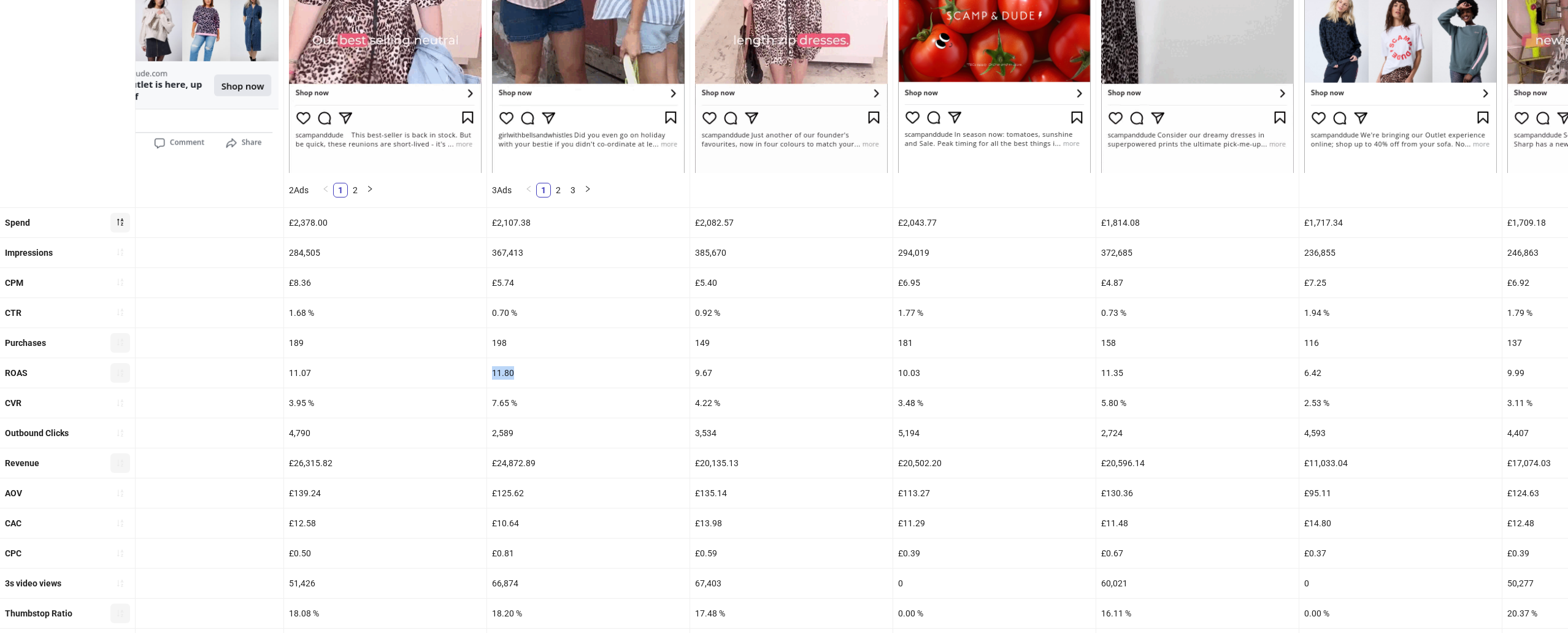
copy div "11.80"
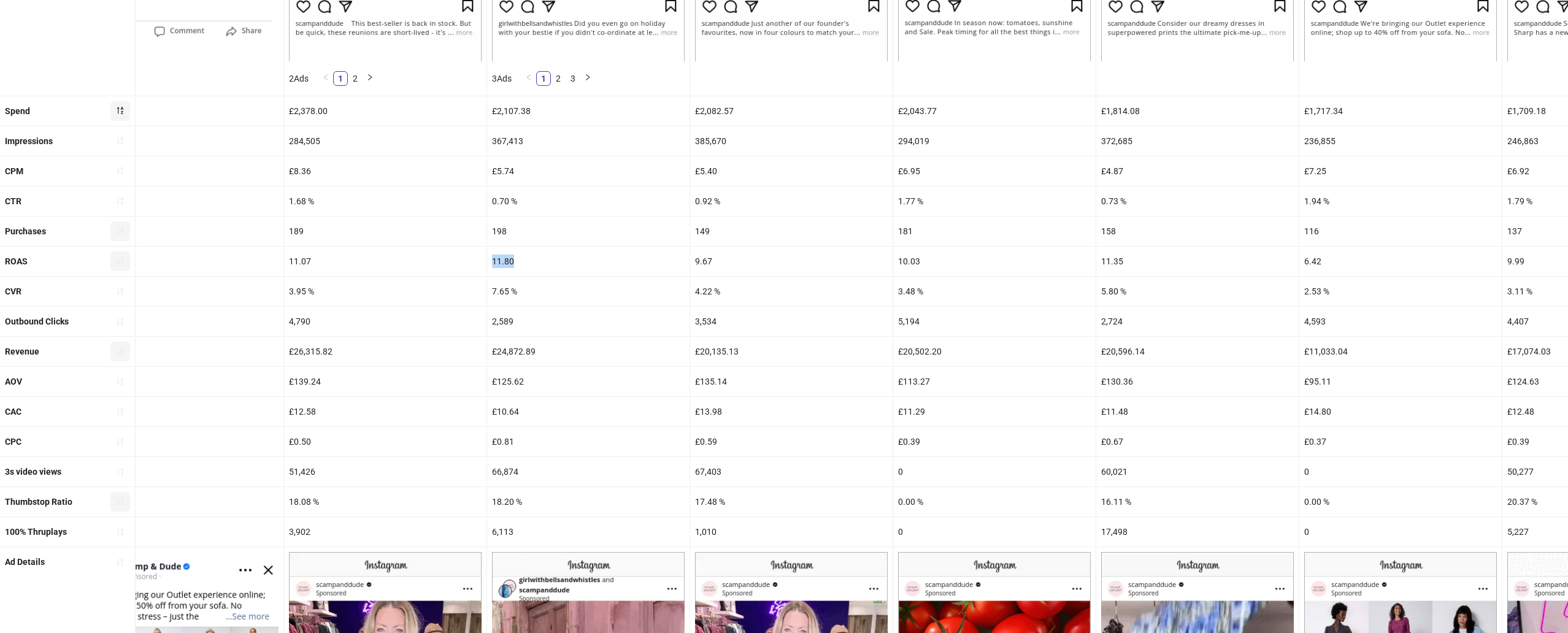
scroll to position [472, 0]
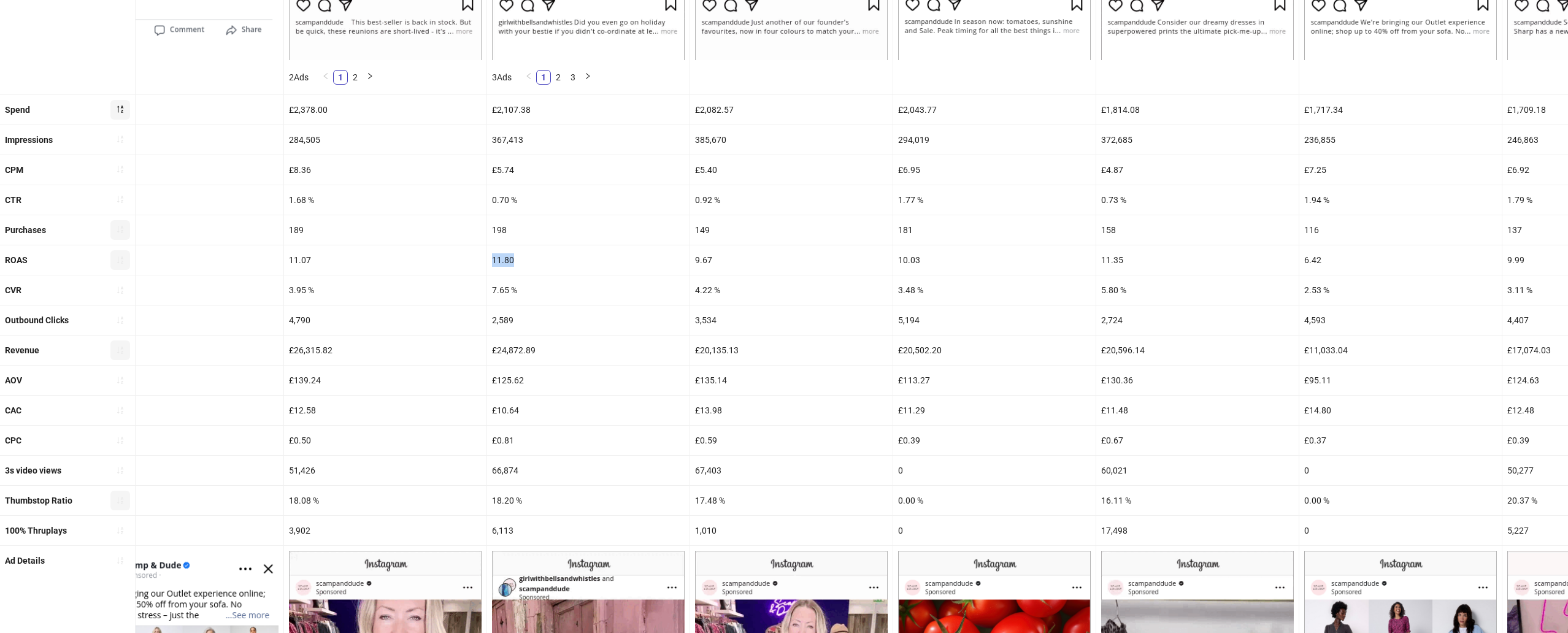
click at [560, 308] on div "2,589" at bounding box center [588, 319] width 202 height 29
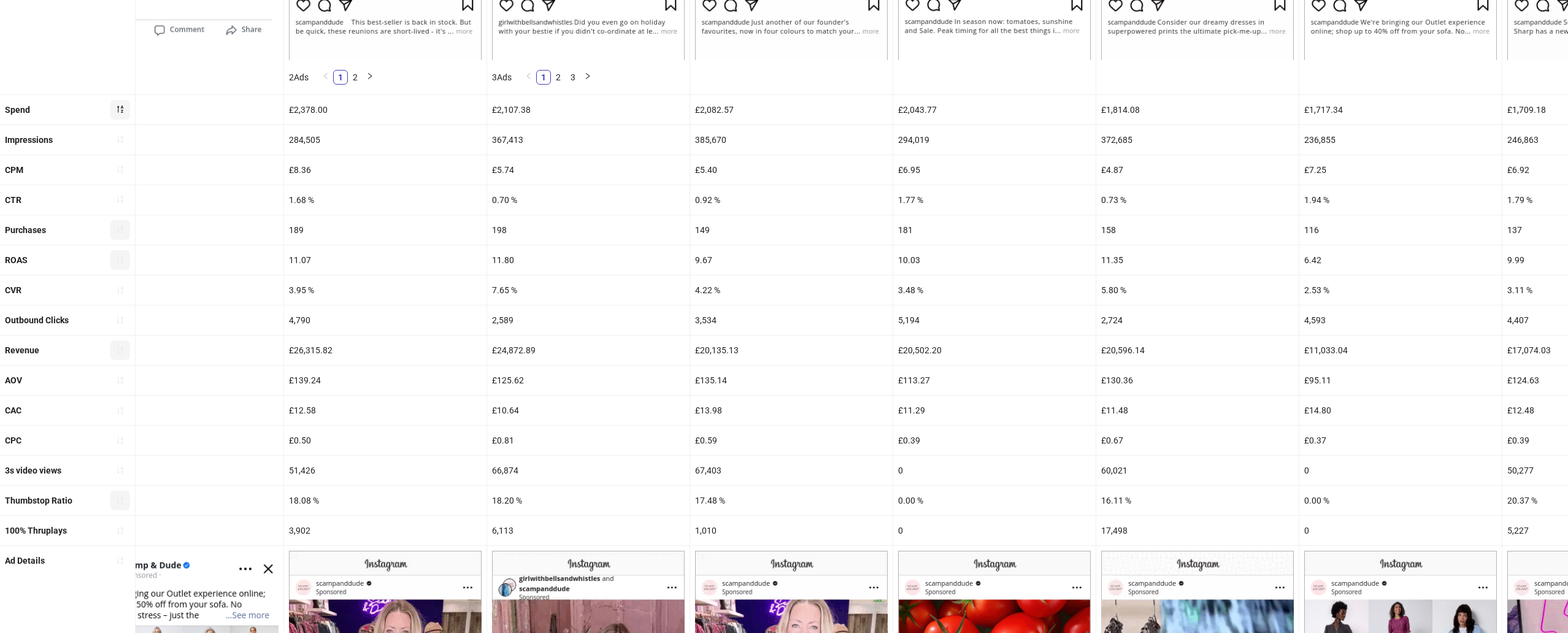
click at [494, 286] on div "7.65 %" at bounding box center [588, 290] width 202 height 29
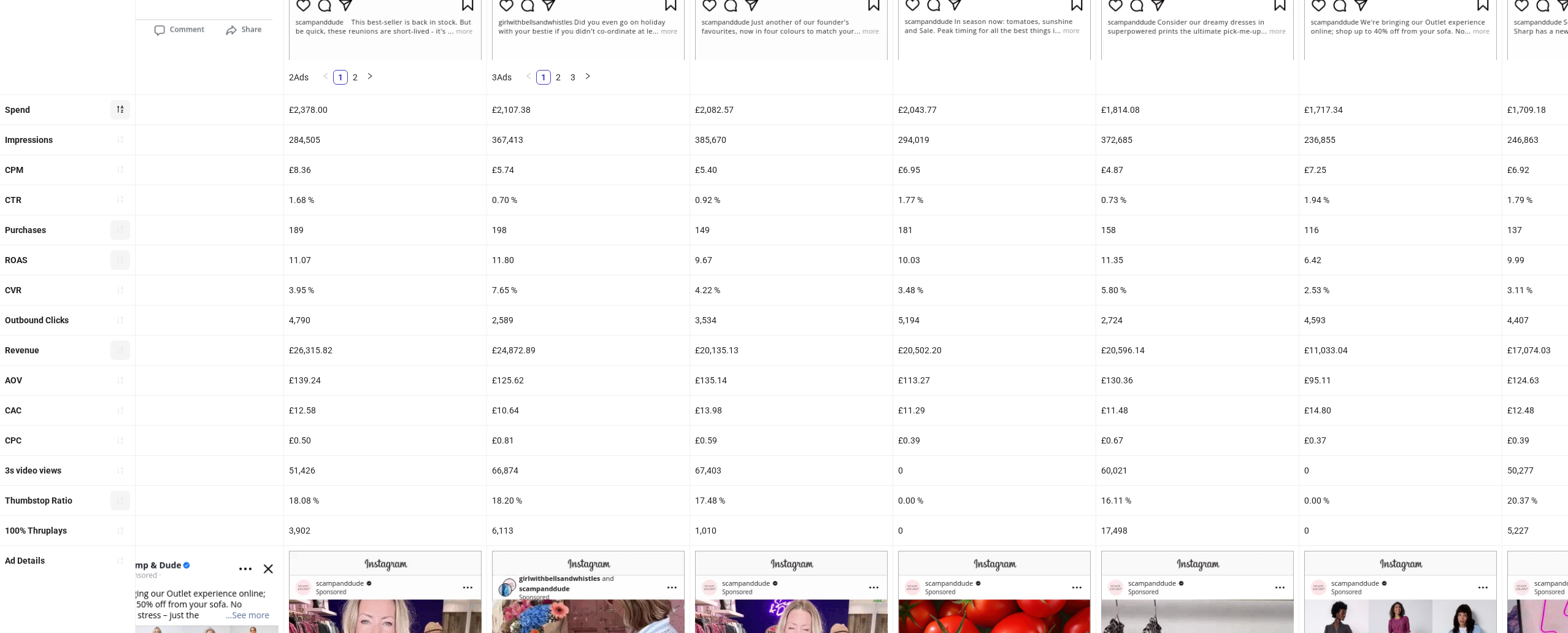
click at [494, 286] on div "7.65 %" at bounding box center [588, 290] width 202 height 29
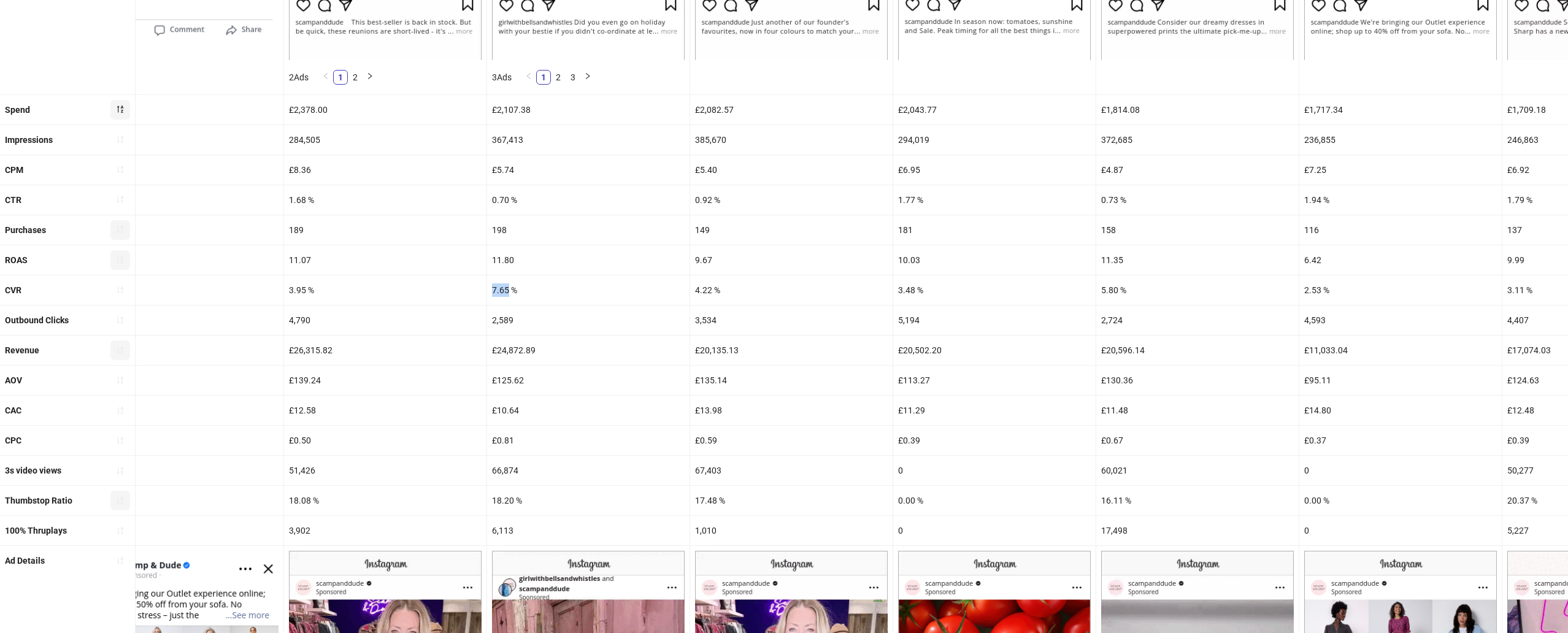
click at [494, 286] on div "7.65 %" at bounding box center [588, 290] width 202 height 29
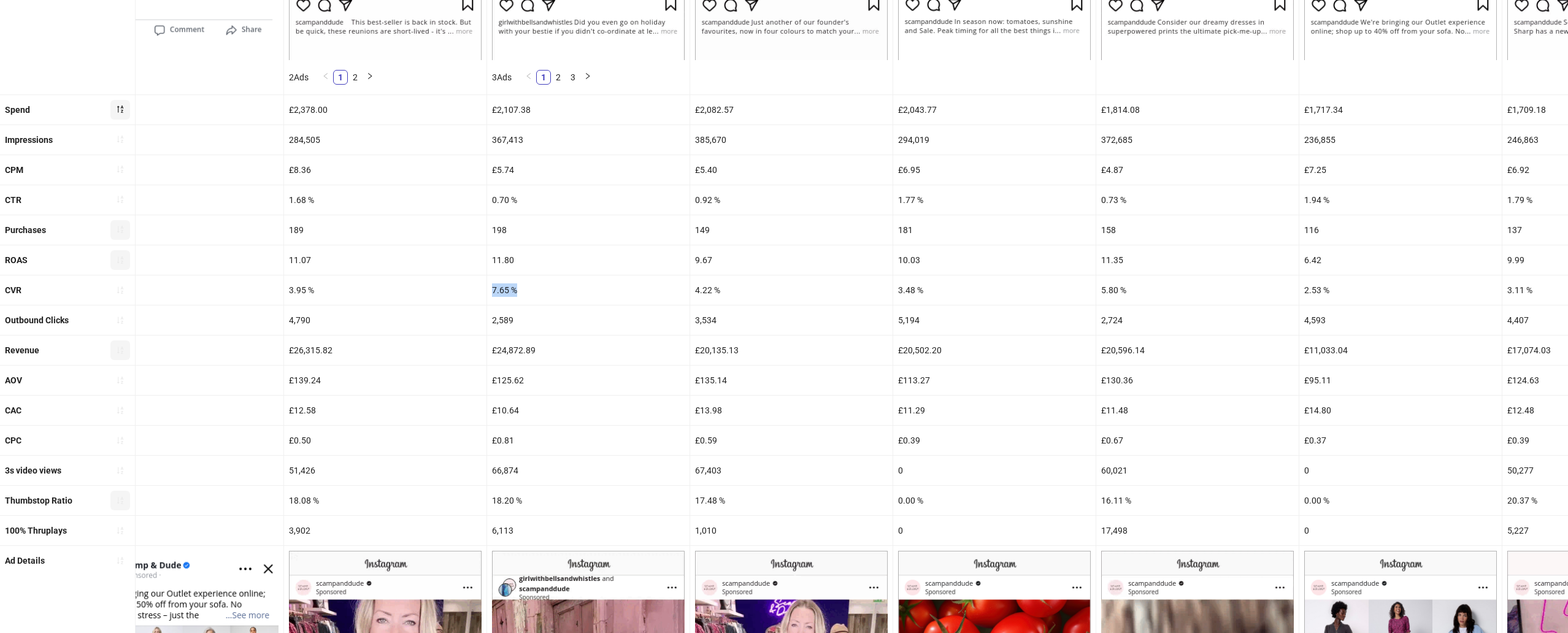
copy div "7.65 %"
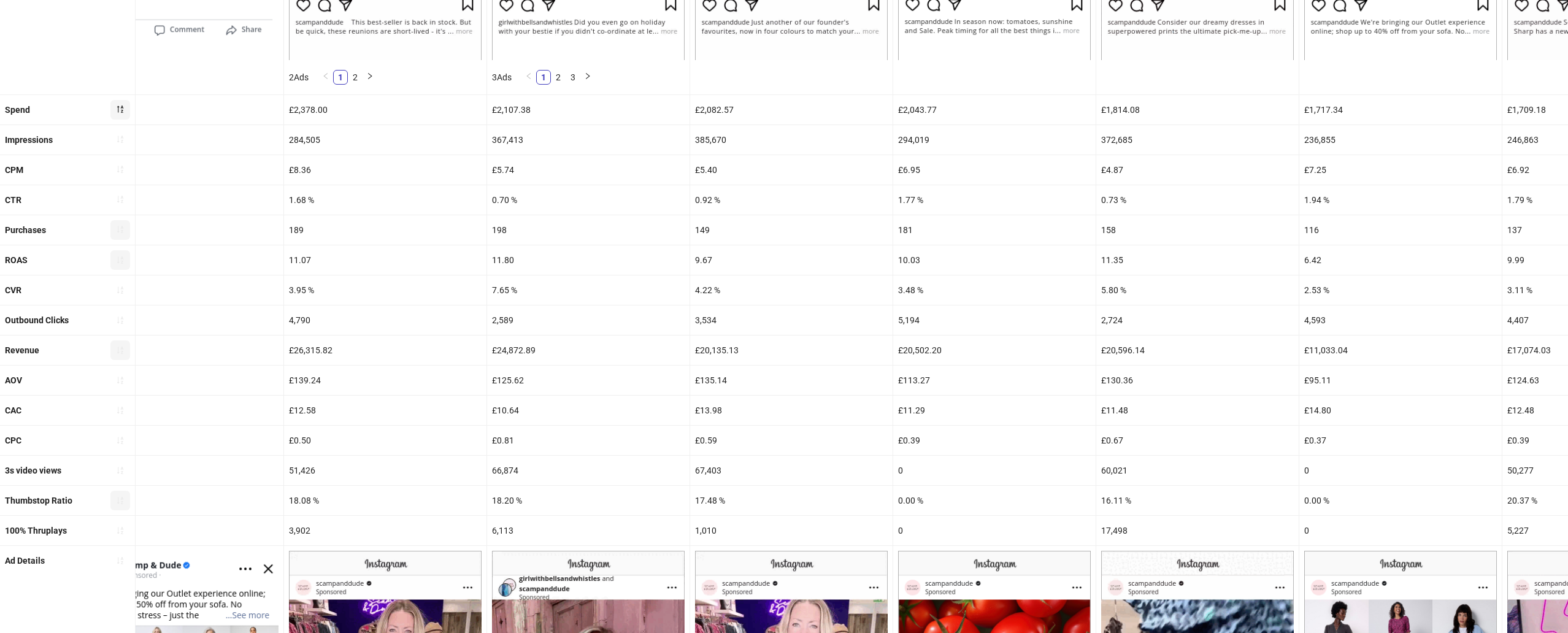
click at [499, 231] on div "198" at bounding box center [588, 230] width 202 height 29
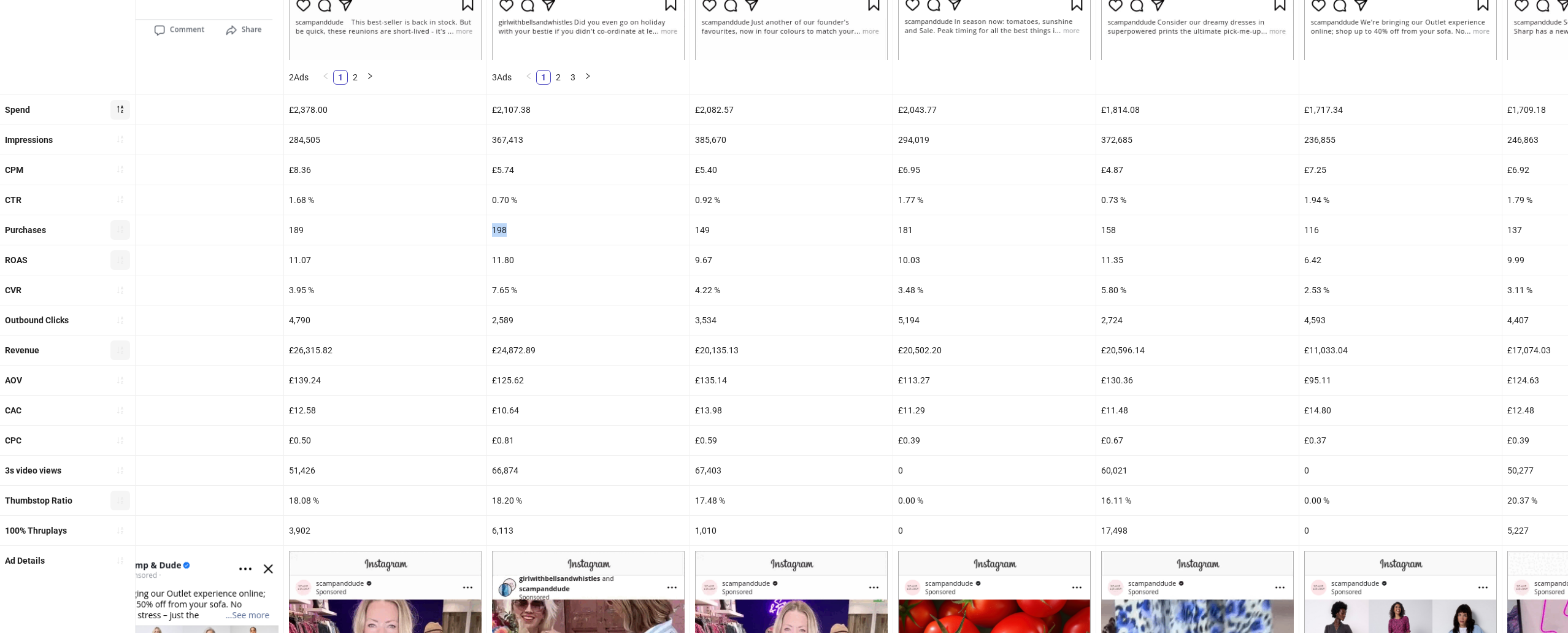
click at [499, 231] on div "198" at bounding box center [588, 230] width 202 height 29
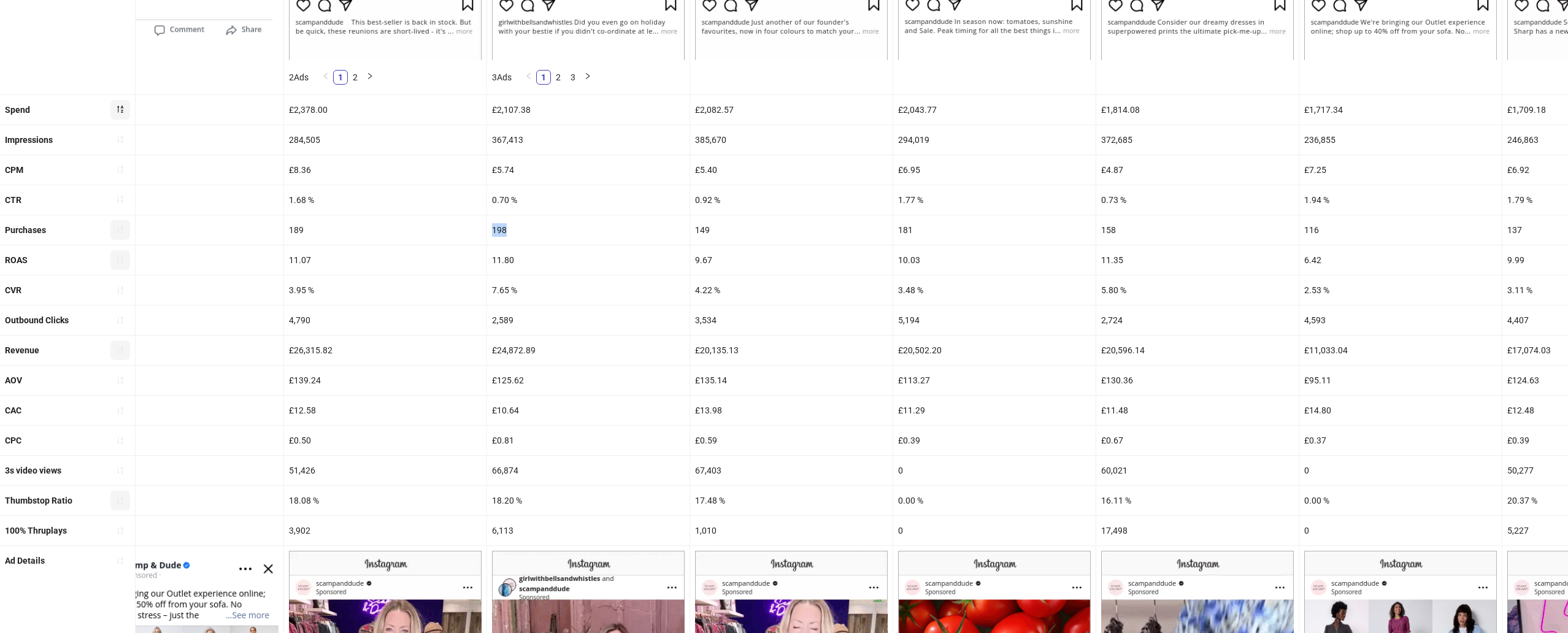
copy div "198"
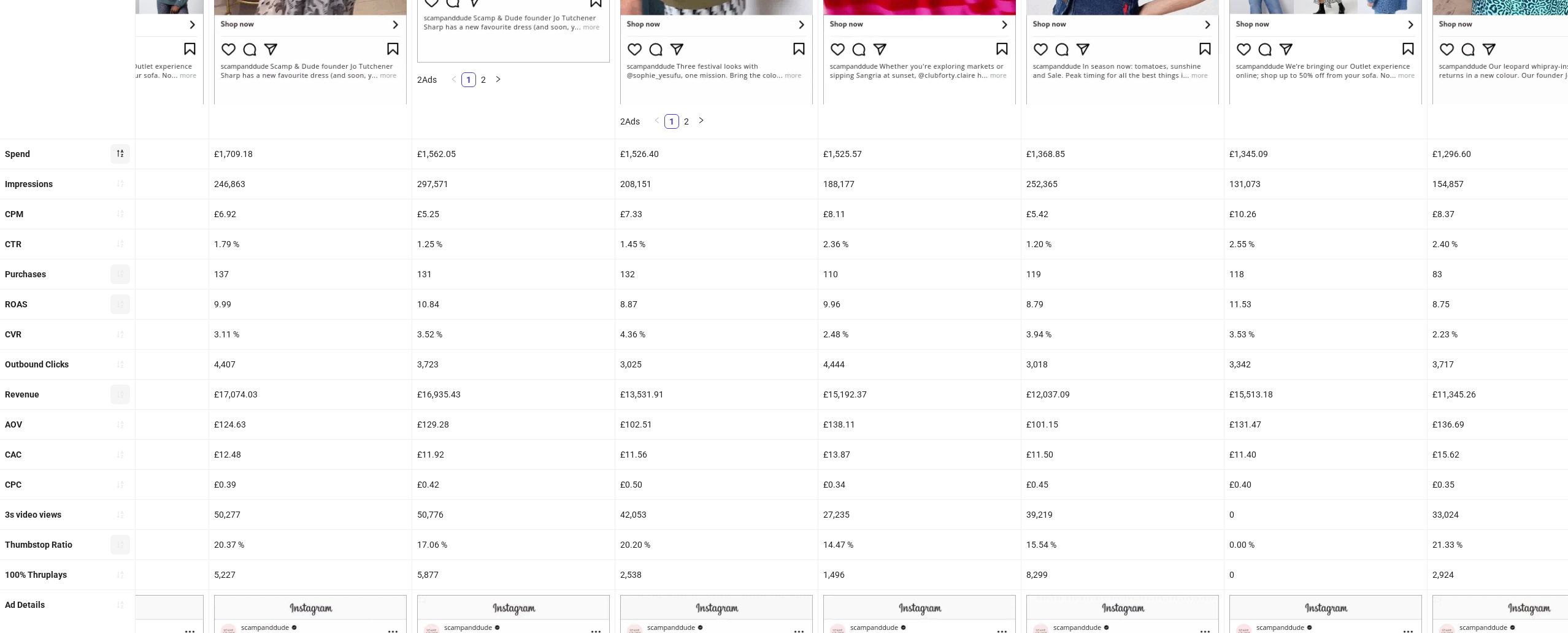
scroll to position [437, 0]
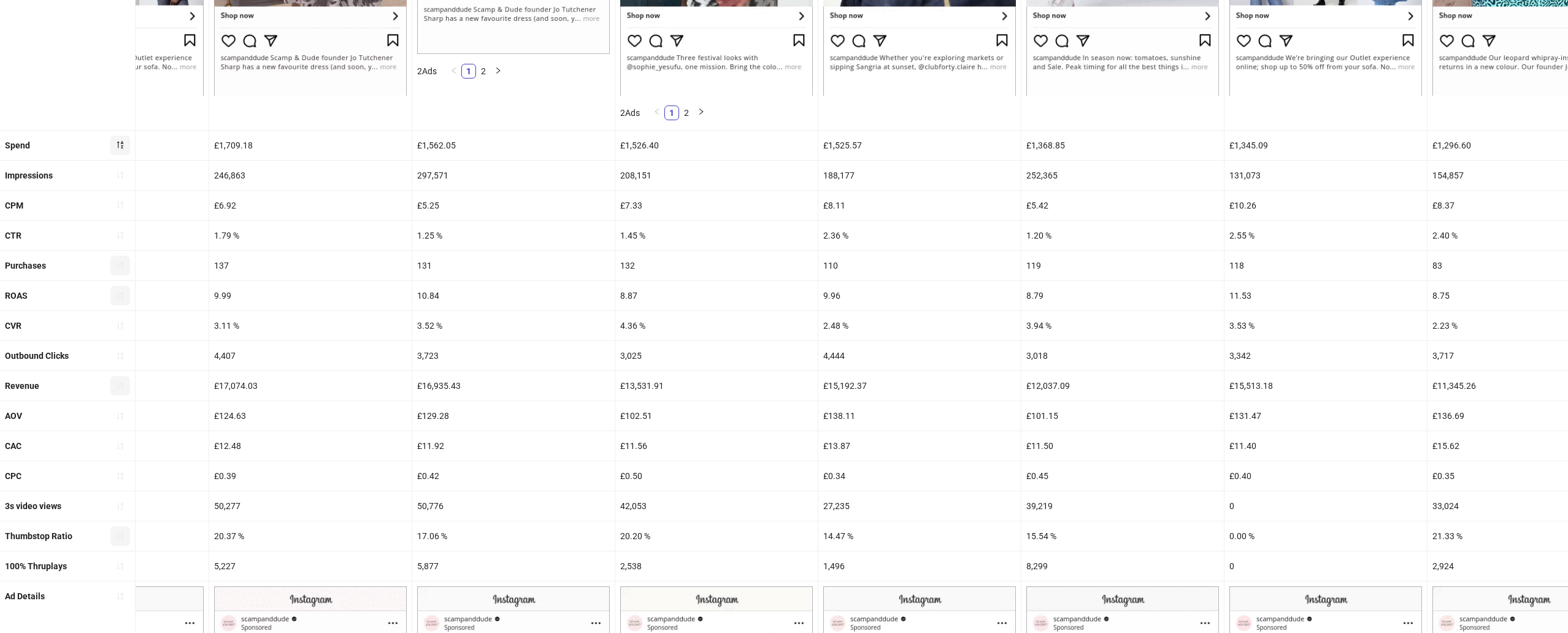
click at [631, 232] on div "1.45 %" at bounding box center [716, 235] width 202 height 29
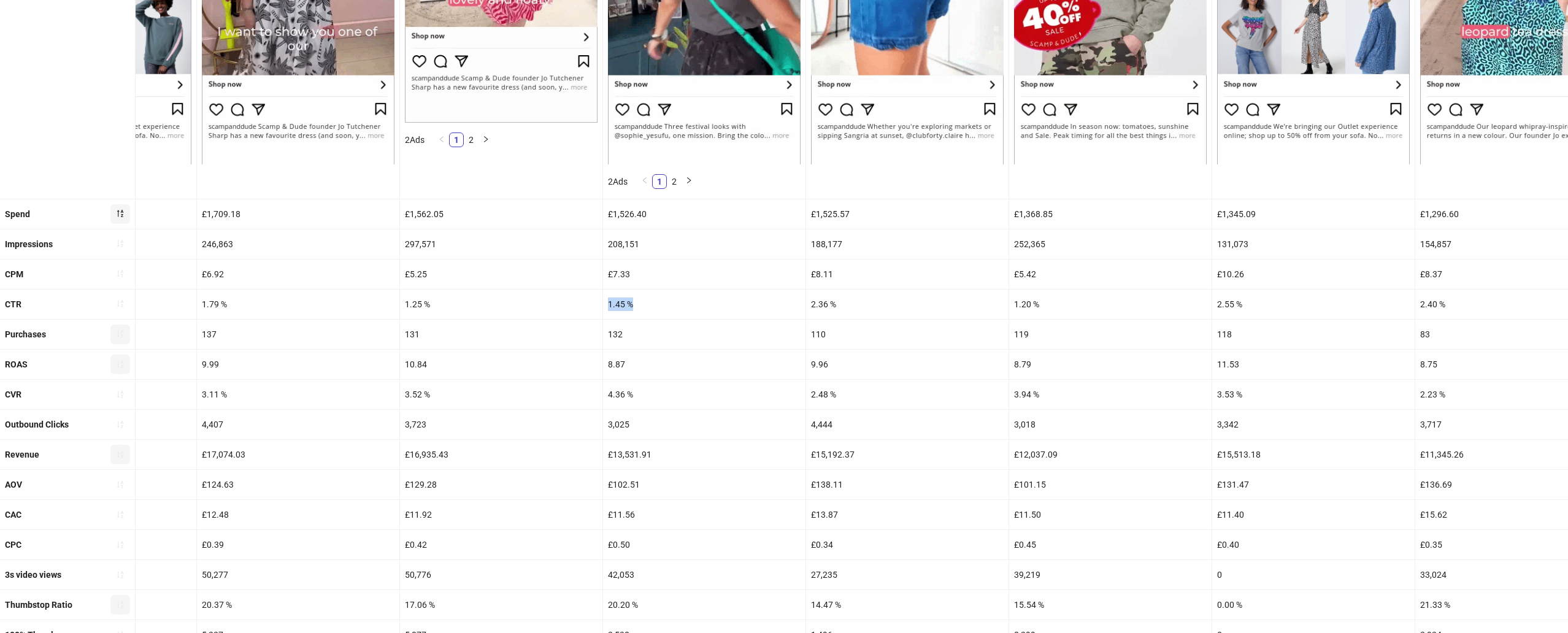
scroll to position [371, 0]
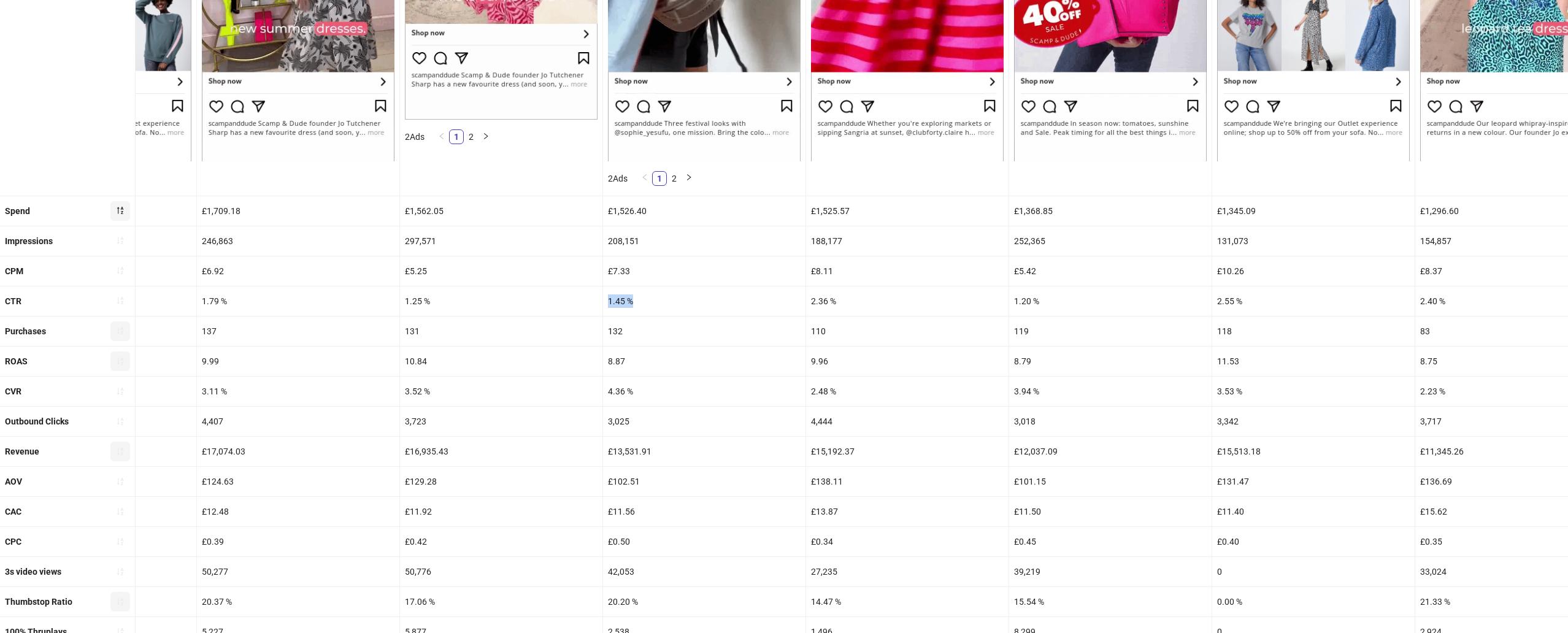
copy div "1.45 %"
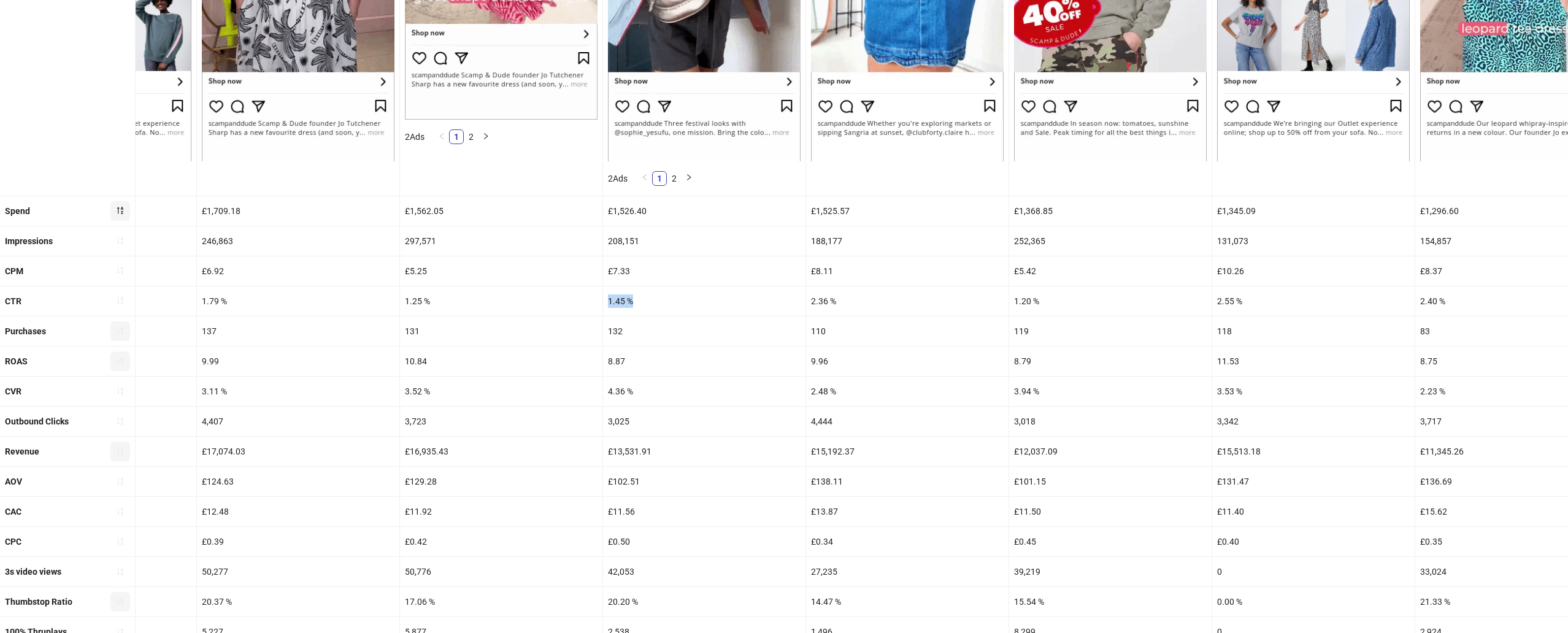
click at [608, 333] on div "132" at bounding box center [704, 330] width 202 height 29
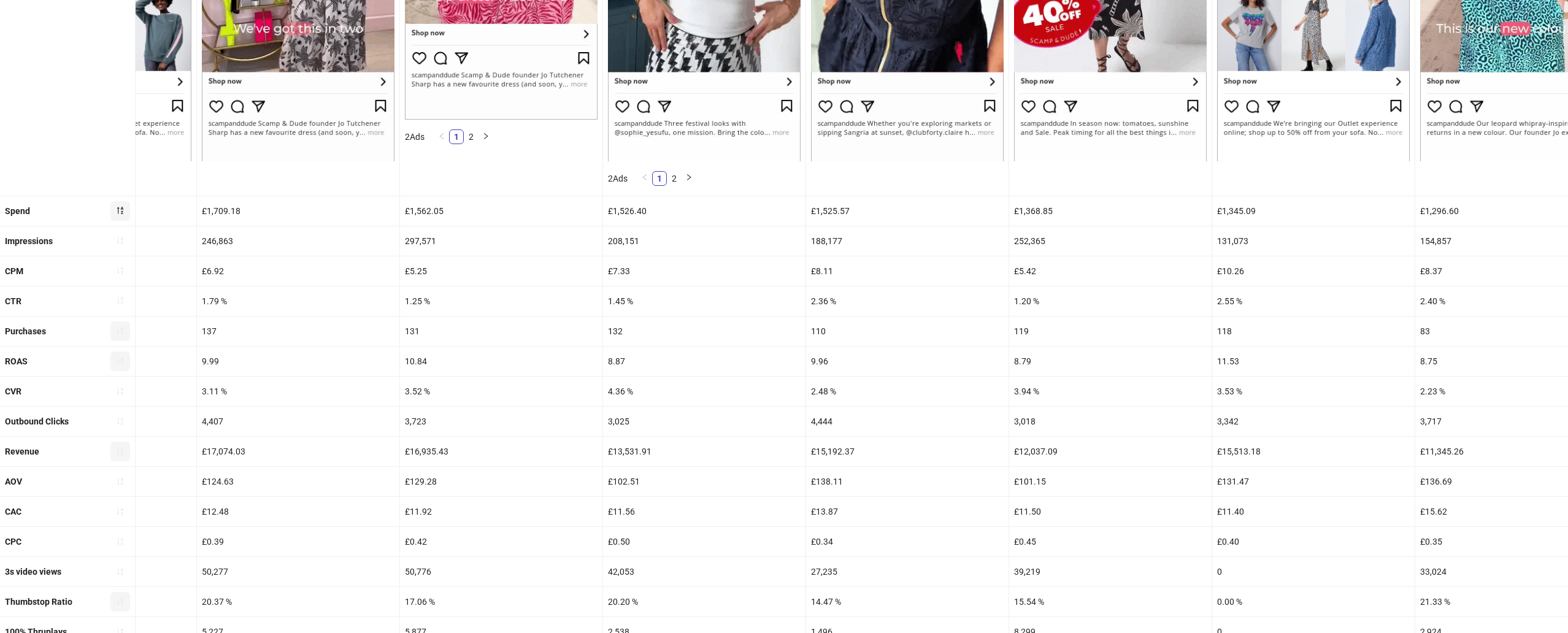
click at [620, 394] on div "4.36 %" at bounding box center [704, 391] width 202 height 29
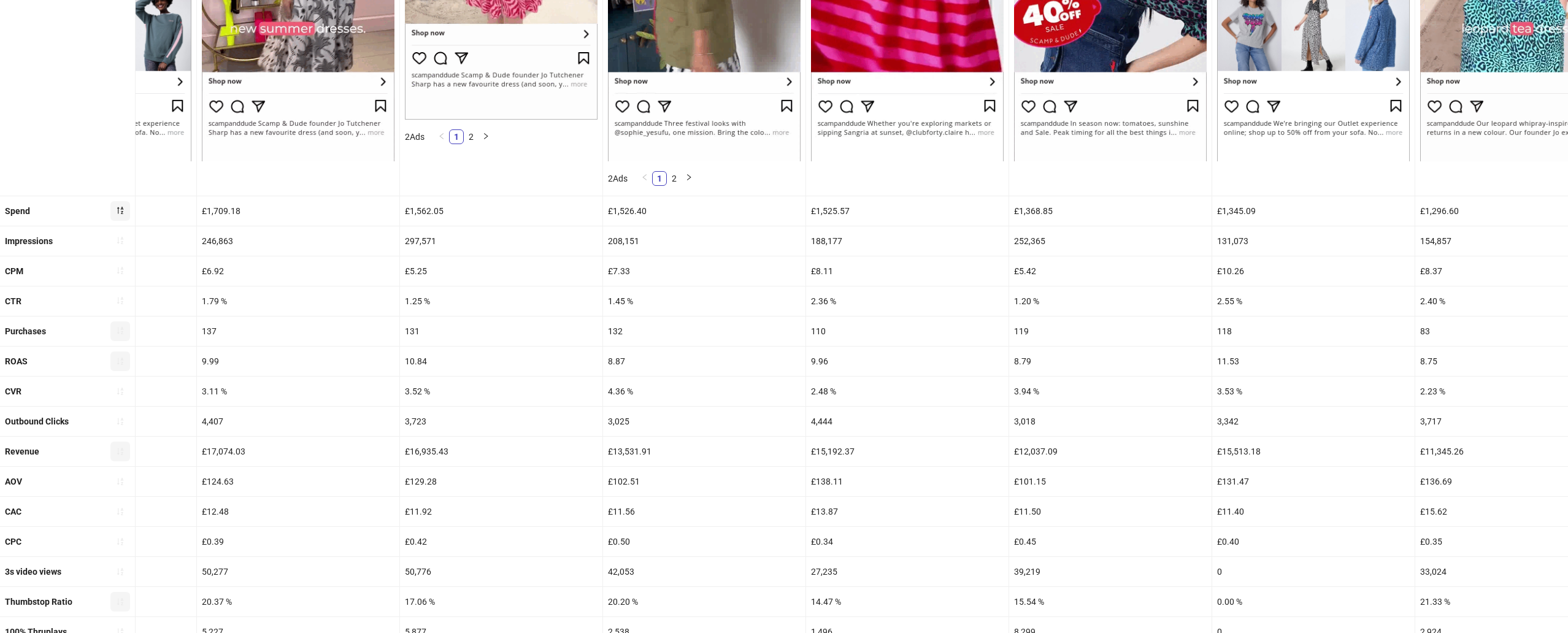
click at [620, 394] on div "4.36 %" at bounding box center [704, 391] width 202 height 29
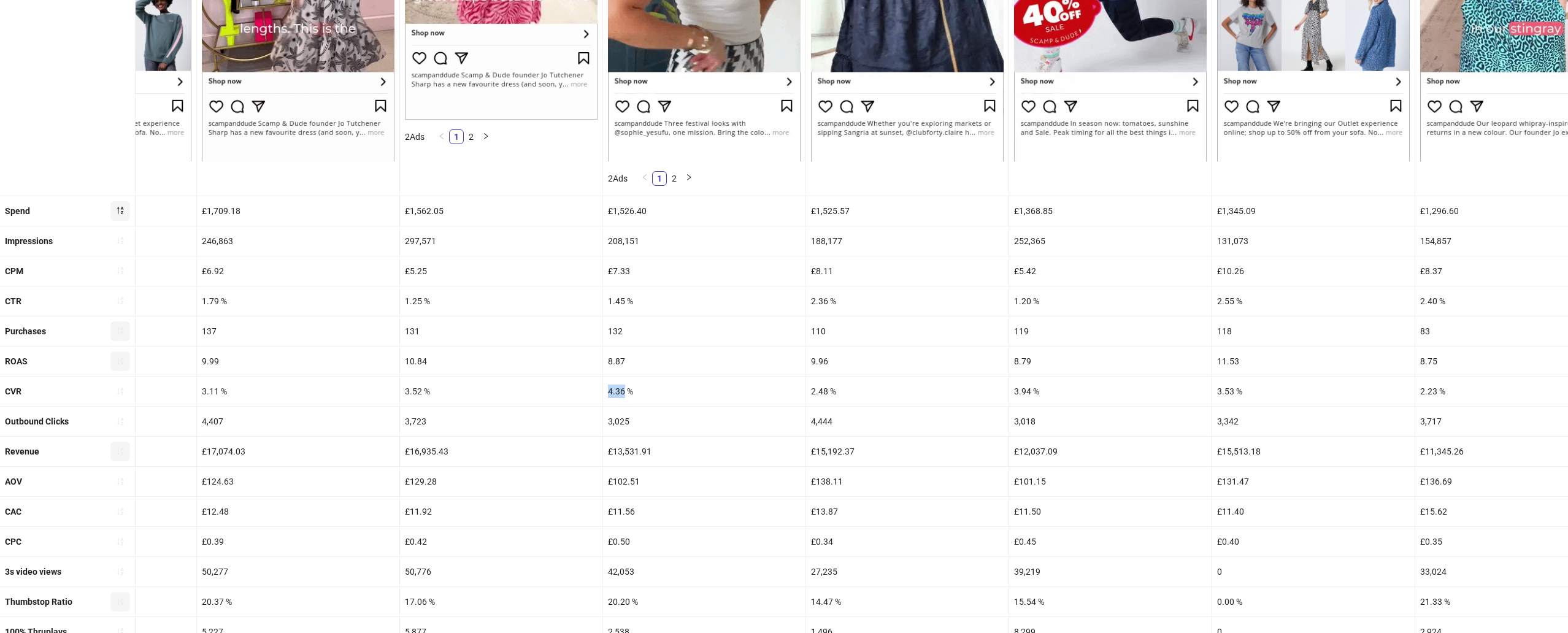
click at [620, 394] on div "4.36 %" at bounding box center [704, 391] width 202 height 29
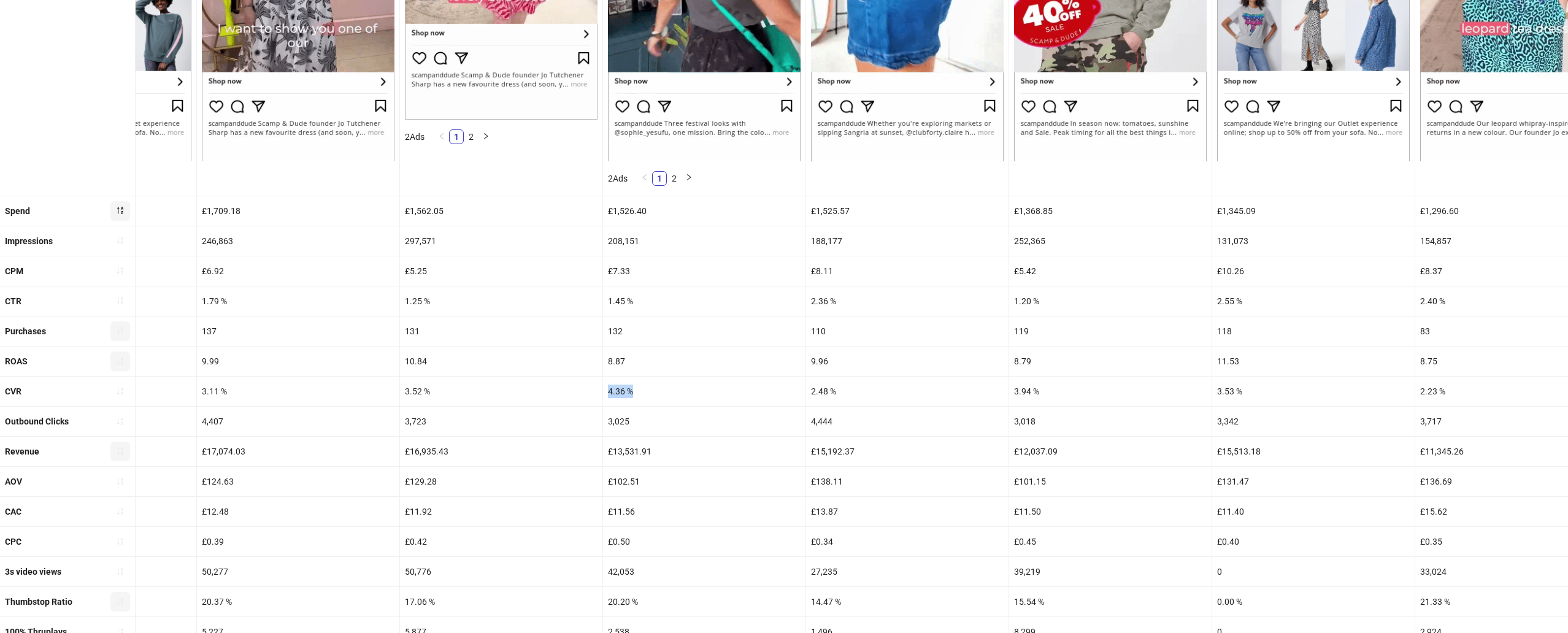
copy div "4.36 %"
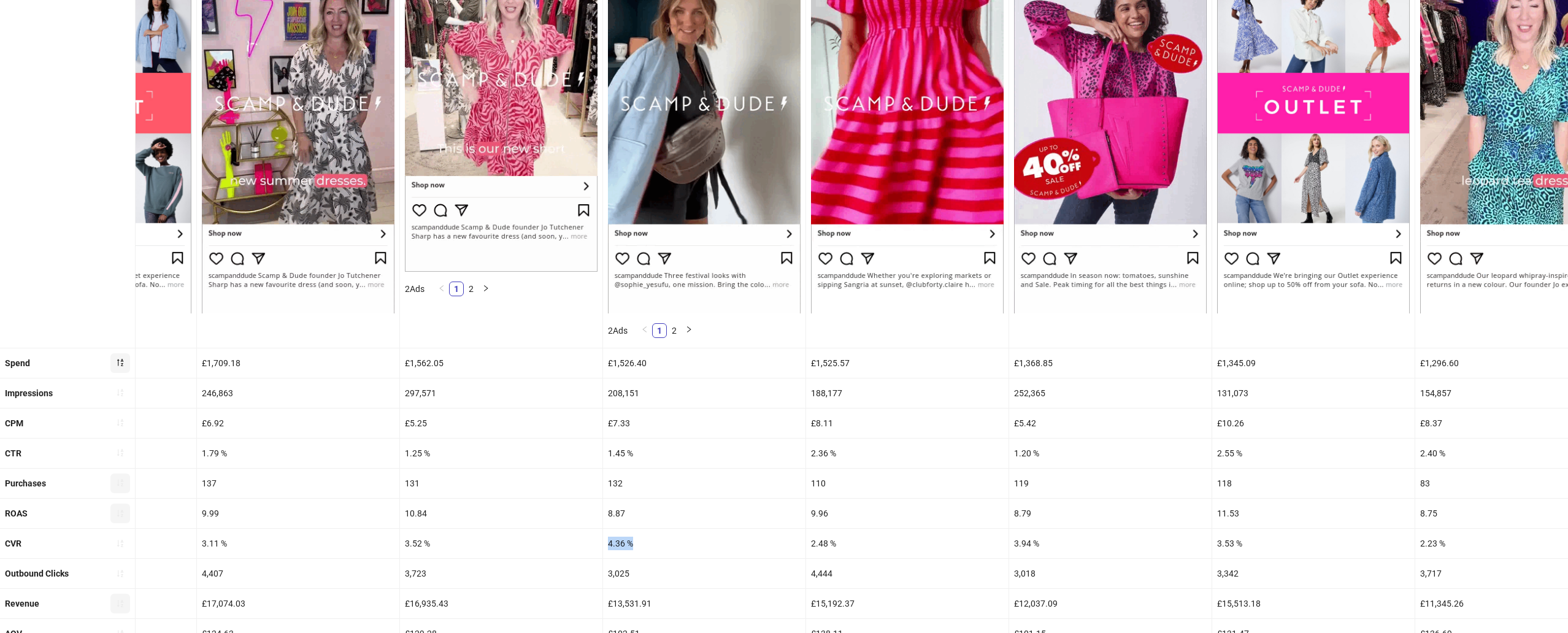
scroll to position [227, 0]
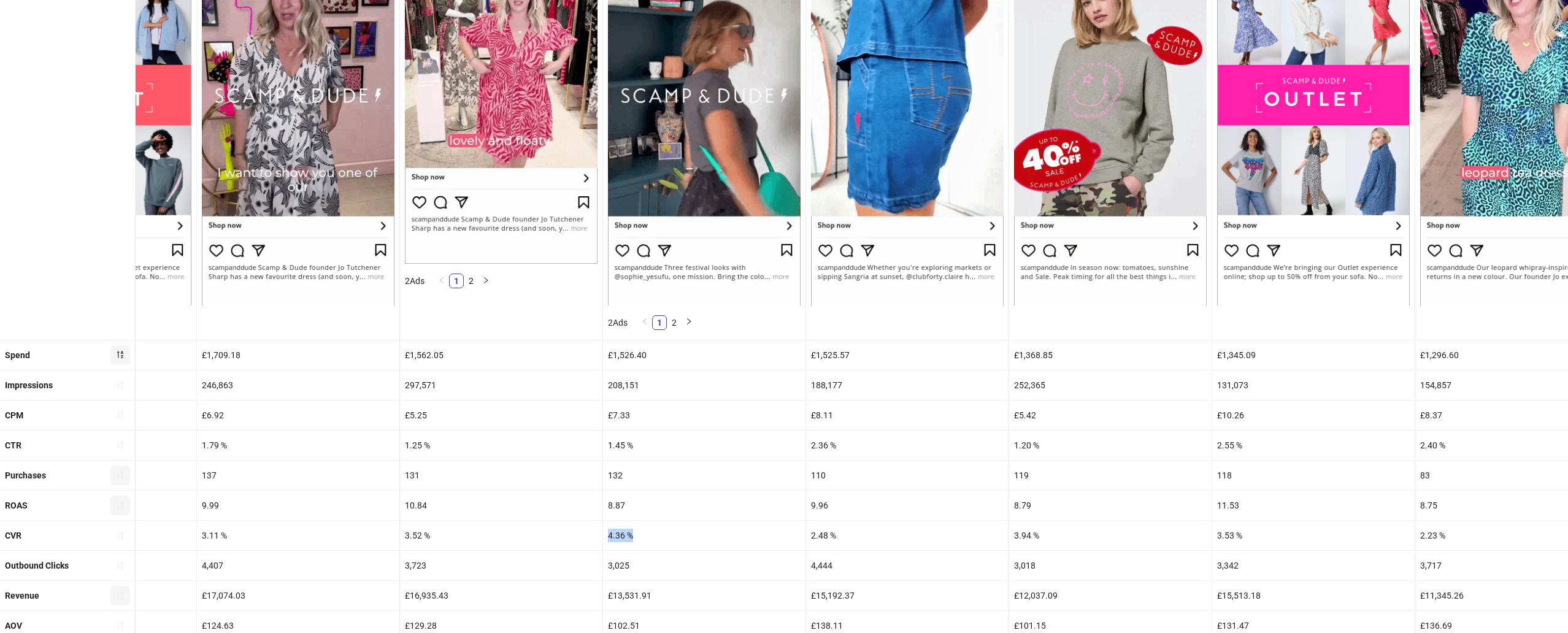
click at [623, 507] on div "8.87" at bounding box center [704, 505] width 202 height 29
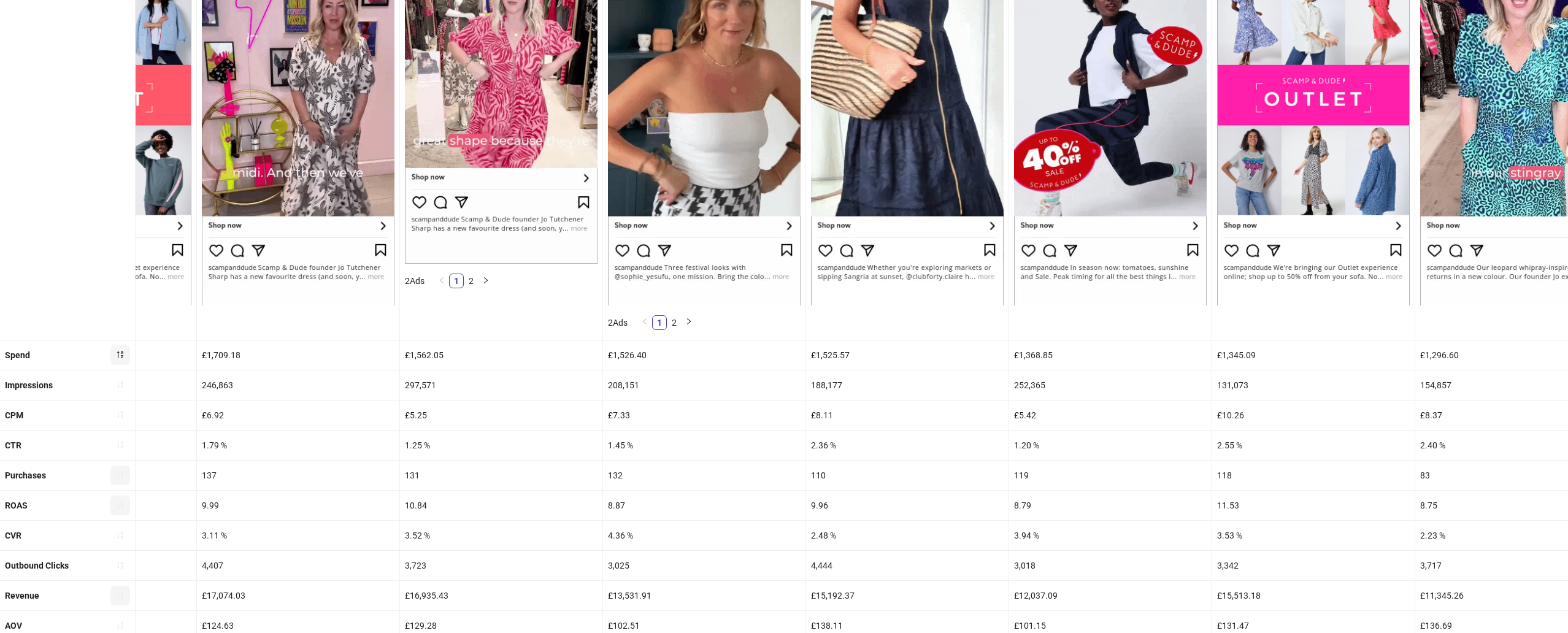
click at [623, 507] on div "8.87" at bounding box center [704, 505] width 202 height 29
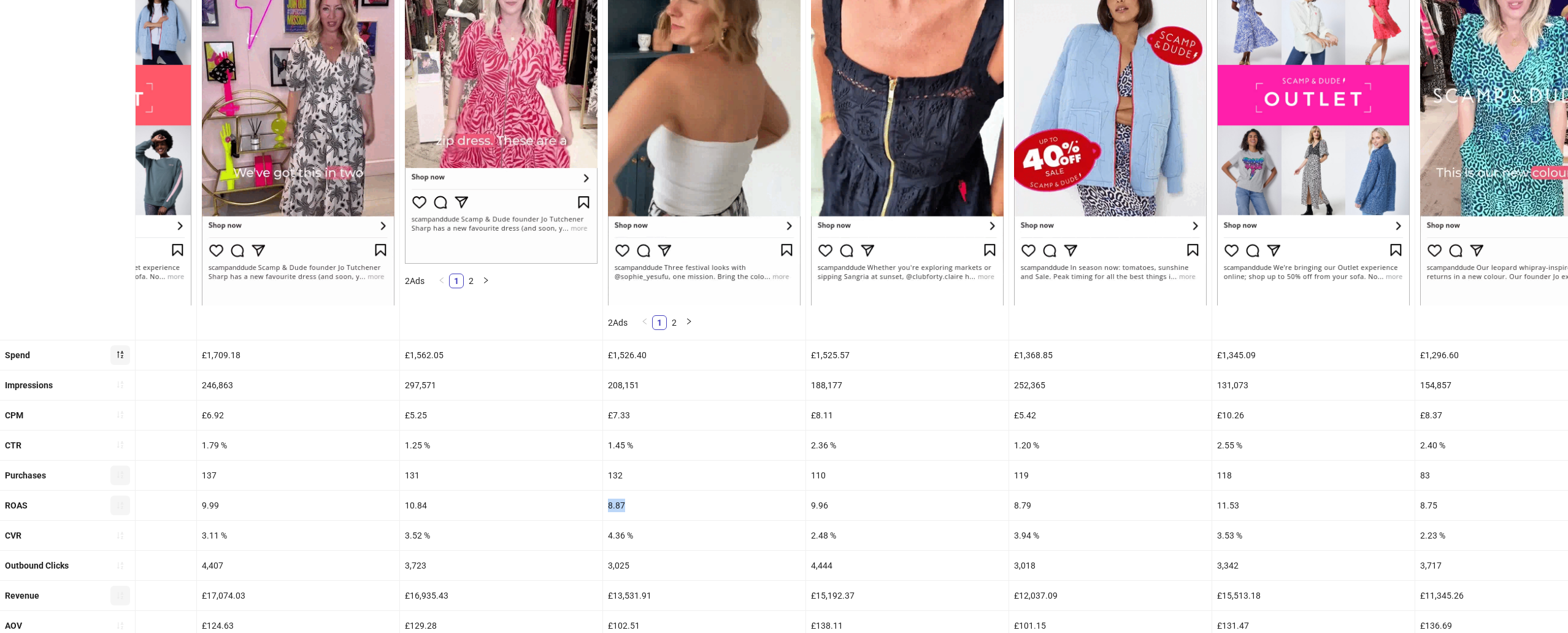
click at [623, 507] on div "8.87" at bounding box center [704, 505] width 202 height 29
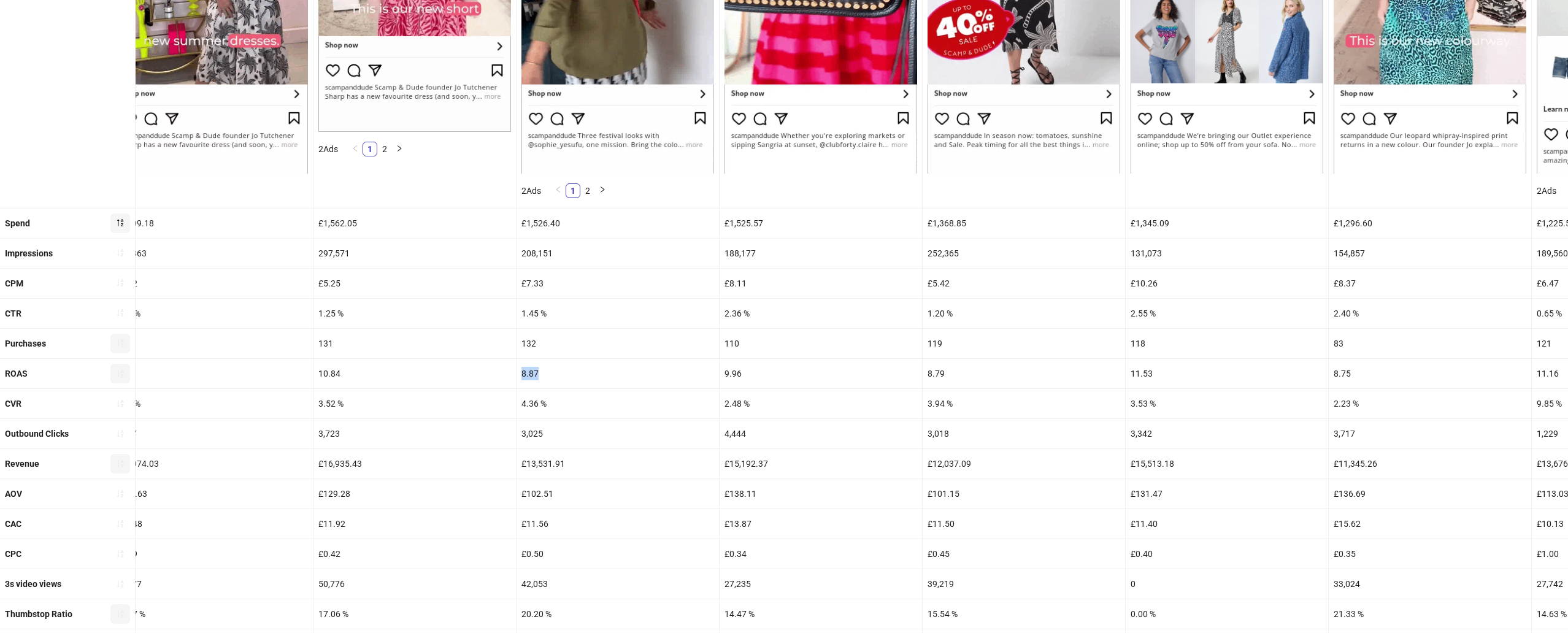
scroll to position [358, 0]
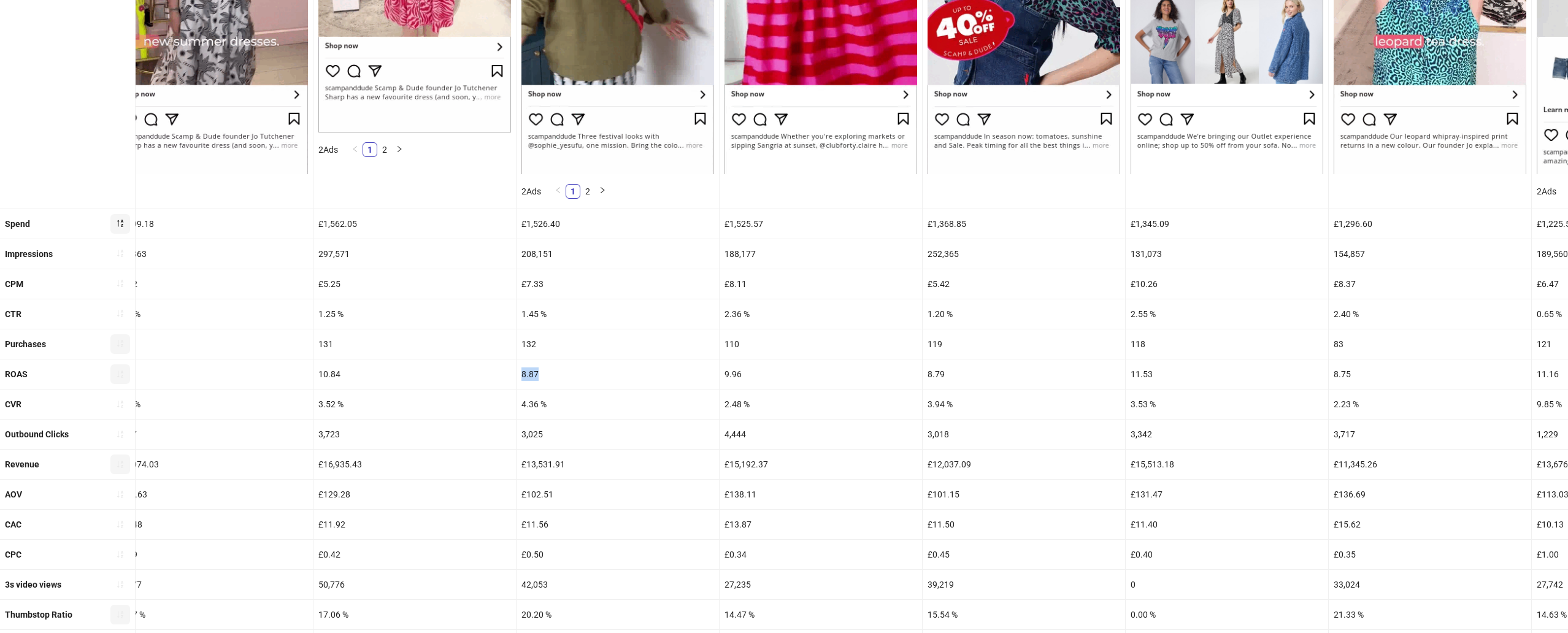
click at [743, 314] on div "2.36 %" at bounding box center [821, 314] width 202 height 29
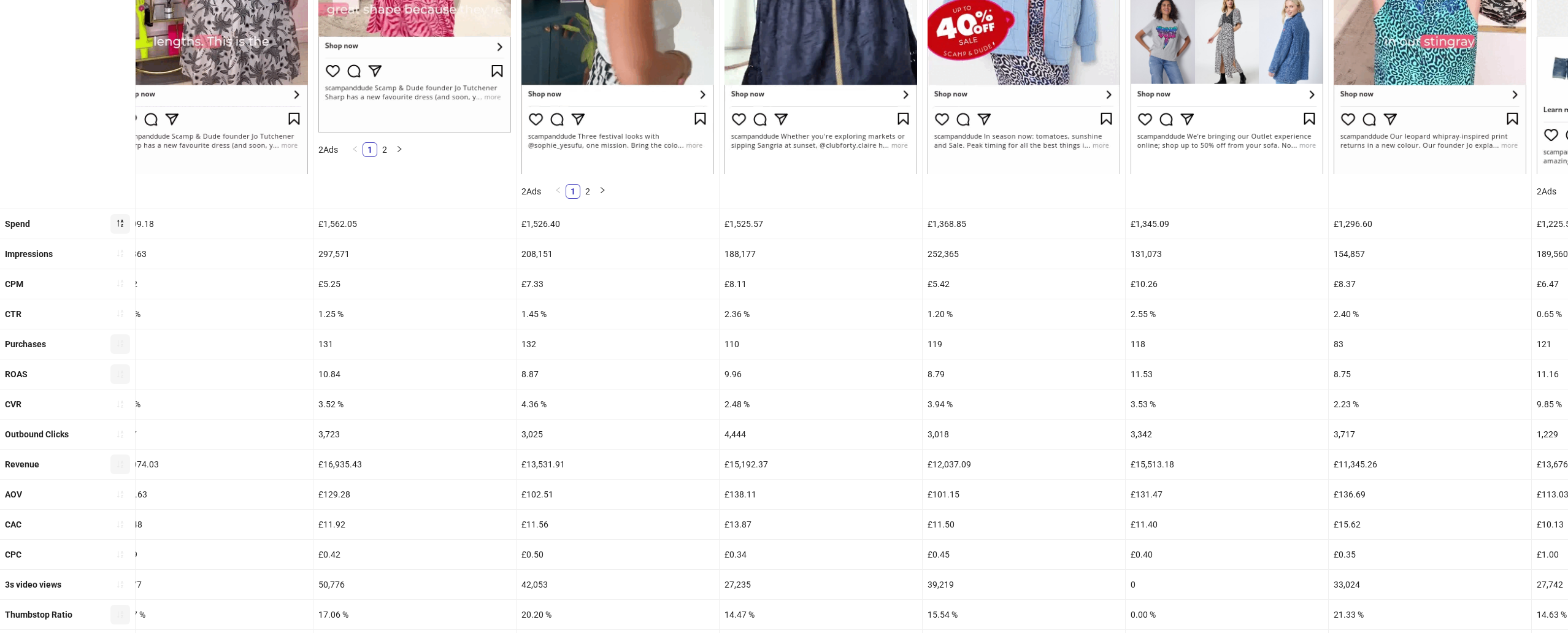
click at [743, 314] on div "2.36 %" at bounding box center [821, 314] width 202 height 29
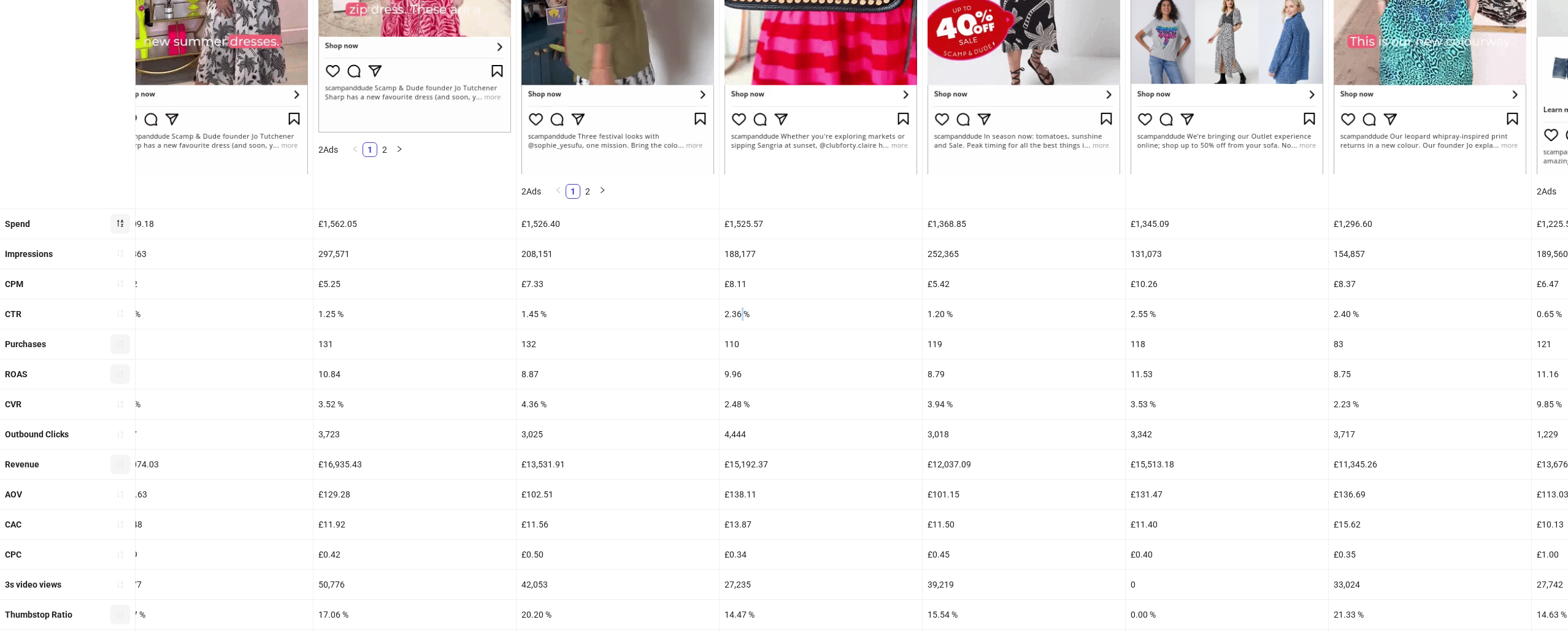
click at [743, 314] on div "2.36 %" at bounding box center [821, 314] width 202 height 29
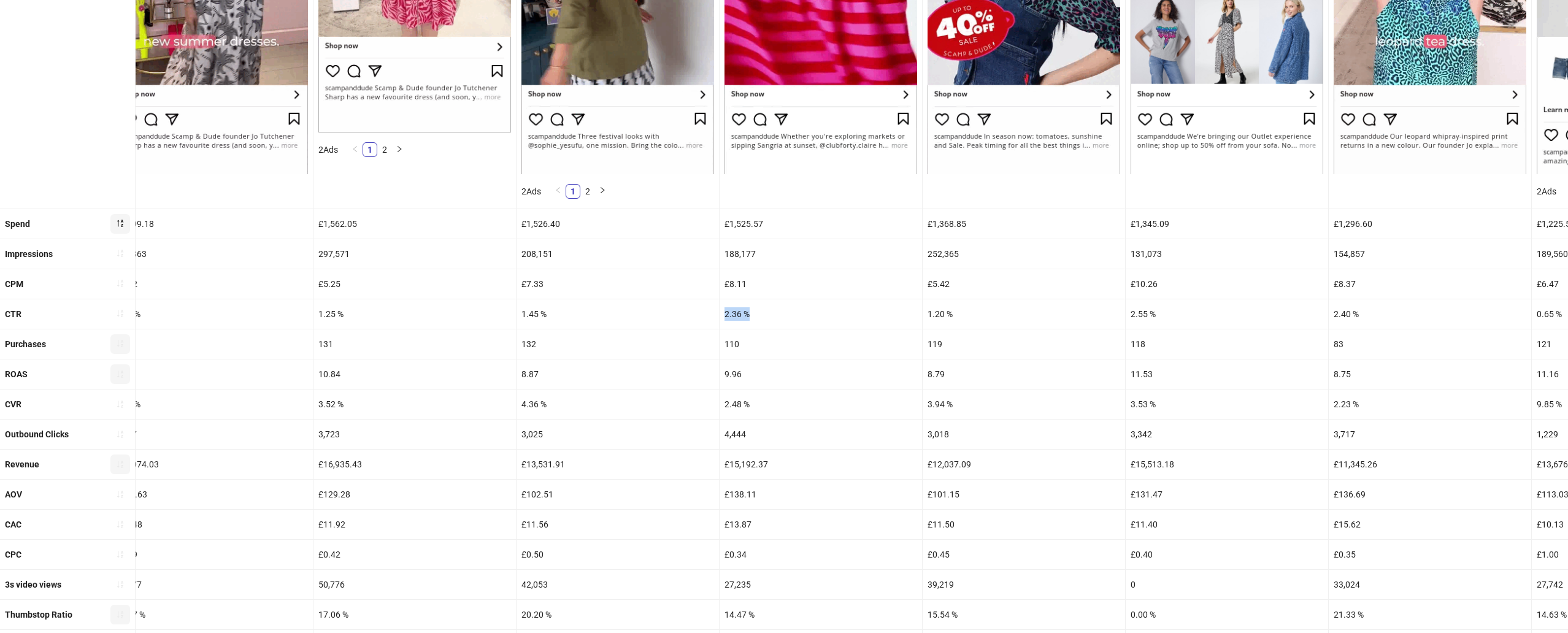
click at [738, 344] on div "110" at bounding box center [821, 343] width 202 height 29
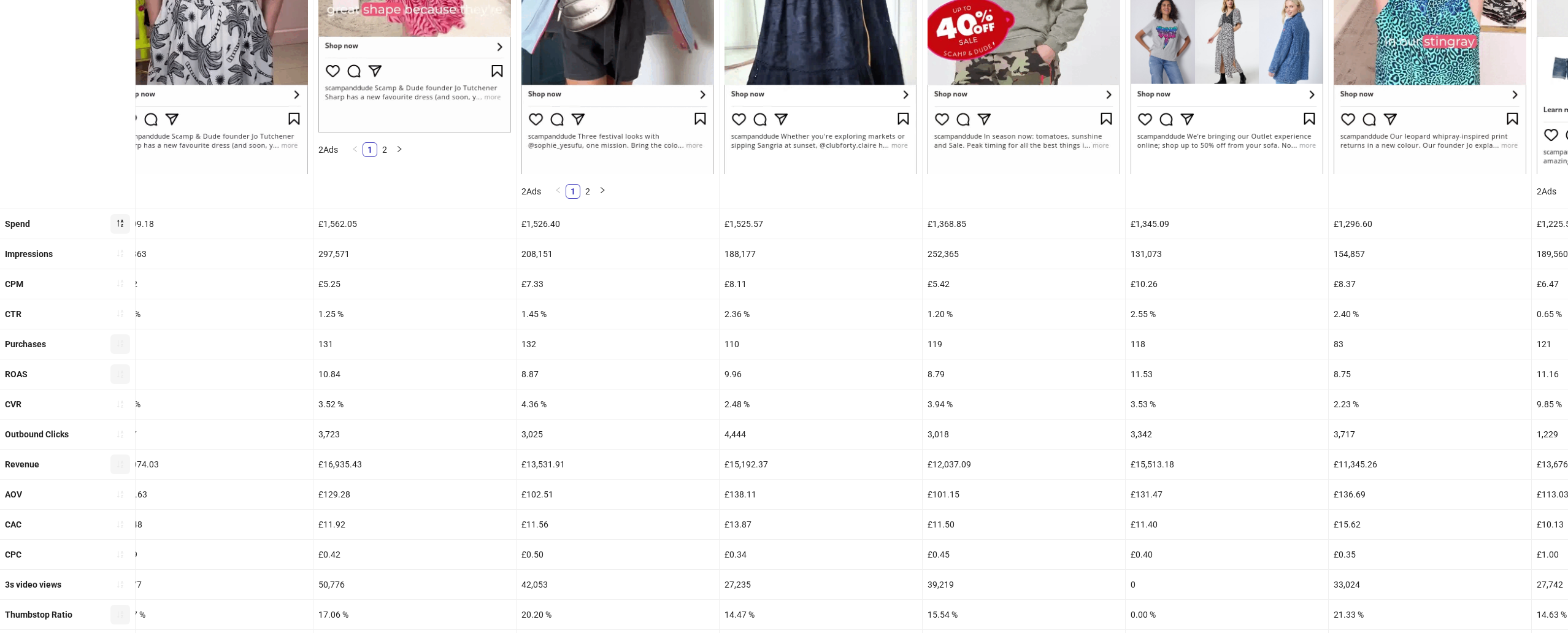
click at [738, 344] on div "110" at bounding box center [821, 343] width 202 height 29
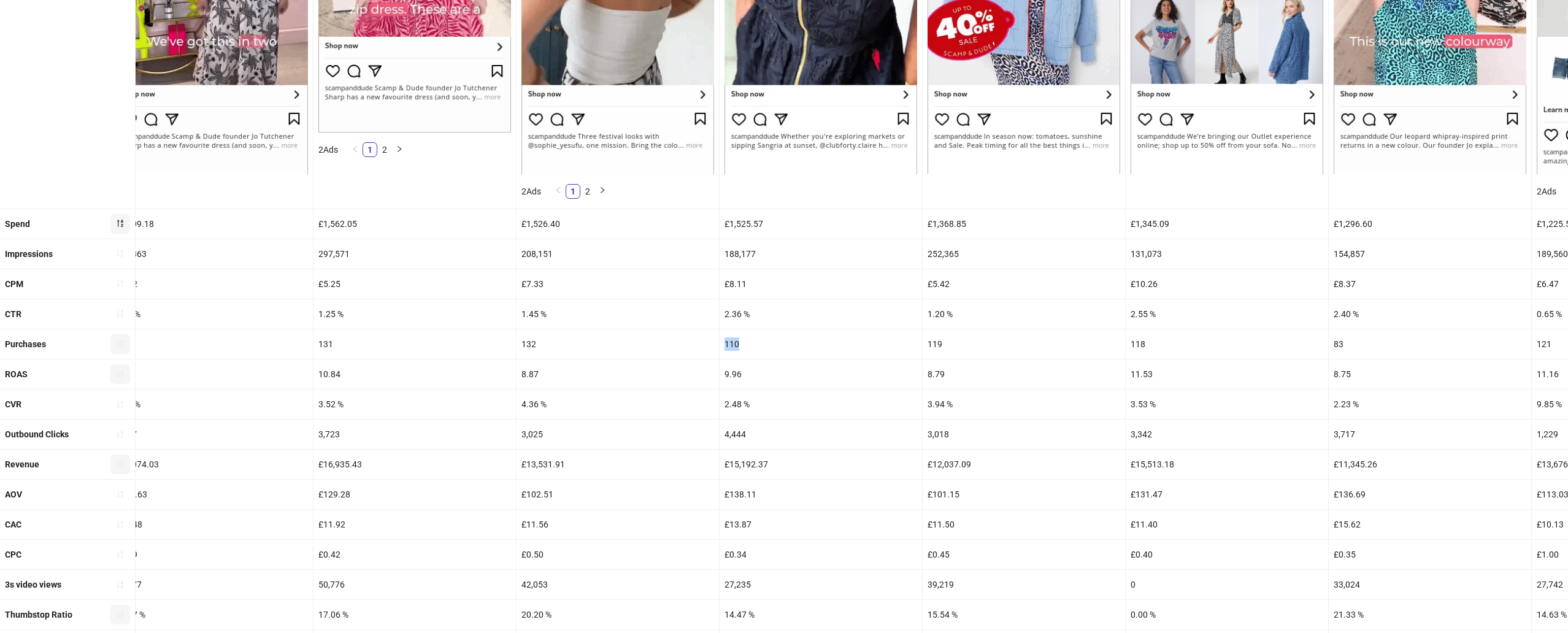
click at [738, 344] on div "110" at bounding box center [821, 343] width 202 height 29
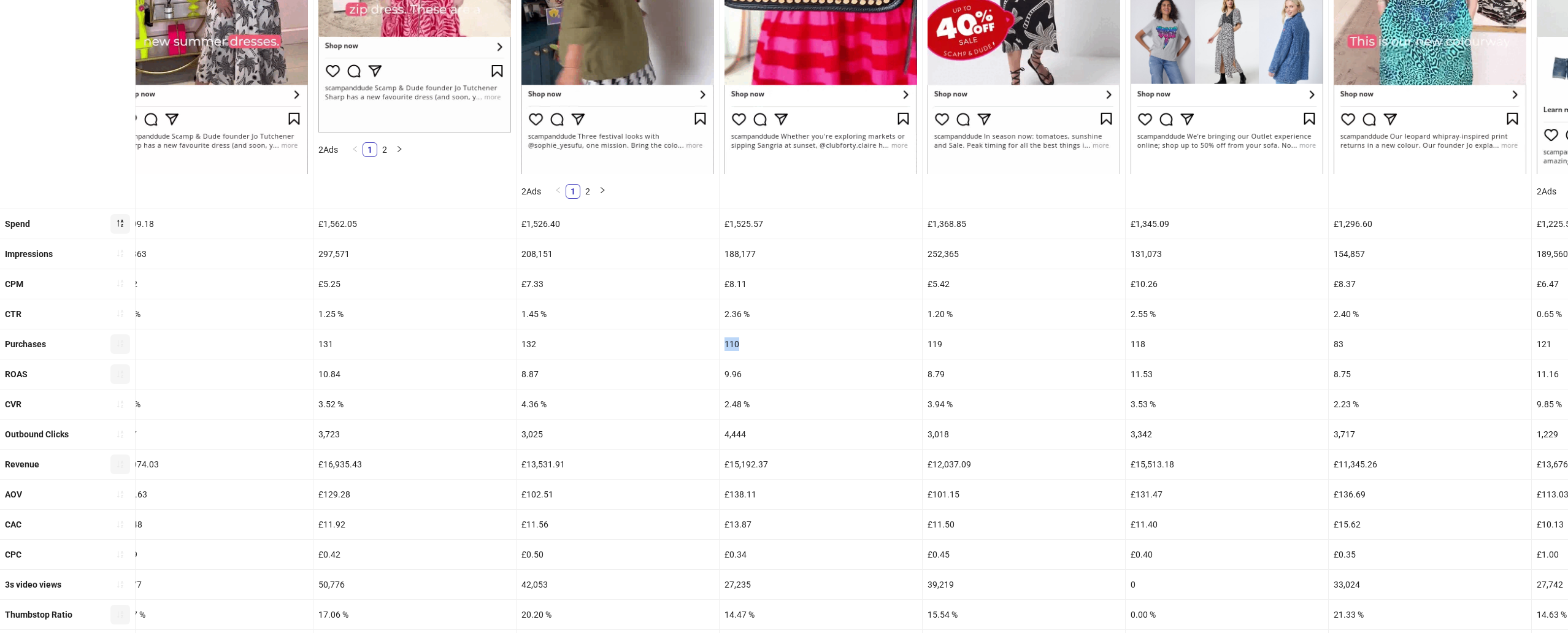
click at [741, 403] on div "2.48 %" at bounding box center [821, 404] width 202 height 29
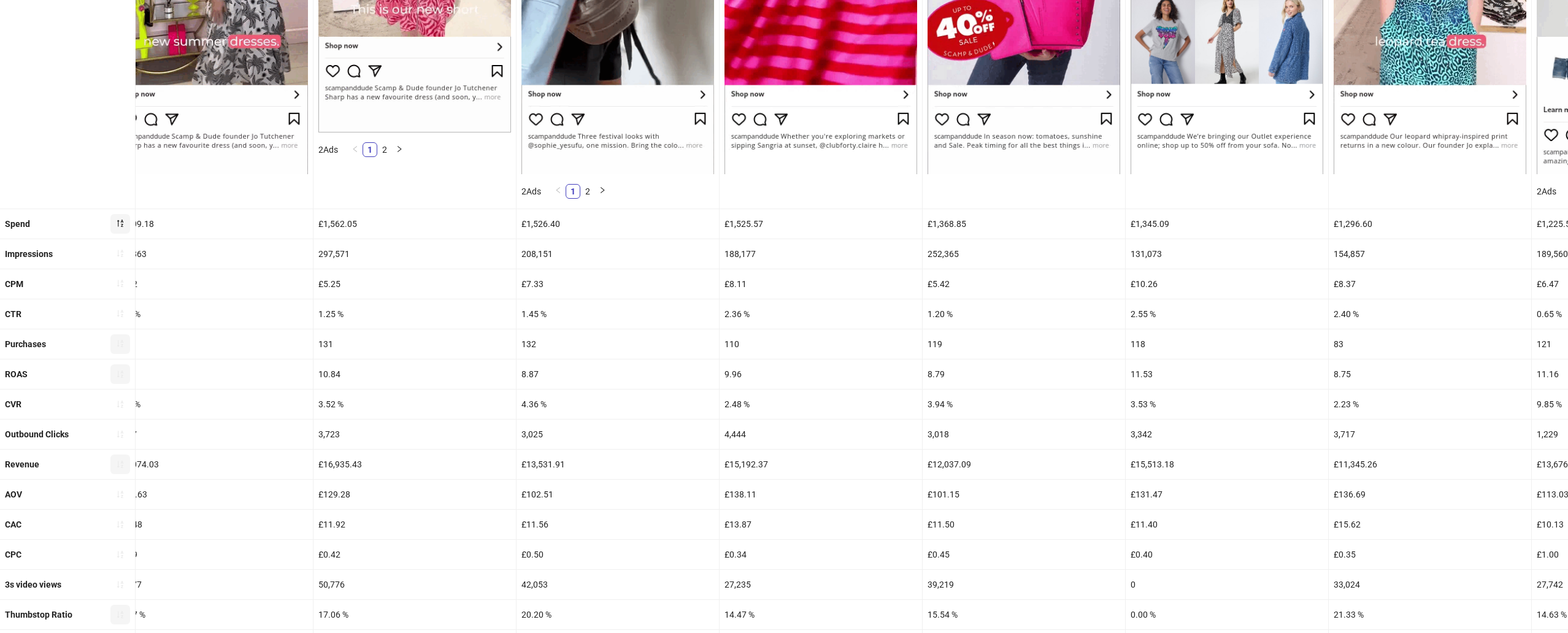
click at [741, 403] on div "2.48 %" at bounding box center [821, 404] width 202 height 29
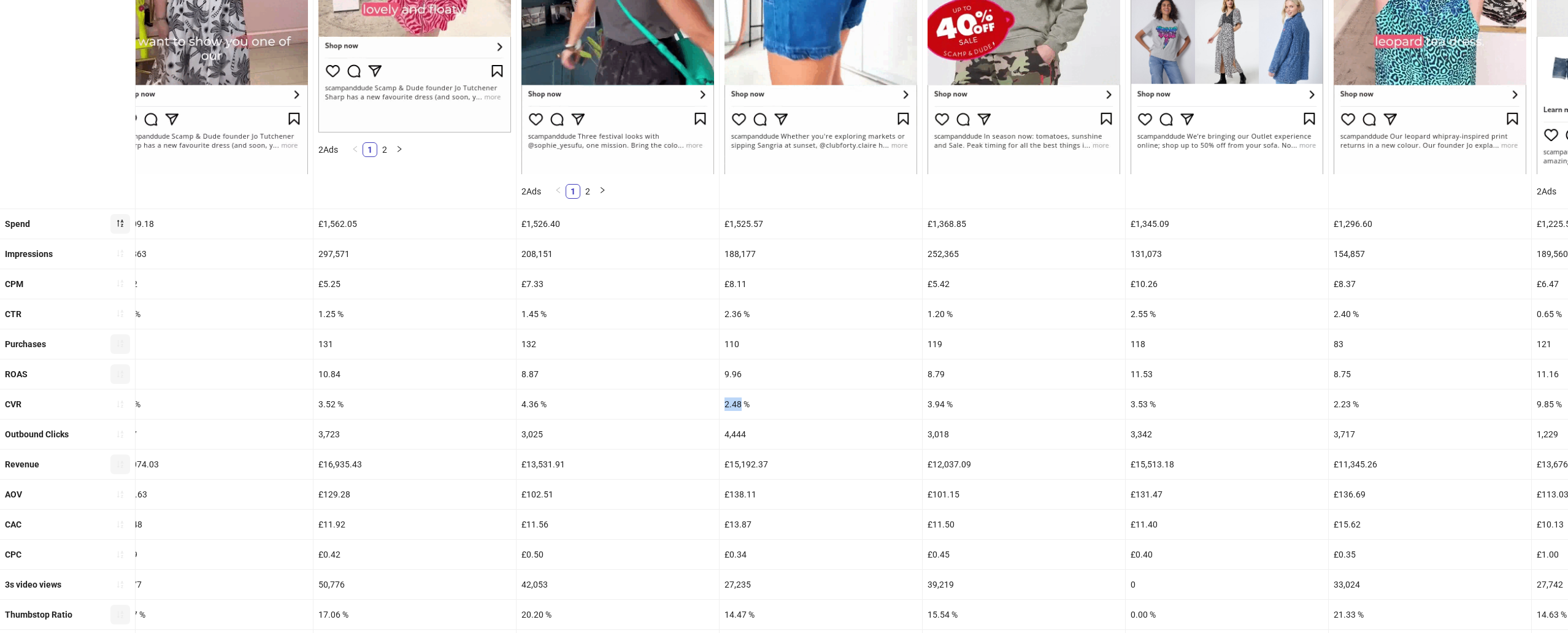
click at [741, 403] on div "2.48 %" at bounding box center [821, 404] width 202 height 29
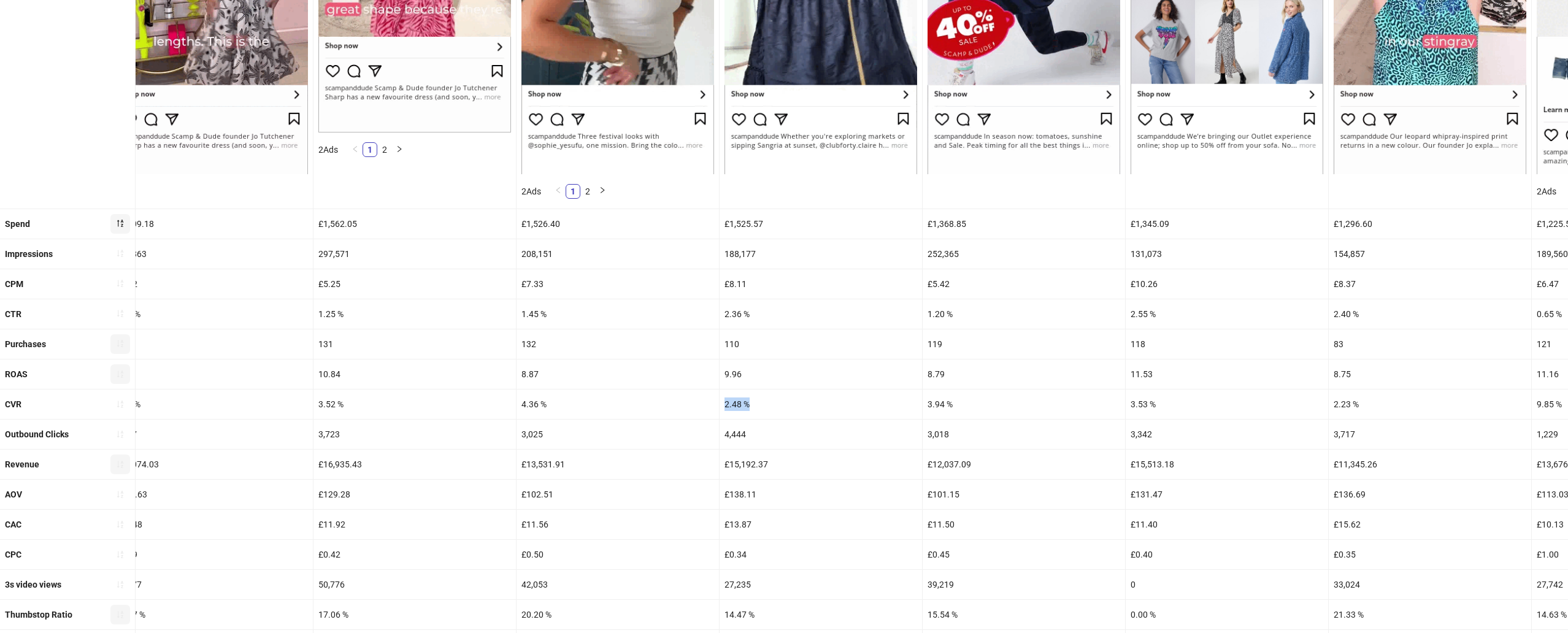
click at [732, 373] on div "9.96" at bounding box center [821, 373] width 202 height 29
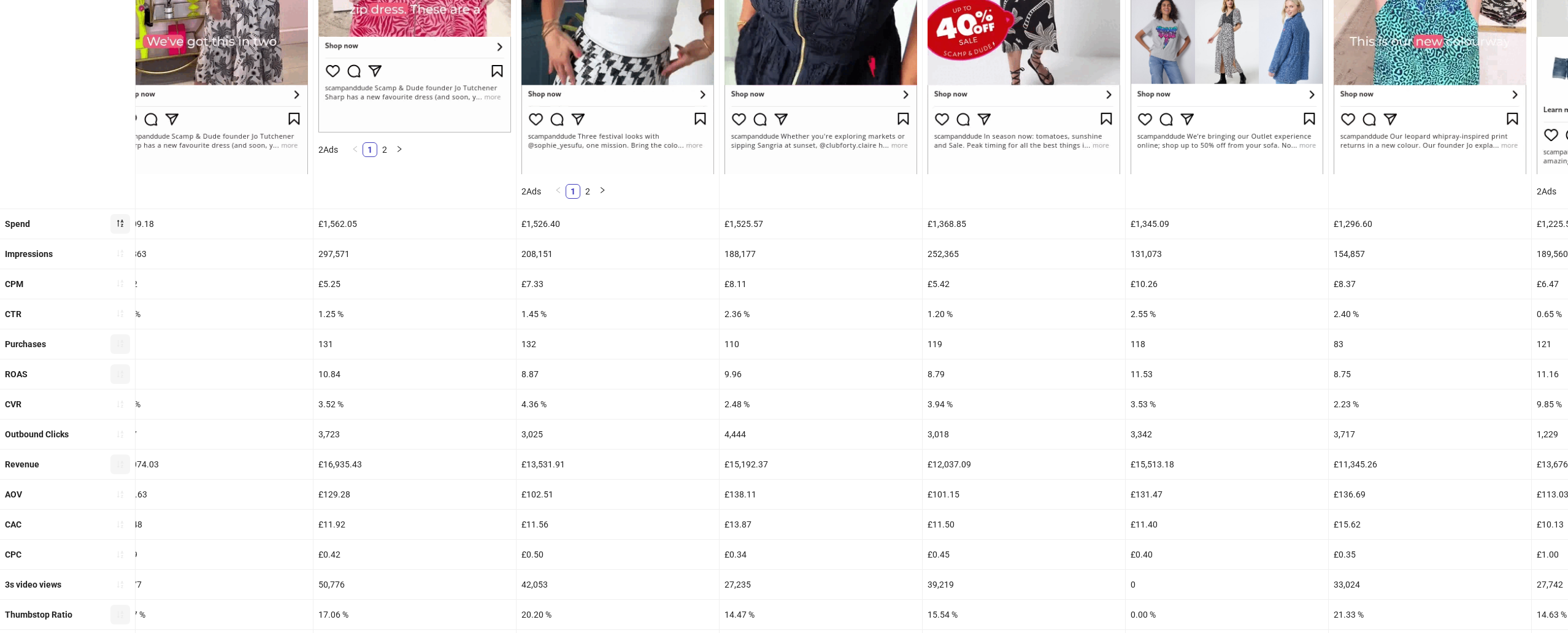
click at [732, 373] on div "9.96" at bounding box center [821, 373] width 202 height 29
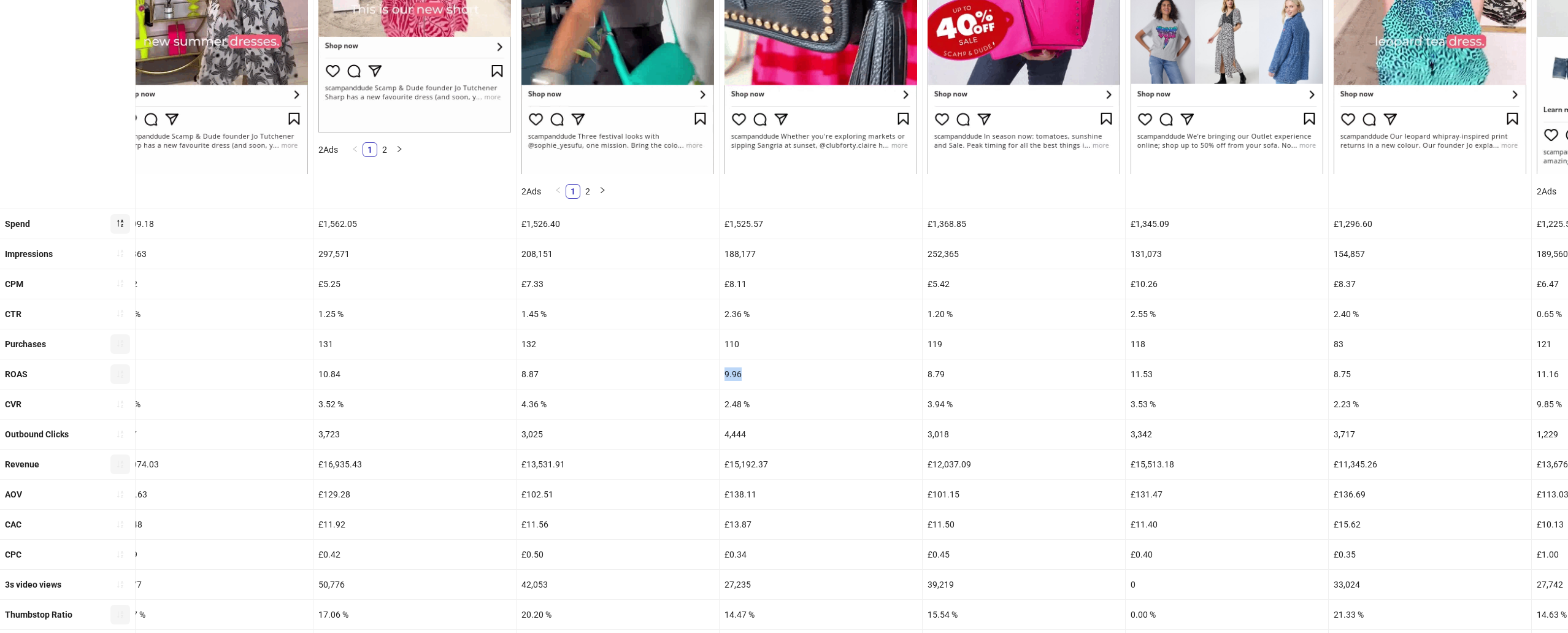
click at [732, 373] on div "9.96" at bounding box center [821, 373] width 202 height 29
